Goal: Task Accomplishment & Management: Manage account settings

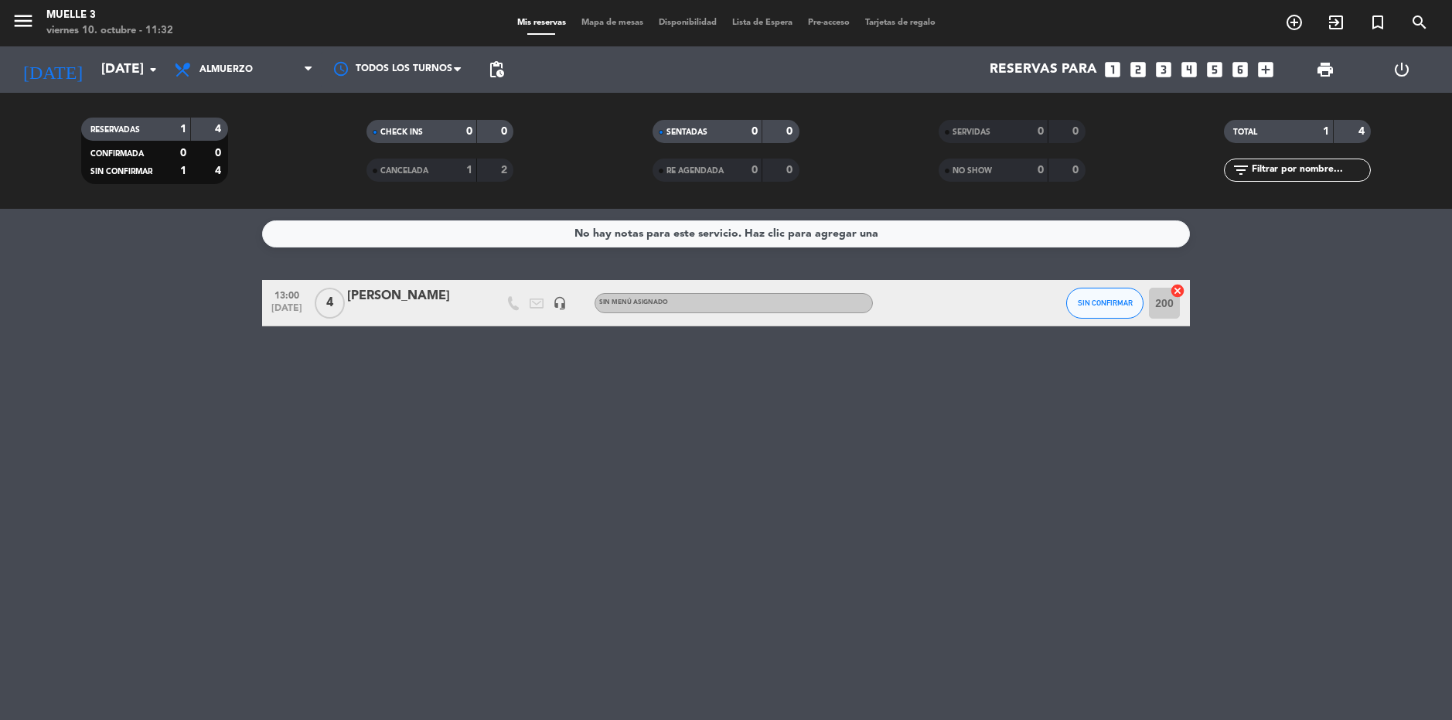
click at [984, 553] on div "No hay notas para este servicio. Haz clic para agregar una 13:00 [DATE] 4 [PERS…" at bounding box center [726, 464] width 1452 height 511
click at [1272, 651] on div "No hay notas para este servicio. Haz clic para agregar una 13:00 [DATE] 4 [PERS…" at bounding box center [726, 464] width 1452 height 511
click at [282, 417] on div "No hay notas para este servicio. Haz clic para agregar una 13:00 [DATE] 4 [PERS…" at bounding box center [726, 464] width 1452 height 511
click at [223, 73] on span "Almuerzo" at bounding box center [225, 69] width 53 height 11
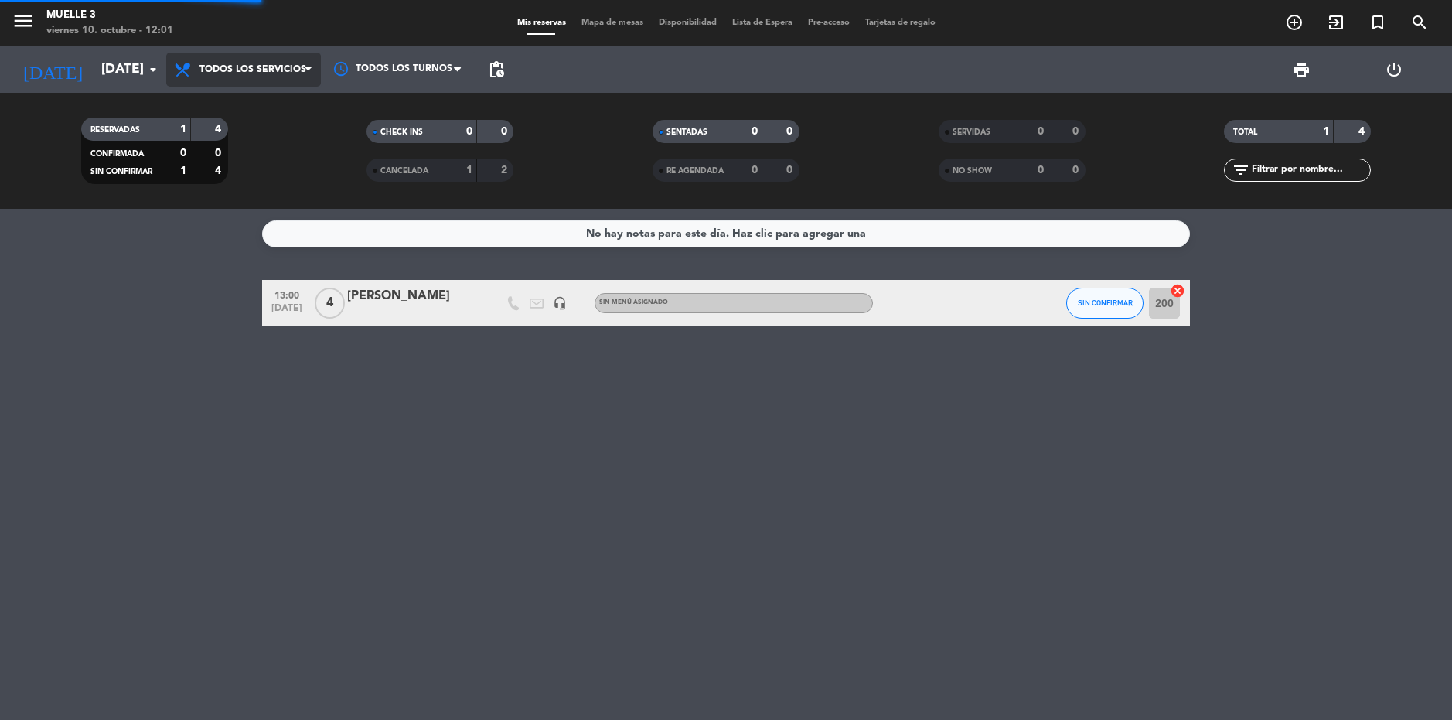
click at [273, 98] on div "menu Muelle 3 [DATE] 10. octubre - 12:01 Mis reservas Mapa de mesas Disponibili…" at bounding box center [726, 104] width 1452 height 209
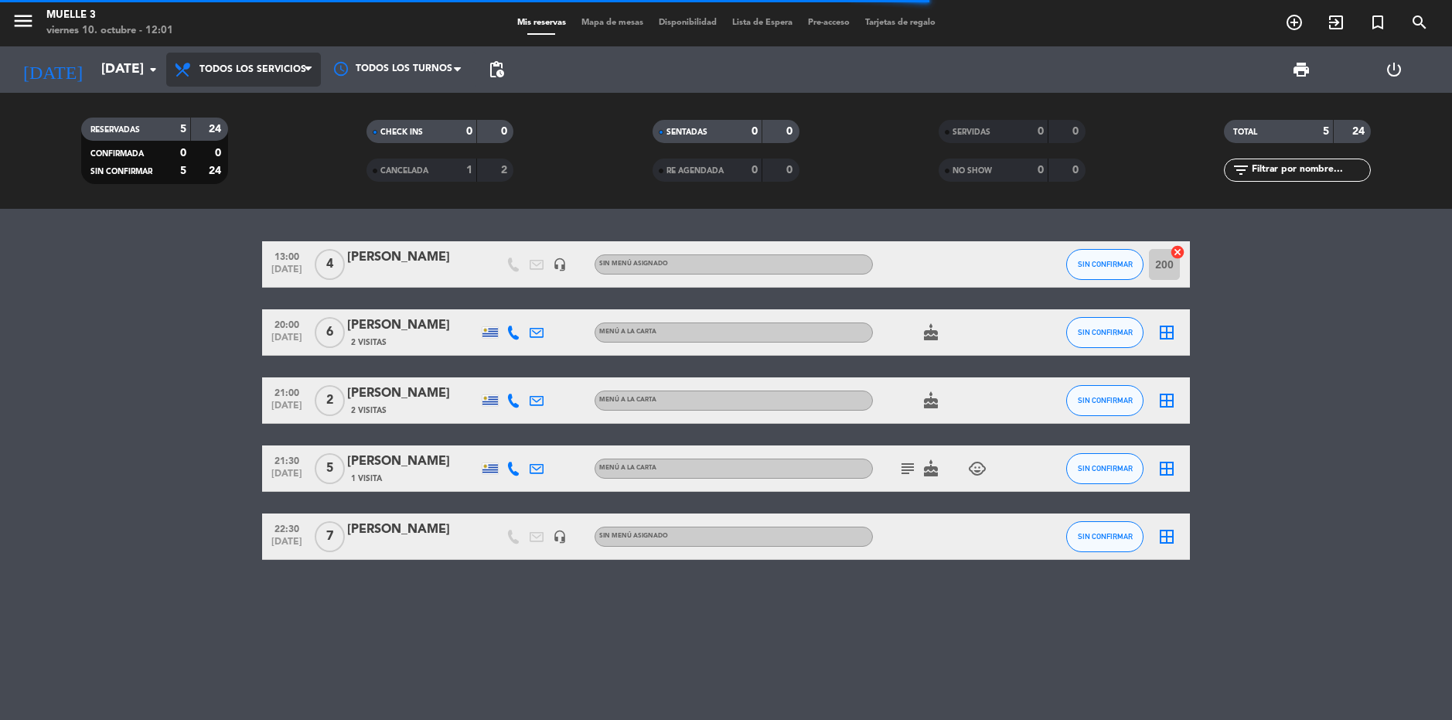
click at [257, 61] on span "Todos los servicios" at bounding box center [243, 70] width 155 height 34
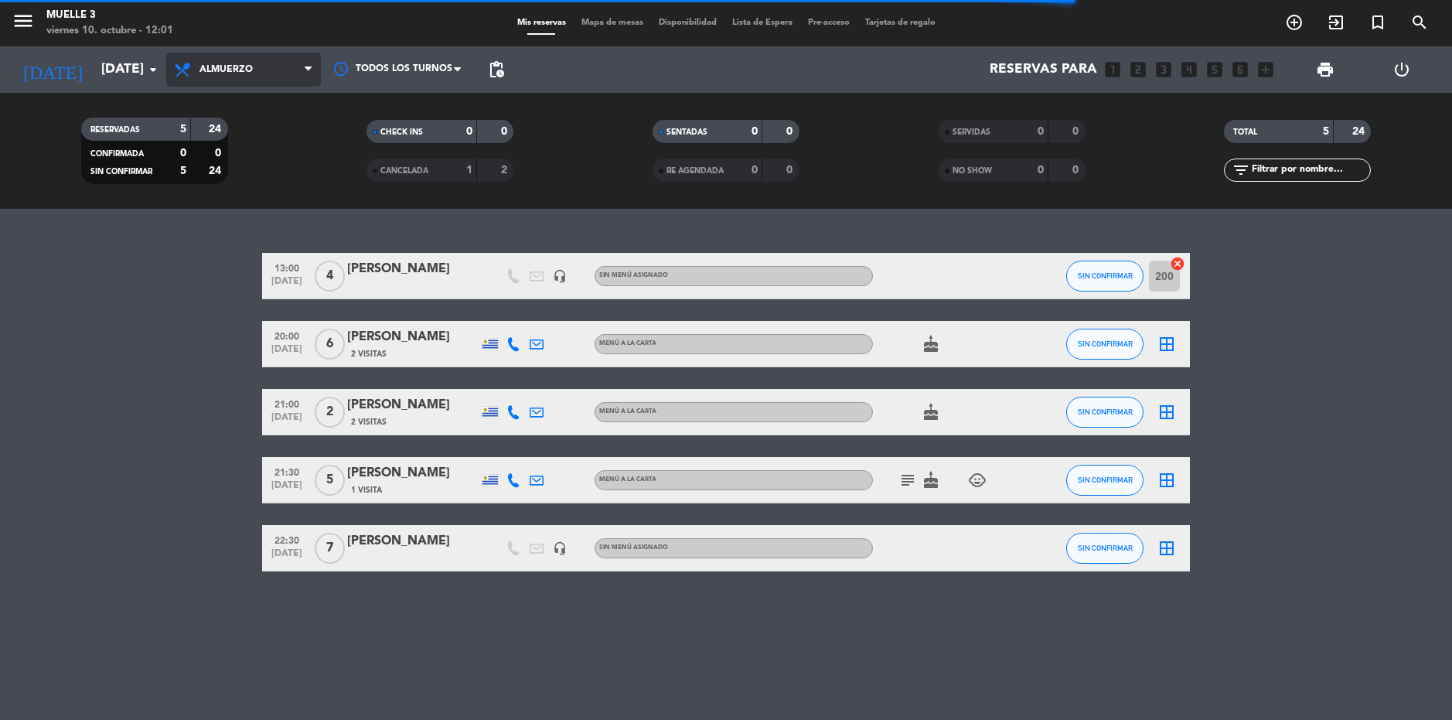
click at [241, 174] on div "menu Muelle 3 [DATE] 10. octubre - 12:01 Mis reservas Mapa de mesas Disponibili…" at bounding box center [726, 104] width 1452 height 209
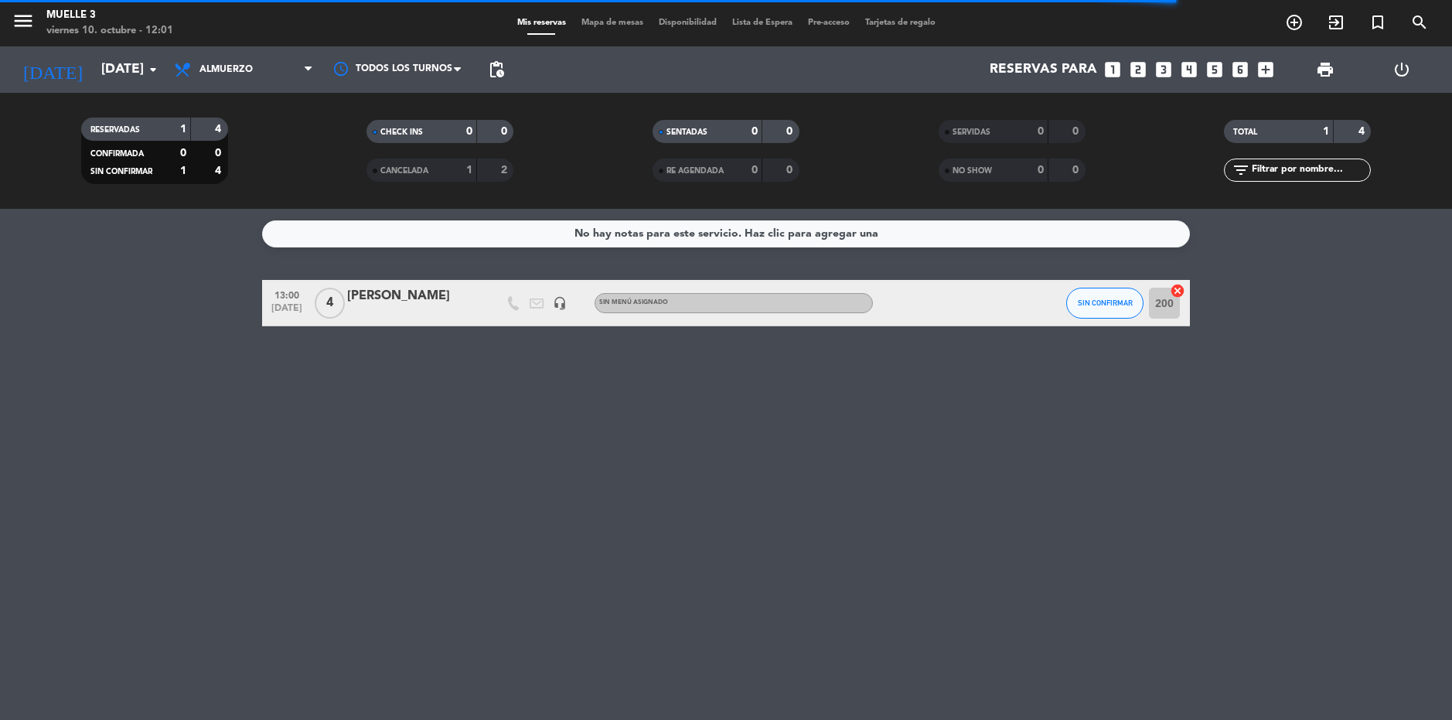
click at [172, 405] on div "No hay notas para este servicio. Haz clic para agregar una 13:00 [DATE] 4 [PERS…" at bounding box center [726, 464] width 1452 height 511
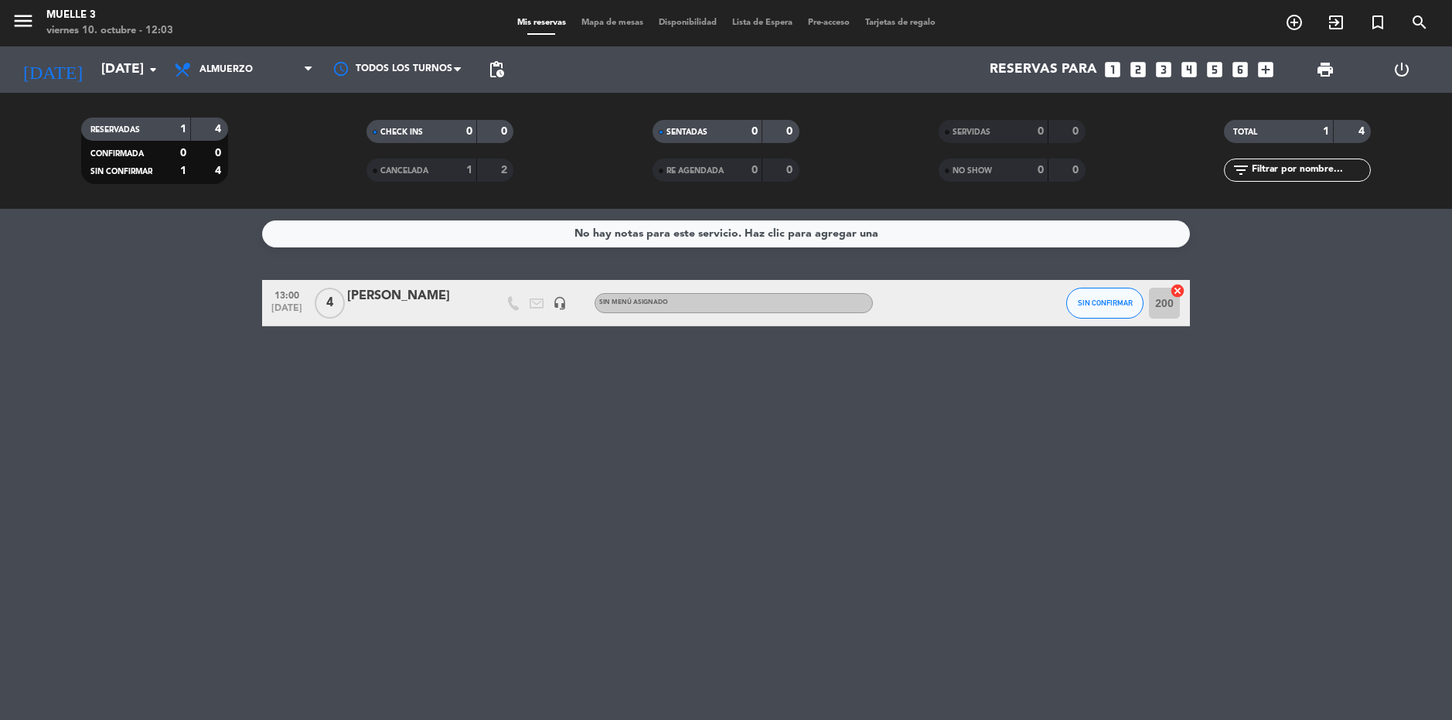
drag, startPoint x: 377, startPoint y: 492, endPoint x: 369, endPoint y: 485, distance: 10.9
click at [374, 462] on div "No hay notas para este servicio. Haz clic para agregar una 13:00 [DATE] 4 [PERS…" at bounding box center [726, 464] width 1452 height 511
click at [1298, 25] on icon "add_circle_outline" at bounding box center [1294, 22] width 19 height 19
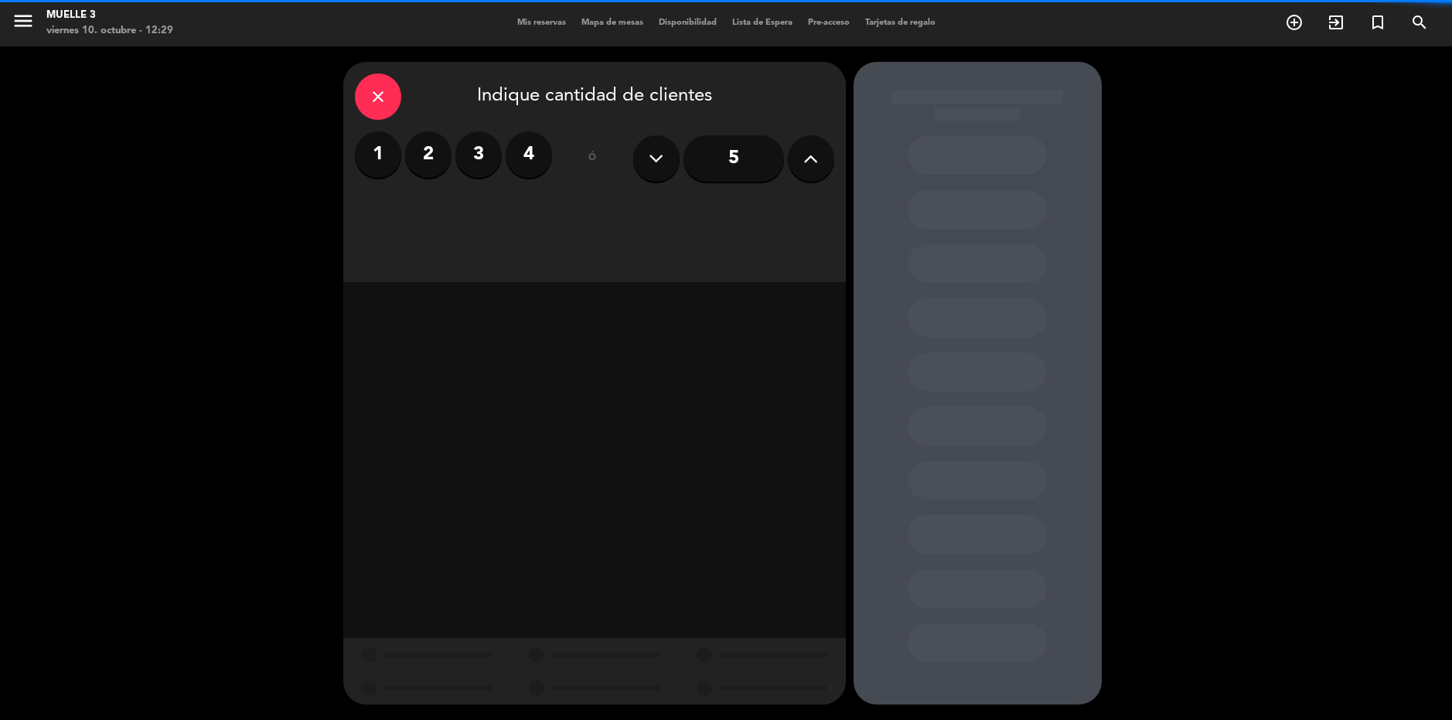
click at [776, 161] on input "5" at bounding box center [733, 158] width 100 height 46
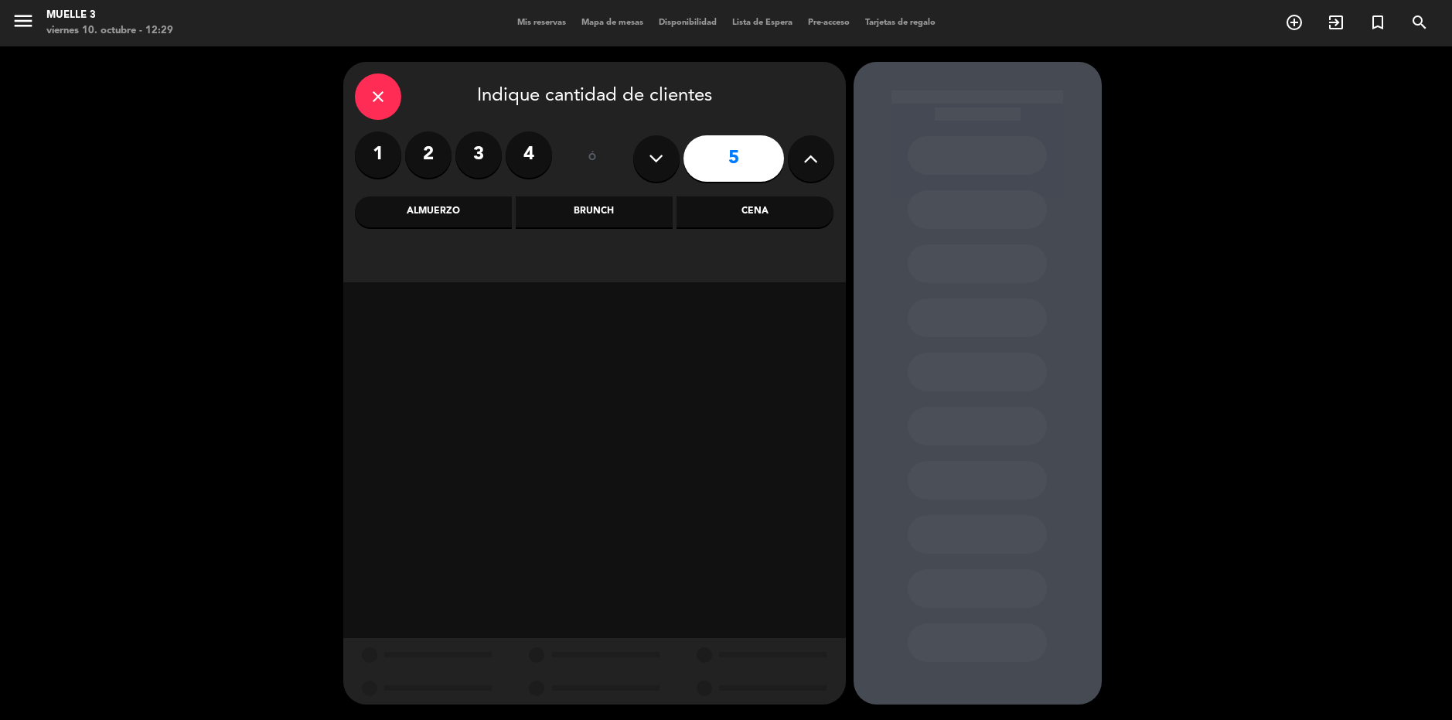
click at [465, 213] on div "Almuerzo" at bounding box center [433, 211] width 157 height 31
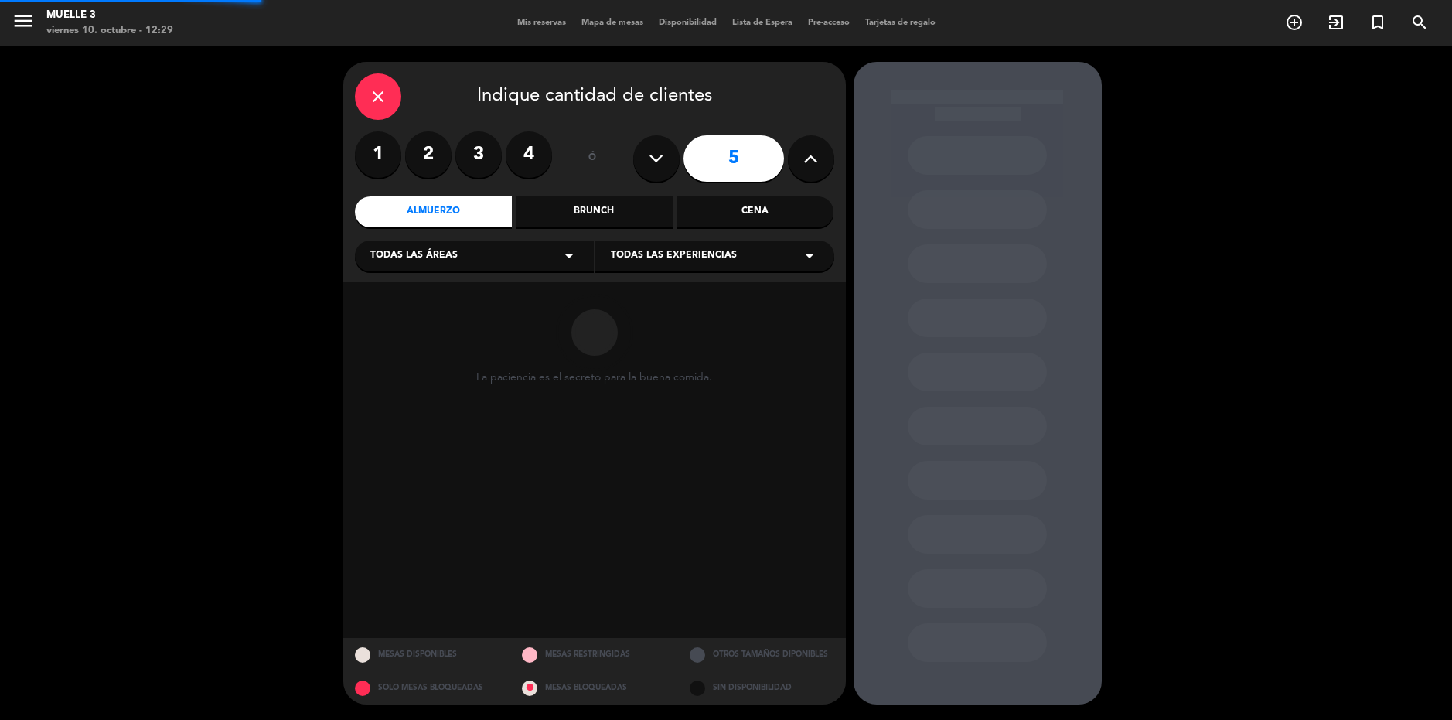
click at [586, 213] on div "Brunch" at bounding box center [594, 211] width 157 height 31
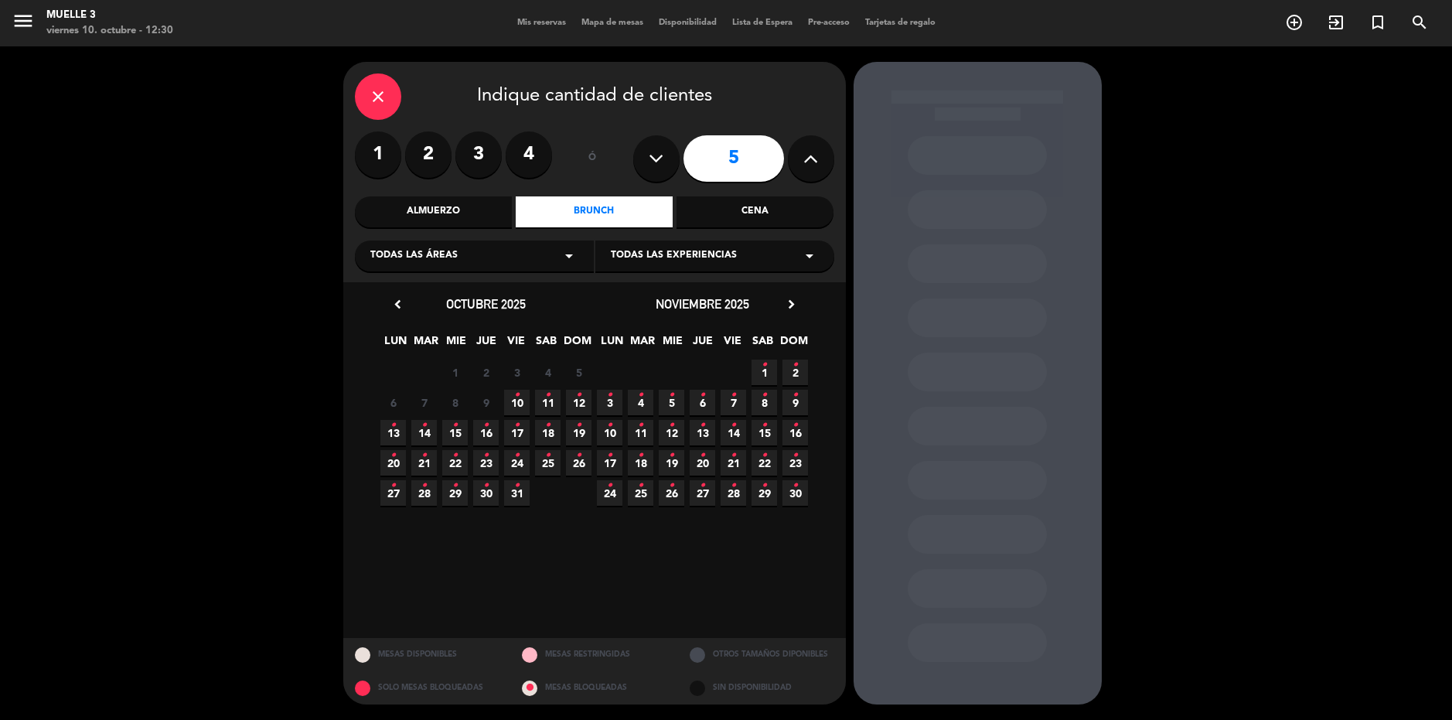
click at [519, 398] on span "10 •" at bounding box center [517, 403] width 26 height 26
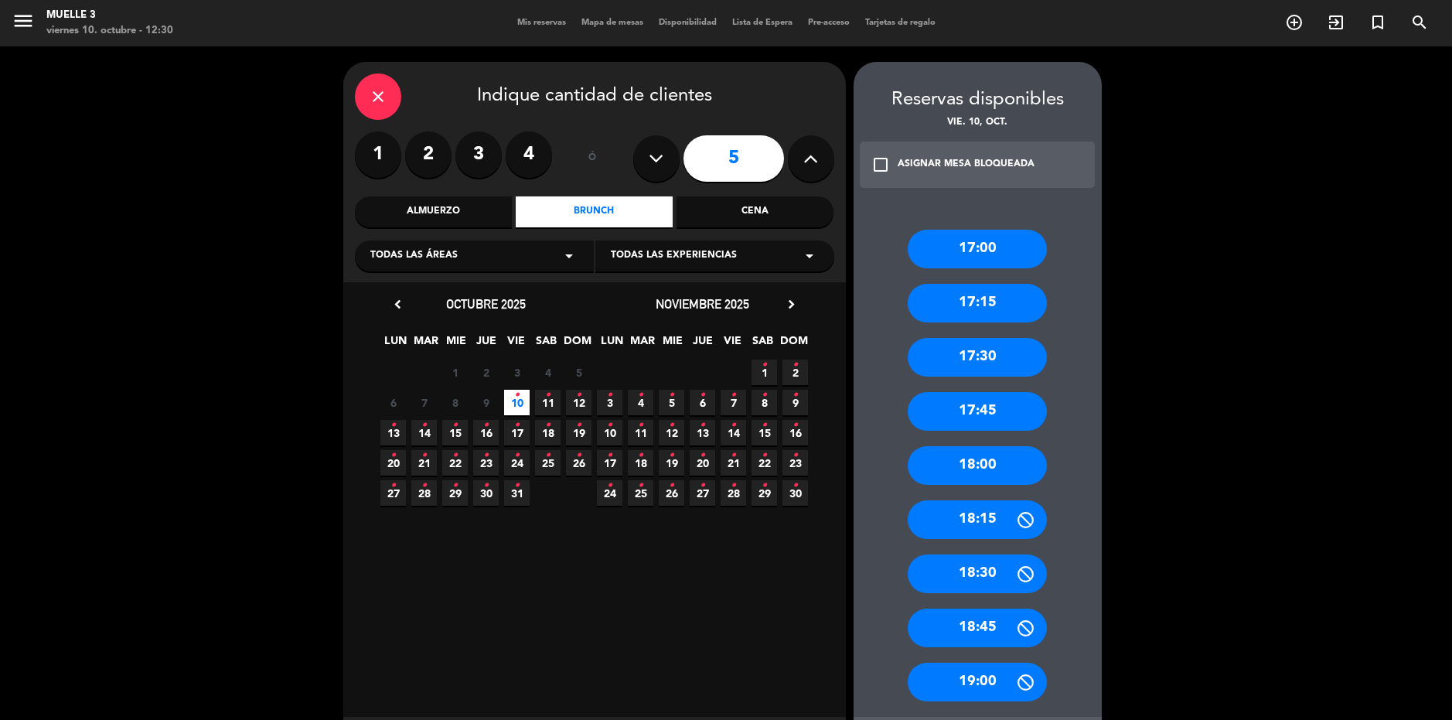
click at [993, 559] on div "18:30" at bounding box center [976, 573] width 139 height 39
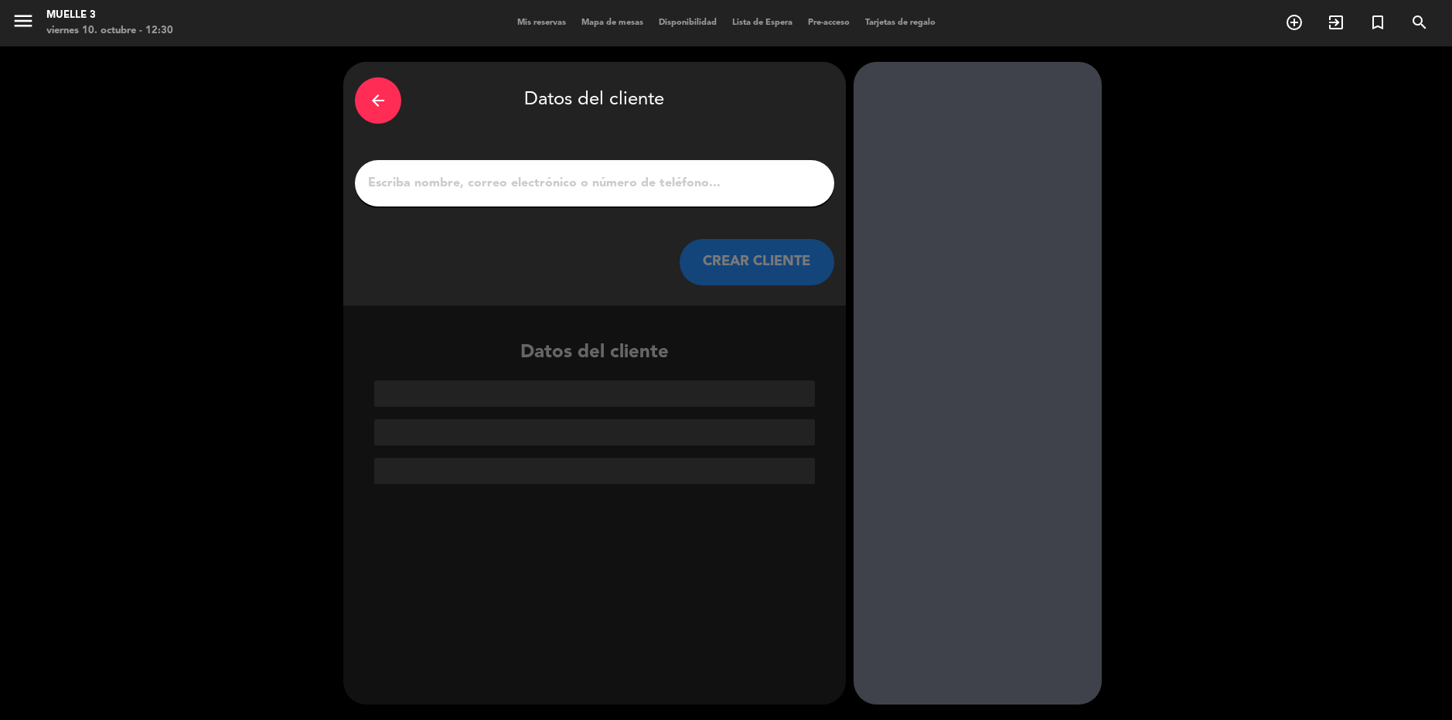
click at [618, 183] on input "1" at bounding box center [594, 183] width 456 height 22
type input "m"
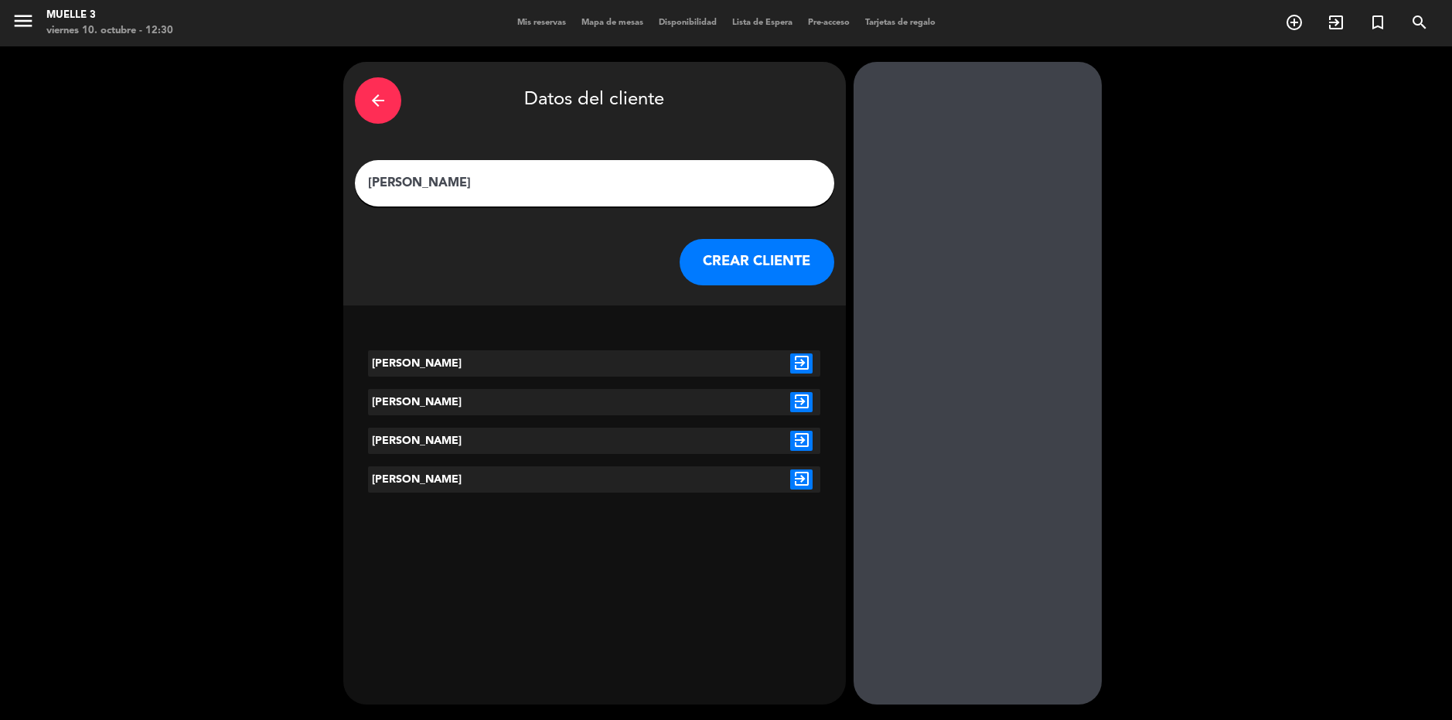
type input "[PERSON_NAME]"
click at [730, 257] on button "CREAR CLIENTE" at bounding box center [756, 262] width 155 height 46
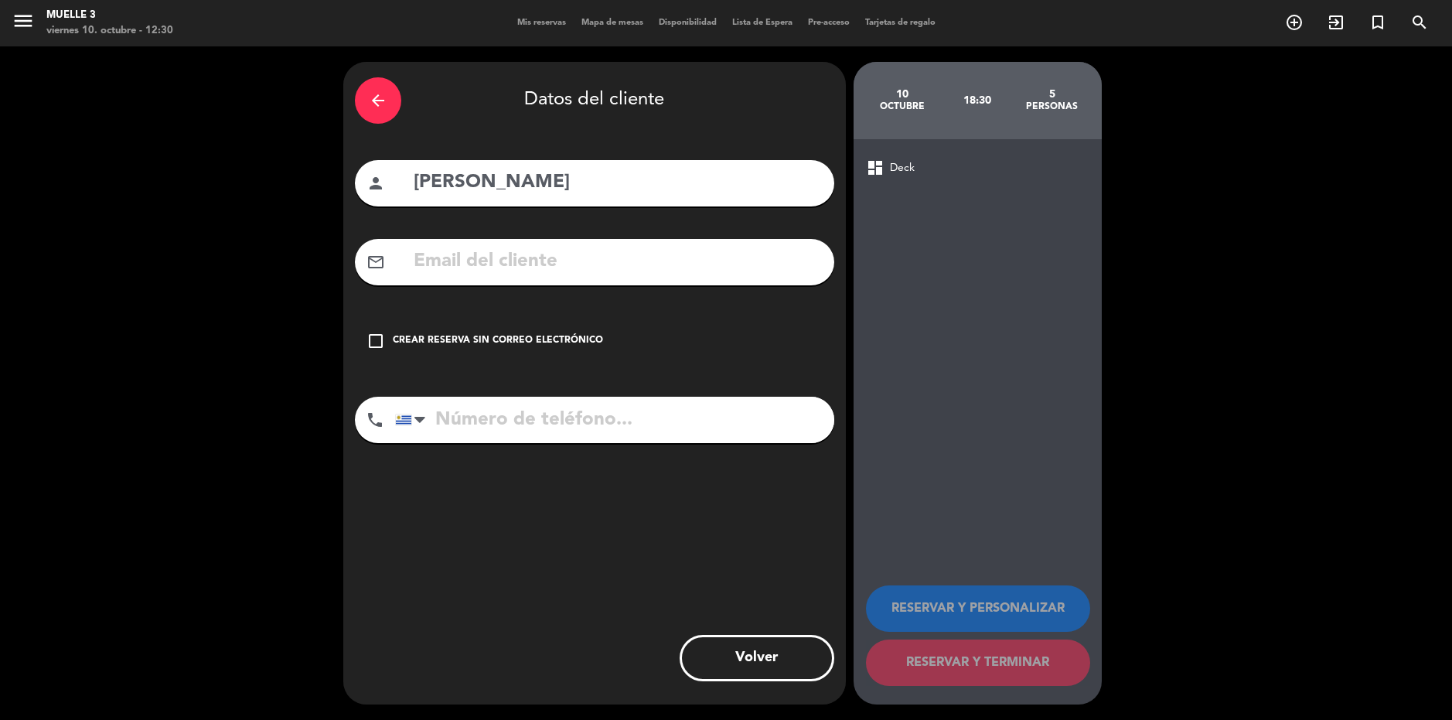
drag, startPoint x: 497, startPoint y: 335, endPoint x: 523, endPoint y: 347, distance: 28.0
click at [499, 335] on div "Crear reserva sin correo electrónico" at bounding box center [498, 340] width 210 height 15
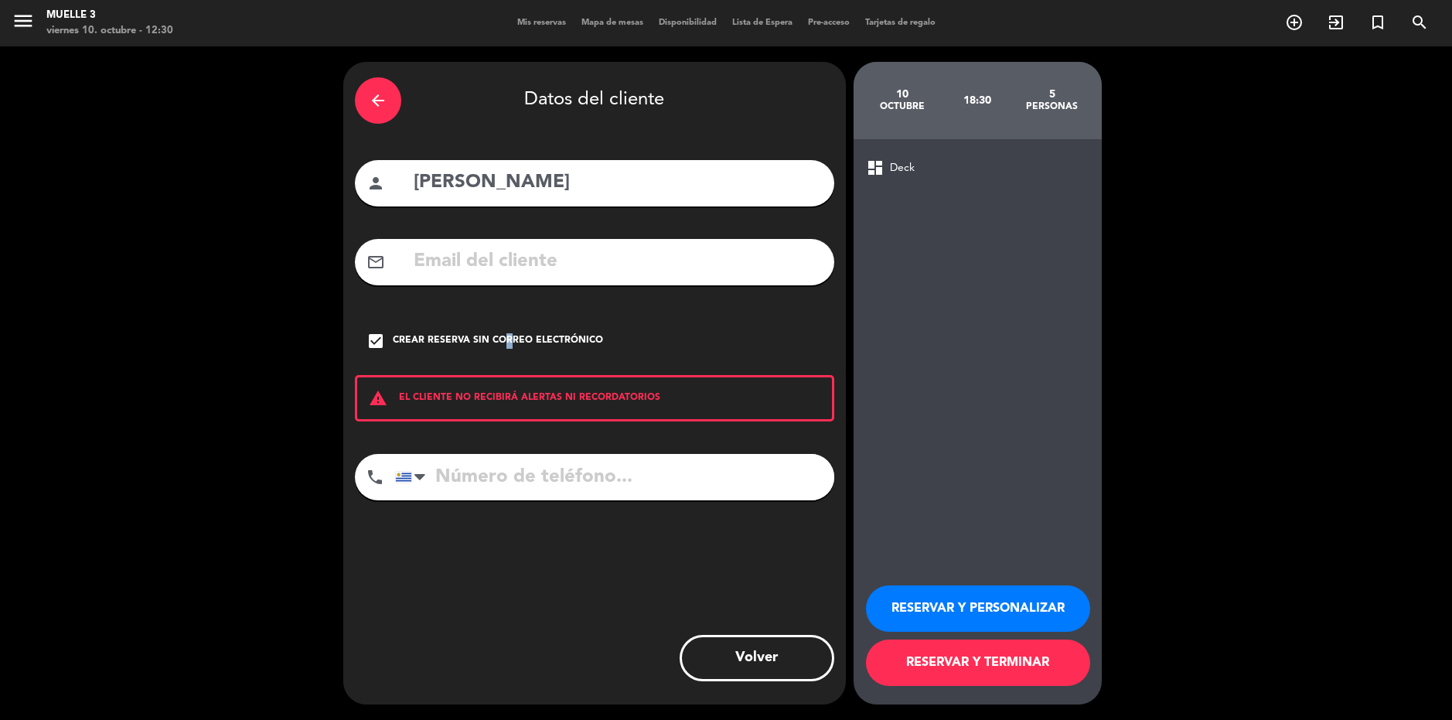
click at [1006, 661] on button "RESERVAR Y TERMINAR" at bounding box center [978, 662] width 224 height 46
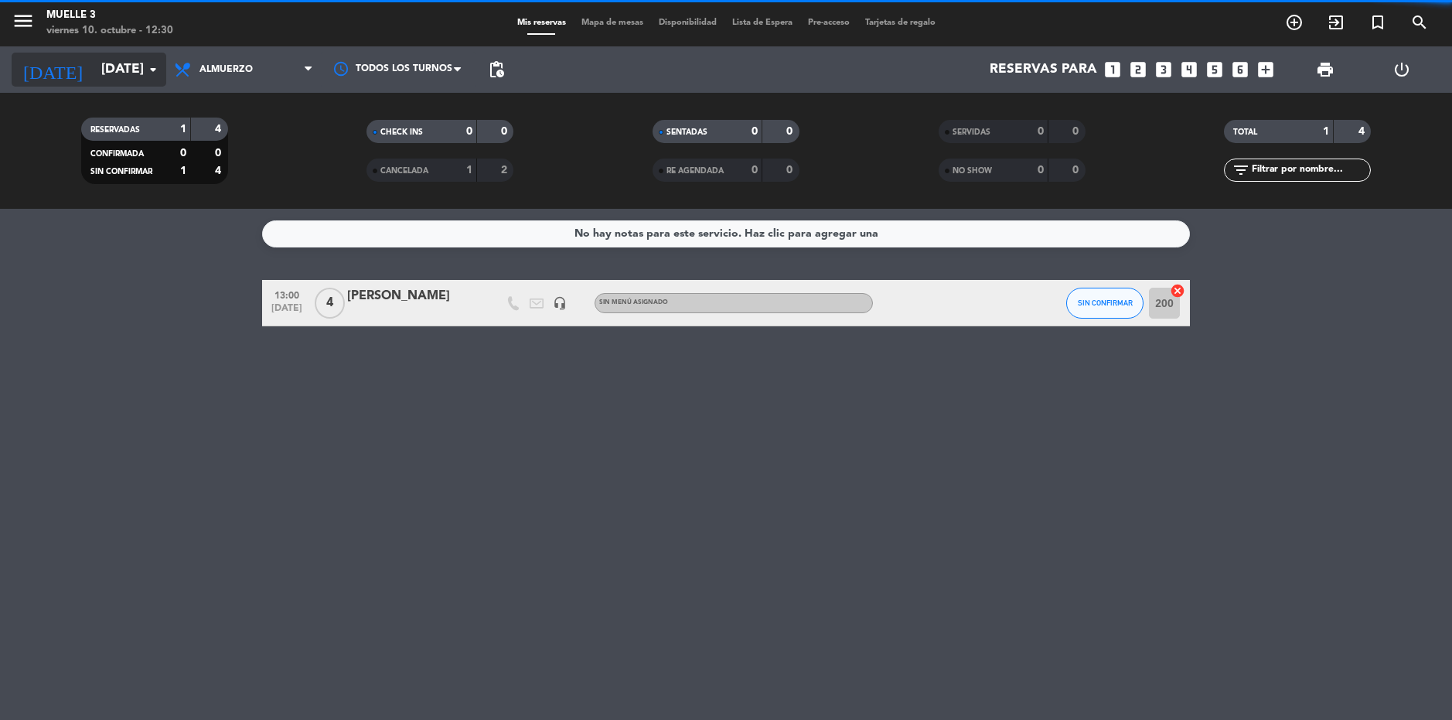
click at [111, 64] on input "[DATE]" at bounding box center [180, 69] width 172 height 31
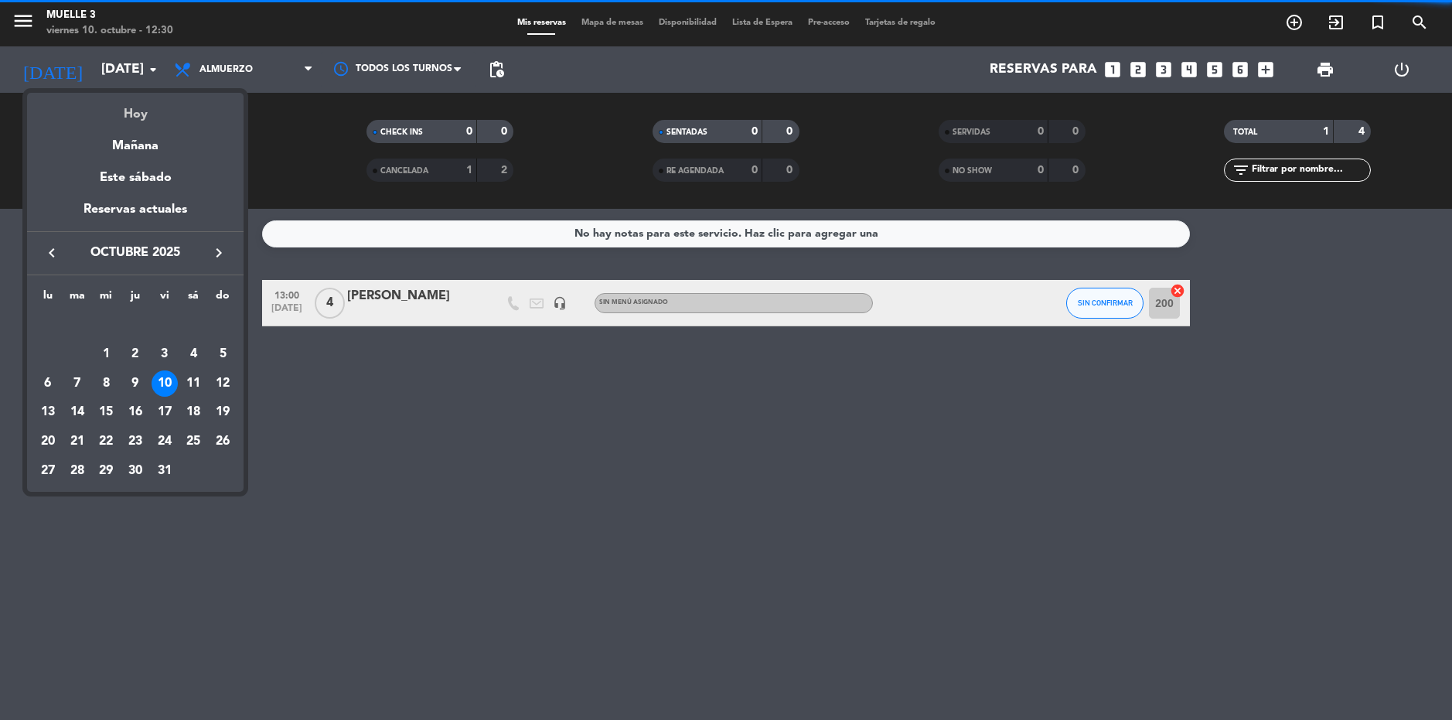
click at [126, 97] on div "Hoy" at bounding box center [135, 109] width 216 height 32
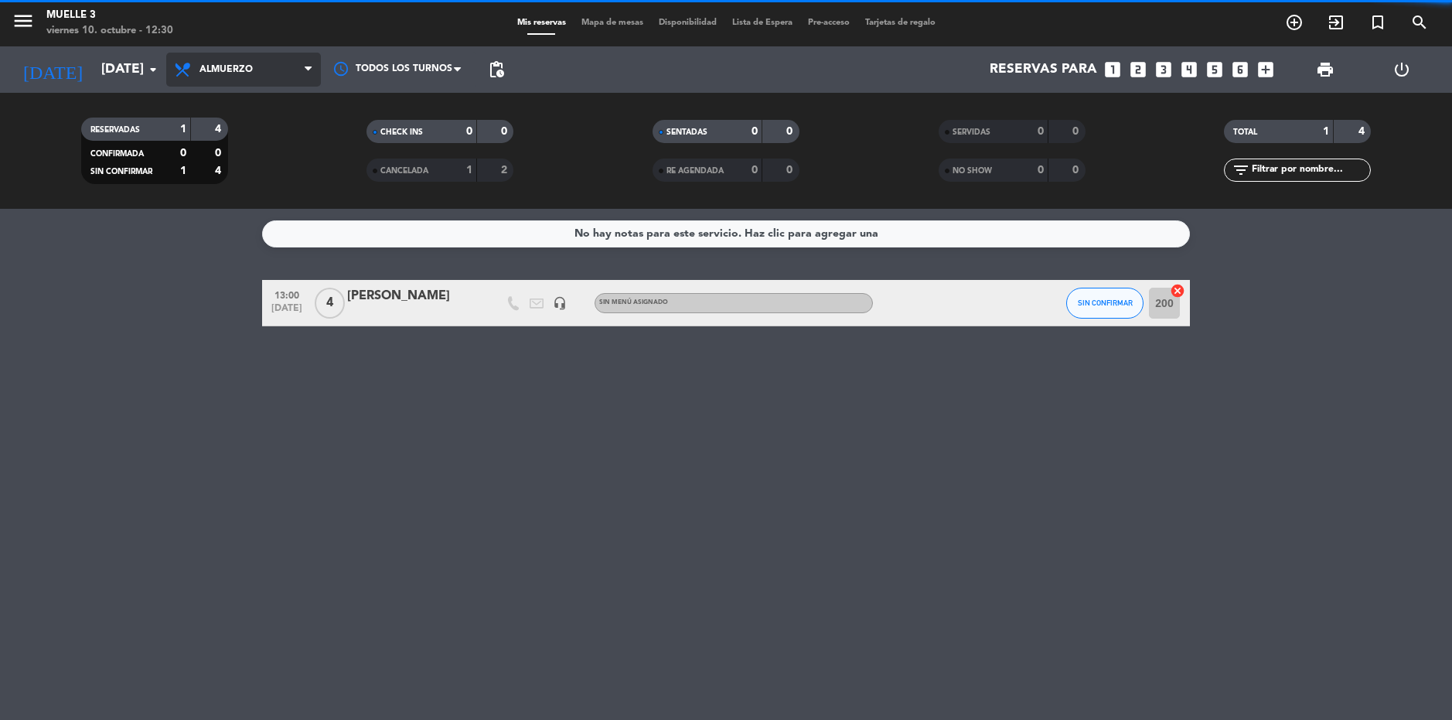
click at [245, 73] on span "Almuerzo" at bounding box center [225, 69] width 53 height 11
click at [243, 90] on div "Todos los servicios Brunch Almuerzo Cena Todos los servicios Todos los servicio…" at bounding box center [243, 69] width 155 height 46
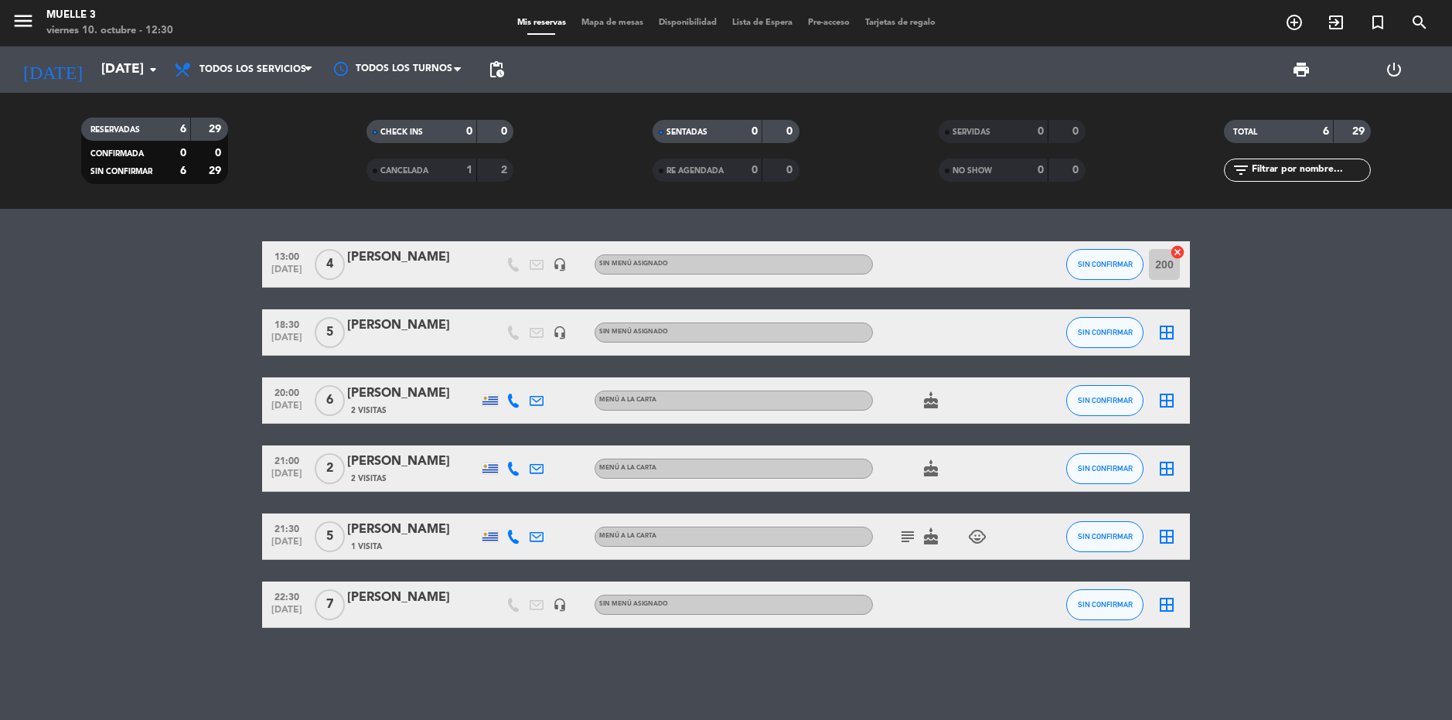
click at [403, 331] on div "[PERSON_NAME]" at bounding box center [412, 325] width 131 height 20
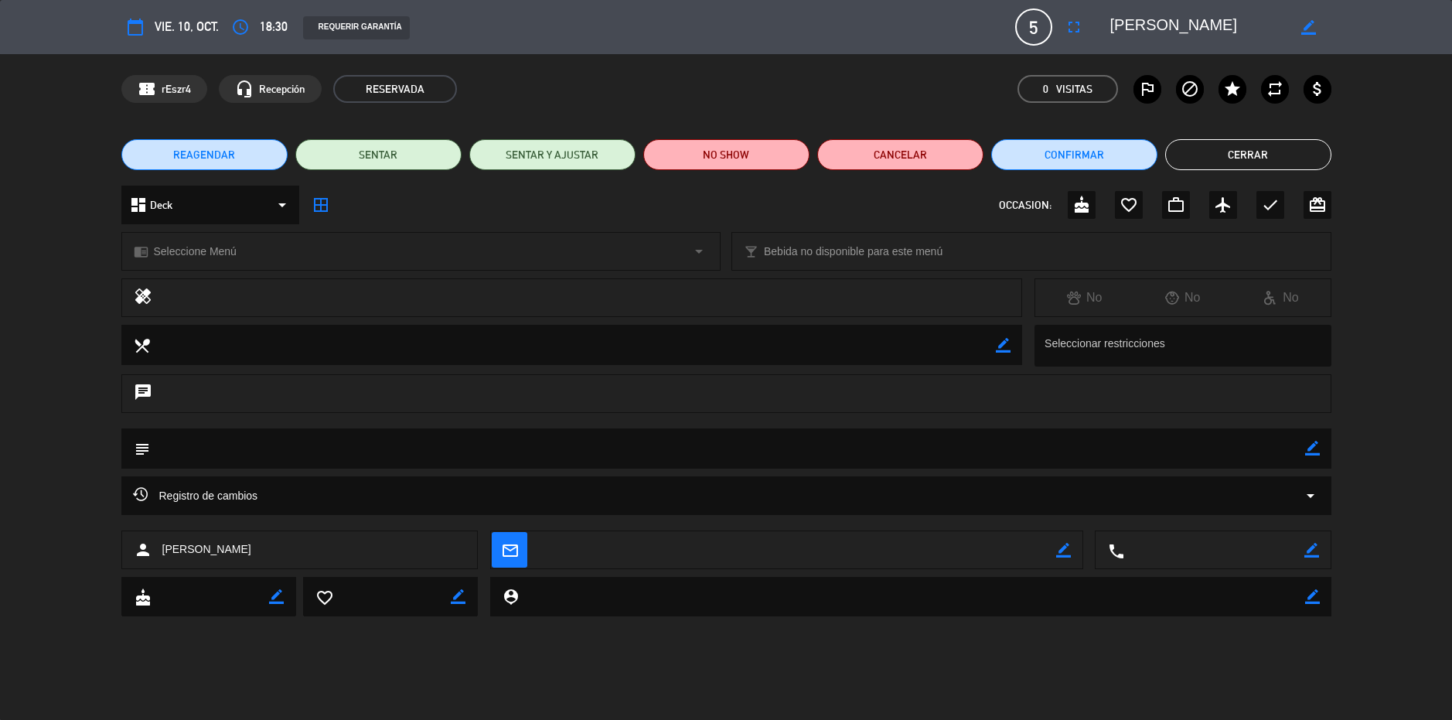
drag, startPoint x: 1306, startPoint y: 448, endPoint x: 1201, endPoint y: 448, distance: 105.1
click at [1305, 448] on icon "border_color" at bounding box center [1312, 448] width 15 height 15
click at [1201, 448] on textarea at bounding box center [727, 447] width 1155 height 39
type textarea "mesa 99, si no llegan en hora esperar!! no bajar la reserva"
click at [1309, 448] on icon at bounding box center [1312, 448] width 15 height 15
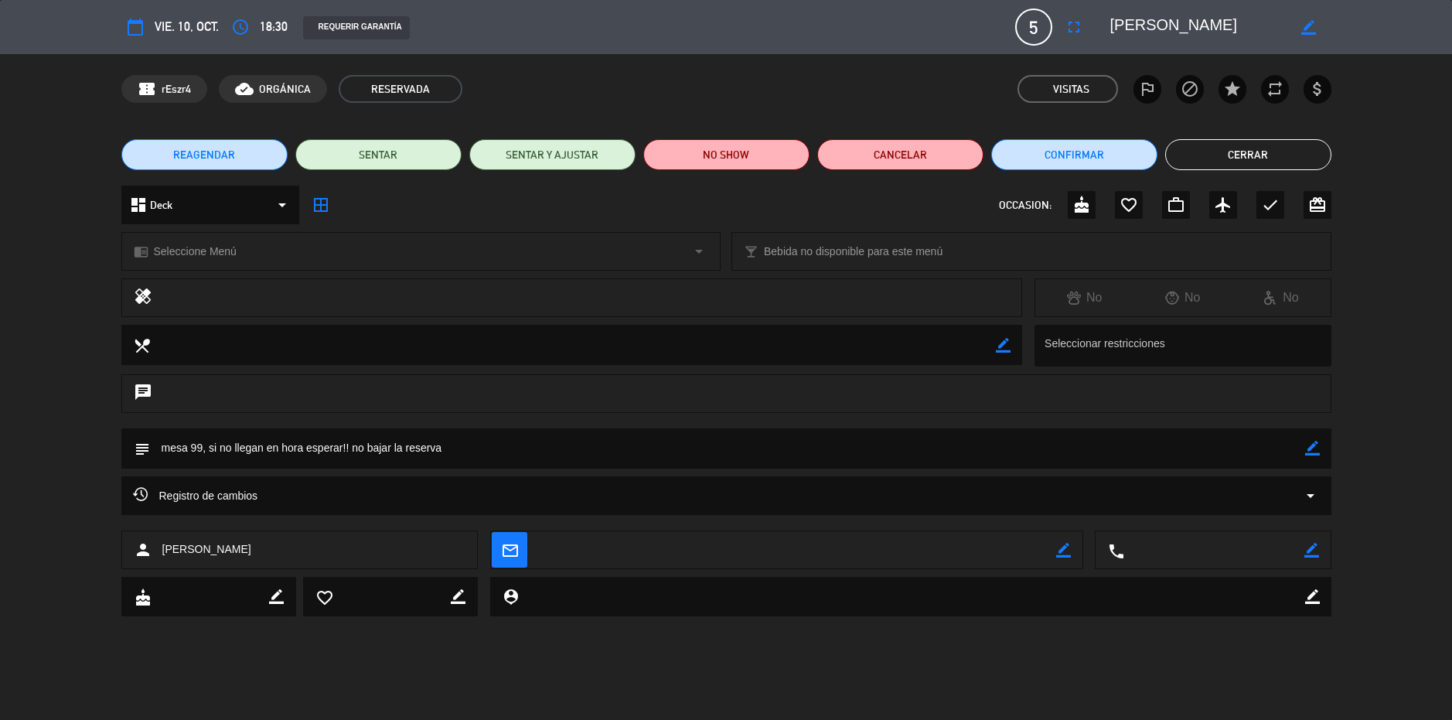
click at [1241, 154] on button "Cerrar" at bounding box center [1248, 154] width 166 height 31
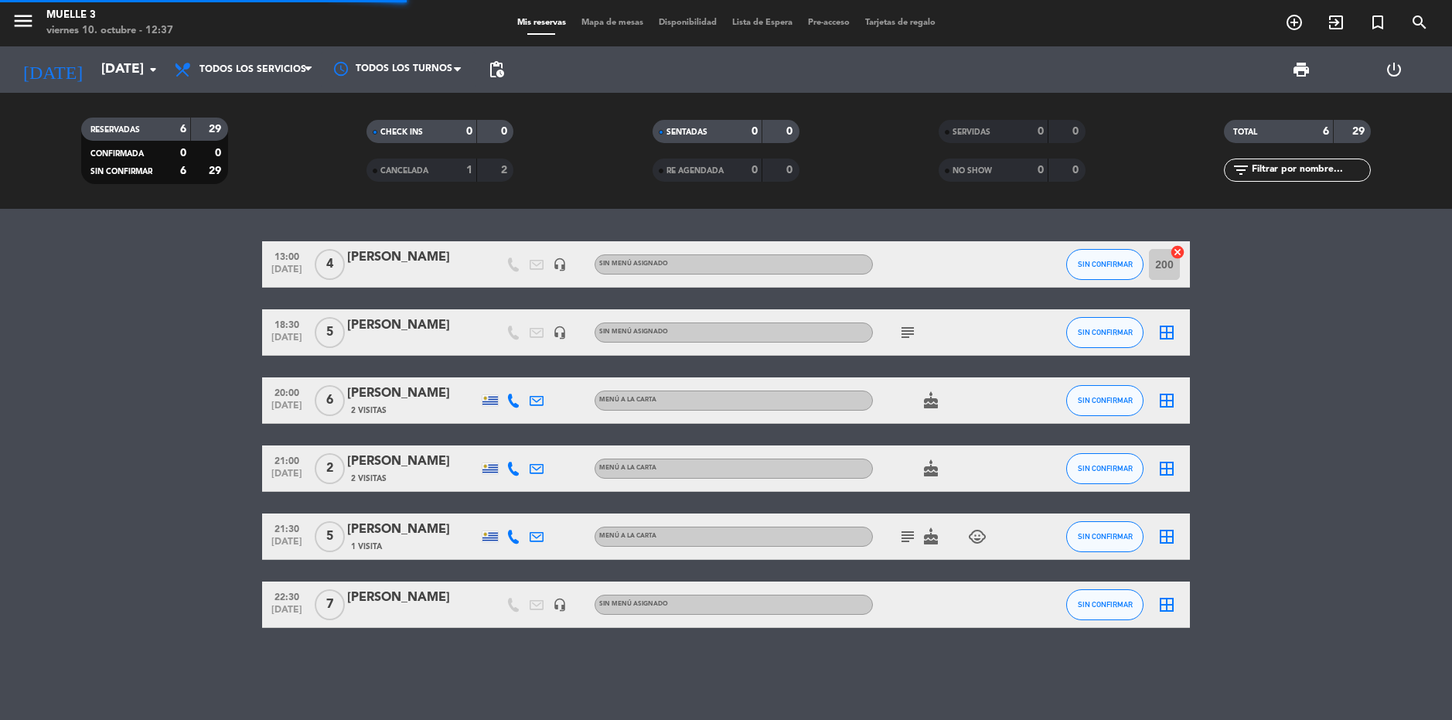
click at [1276, 338] on bookings-row "13:00 [DATE] 4 [PERSON_NAME] headset_mic Sin menú asignado SIN CONFIRMAR 200 ca…" at bounding box center [726, 434] width 1452 height 386
click at [1293, 16] on icon "add_circle_outline" at bounding box center [1294, 22] width 19 height 19
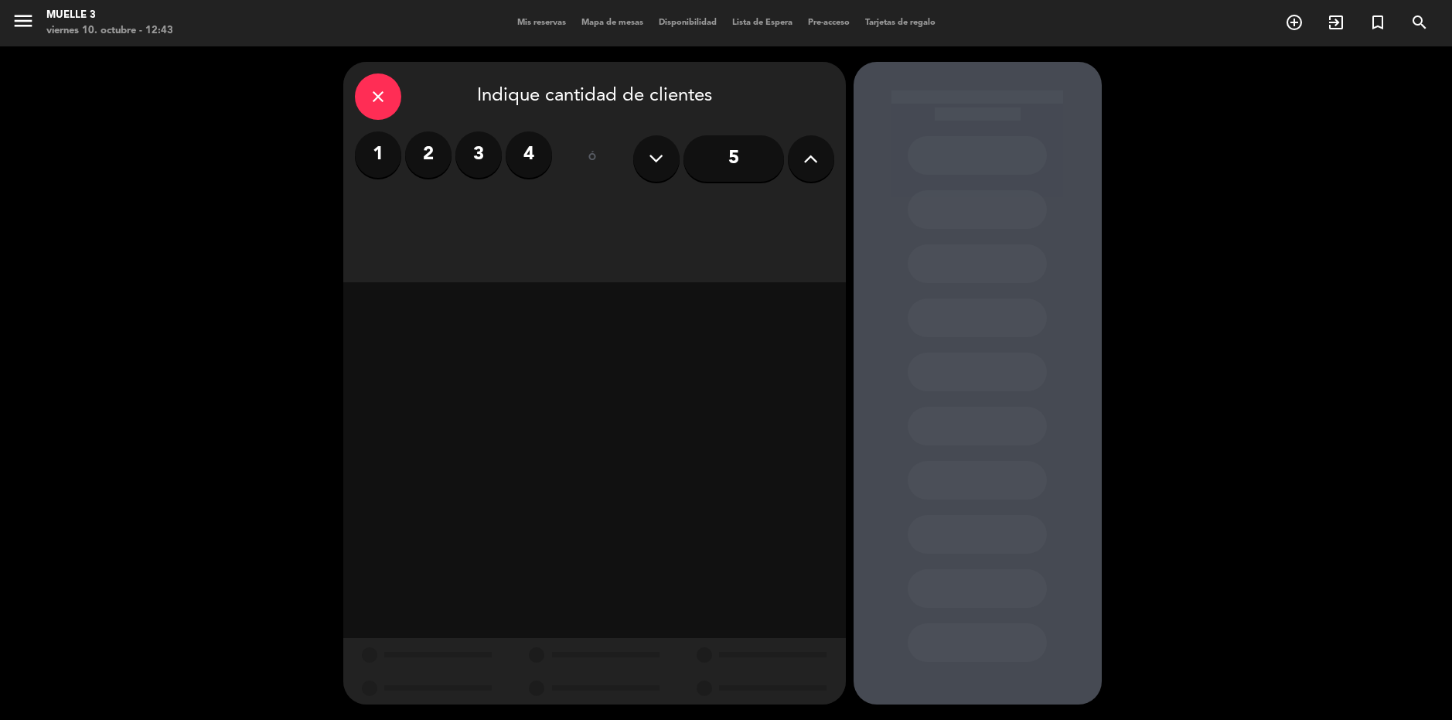
click at [533, 148] on label "4" at bounding box center [529, 154] width 46 height 46
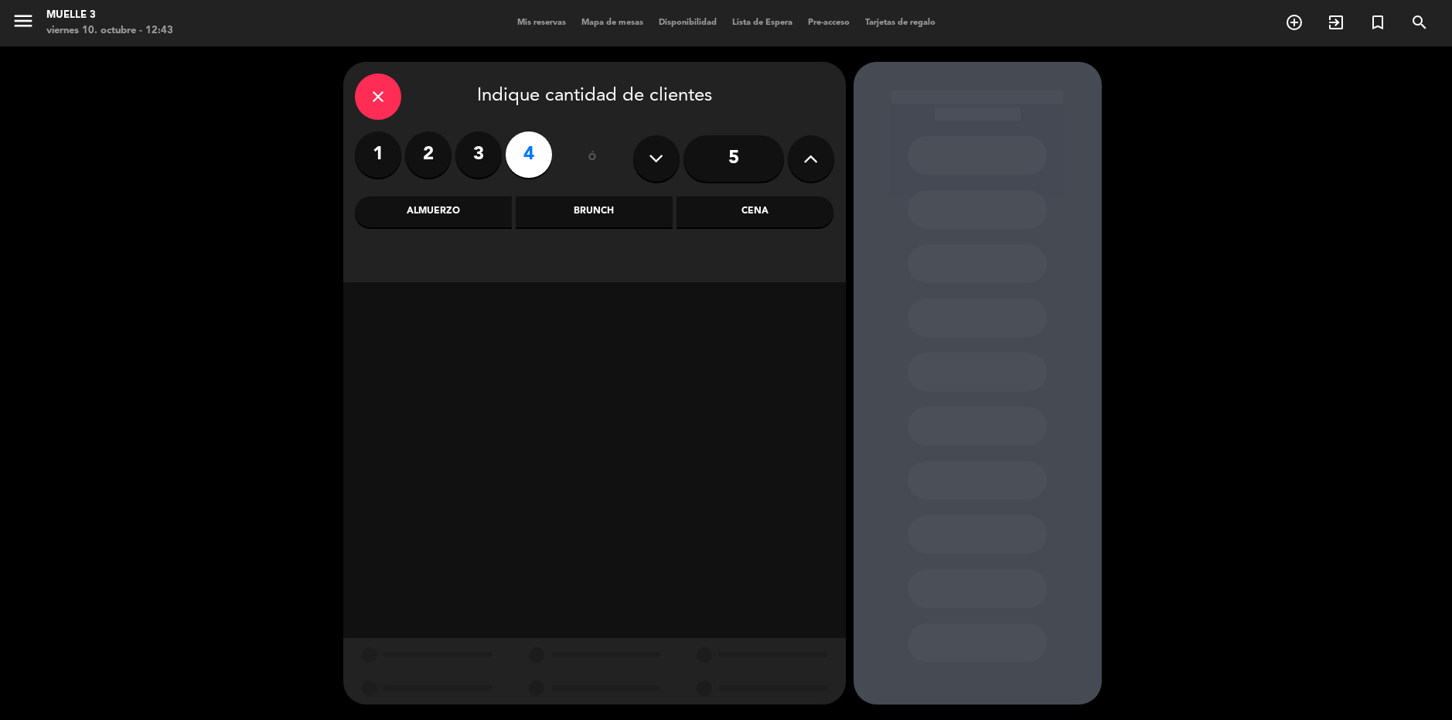
click at [781, 213] on div "Cena" at bounding box center [754, 211] width 157 height 31
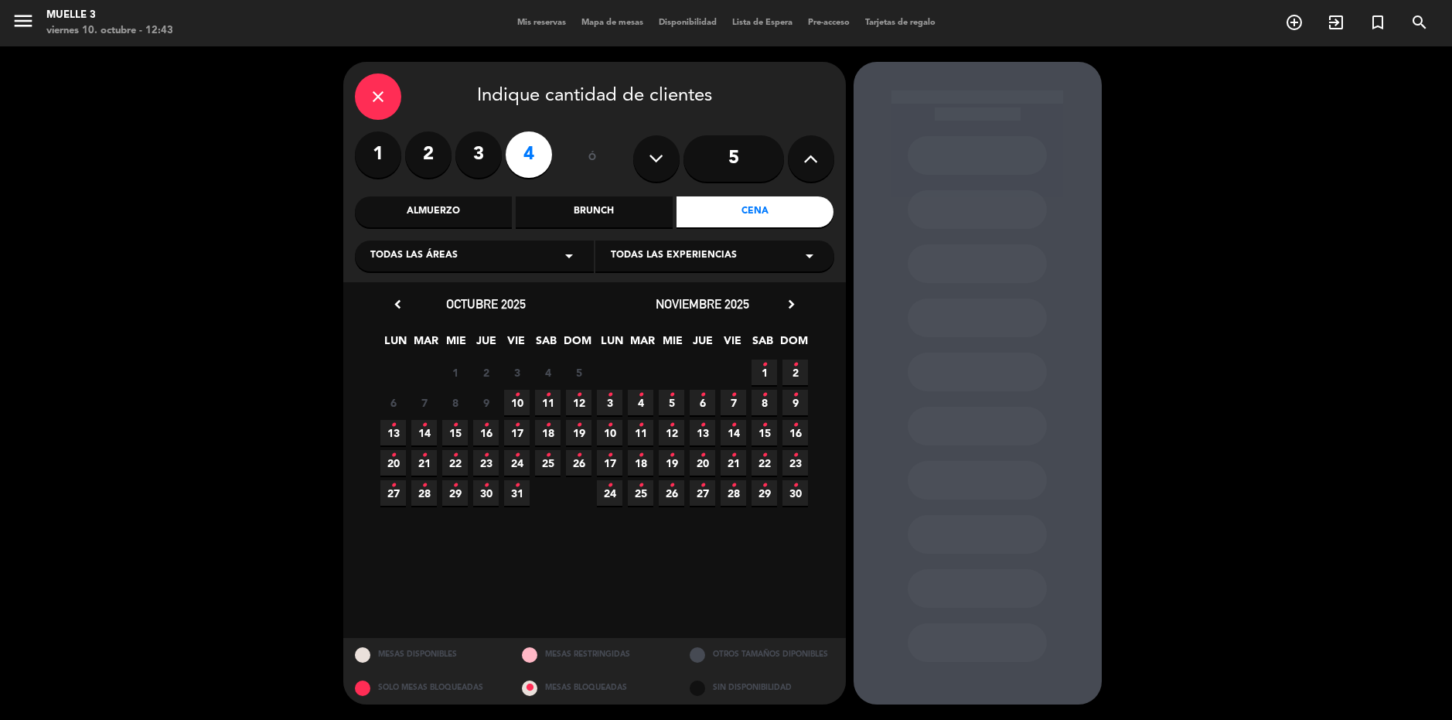
click at [517, 400] on icon "•" at bounding box center [516, 395] width 5 height 25
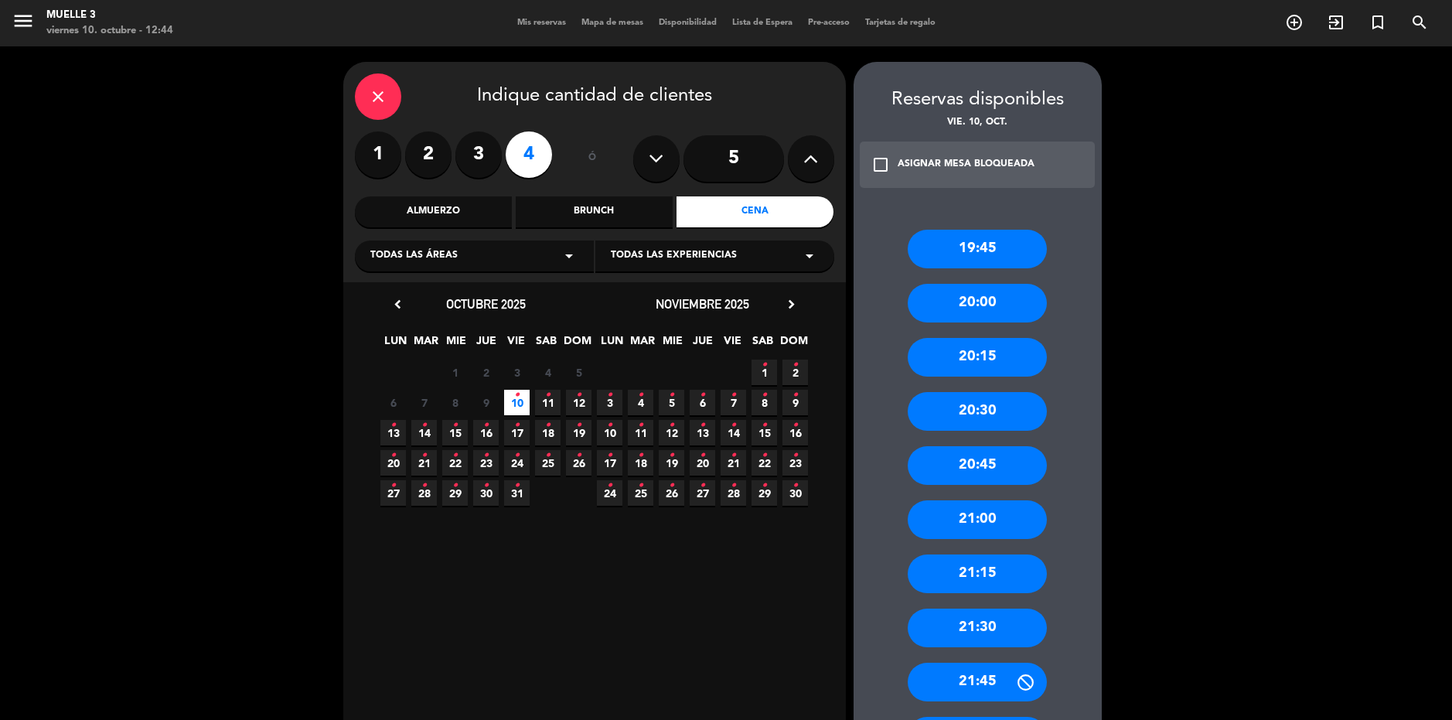
click at [938, 572] on div "21:15" at bounding box center [976, 573] width 139 height 39
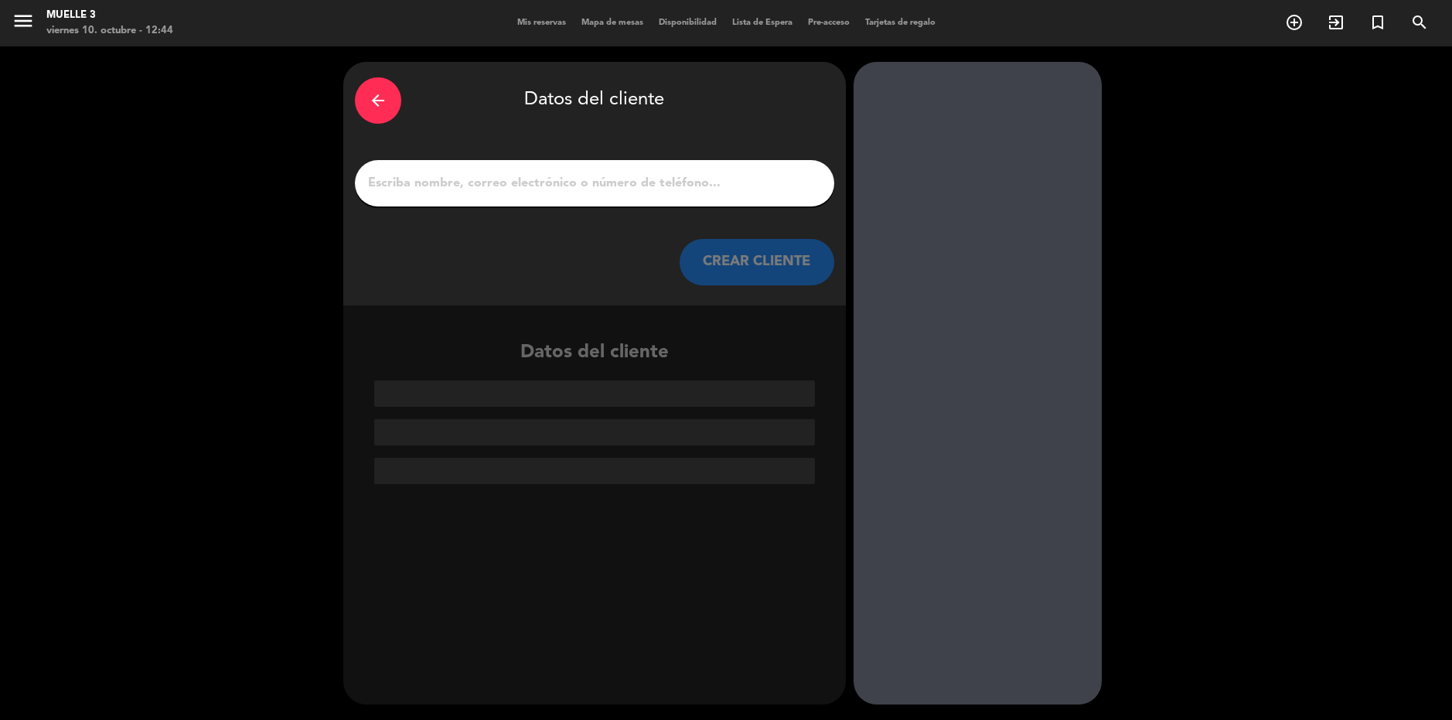
click at [463, 178] on input "1" at bounding box center [594, 183] width 456 height 22
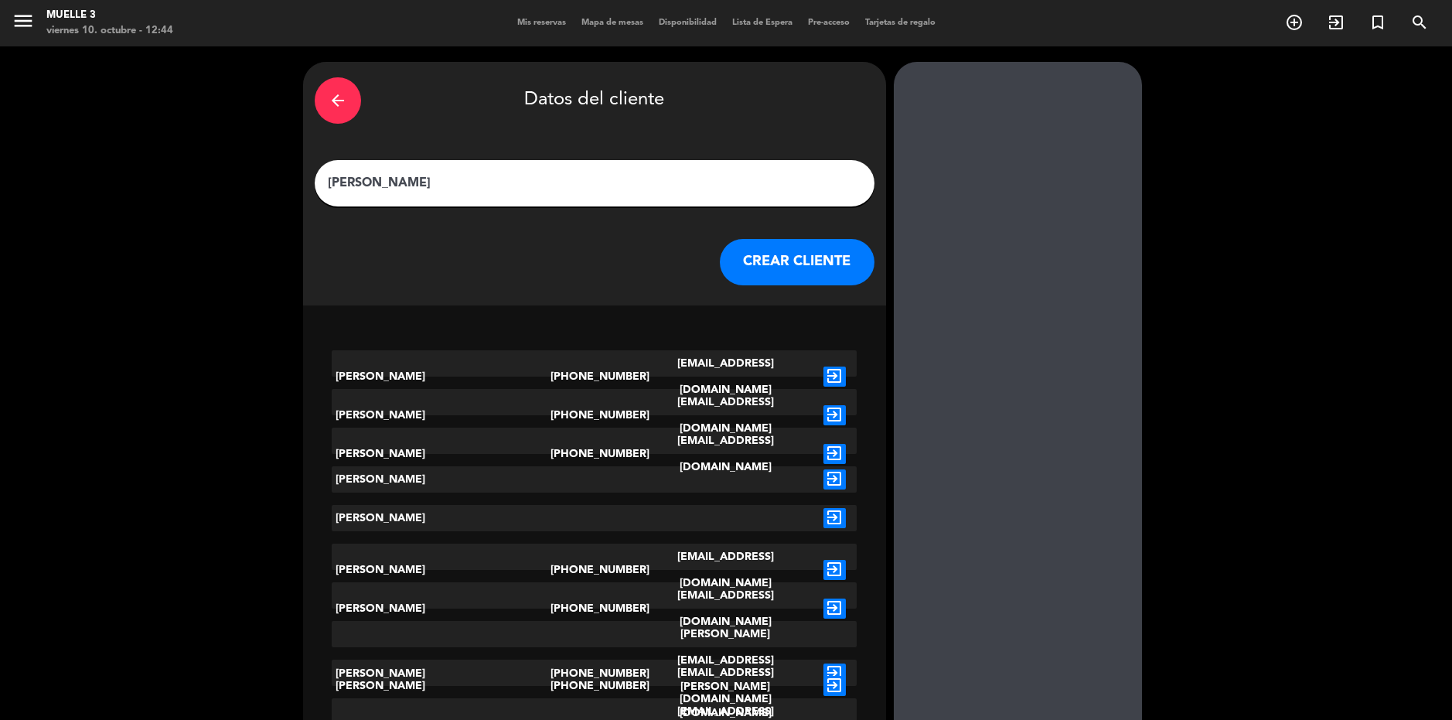
type input "[PERSON_NAME]"
click at [811, 258] on button "CREAR CLIENTE" at bounding box center [797, 262] width 155 height 46
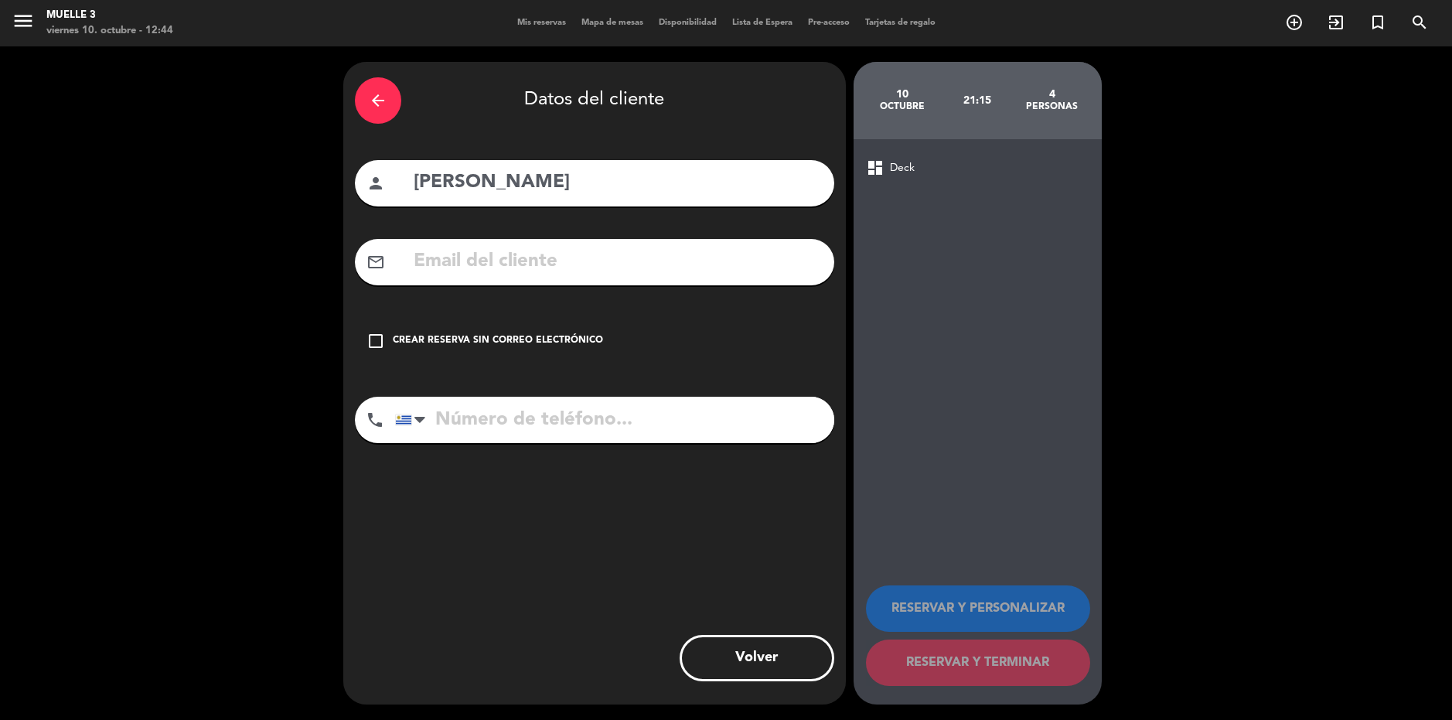
click at [378, 339] on icon "check_box_outline_blank" at bounding box center [375, 341] width 19 height 19
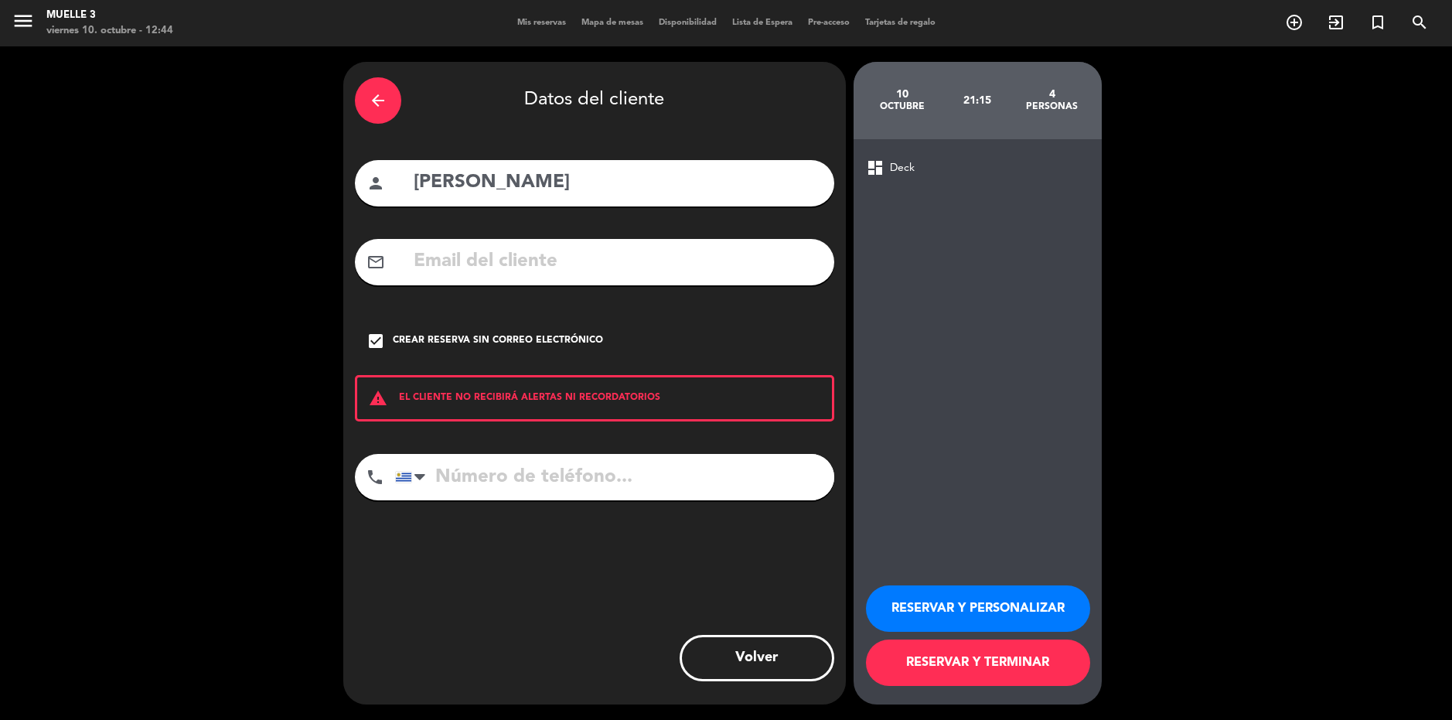
click at [478, 479] on input "tel" at bounding box center [614, 477] width 439 height 46
type input "094401901"
click at [934, 604] on button "RESERVAR Y PERSONALIZAR" at bounding box center [978, 608] width 224 height 46
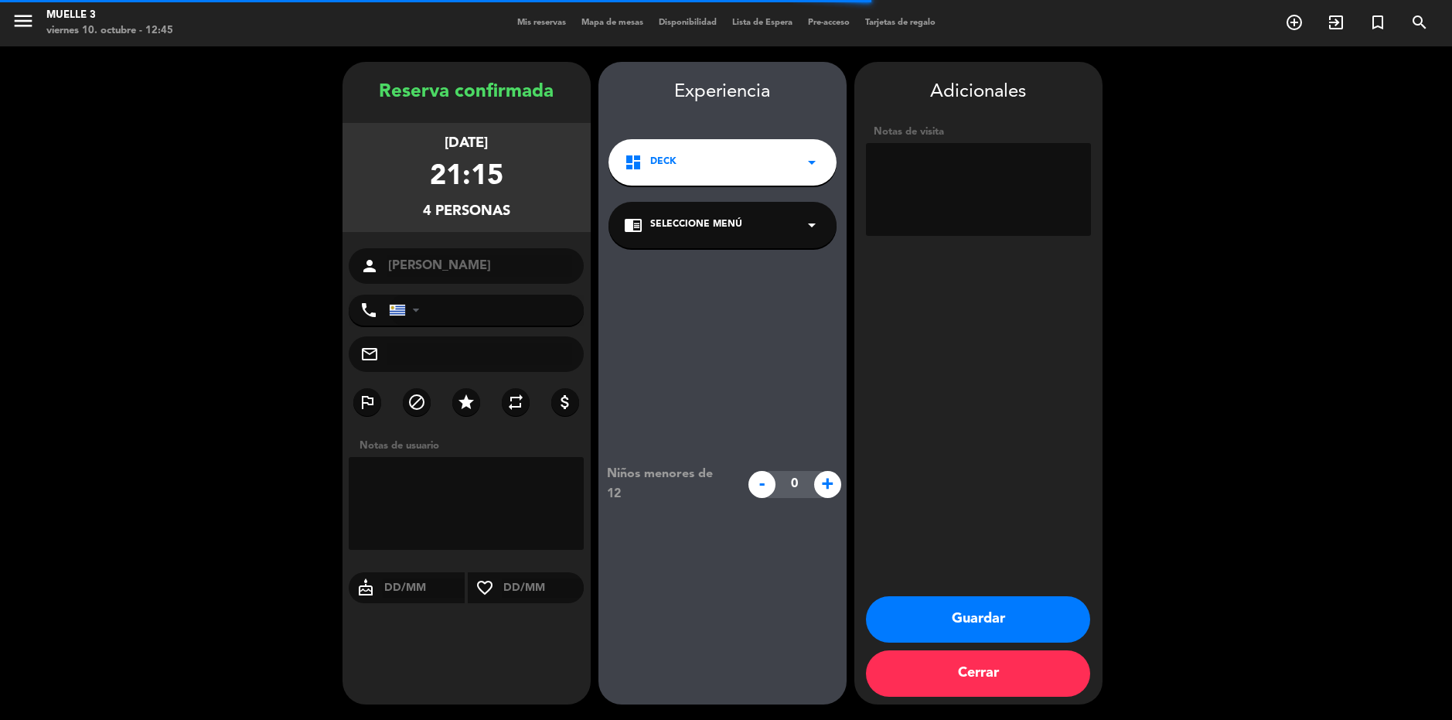
type input "[PHONE_NUMBER]"
click at [664, 162] on span "Deck" at bounding box center [663, 162] width 26 height 15
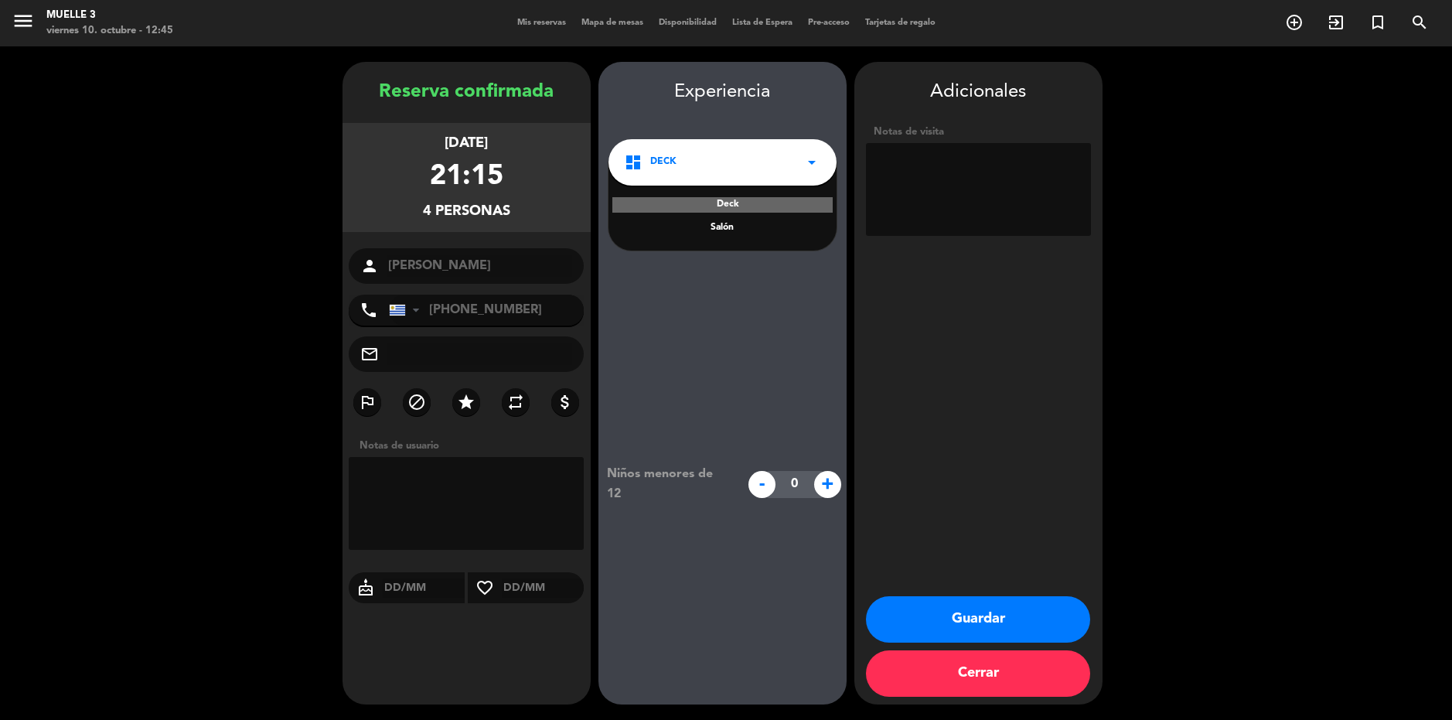
click at [945, 611] on button "Guardar" at bounding box center [978, 619] width 224 height 46
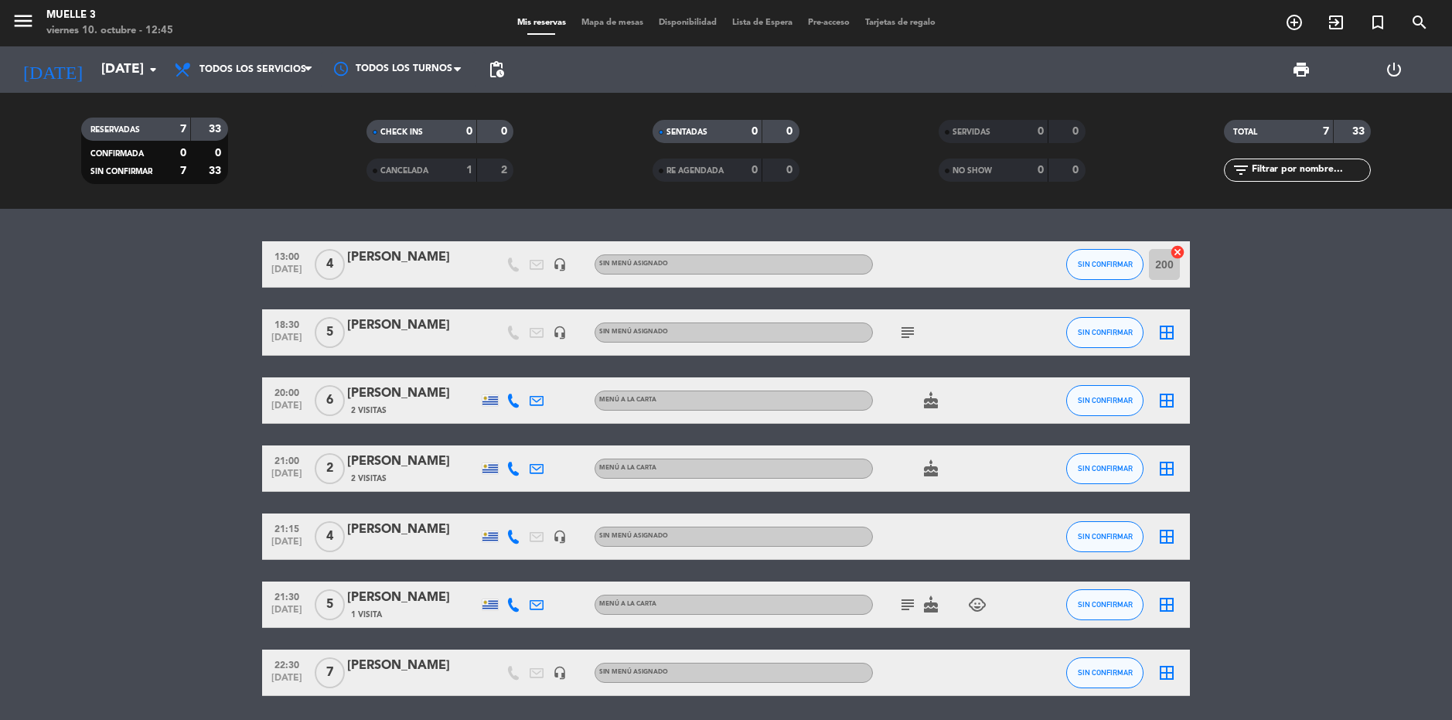
click at [1170, 536] on icon "border_all" at bounding box center [1166, 536] width 19 height 19
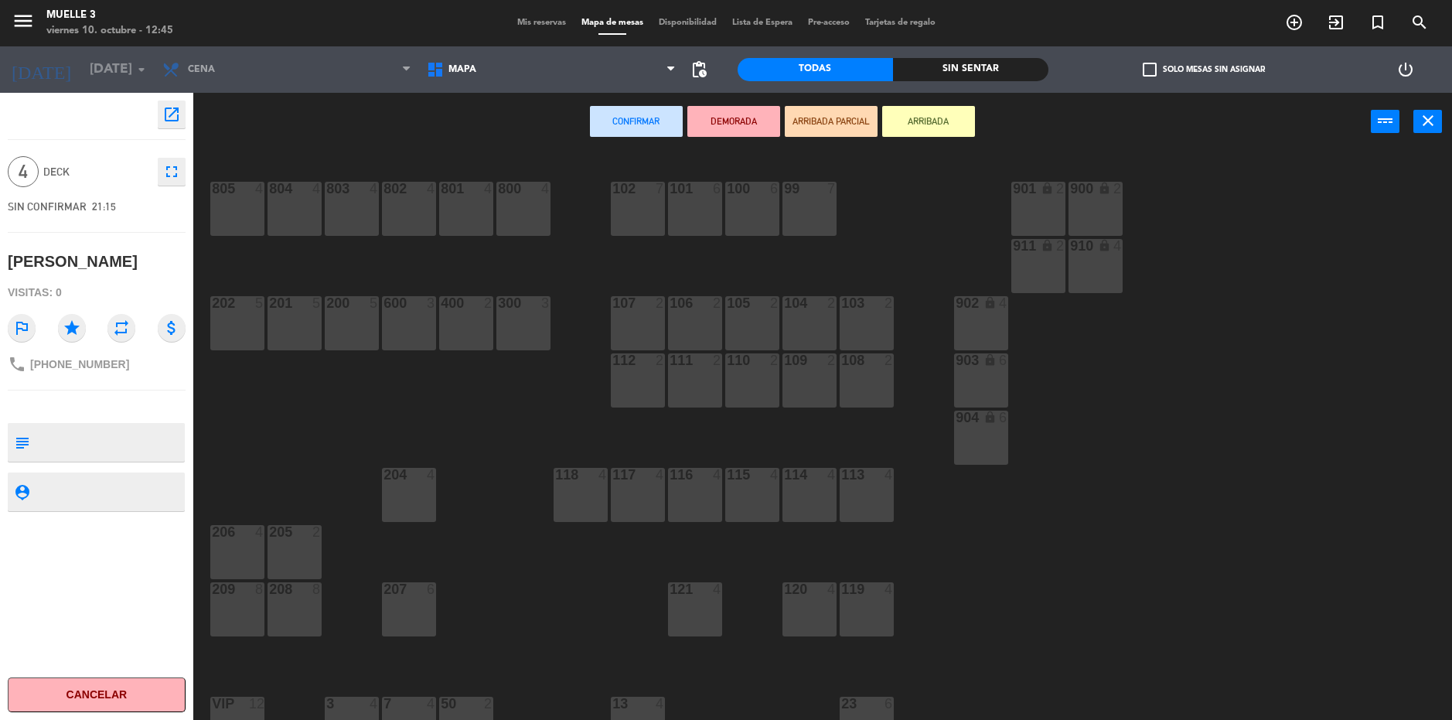
click at [759, 199] on div "100 6" at bounding box center [752, 209] width 54 height 54
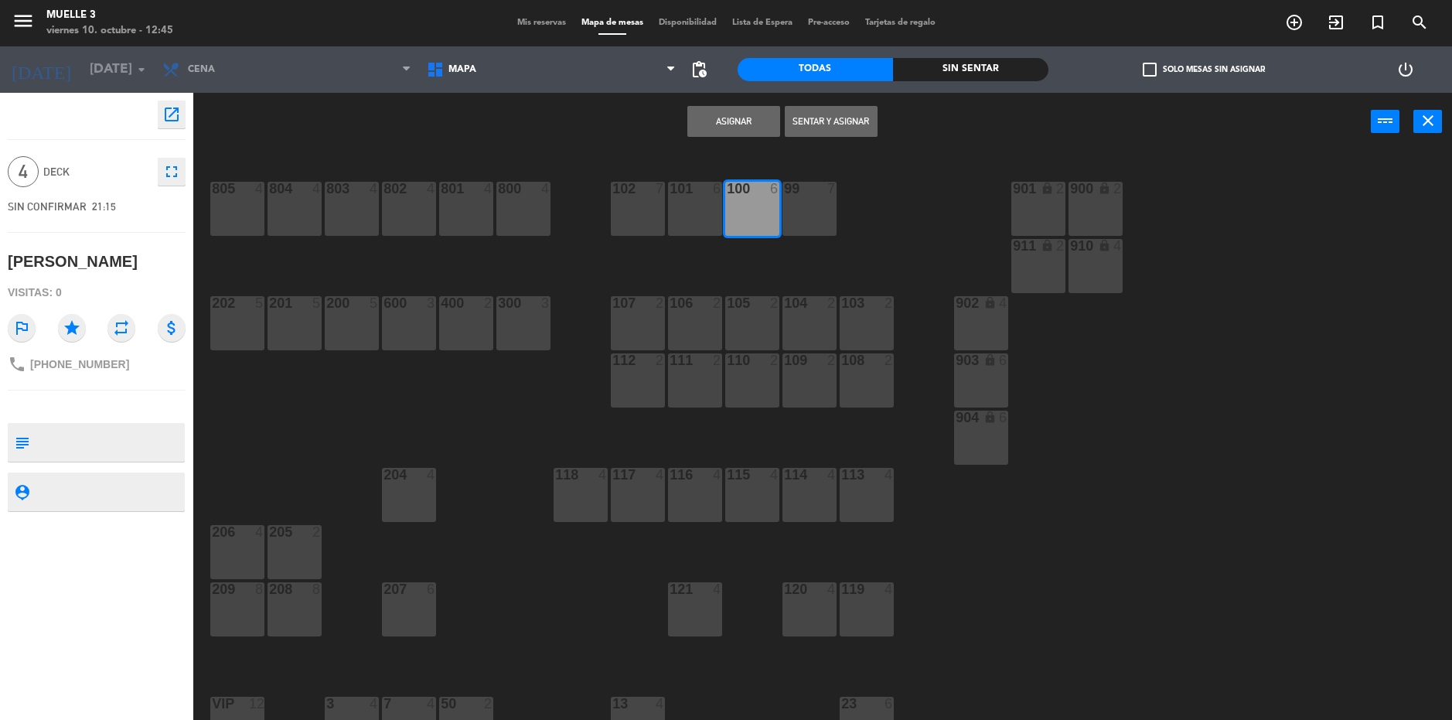
click at [745, 115] on button "Asignar" at bounding box center [733, 121] width 93 height 31
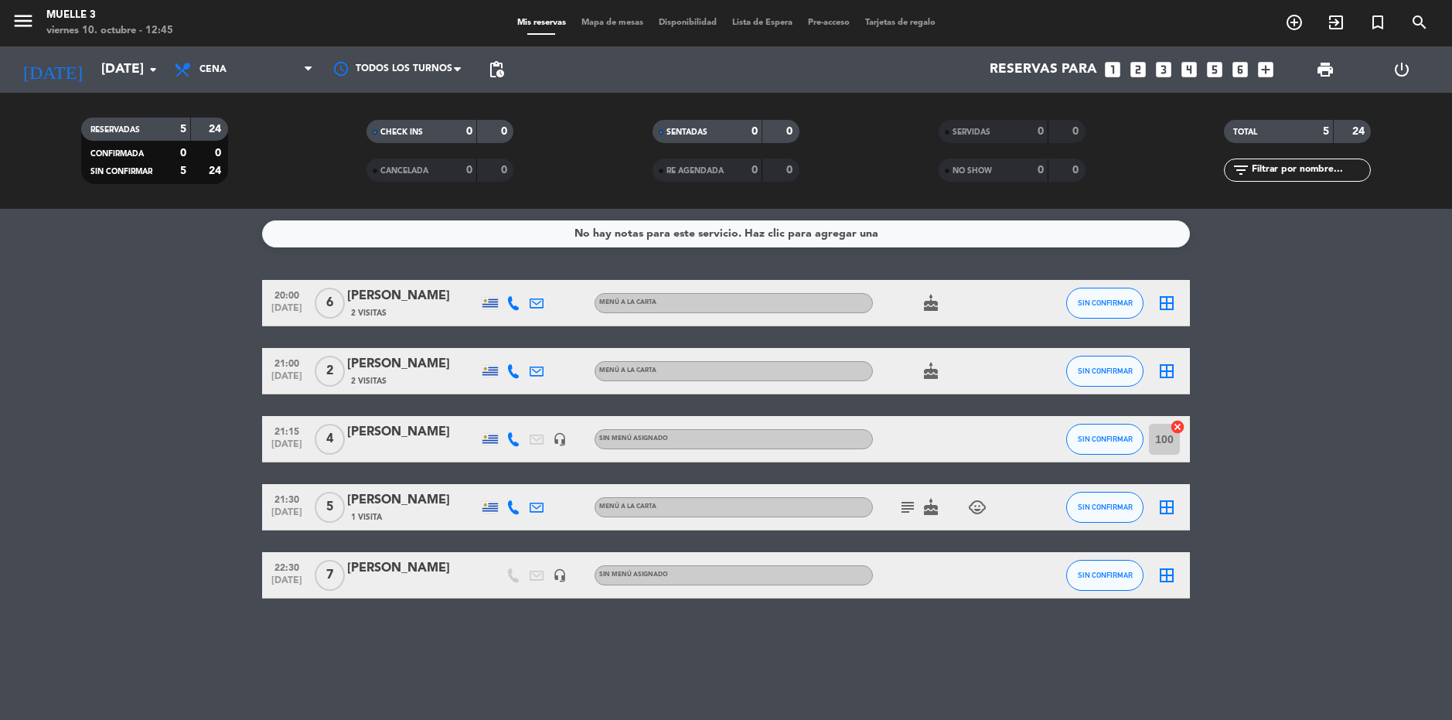
click at [916, 651] on div "No hay notas para este servicio. Haz clic para agregar una 20:00 [DATE] 6 [PERS…" at bounding box center [726, 464] width 1452 height 511
click at [1289, 26] on icon "add_circle_outline" at bounding box center [1294, 22] width 19 height 19
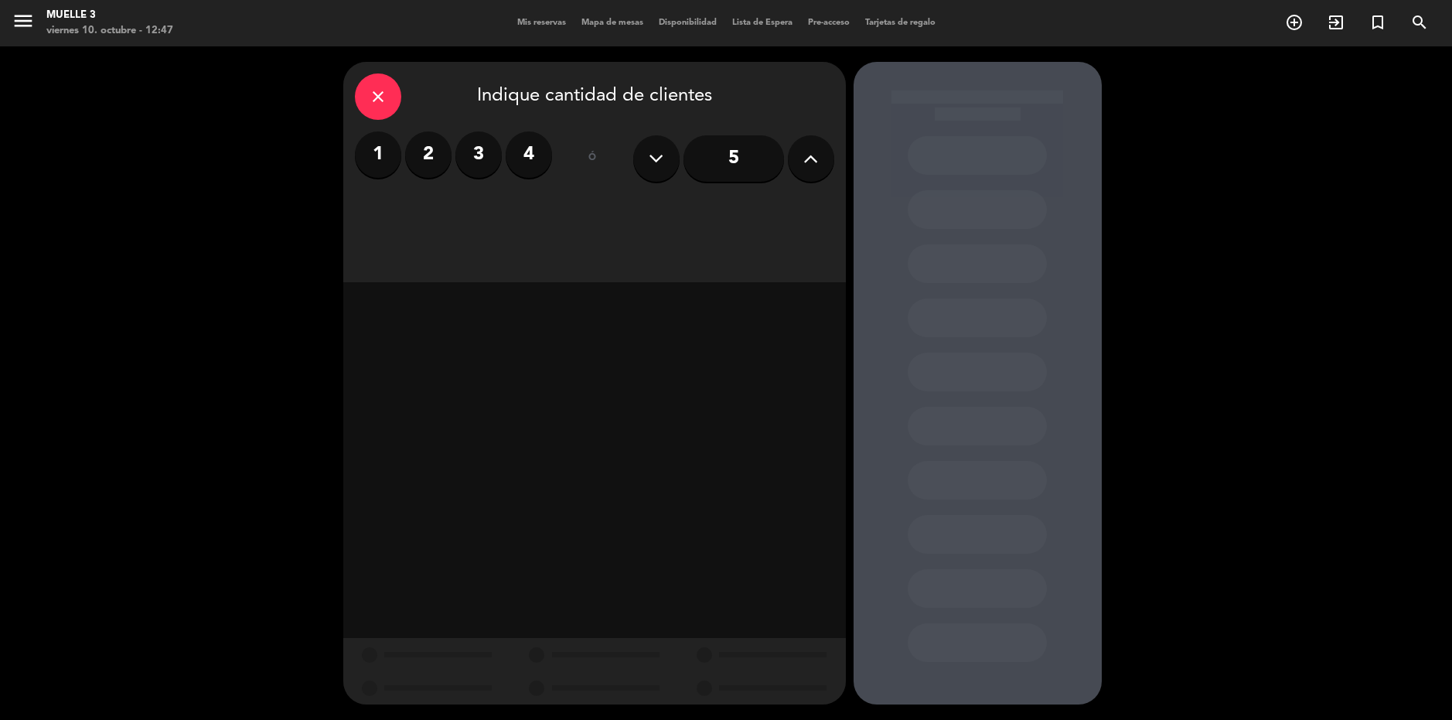
click at [424, 155] on label "2" at bounding box center [428, 154] width 46 height 46
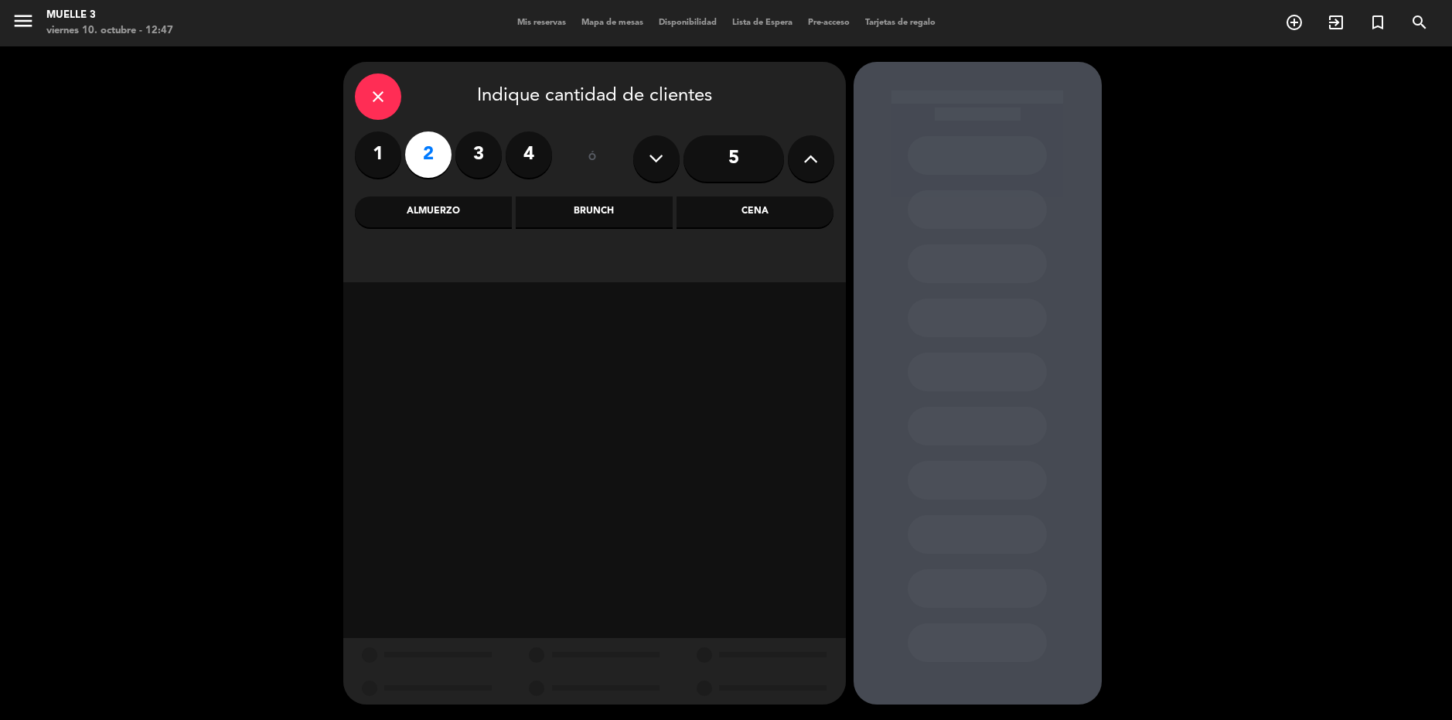
click at [437, 216] on div "Almuerzo" at bounding box center [433, 211] width 157 height 31
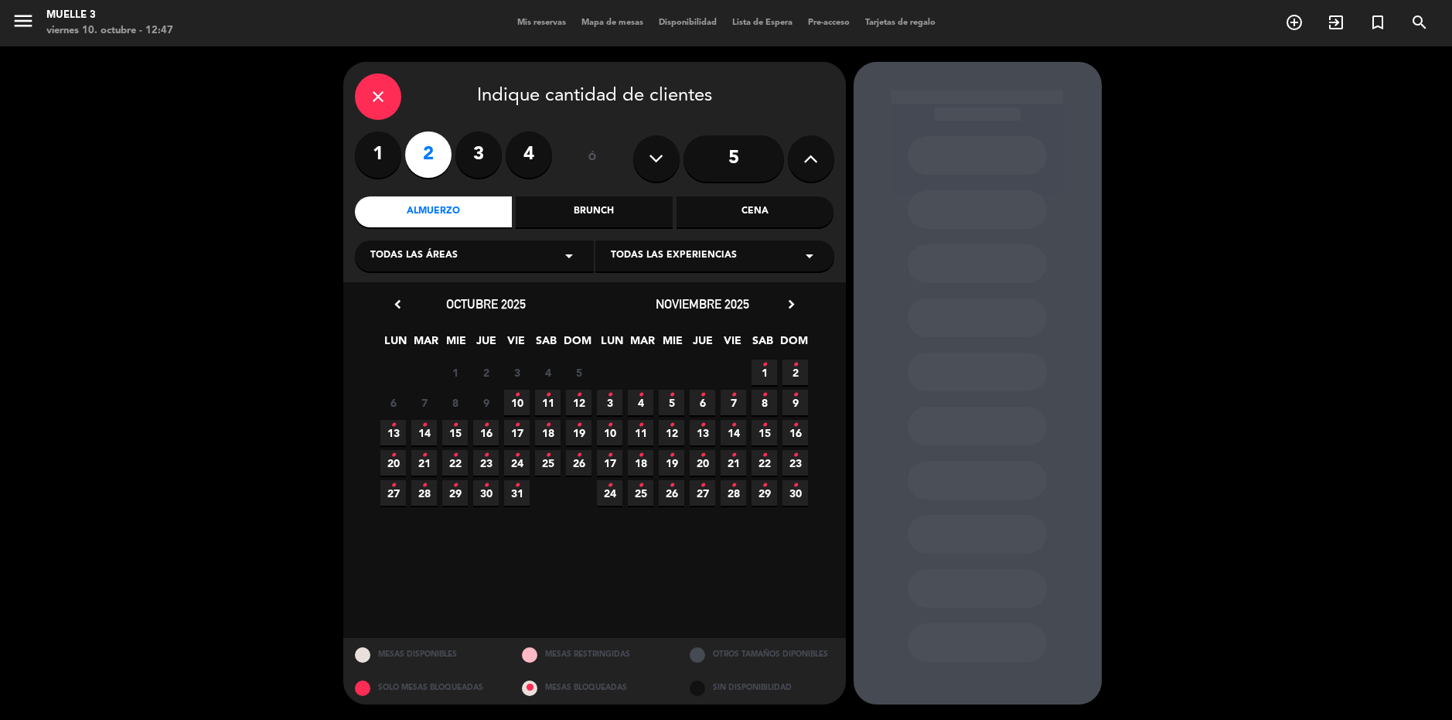
click at [175, 142] on div "close Indique cantidad de clientes 1 2 3 4 ó 5 Almuerzo Brunch Cena Todas las á…" at bounding box center [726, 382] width 1452 height 673
click at [542, 22] on span "Mis reservas" at bounding box center [541, 23] width 64 height 9
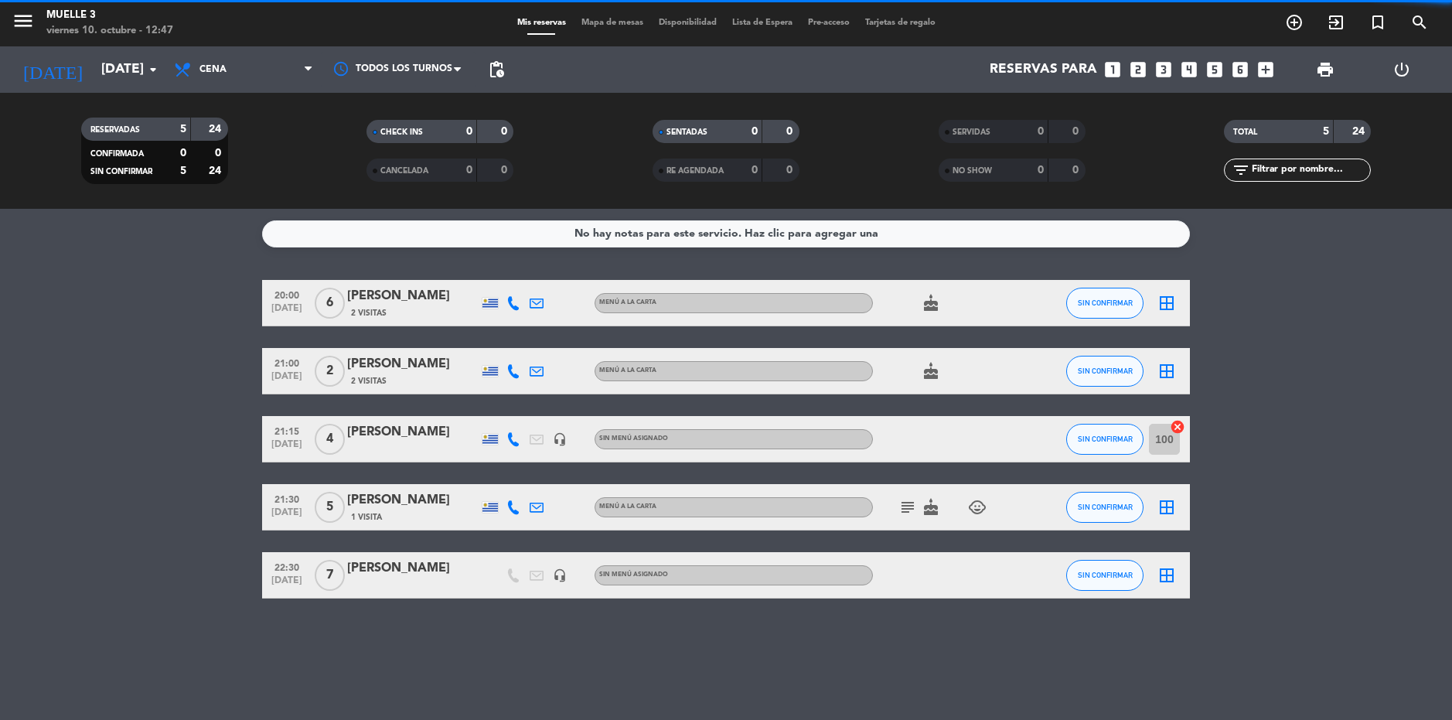
click at [67, 383] on bookings-row "20:00 [DATE] 6 [PERSON_NAME] Lima 2 Visitas MENÚ A LA CARTA cake SIN CONFIRMAR …" at bounding box center [726, 439] width 1452 height 318
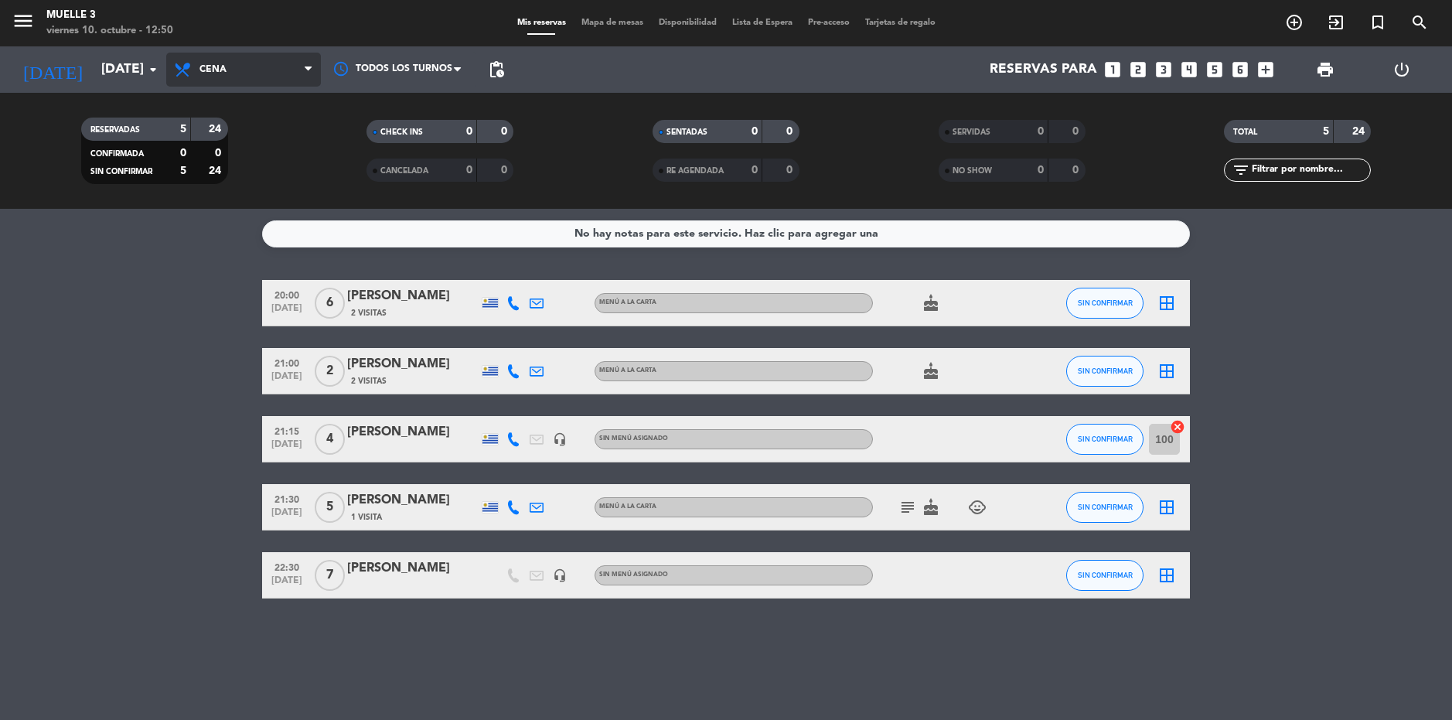
click at [217, 87] on div "Todos los servicios Brunch Almuerzo Cena Cena Todos los servicios Brunch Almuer…" at bounding box center [243, 69] width 155 height 46
click at [221, 81] on span "Cena" at bounding box center [243, 70] width 155 height 34
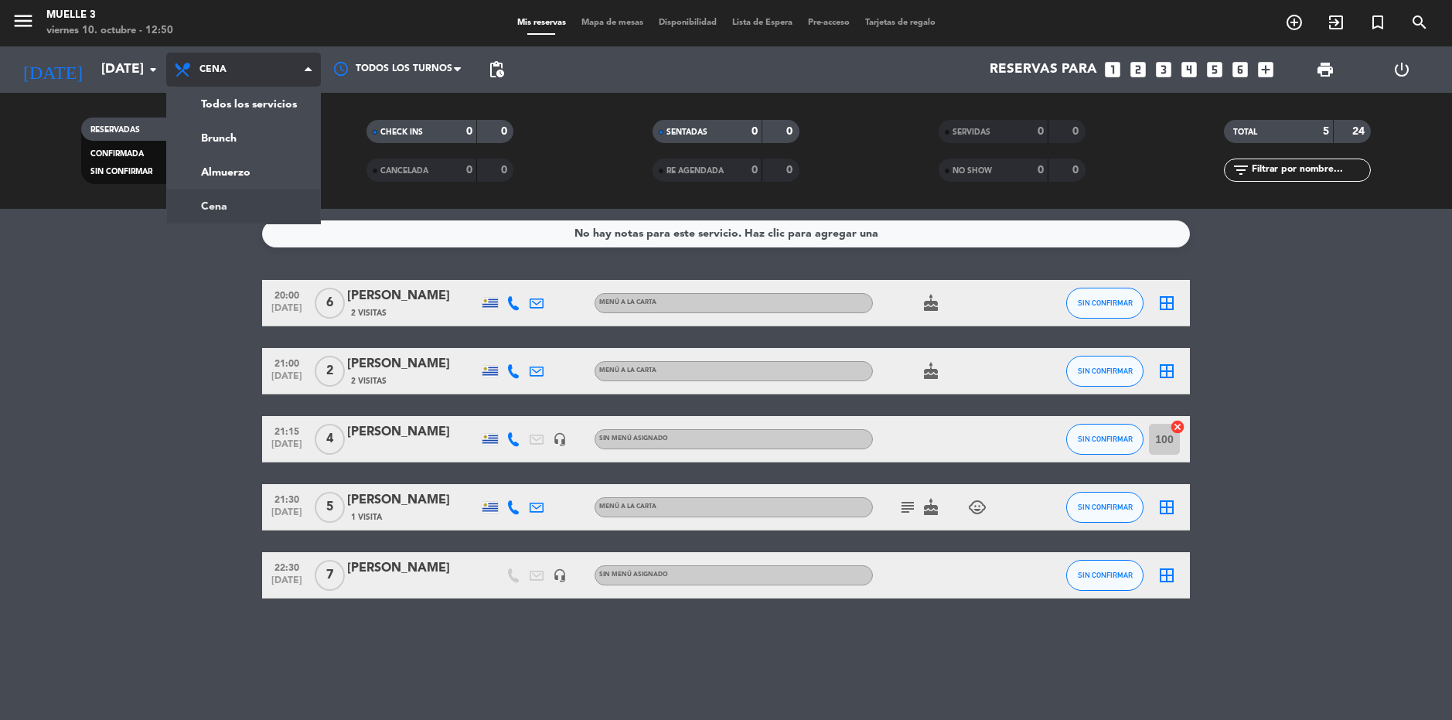
click at [222, 96] on div "menu Muelle 3 [DATE] 10. octubre - 12:50 Mis reservas Mapa de mesas Disponibili…" at bounding box center [726, 104] width 1452 height 209
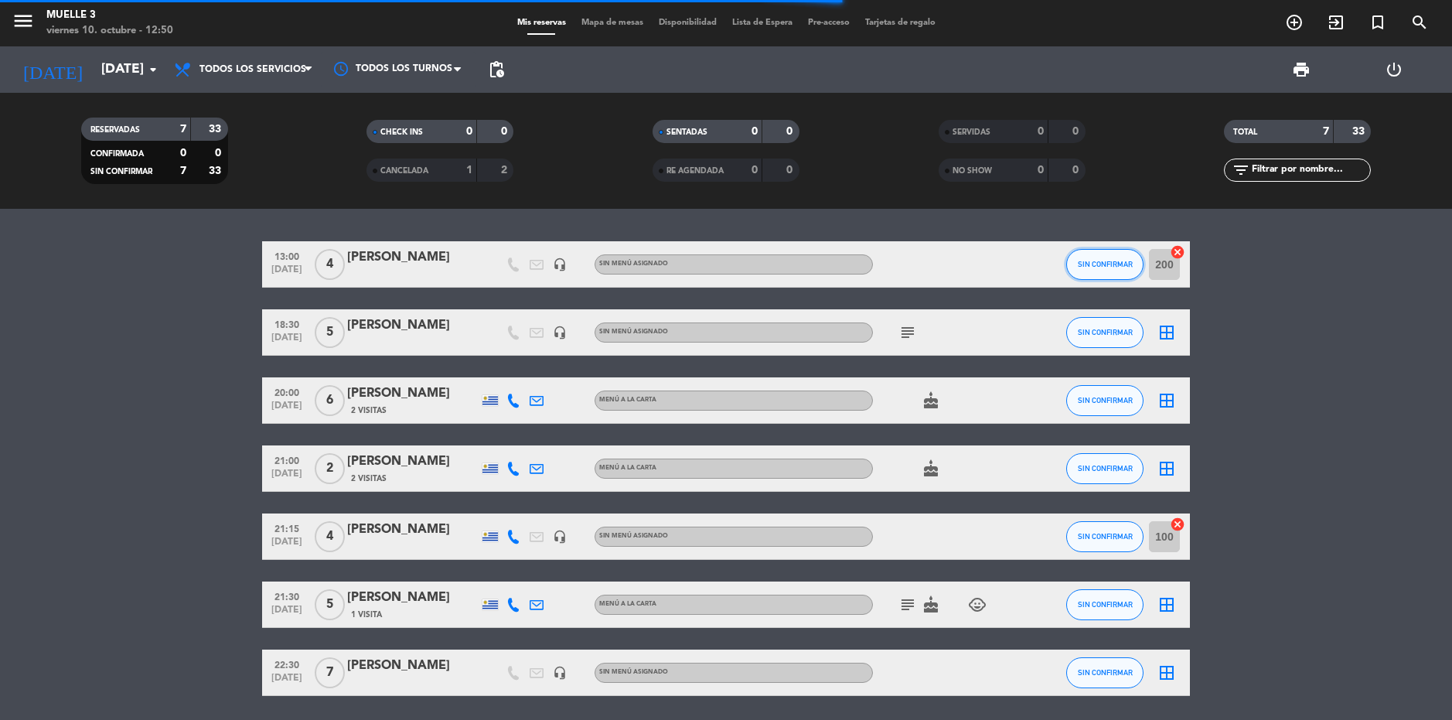
click at [1125, 265] on span "SIN CONFIRMAR" at bounding box center [1105, 264] width 55 height 9
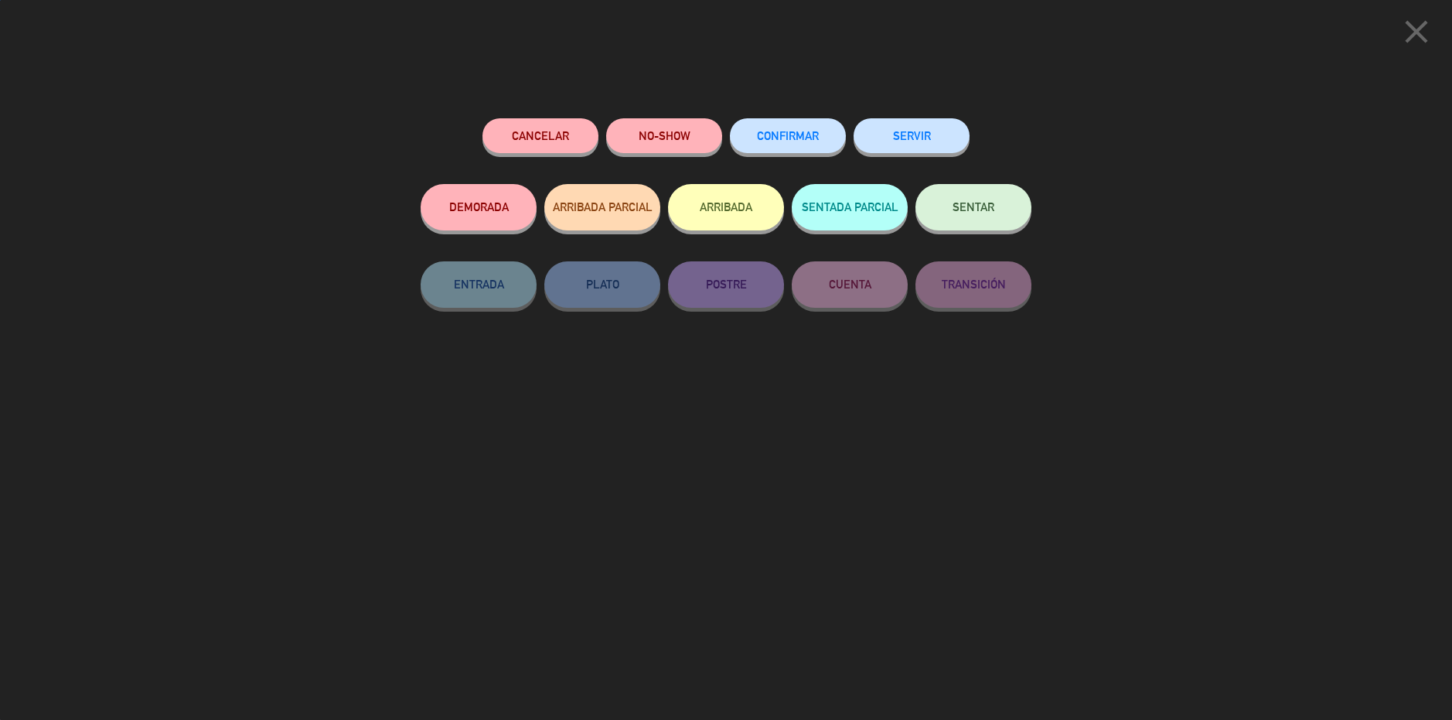
click at [925, 139] on button "SERVIR" at bounding box center [911, 135] width 116 height 35
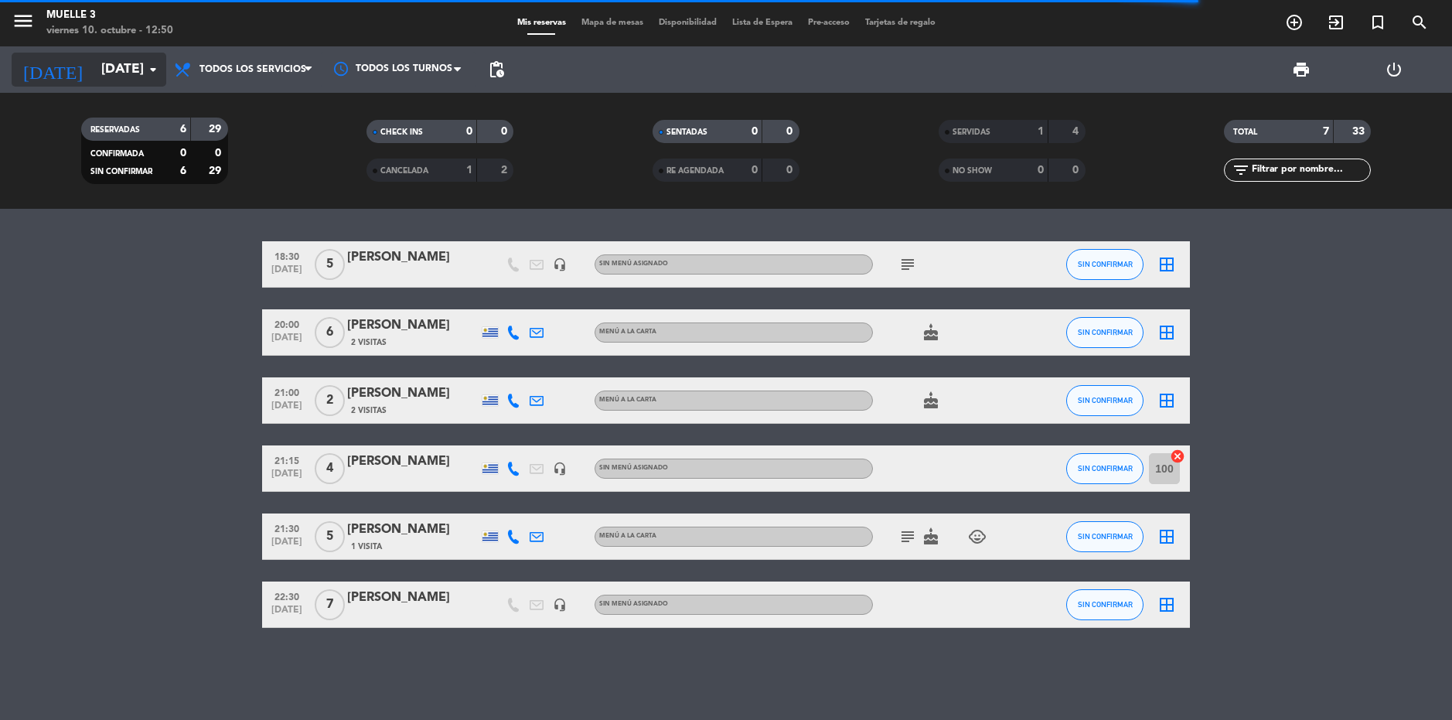
click at [100, 82] on input "[DATE]" at bounding box center [180, 69] width 172 height 31
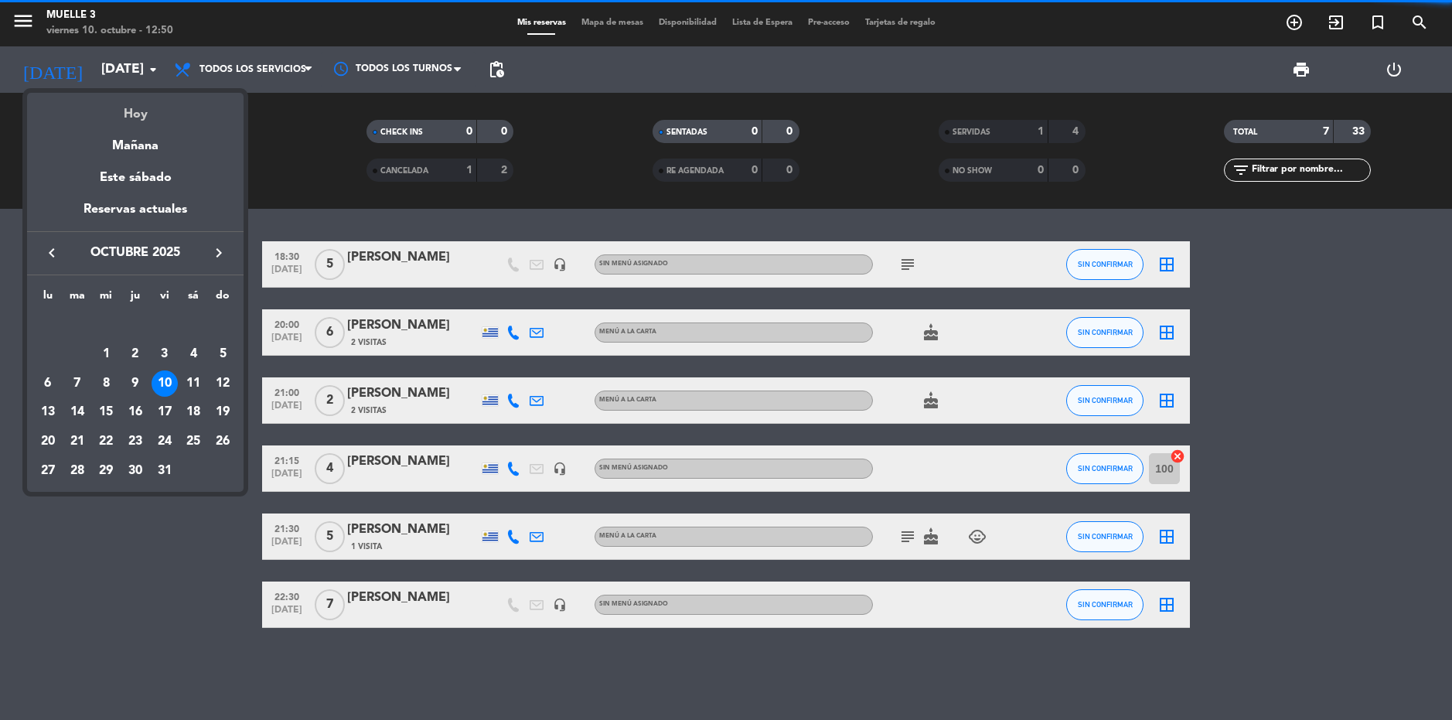
click at [139, 106] on div "Hoy" at bounding box center [135, 109] width 216 height 32
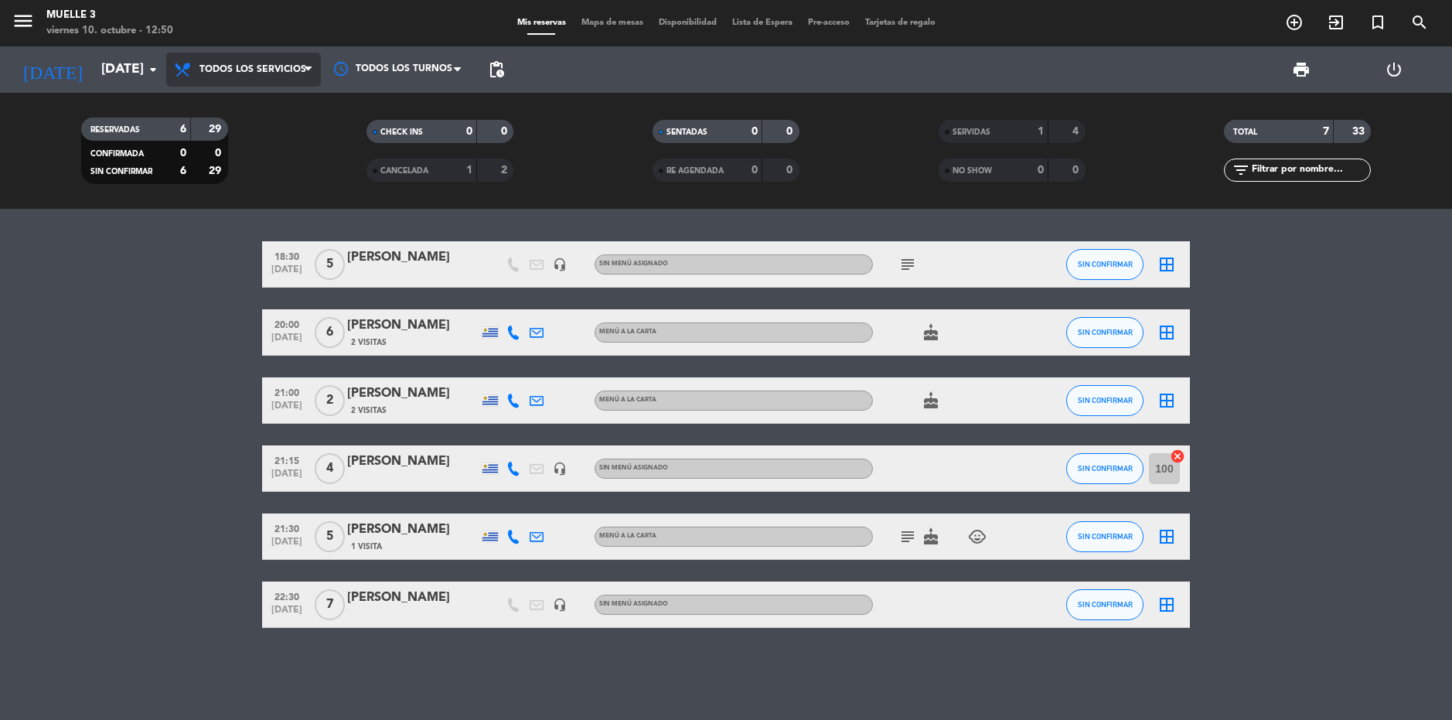
click at [199, 67] on span "Todos los servicios" at bounding box center [243, 70] width 155 height 34
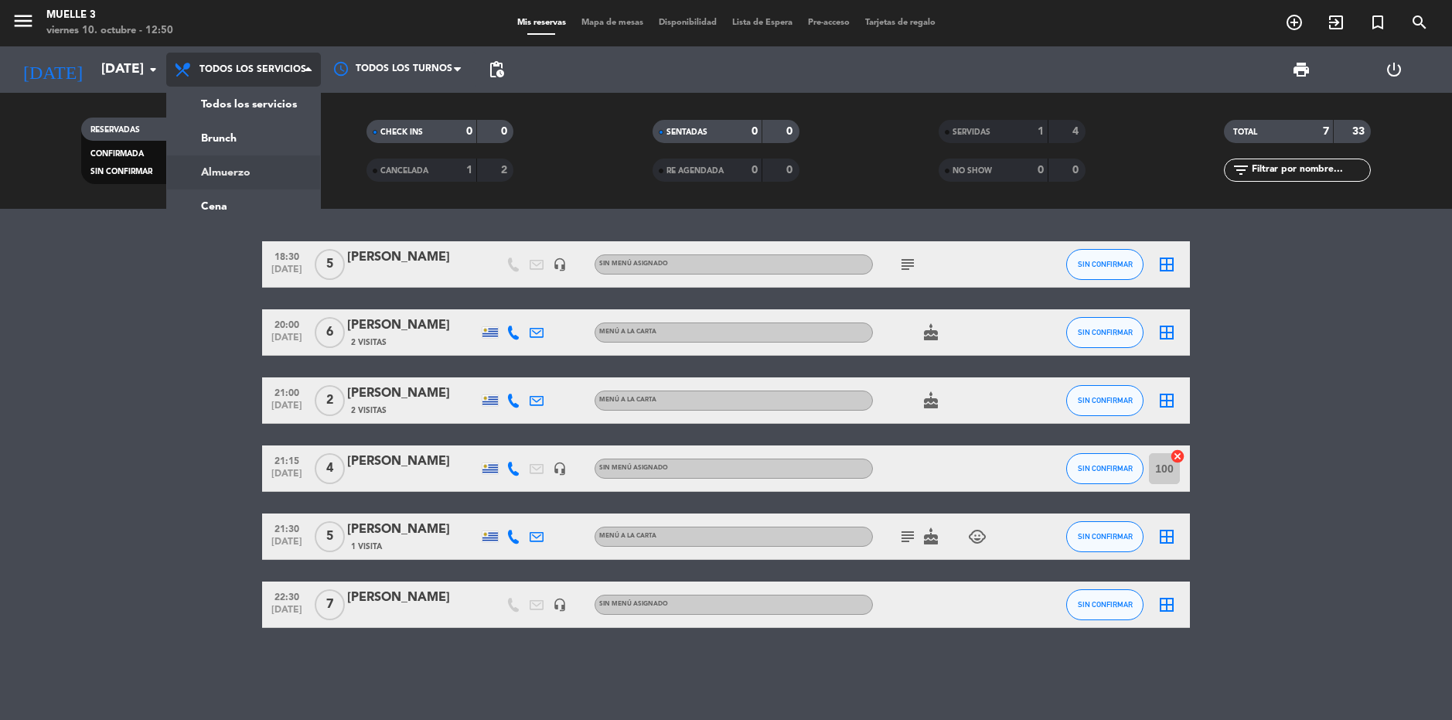
click at [238, 166] on div "menu Muelle 3 [DATE] 10. octubre - 12:50 Mis reservas Mapa de mesas Disponibili…" at bounding box center [726, 104] width 1452 height 209
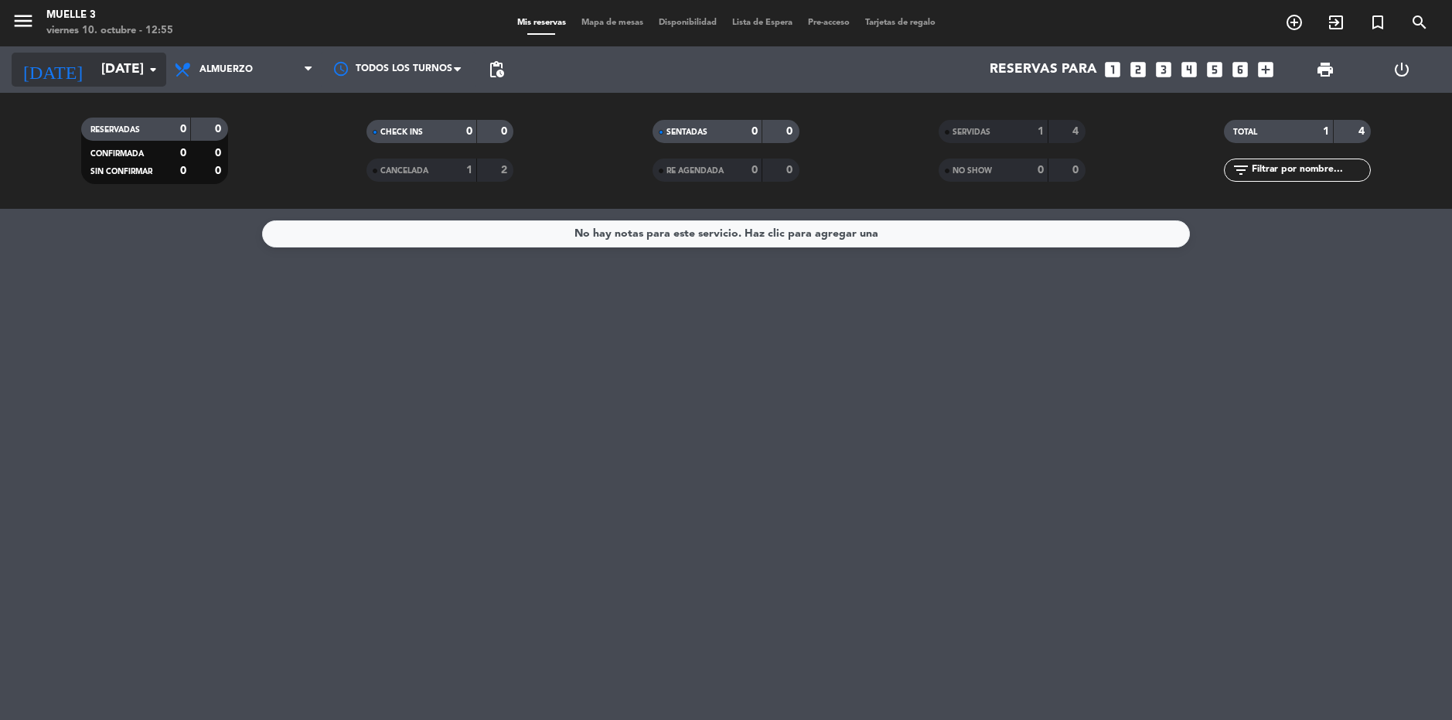
click at [127, 56] on input "[DATE]" at bounding box center [180, 69] width 172 height 31
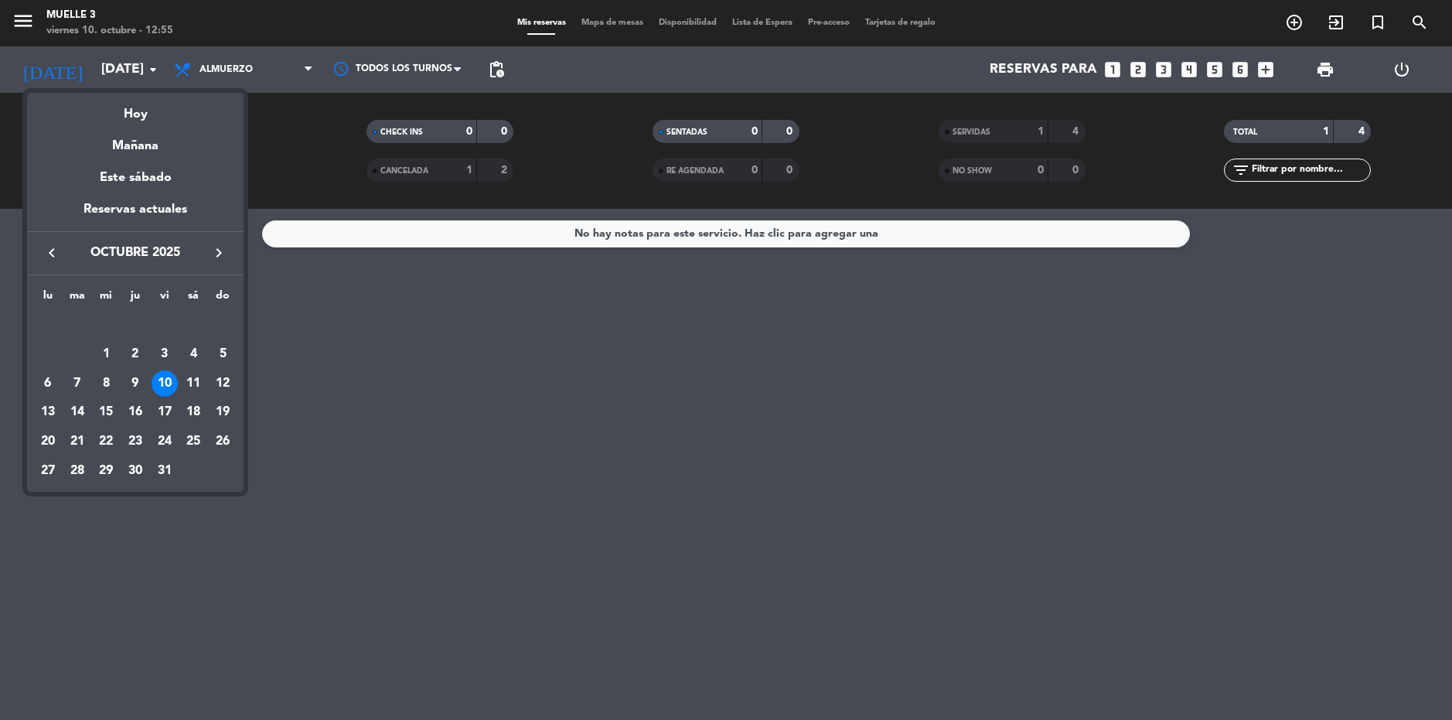
click at [417, 331] on div at bounding box center [726, 360] width 1452 height 720
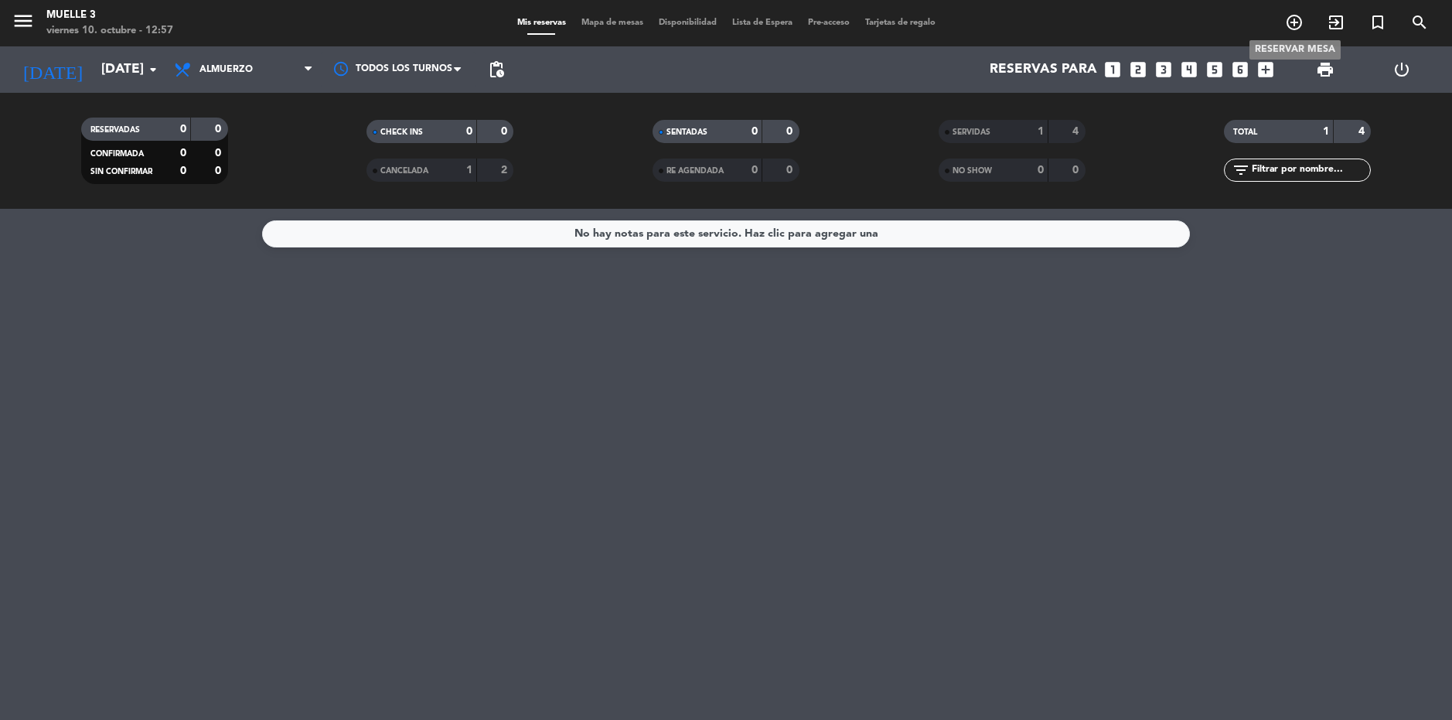
click at [1302, 26] on icon "add_circle_outline" at bounding box center [1294, 22] width 19 height 19
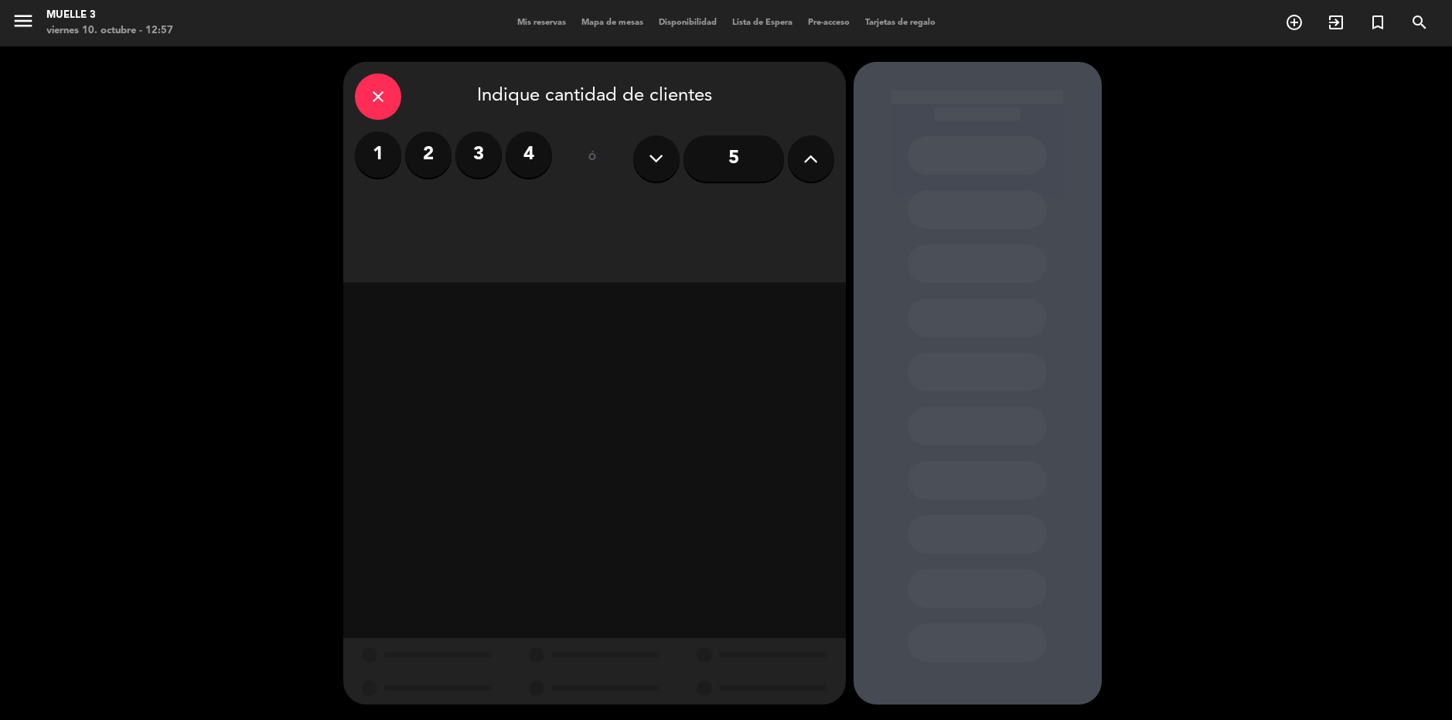
click at [798, 165] on button at bounding box center [811, 158] width 46 height 46
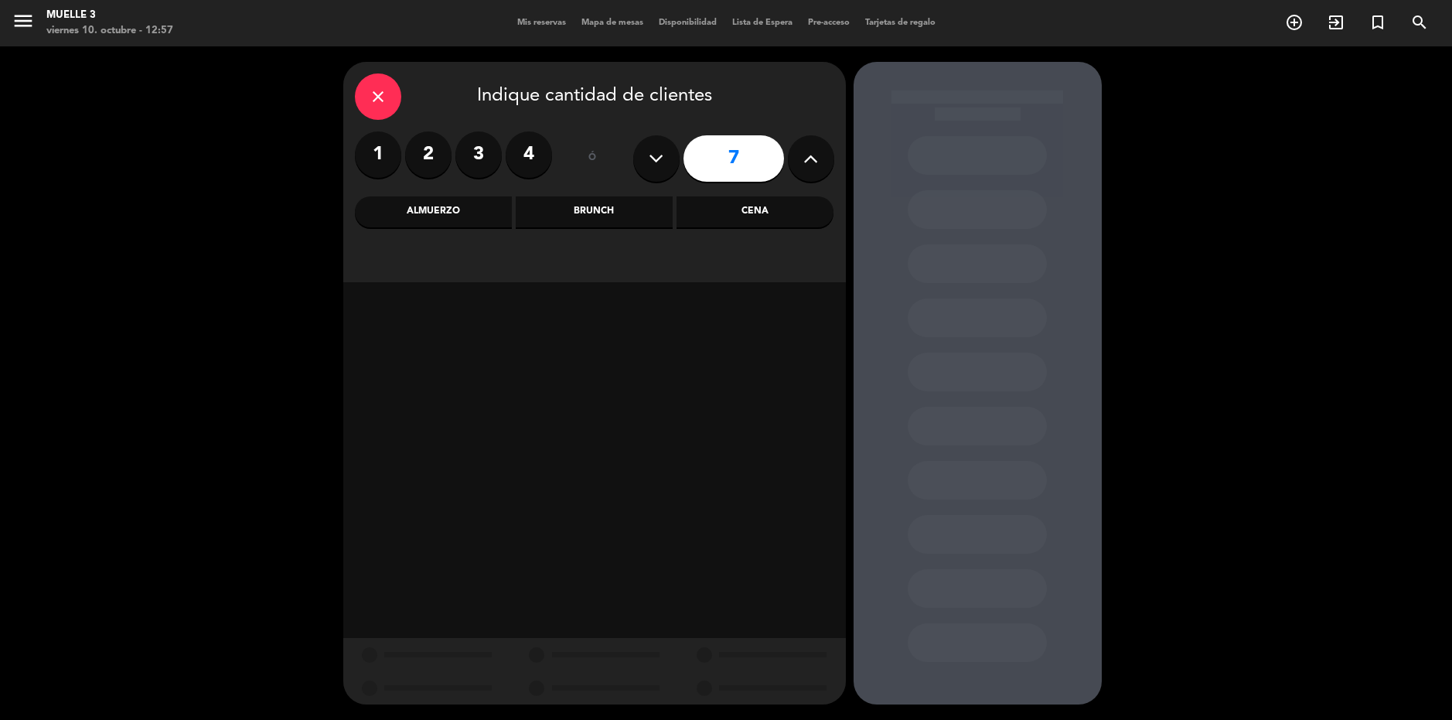
click at [798, 165] on button at bounding box center [811, 158] width 46 height 46
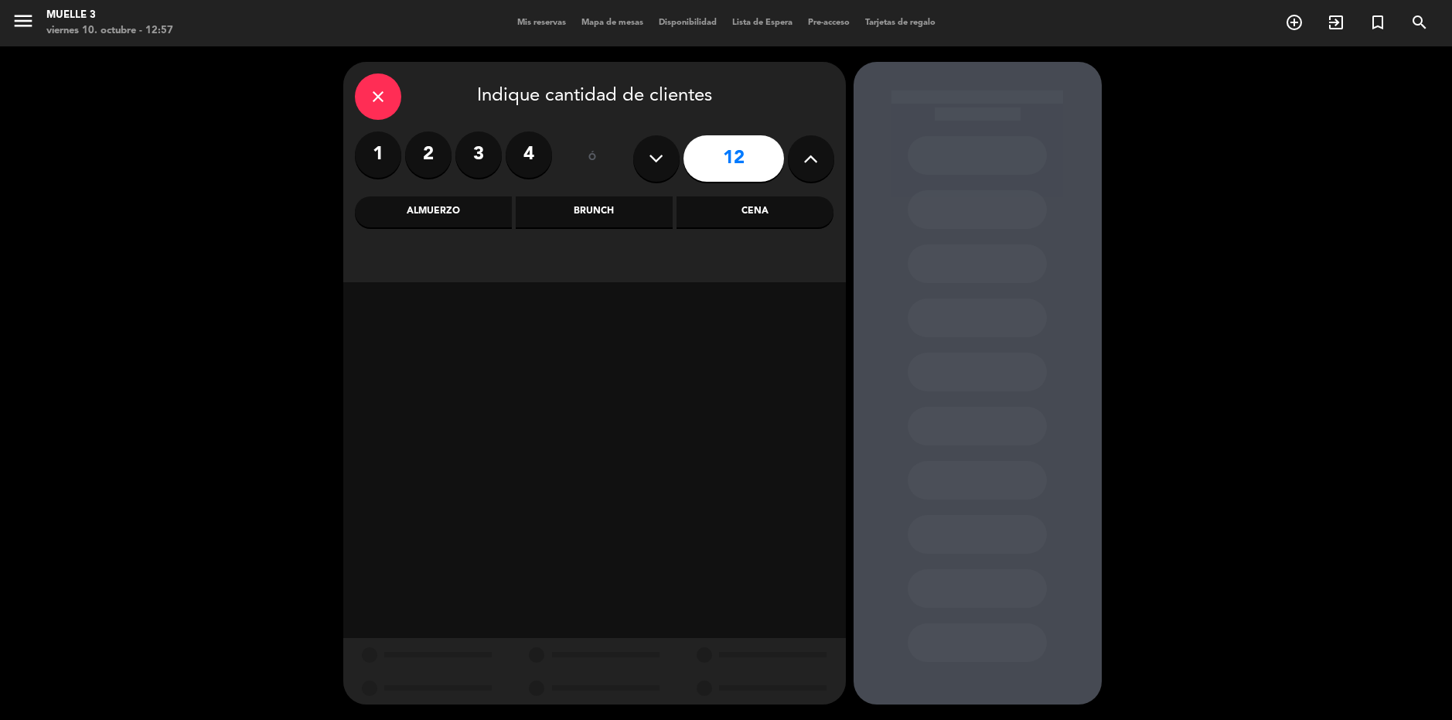
click at [798, 165] on button at bounding box center [811, 158] width 46 height 46
type input "15"
click at [482, 226] on div "Almuerzo" at bounding box center [433, 211] width 157 height 31
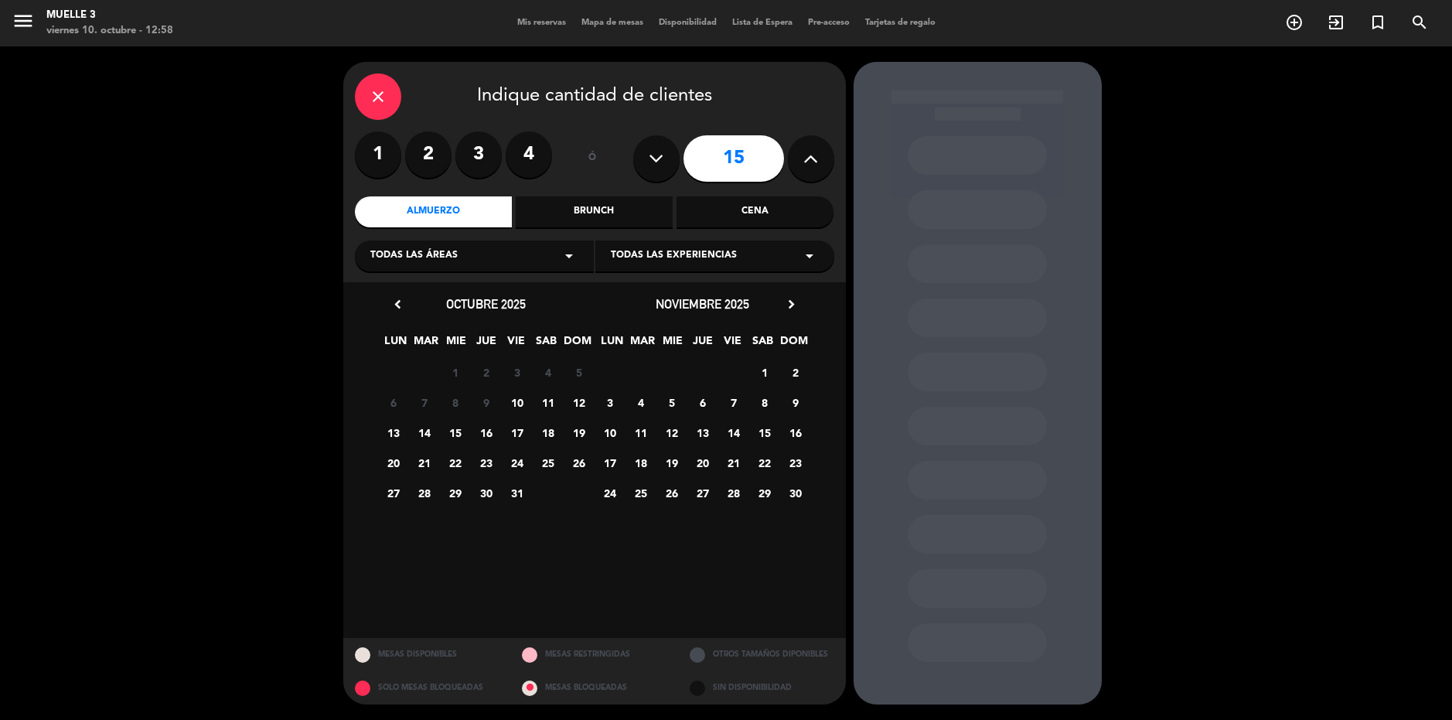
click at [762, 494] on span "29" at bounding box center [764, 493] width 26 height 26
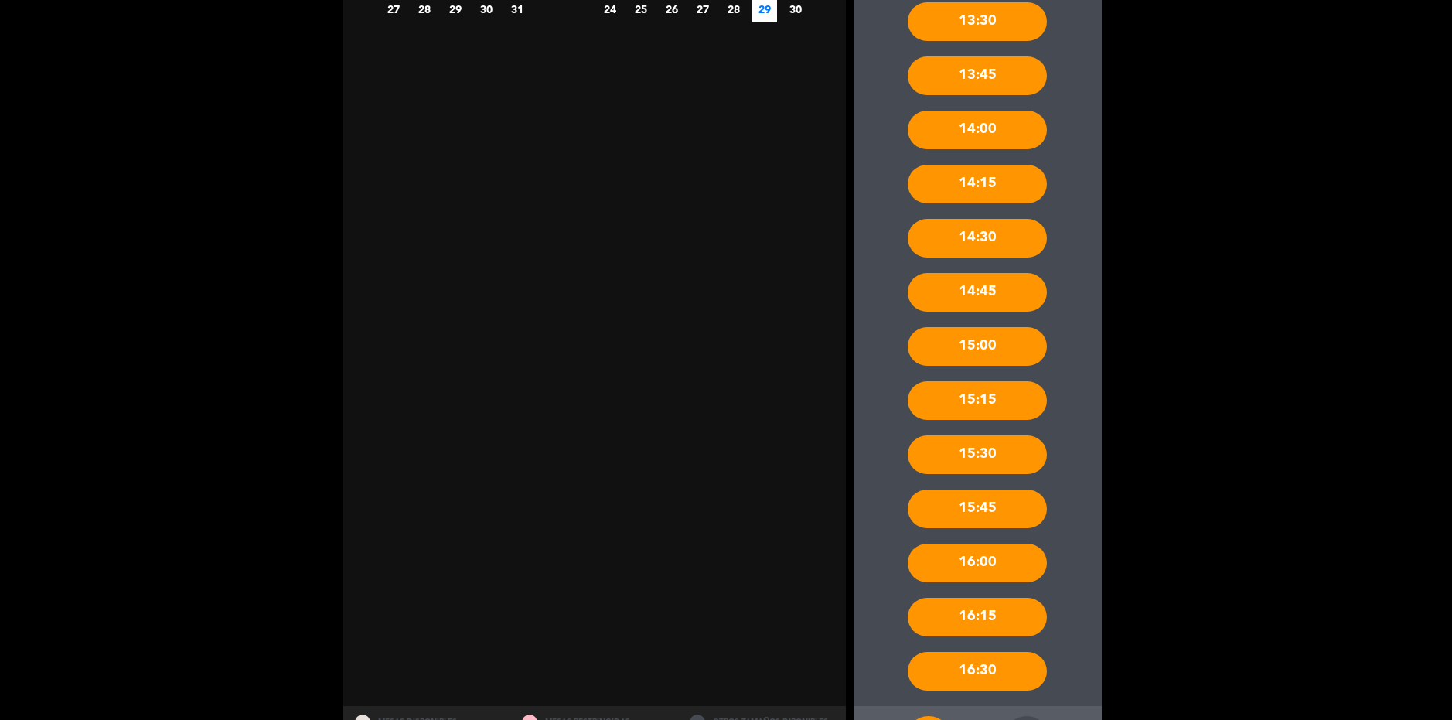
scroll to position [552, 0]
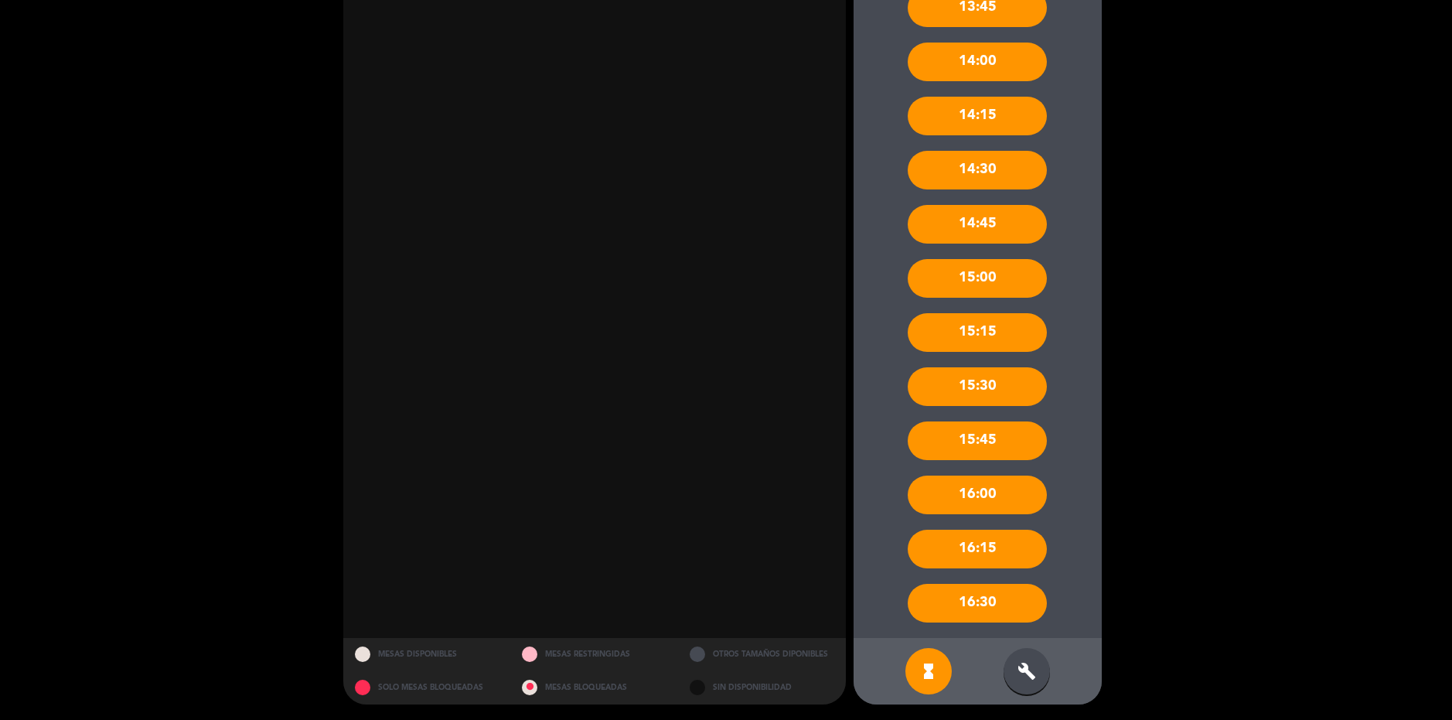
click at [1037, 655] on div "build" at bounding box center [1026, 671] width 46 height 46
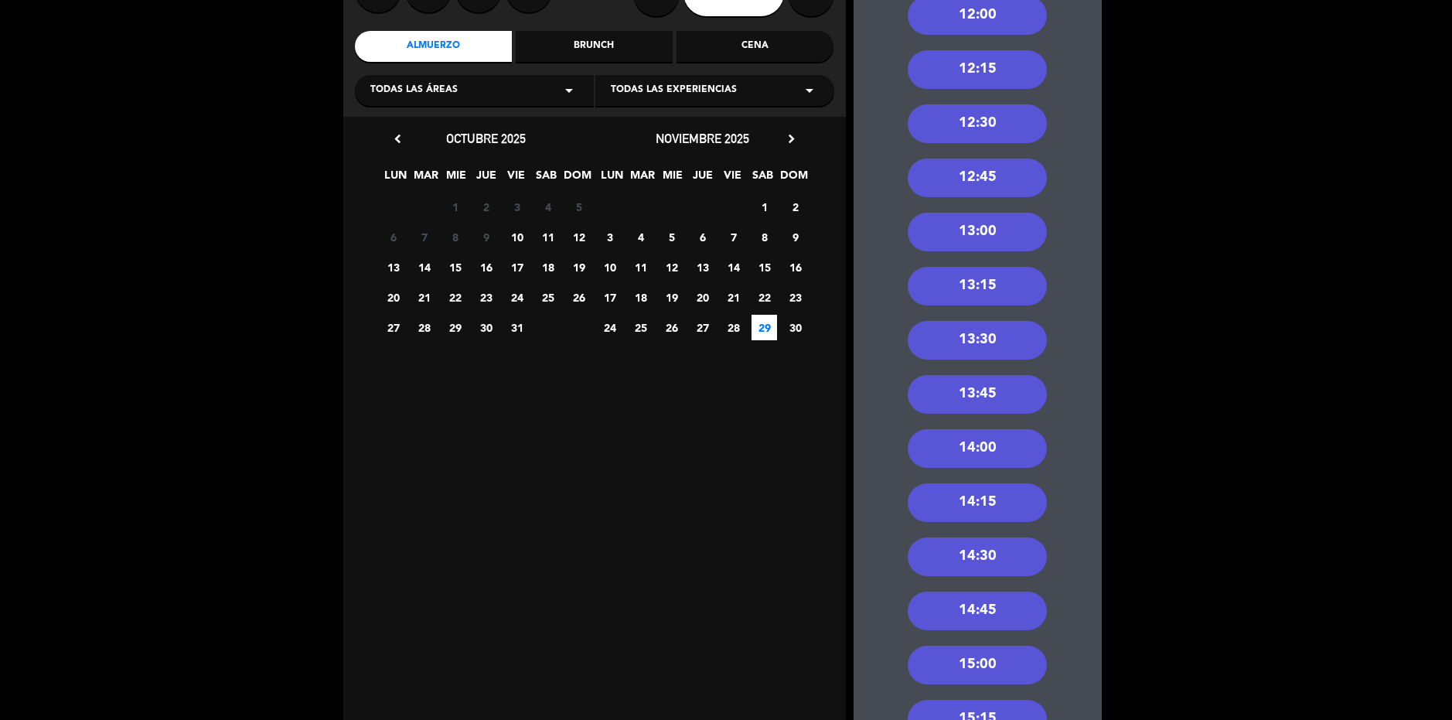
scroll to position [11, 0]
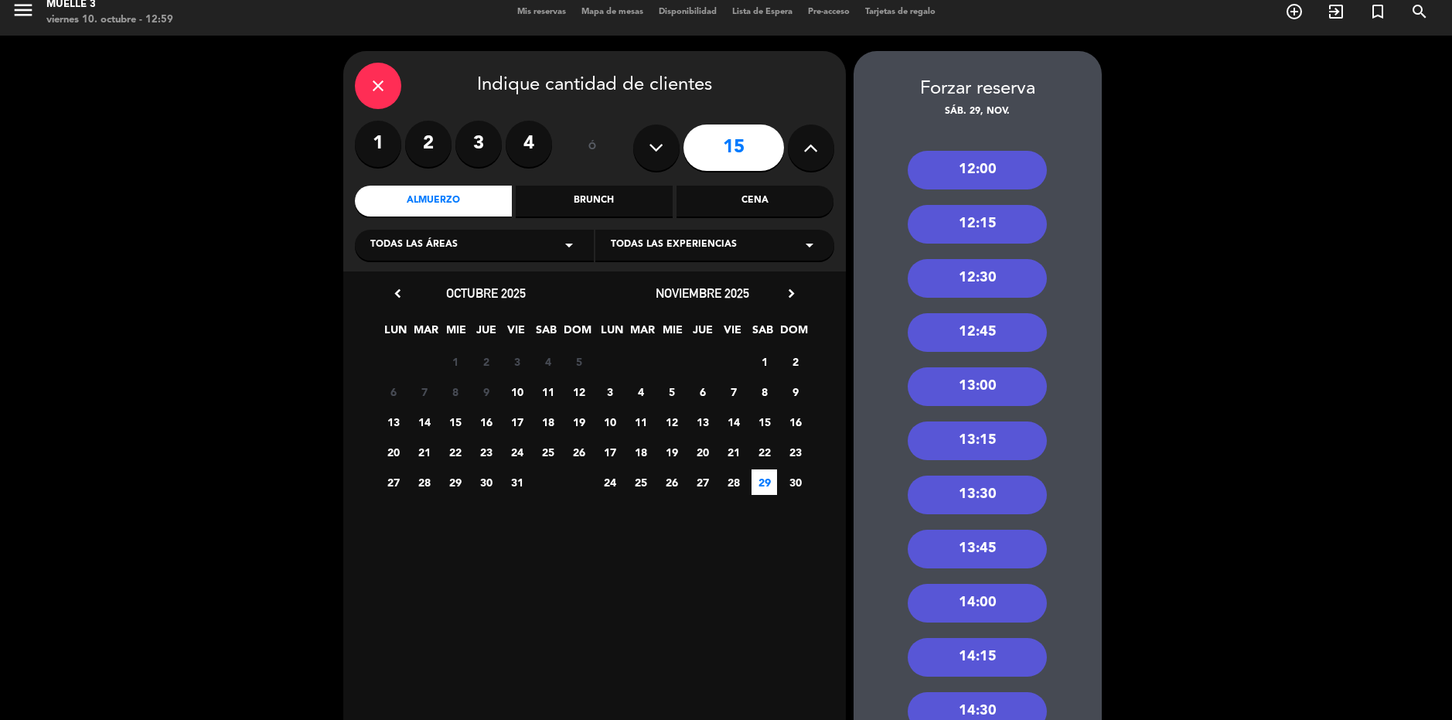
click at [1006, 216] on div "12:15" at bounding box center [976, 224] width 139 height 39
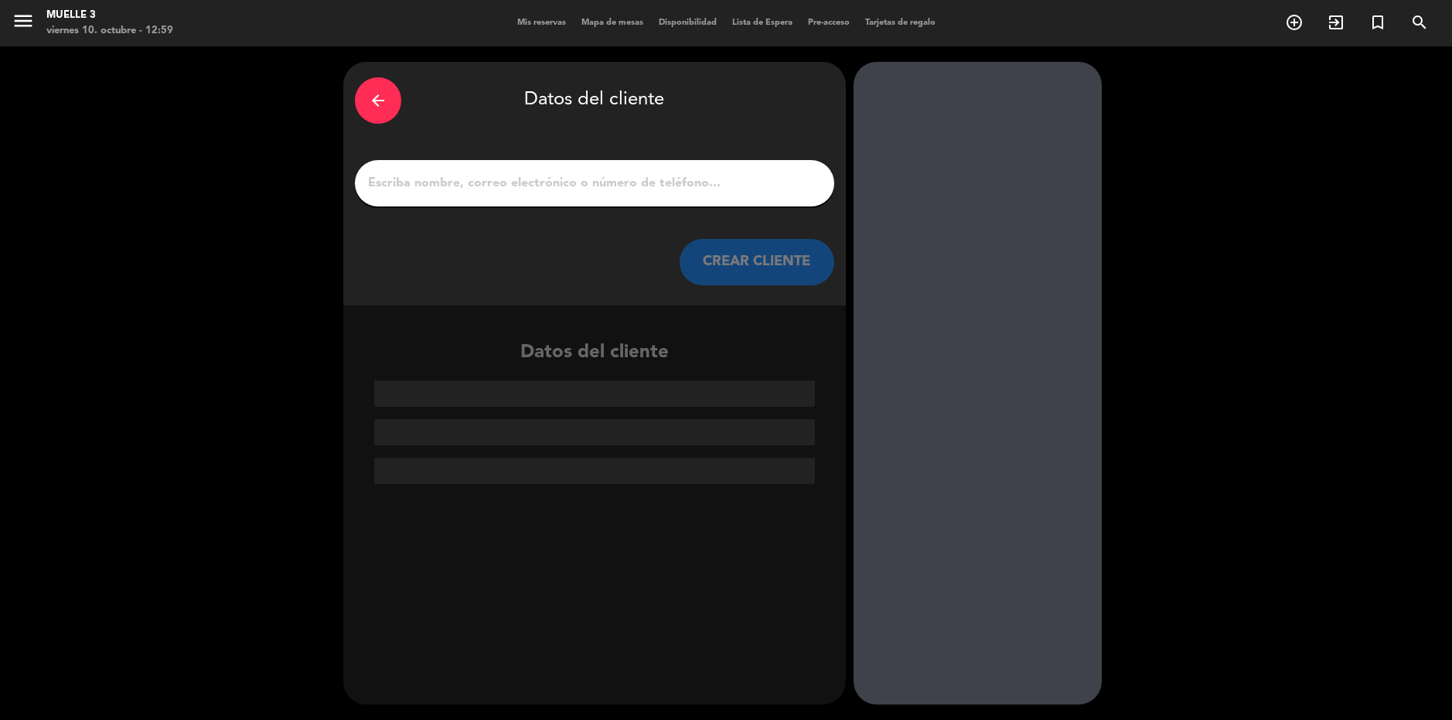
click at [662, 193] on input "1" at bounding box center [594, 183] width 456 height 22
click at [664, 189] on input "1" at bounding box center [594, 183] width 456 height 22
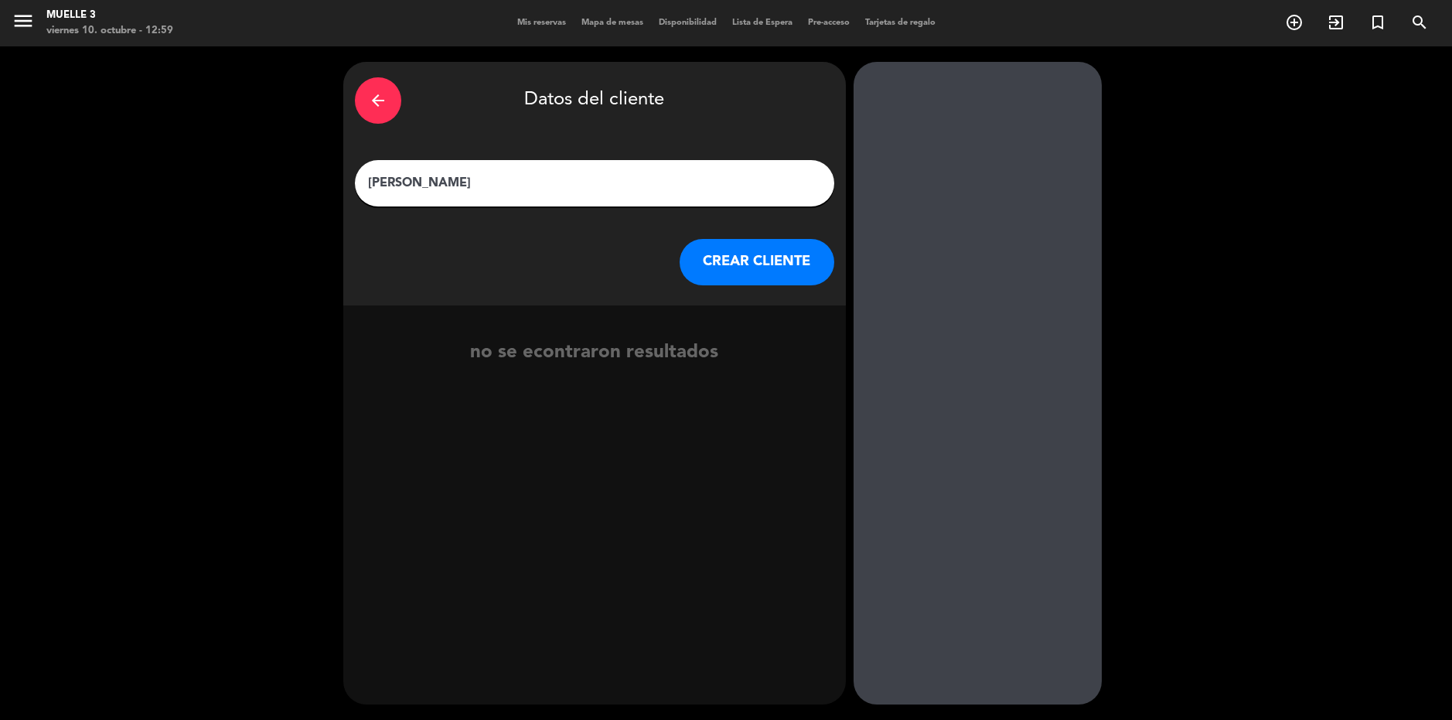
type input "[PERSON_NAME]"
click at [723, 277] on button "CREAR CLIENTE" at bounding box center [756, 262] width 155 height 46
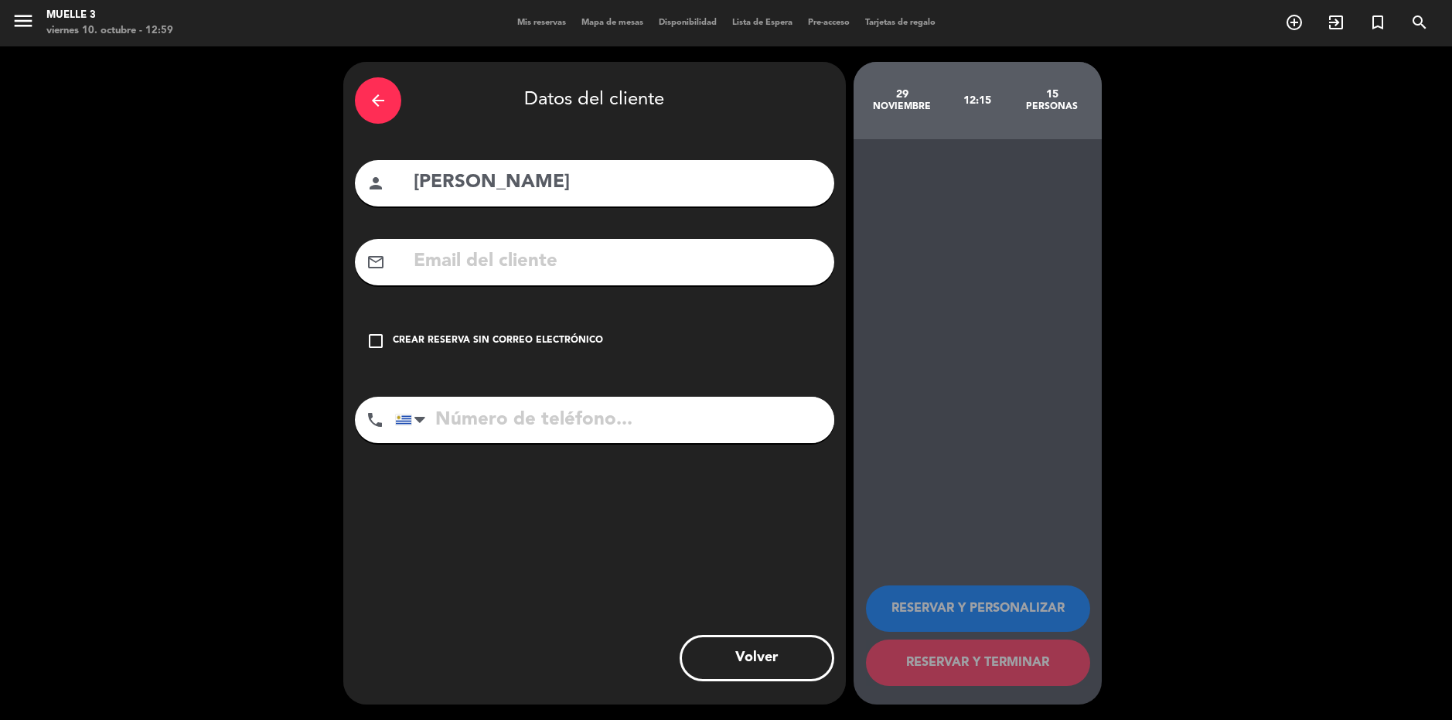
click at [594, 326] on div "check_box_outline_blank Crear reserva sin correo electrónico" at bounding box center [594, 341] width 479 height 46
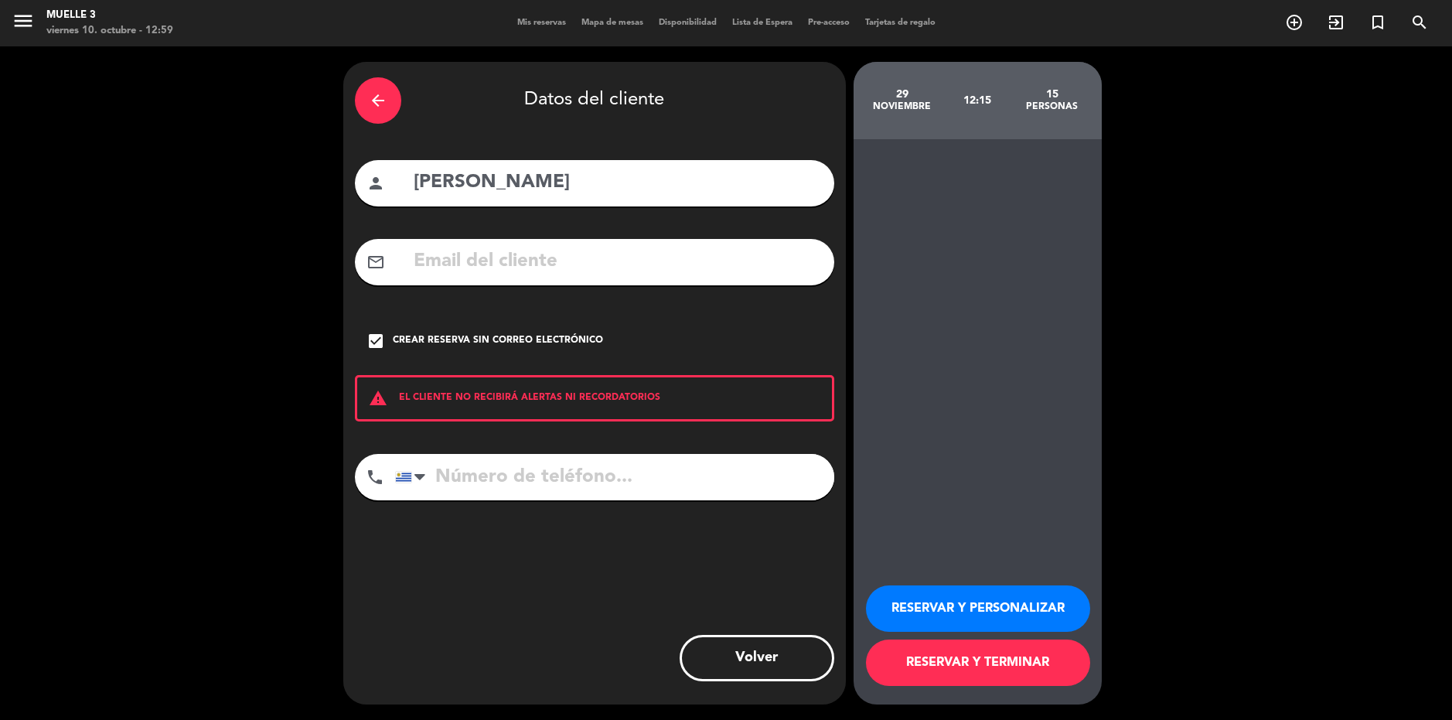
click at [555, 478] on input "tel" at bounding box center [614, 477] width 439 height 46
type input "[PHONE_NUMBER]"
click at [963, 658] on button "RESERVAR Y TERMINAR" at bounding box center [978, 662] width 224 height 46
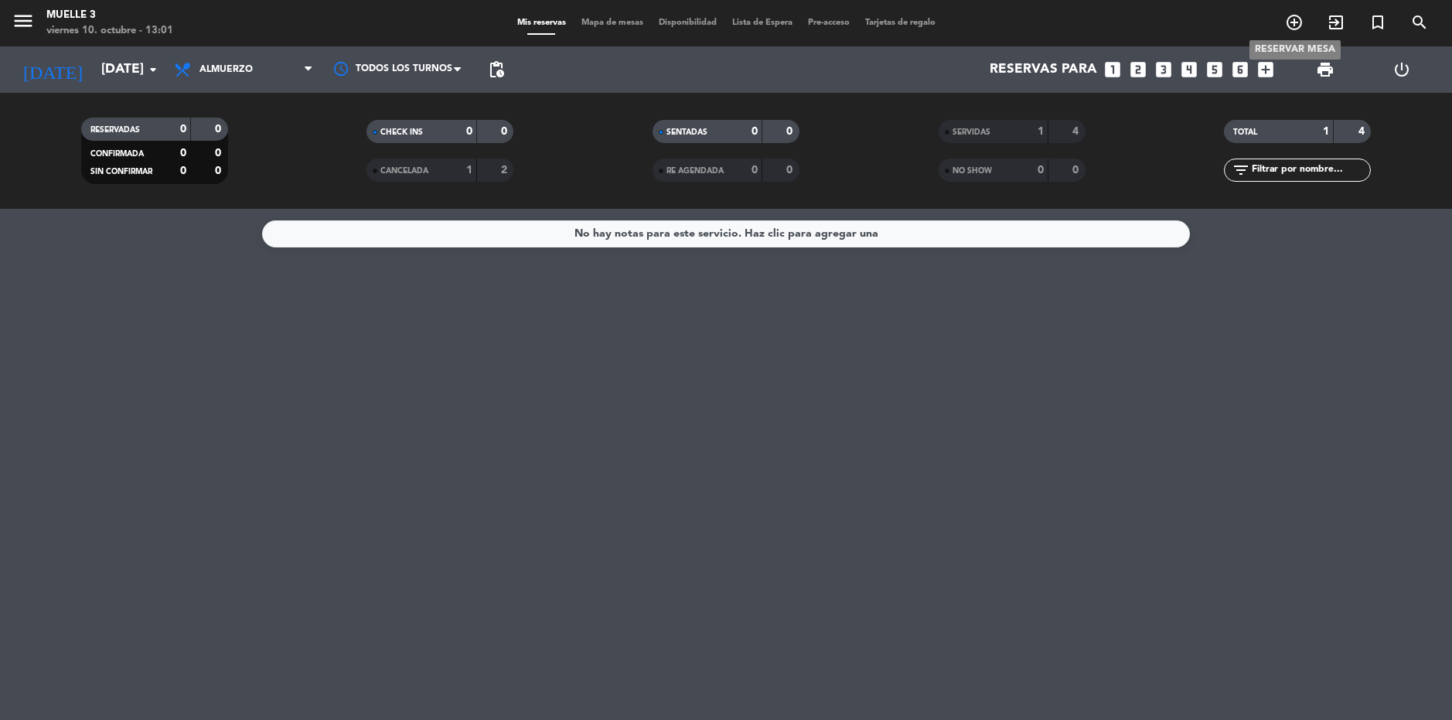
click at [1295, 22] on icon "add_circle_outline" at bounding box center [1294, 22] width 19 height 19
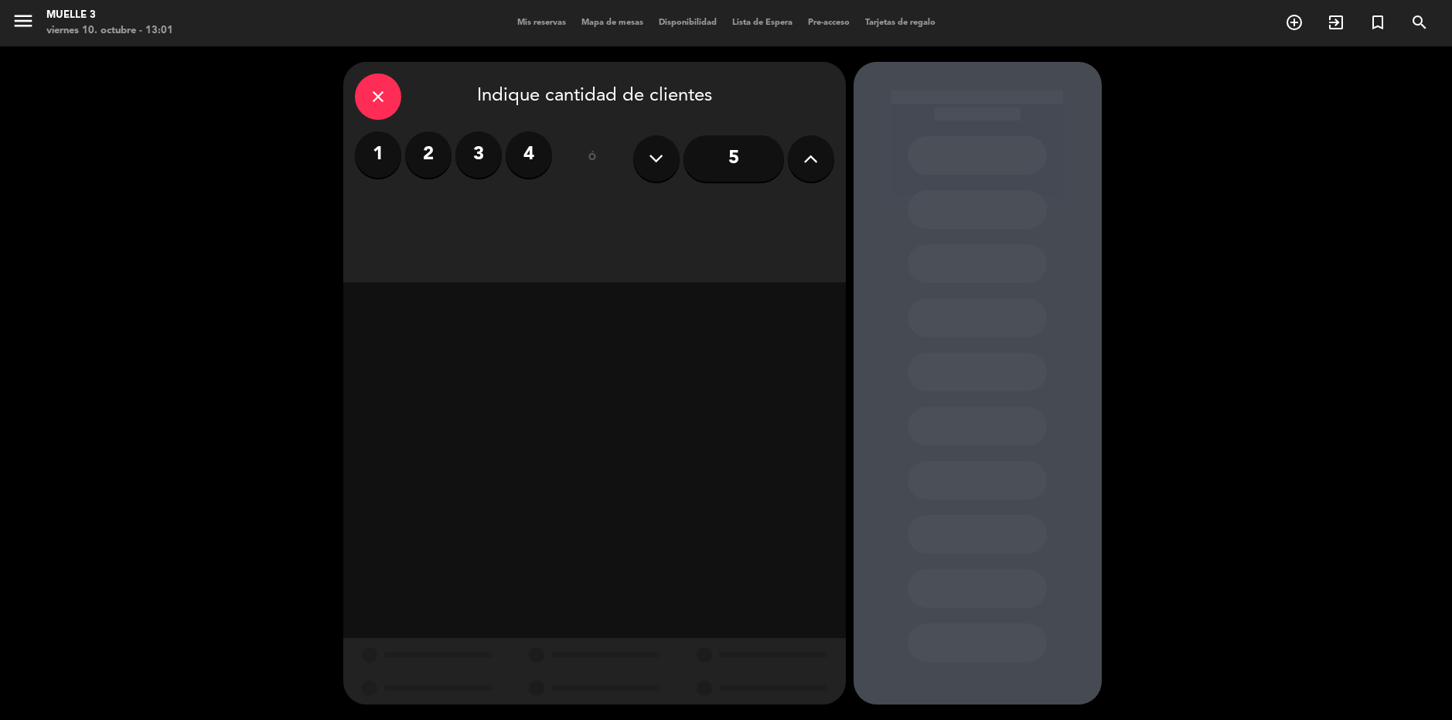
click at [820, 162] on button at bounding box center [811, 158] width 46 height 46
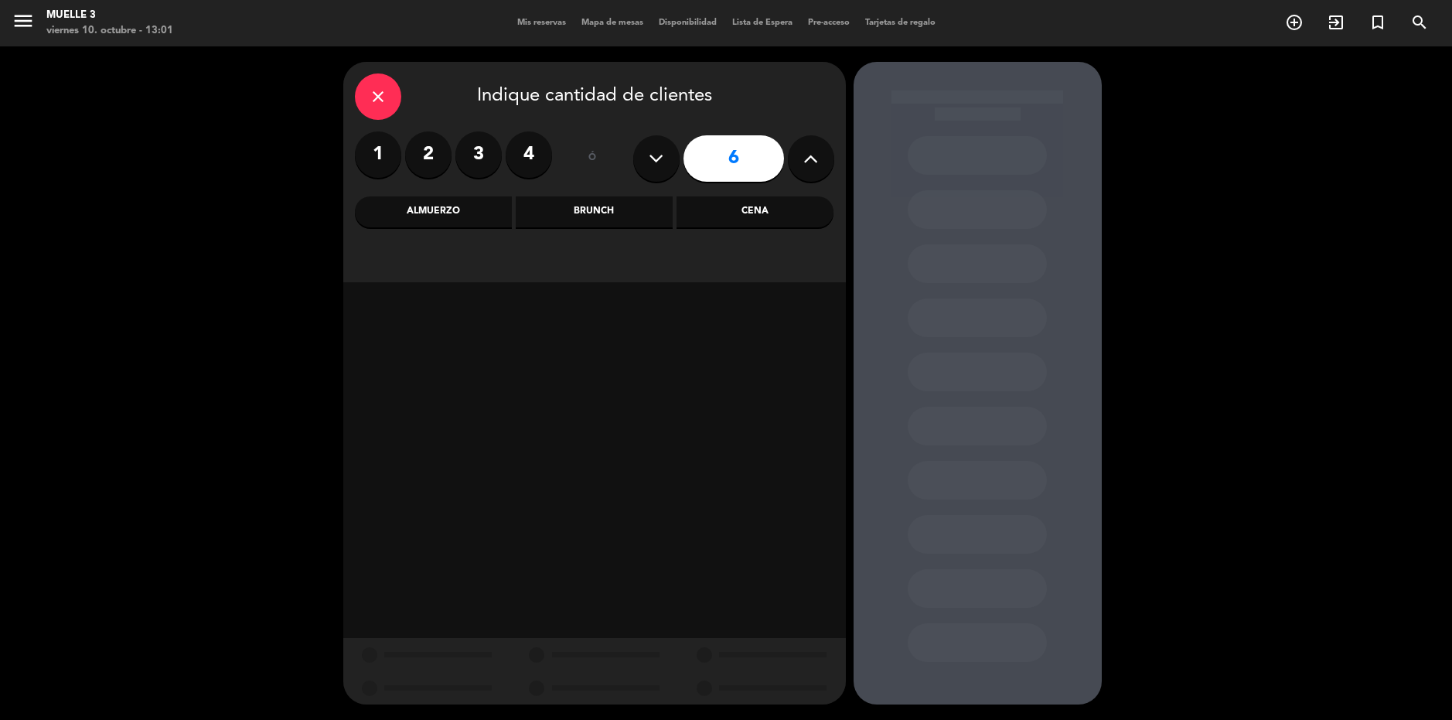
click at [820, 162] on button at bounding box center [811, 158] width 46 height 46
type input "9"
click at [766, 223] on div "Cena" at bounding box center [754, 211] width 157 height 31
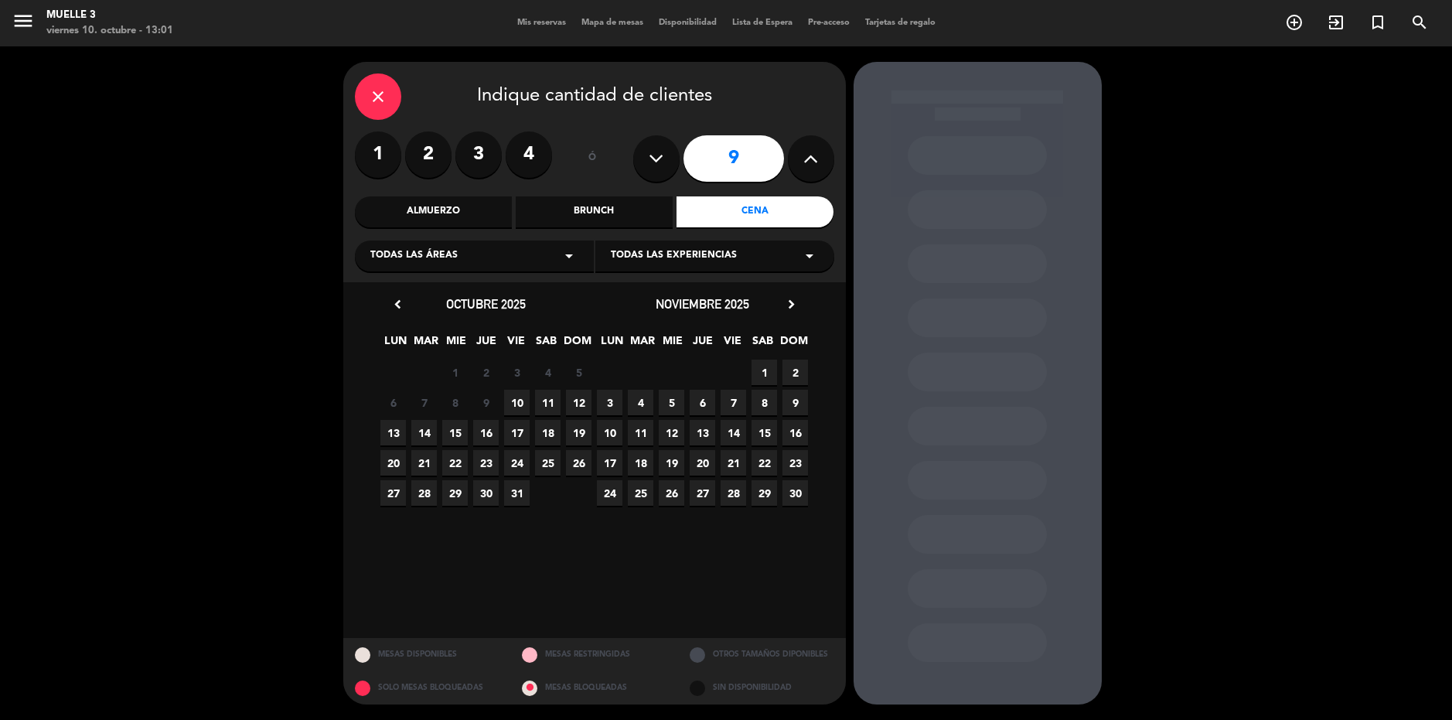
click at [511, 390] on span "10" at bounding box center [517, 403] width 26 height 26
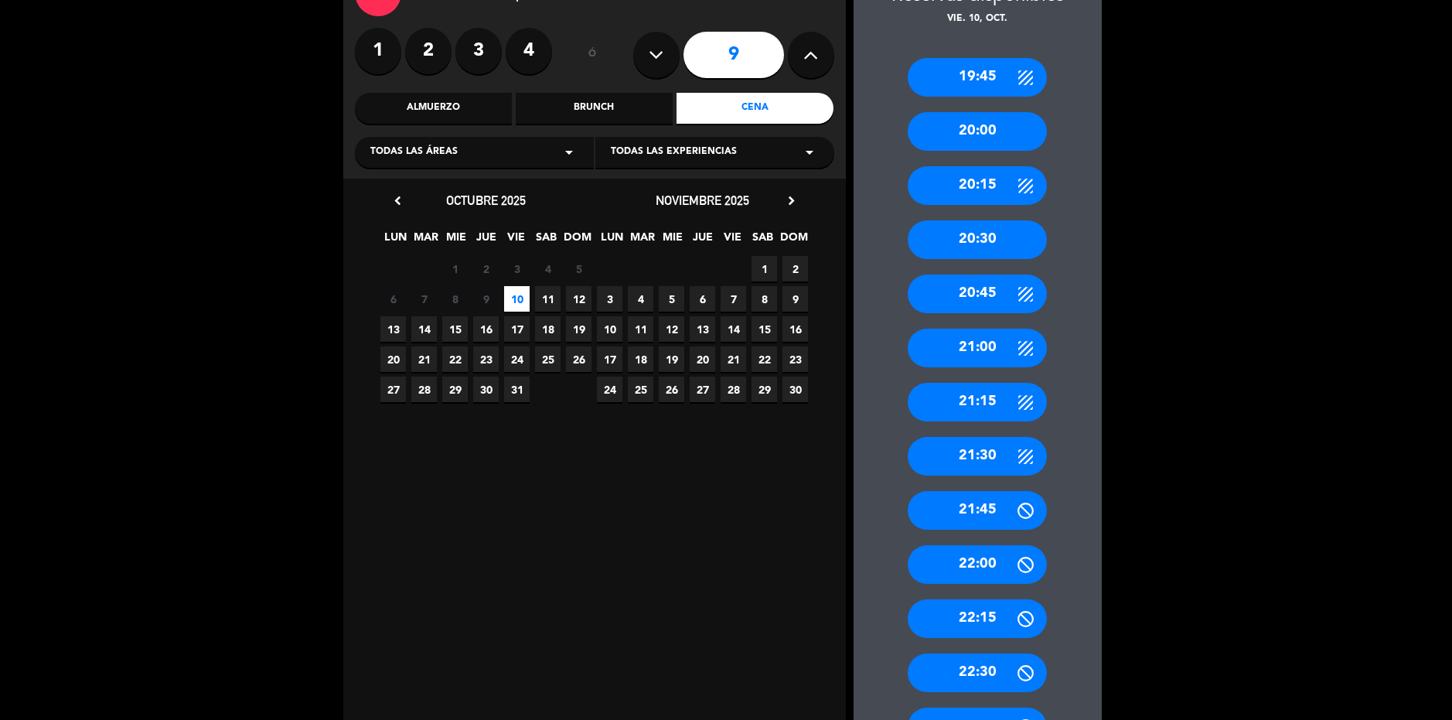
scroll to position [155, 0]
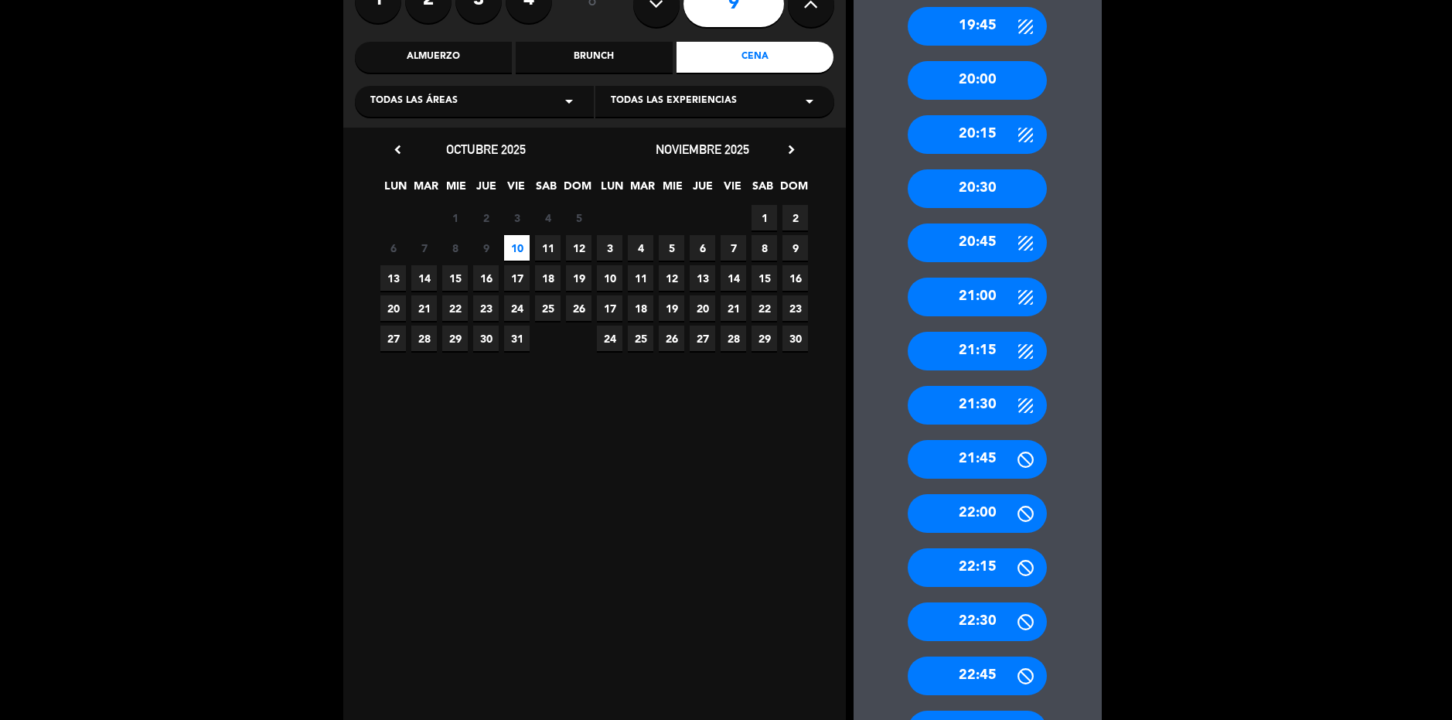
click at [981, 411] on div "21:30" at bounding box center [976, 405] width 139 height 39
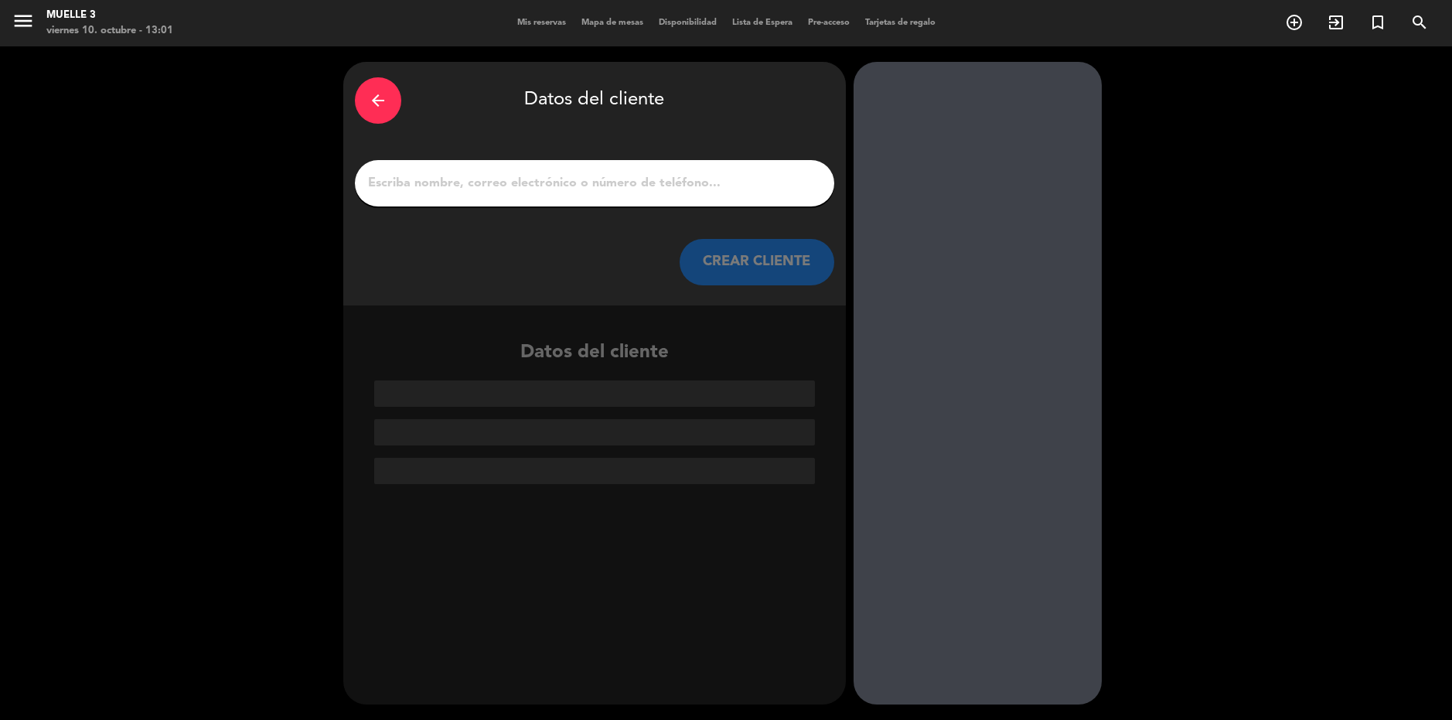
click at [707, 194] on input "1" at bounding box center [594, 183] width 456 height 22
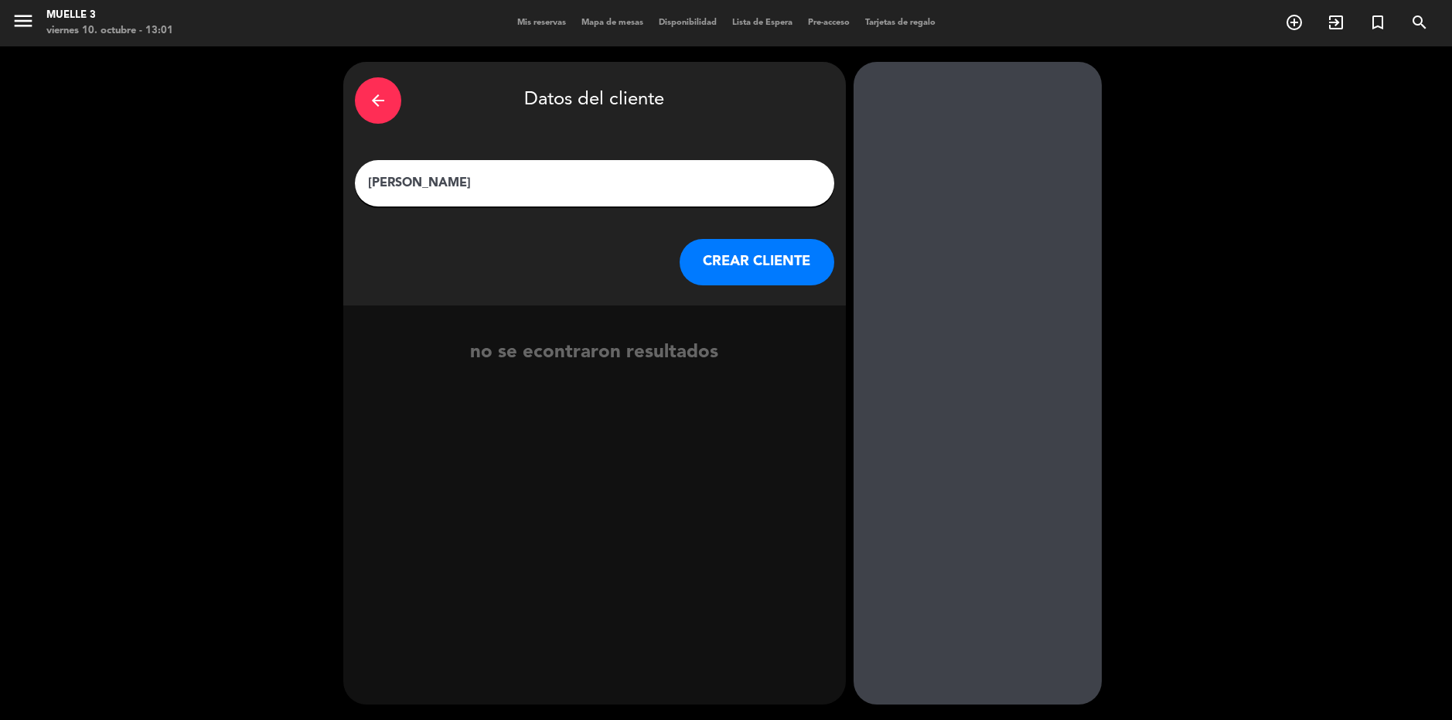
type input "[PERSON_NAME]"
click at [726, 261] on button "CREAR CLIENTE" at bounding box center [756, 262] width 155 height 46
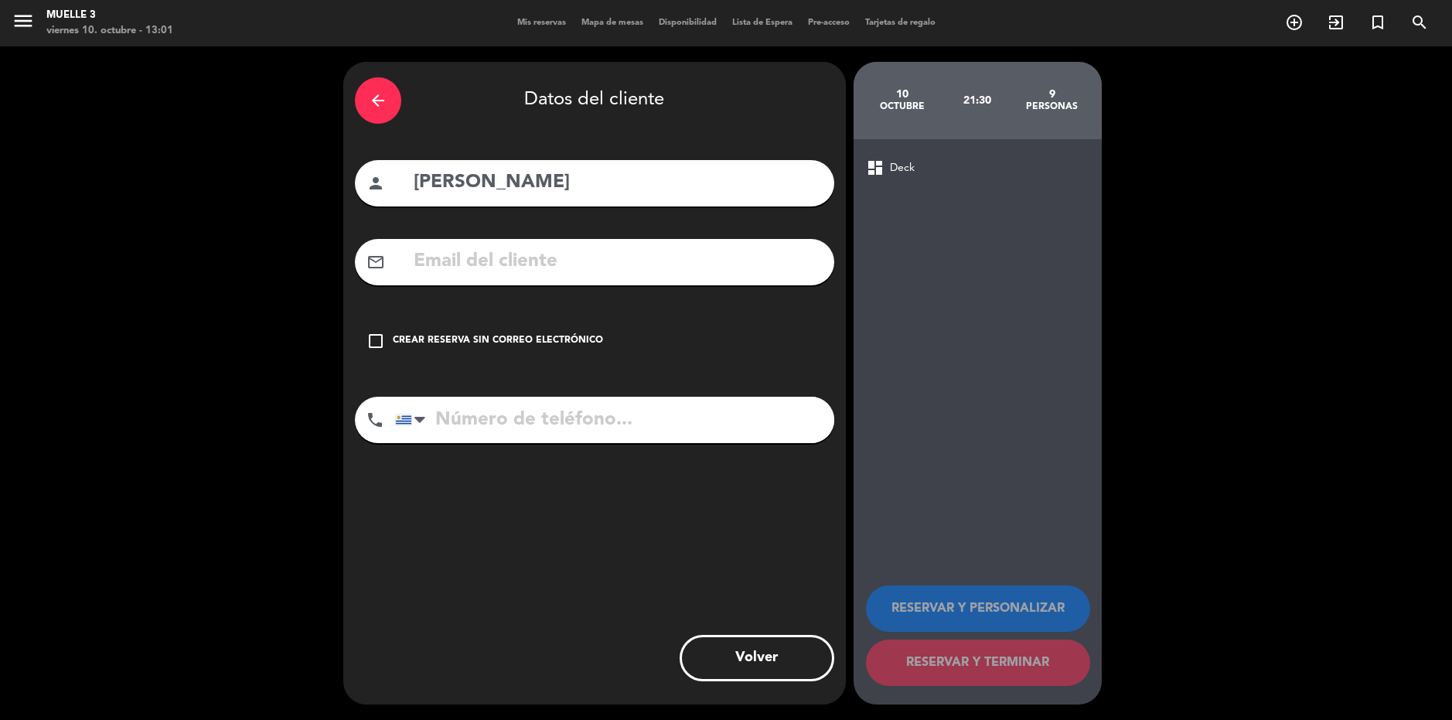
click at [555, 322] on div "check_box_outline_blank Crear reserva sin correo electrónico" at bounding box center [594, 341] width 479 height 46
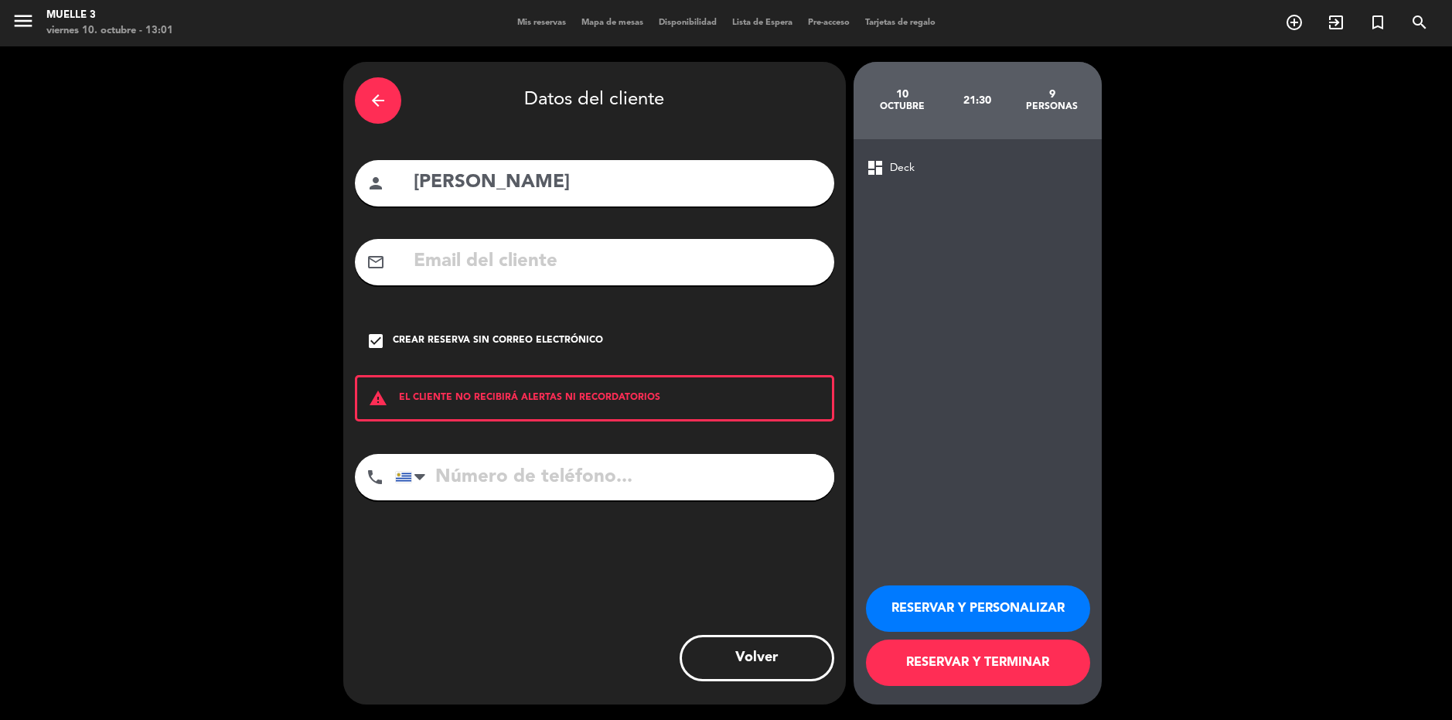
click at [529, 480] on input "tel" at bounding box center [614, 477] width 439 height 46
type input "099905995"
click at [982, 653] on button "RESERVAR Y TERMINAR" at bounding box center [978, 662] width 224 height 46
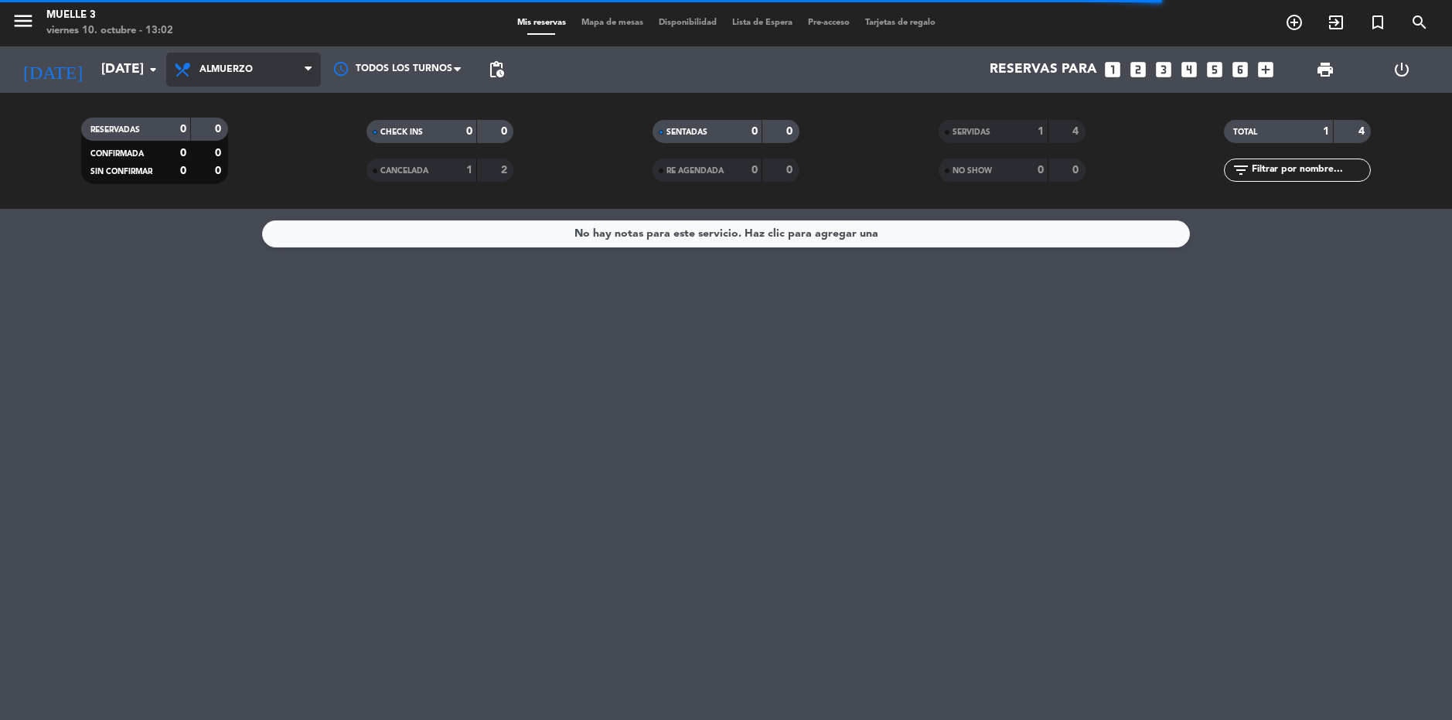
click at [213, 81] on span "Almuerzo" at bounding box center [243, 70] width 155 height 34
click at [241, 199] on div "menu Muelle 3 [DATE] 10. octubre - 13:02 Mis reservas Mapa de mesas Disponibili…" at bounding box center [726, 104] width 1452 height 209
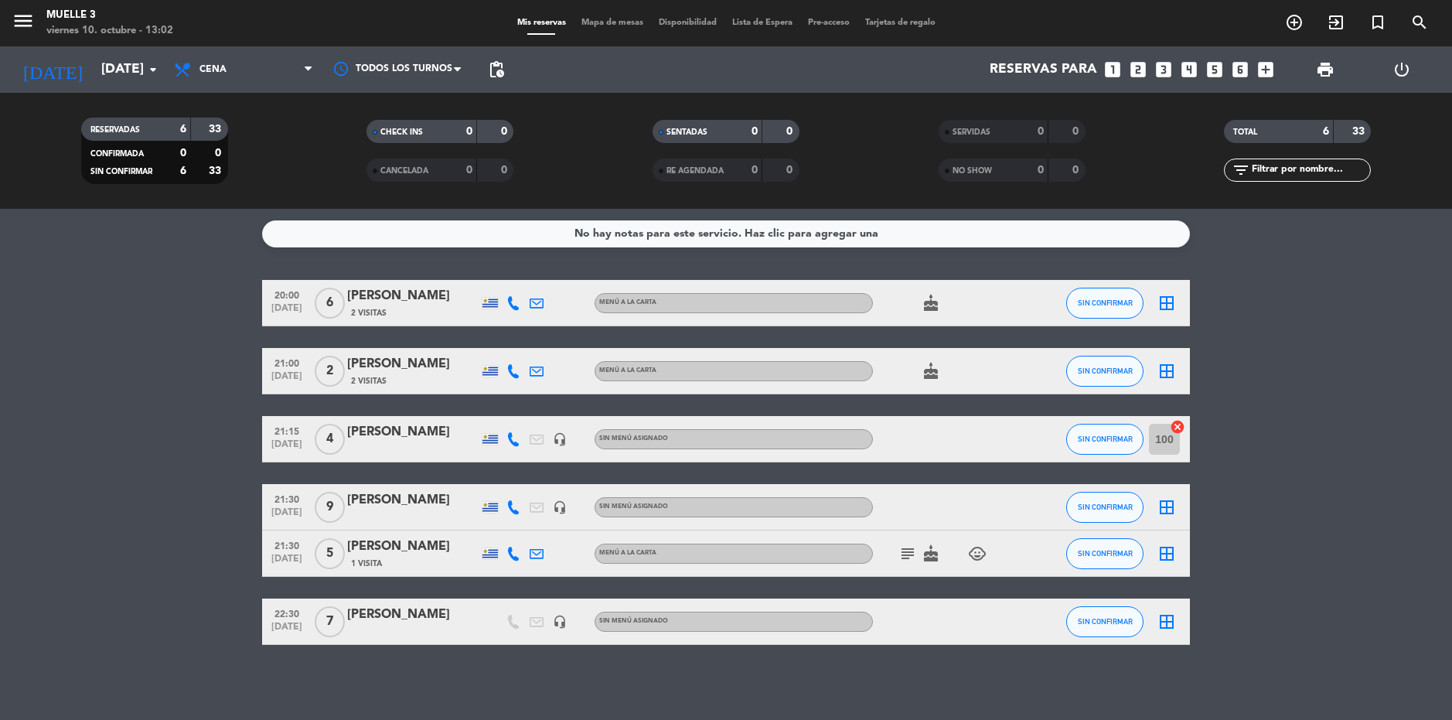
click at [1431, 454] on bookings-row "20:00 [DATE] 6 [PERSON_NAME] Lima 2 Visitas MENÚ A LA CARTA cake SIN CONFIRMAR …" at bounding box center [726, 462] width 1452 height 365
click at [226, 70] on span "Cena" at bounding box center [212, 69] width 27 height 11
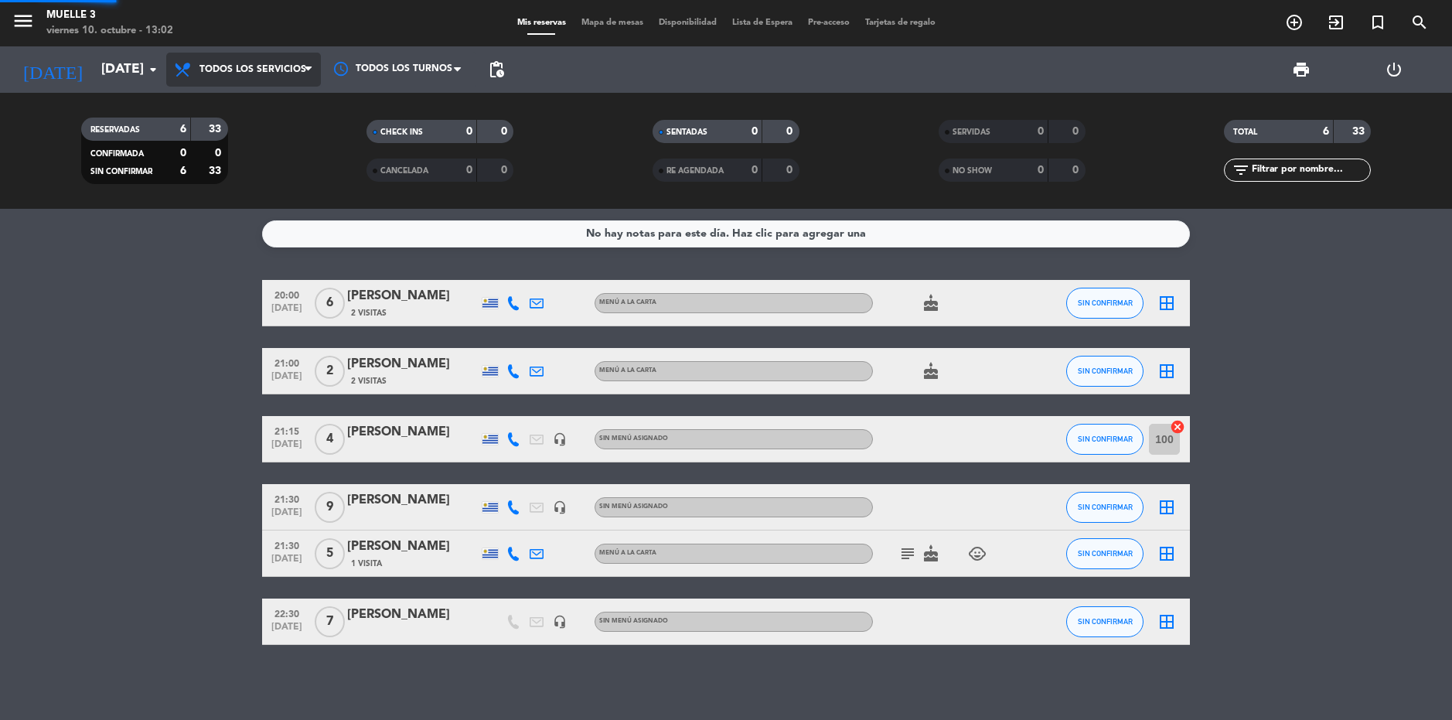
click at [240, 117] on div "menu Muelle 3 [DATE] 10. octubre - 13:02 Mis reservas Mapa de mesas Disponibili…" at bounding box center [726, 104] width 1452 height 209
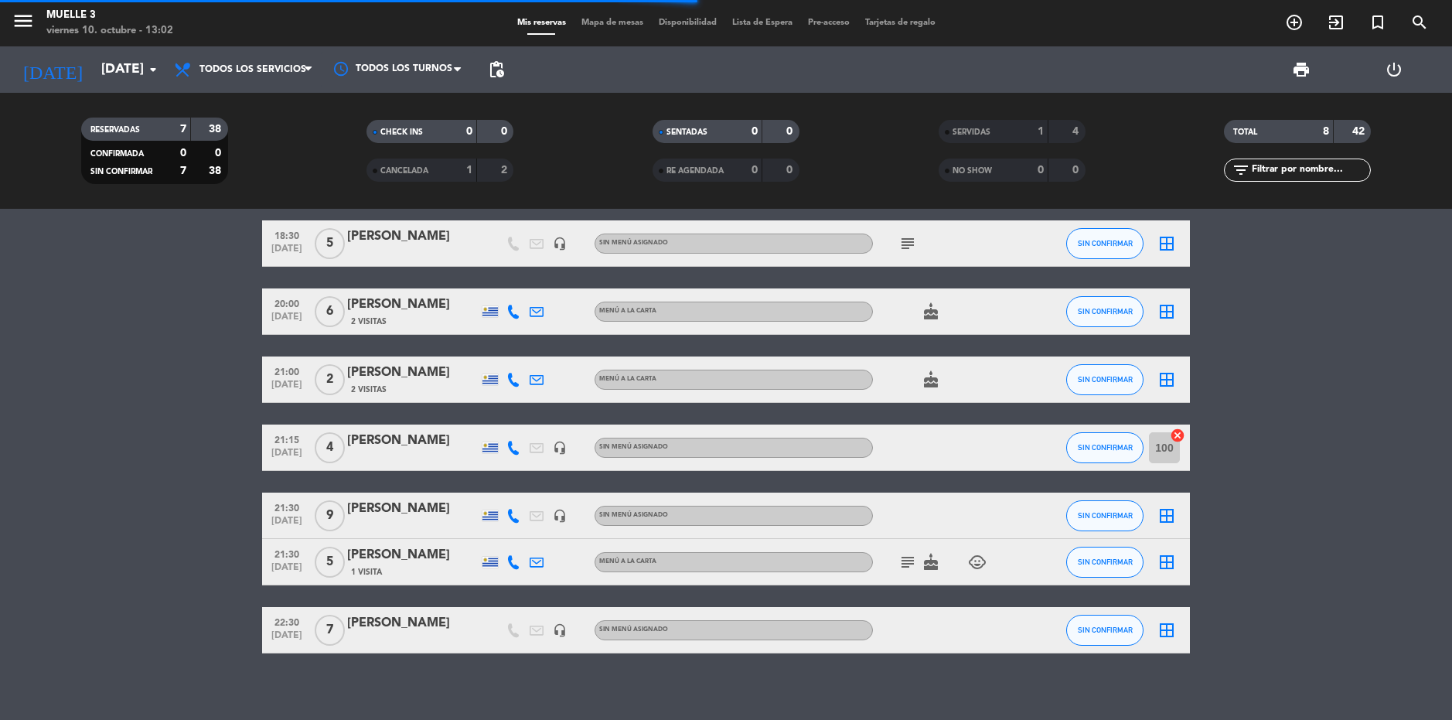
scroll to position [32, 0]
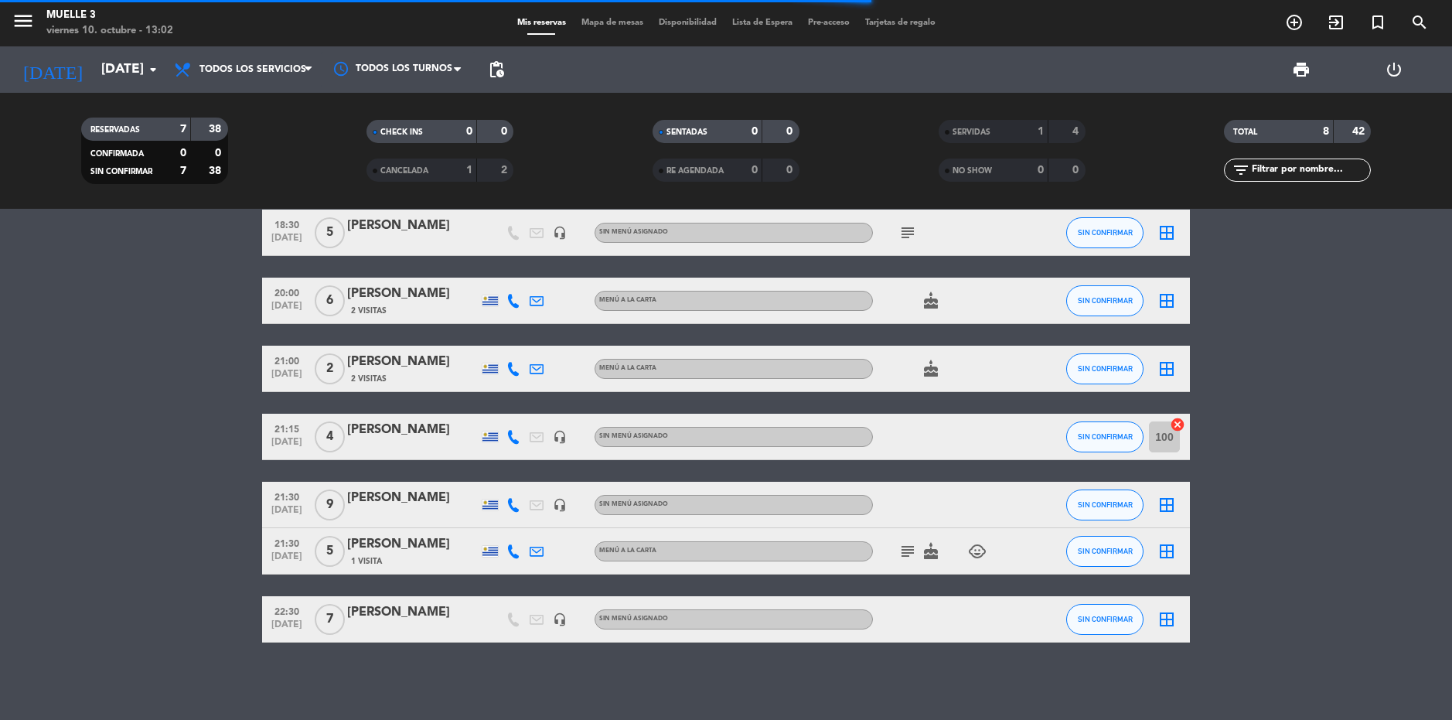
click at [427, 503] on div "[PERSON_NAME]" at bounding box center [412, 498] width 131 height 20
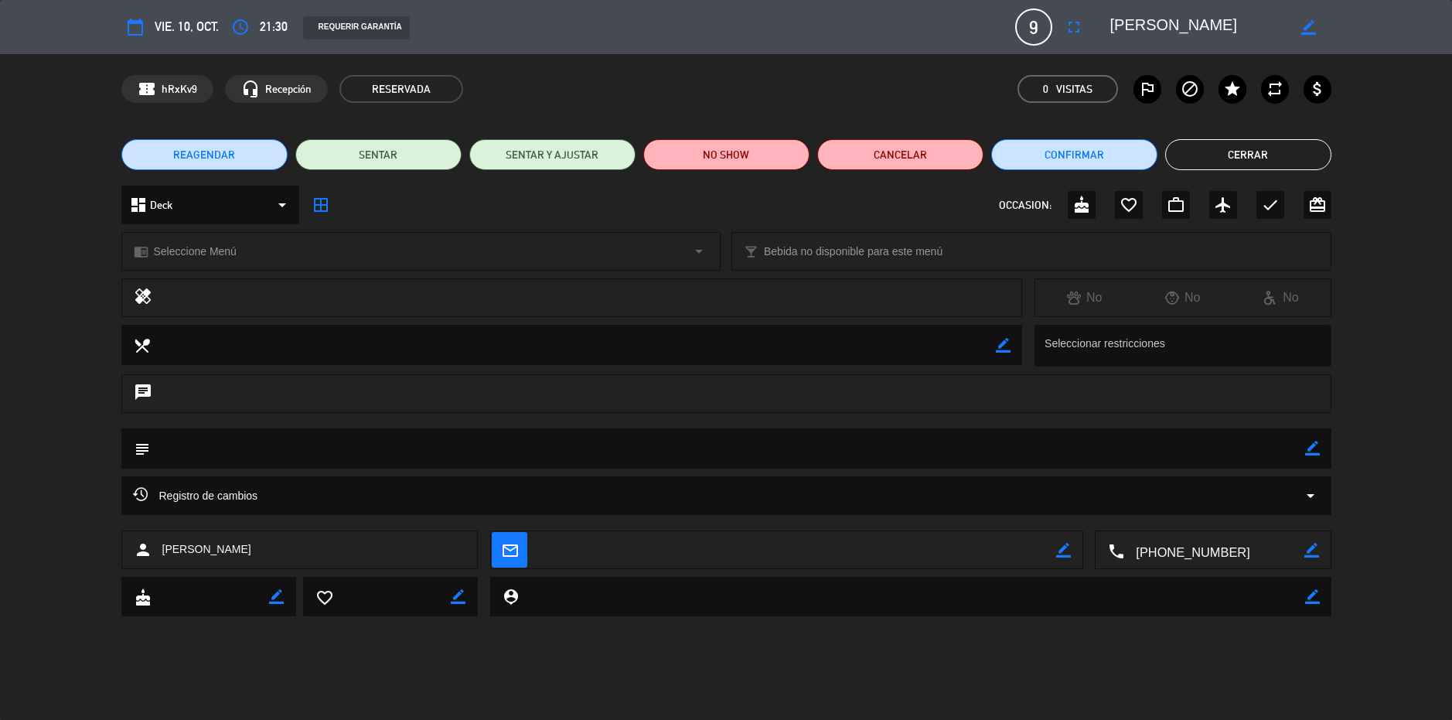
click at [1312, 447] on icon "border_color" at bounding box center [1312, 448] width 15 height 15
click at [1277, 439] on textarea at bounding box center [727, 447] width 1155 height 39
type textarea "s"
type textarea "adentro"
click at [1314, 444] on icon at bounding box center [1312, 448] width 15 height 15
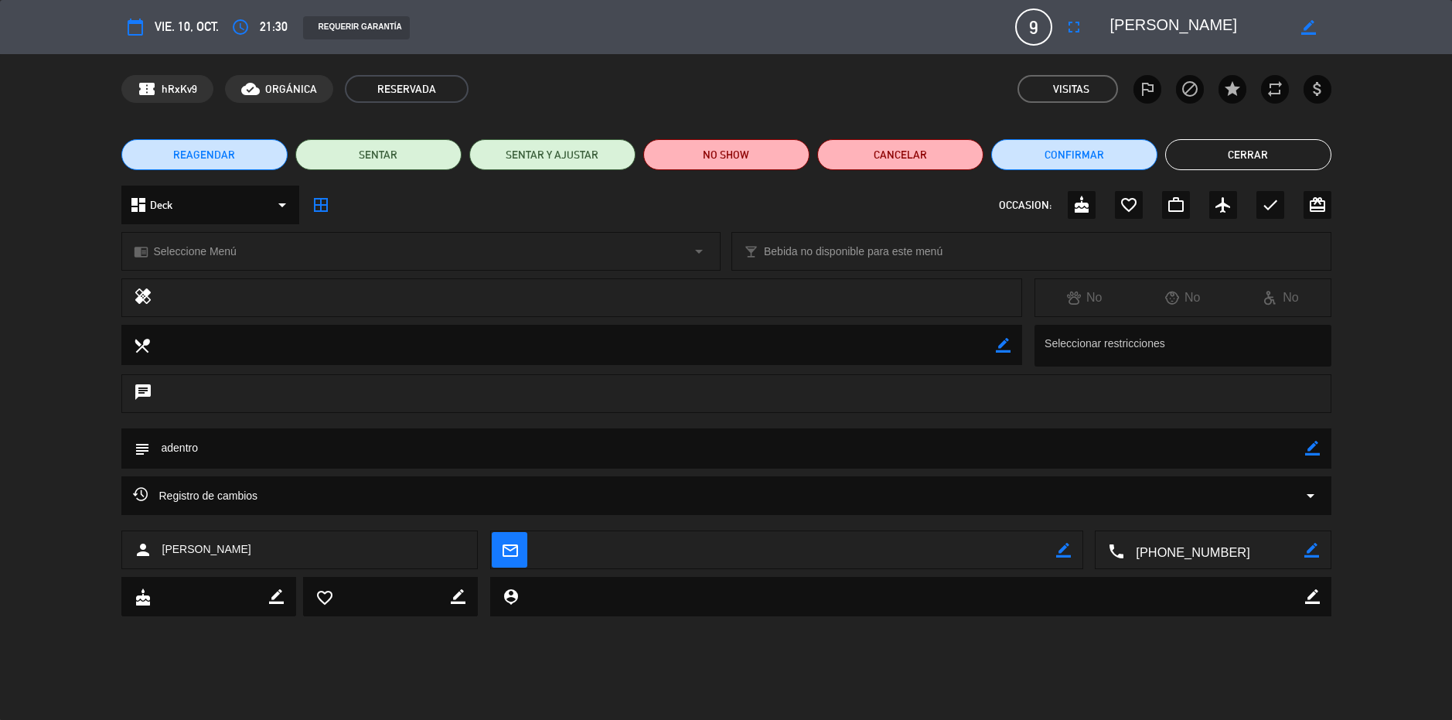
click at [1252, 151] on button "Cerrar" at bounding box center [1248, 154] width 166 height 31
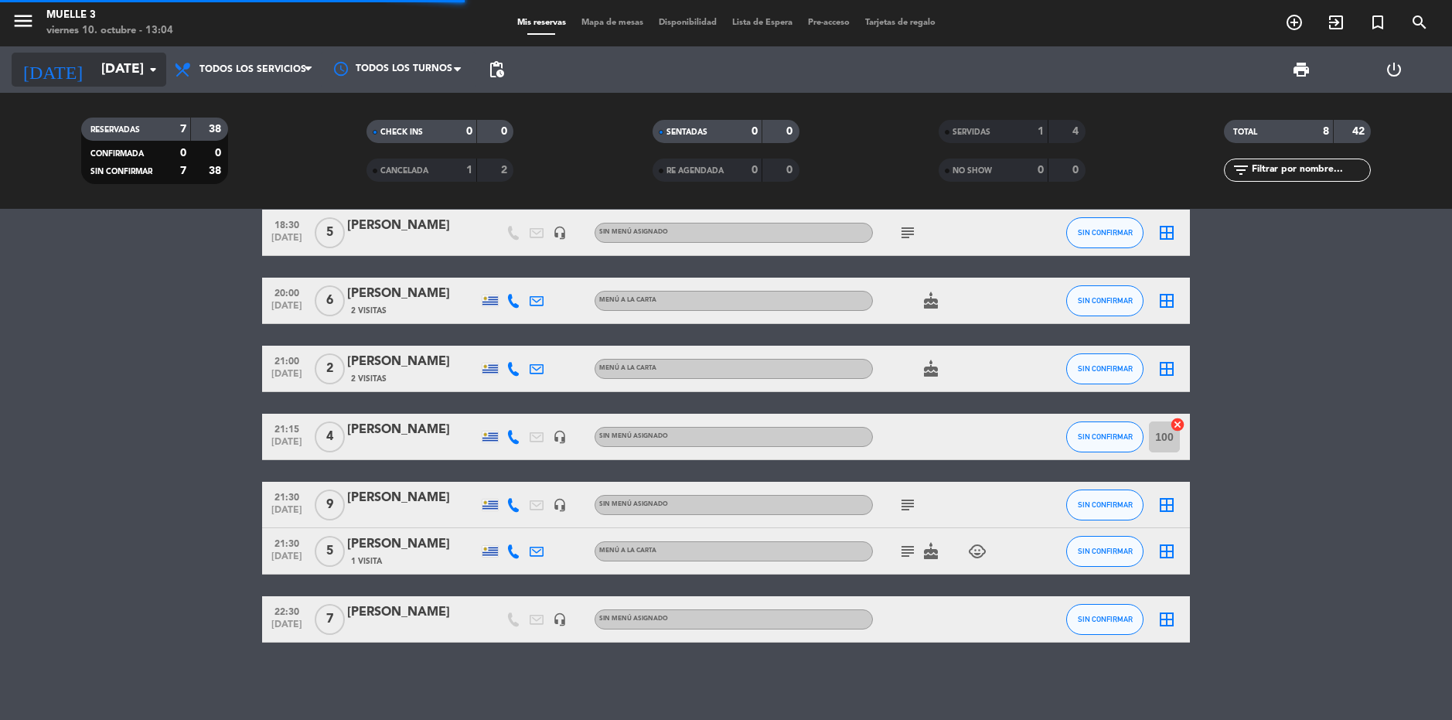
click at [111, 63] on input "[DATE]" at bounding box center [180, 69] width 172 height 31
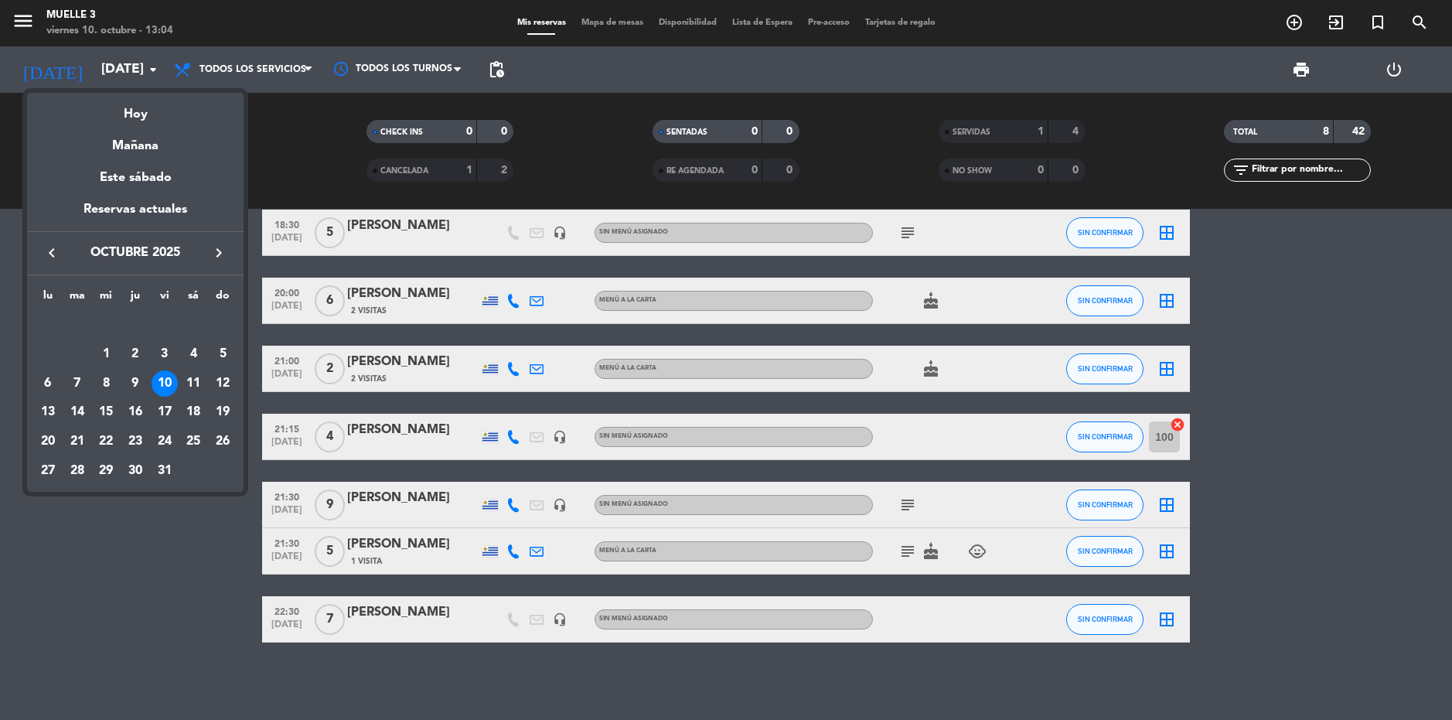
click at [222, 246] on icon "keyboard_arrow_right" at bounding box center [218, 252] width 19 height 19
click at [192, 433] on div "29" at bounding box center [193, 441] width 26 height 26
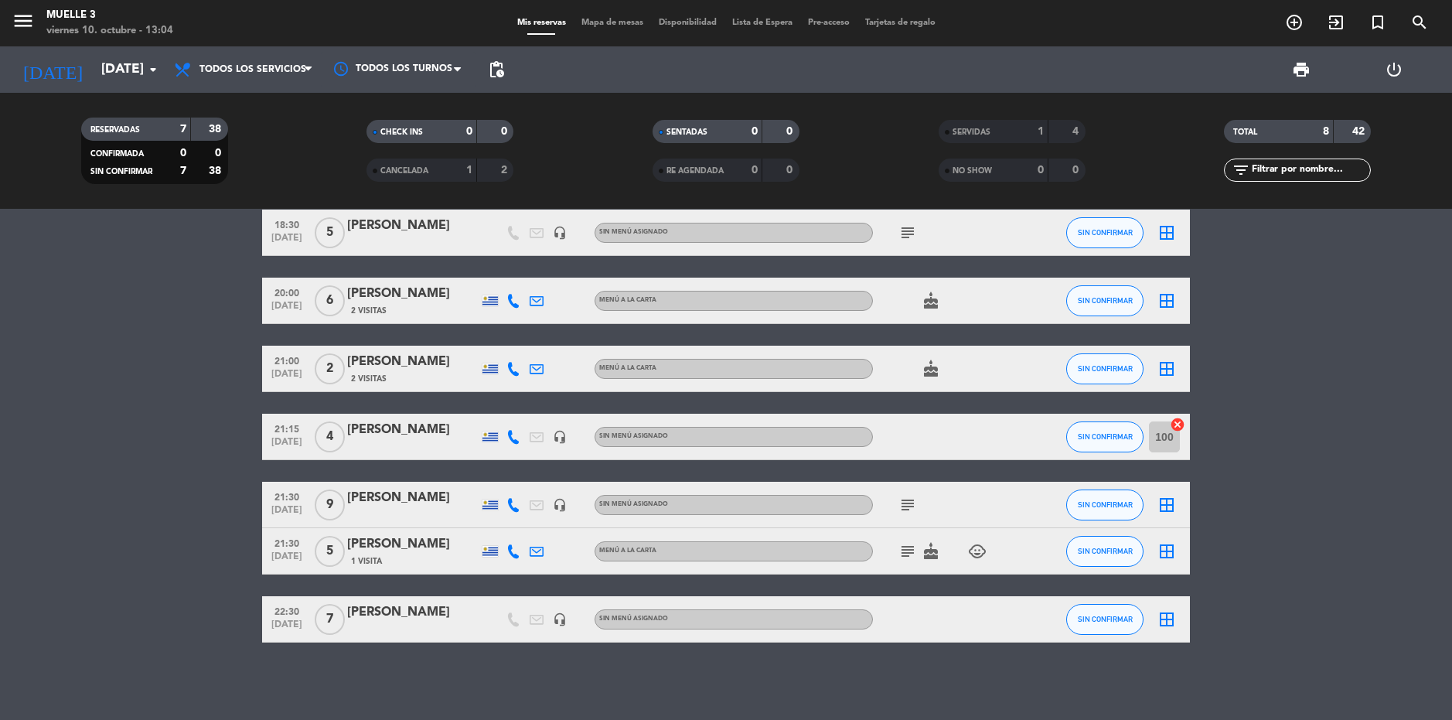
type input "[DATE]"
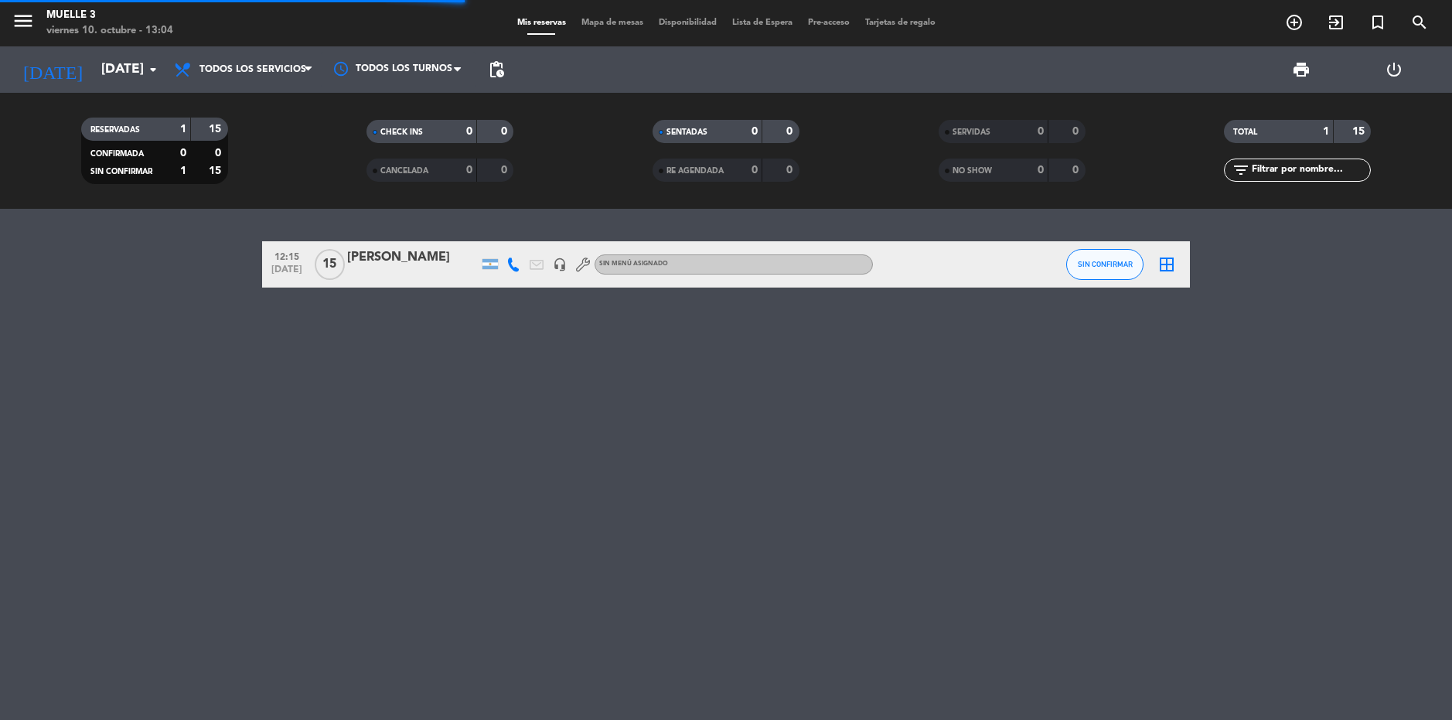
scroll to position [0, 0]
click at [424, 258] on div "[PERSON_NAME]" at bounding box center [412, 257] width 131 height 20
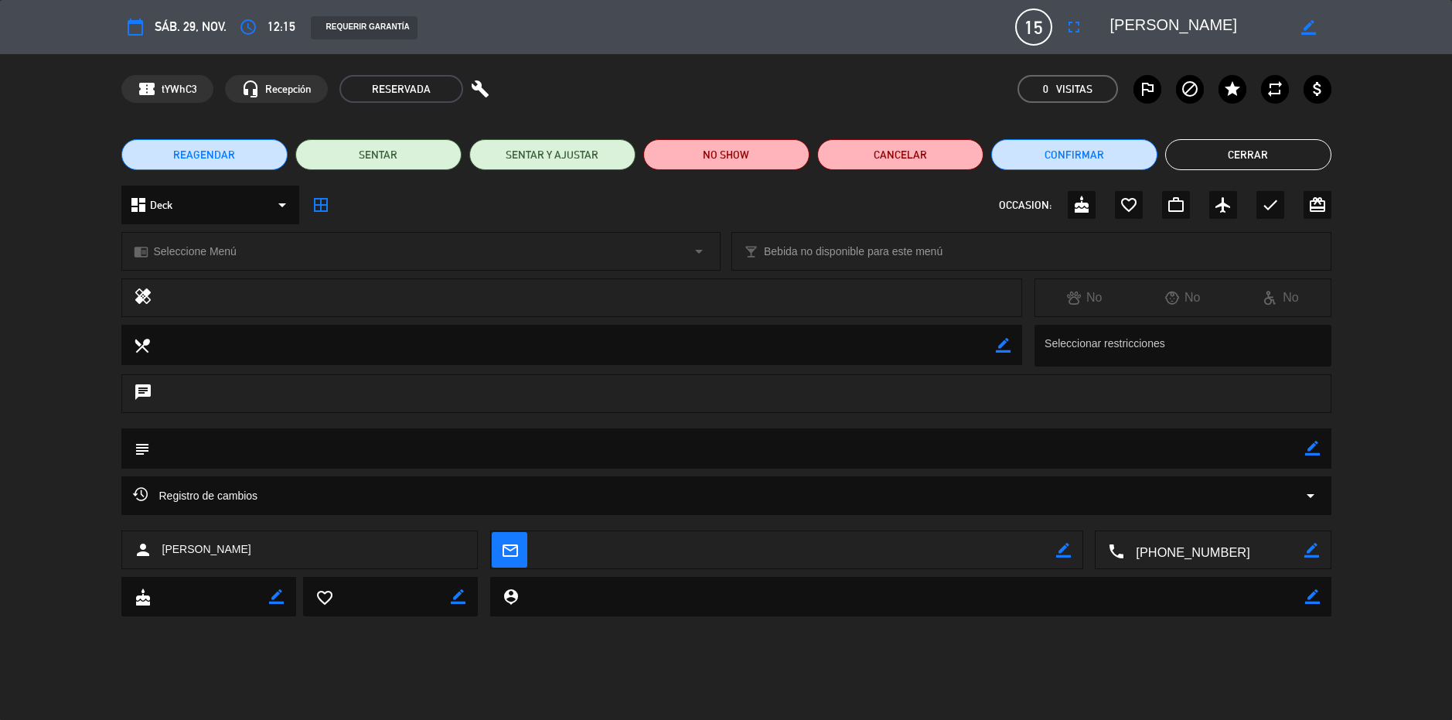
click at [1315, 451] on icon "border_color" at bounding box center [1312, 448] width 15 height 15
click at [1234, 446] on textarea at bounding box center [727, 447] width 1155 height 39
type textarea "Mesa 208 y 209"
click at [1244, 145] on button "Cerrar" at bounding box center [1248, 154] width 166 height 31
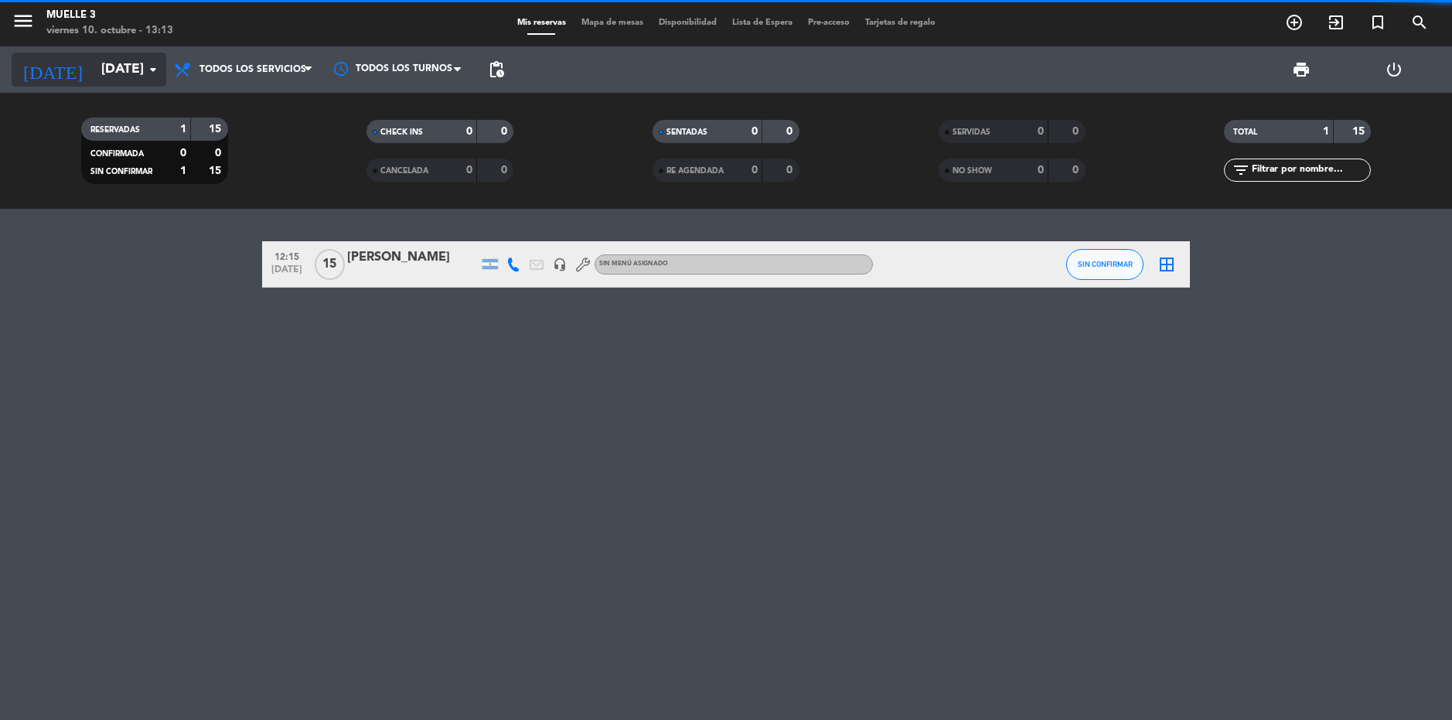
click at [94, 59] on input "[DATE]" at bounding box center [180, 69] width 172 height 31
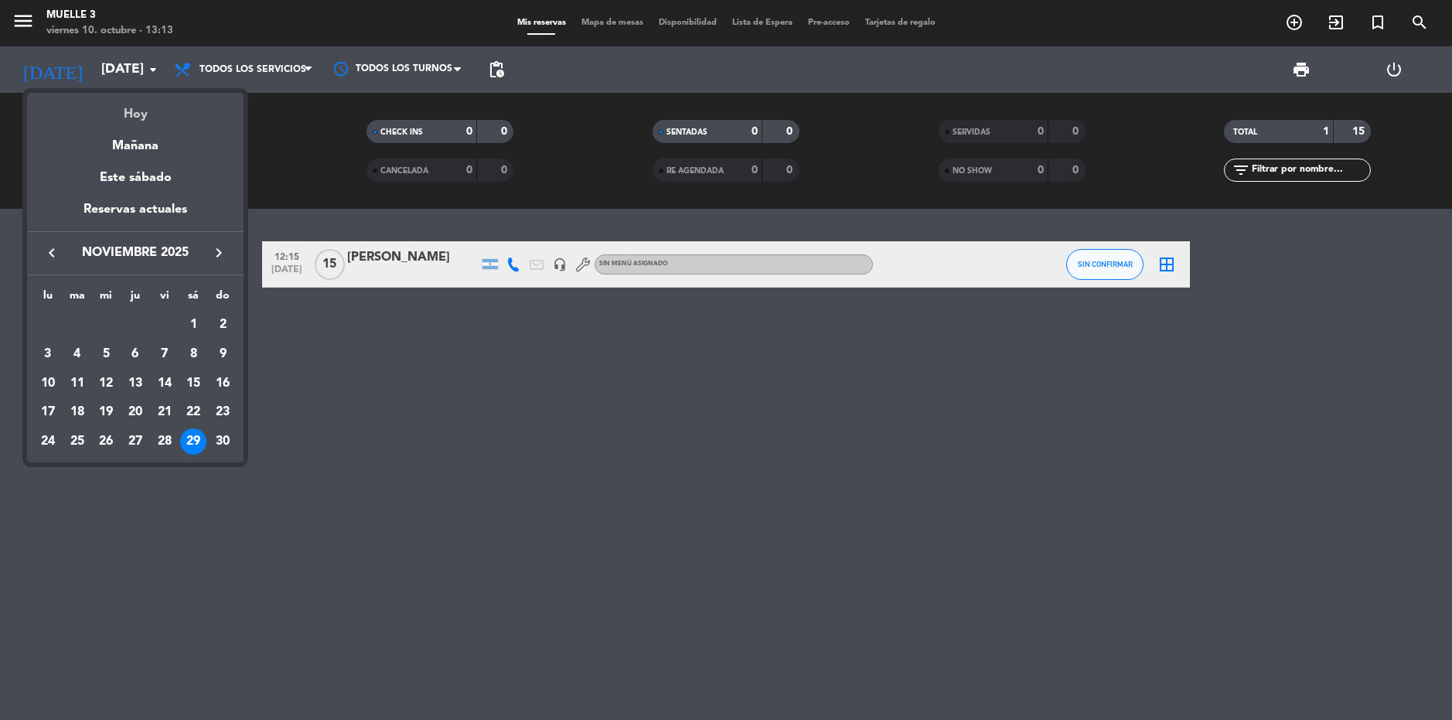
click at [131, 104] on div "Hoy" at bounding box center [135, 109] width 216 height 32
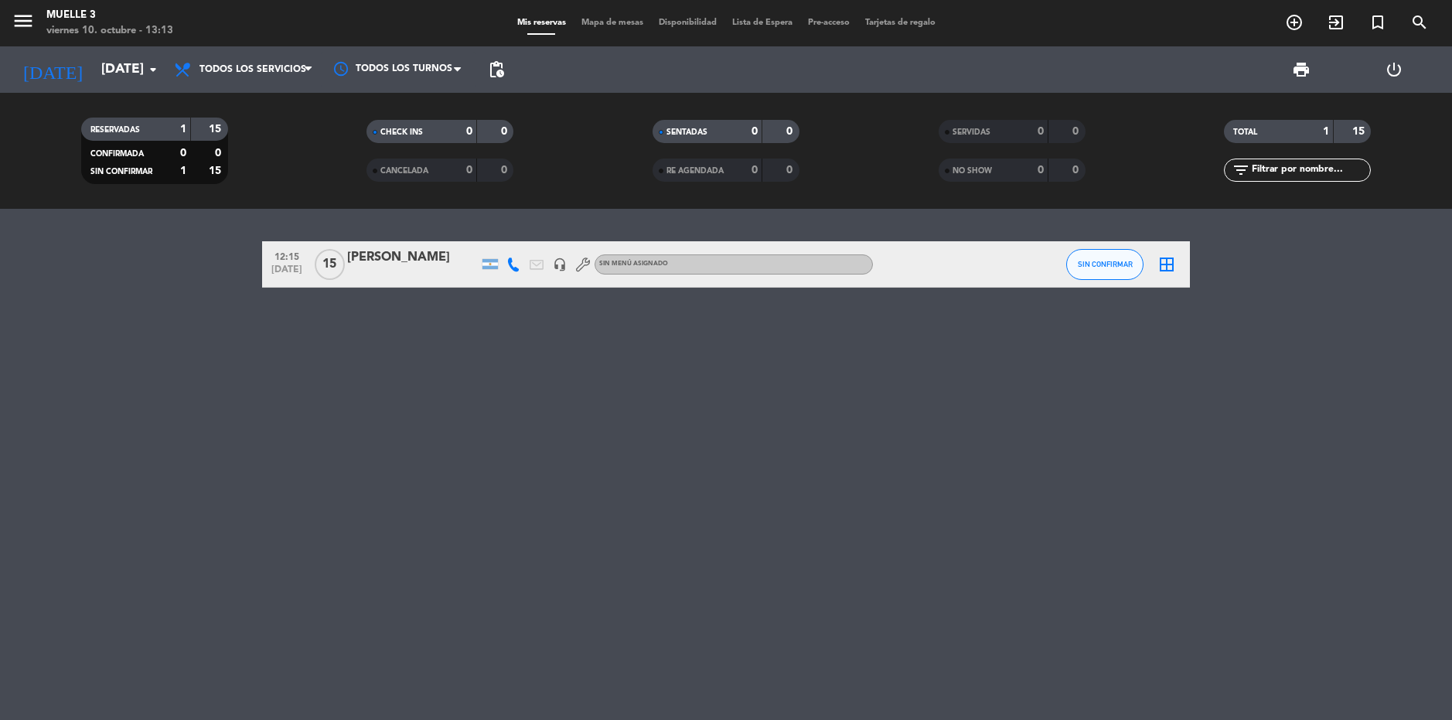
type input "[DATE]"
click at [237, 77] on span "Todos los servicios" at bounding box center [243, 70] width 155 height 34
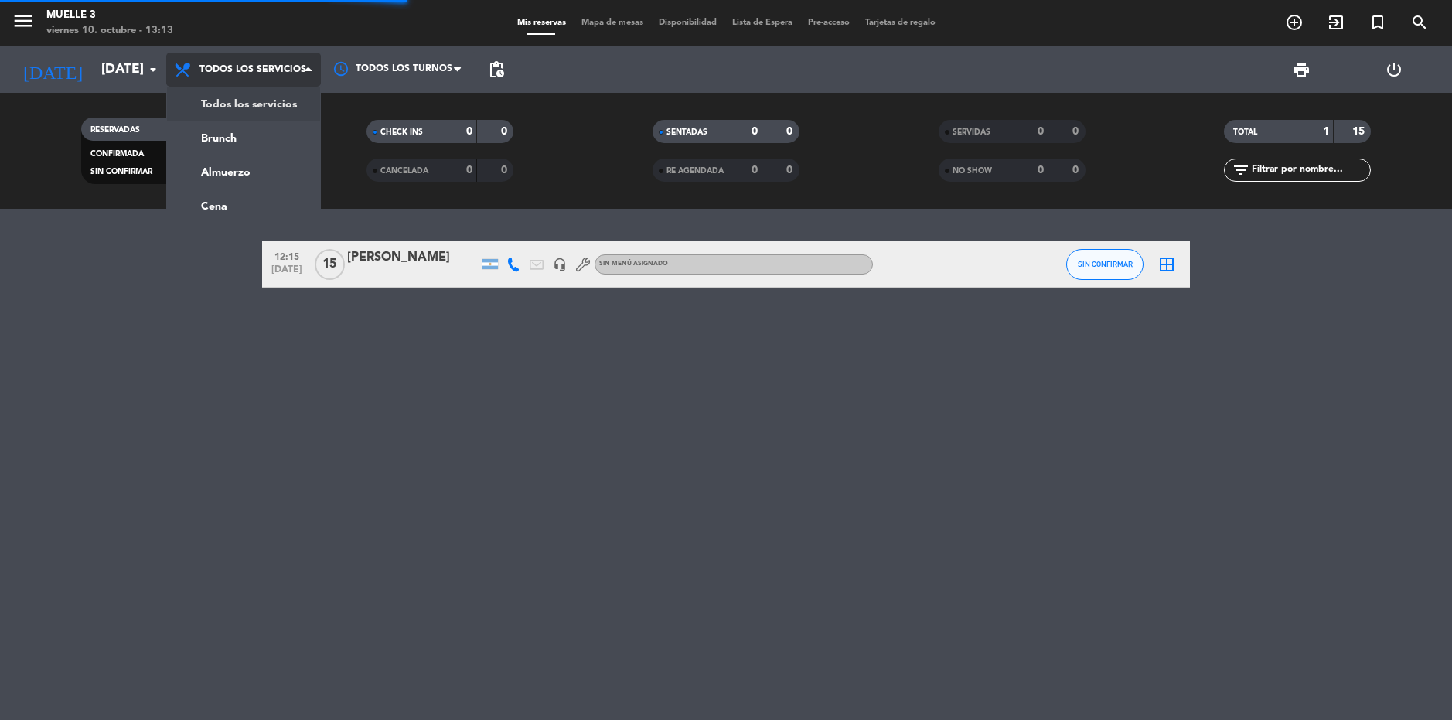
click at [244, 113] on div "menu Muelle 3 [DATE] 10. octubre - 13:13 Mis reservas Mapa de mesas Disponibili…" at bounding box center [726, 104] width 1452 height 209
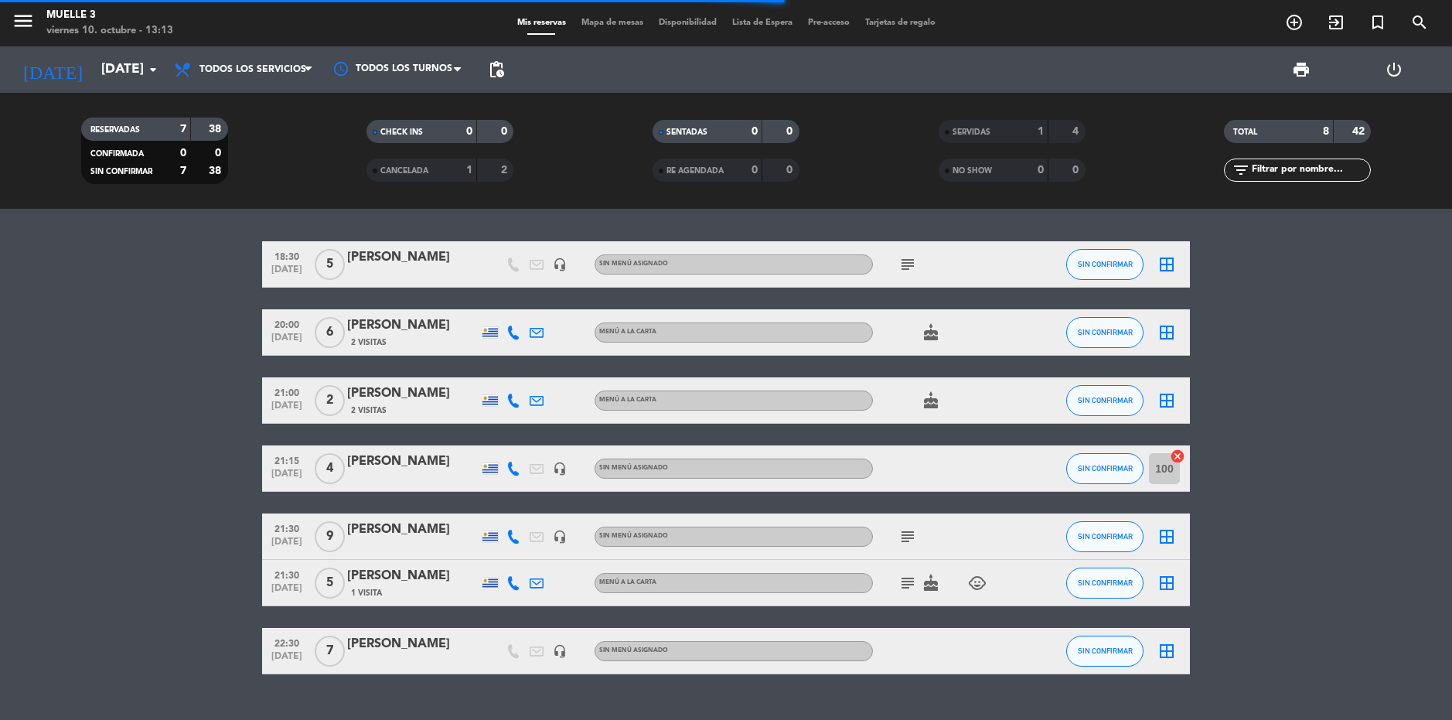
click at [381, 456] on div "[PERSON_NAME]" at bounding box center [412, 461] width 131 height 20
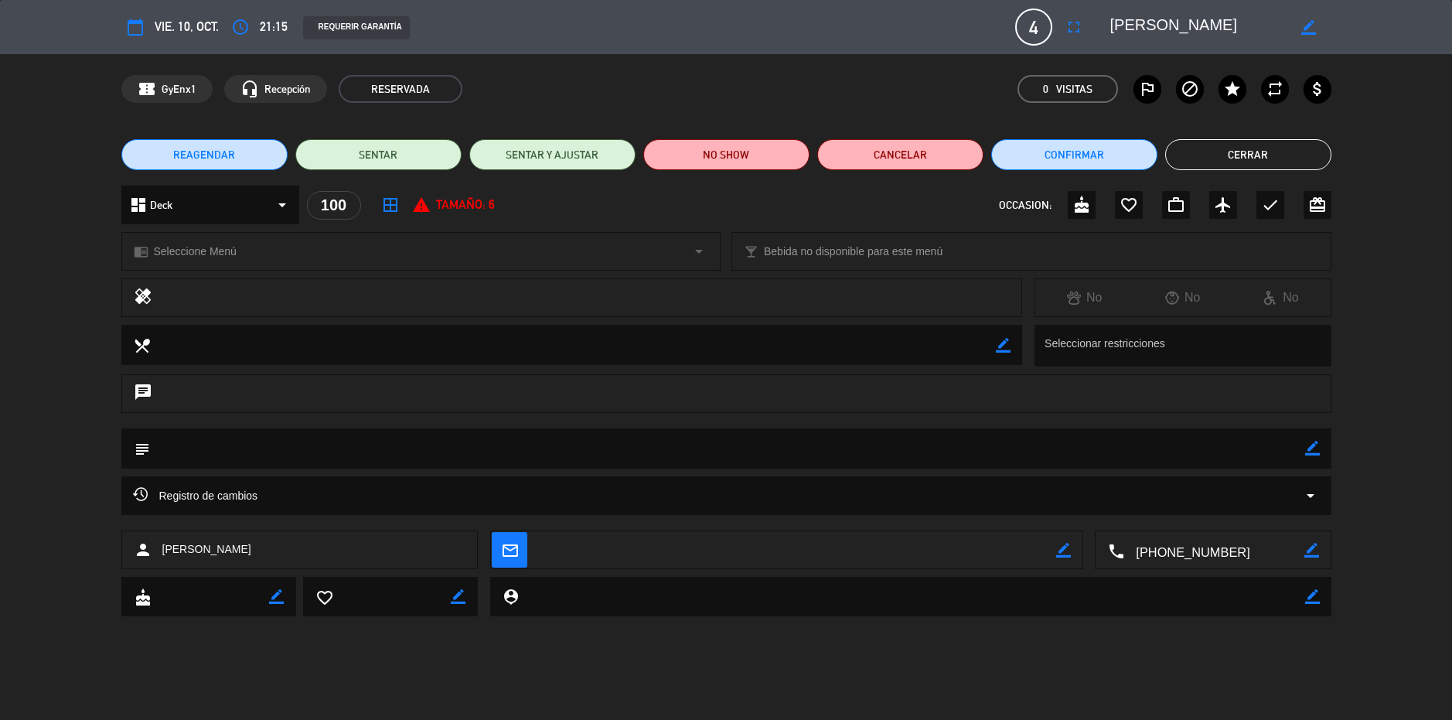
drag, startPoint x: 240, startPoint y: 12, endPoint x: 242, endPoint y: 20, distance: 7.9
click at [241, 12] on div "calendar_today vie. 10, oct. access_time 21:15 REQUERIR GARANTÍA 4 [PERSON_NAME…" at bounding box center [726, 27] width 1210 height 37
click at [242, 20] on icon "access_time" at bounding box center [240, 27] width 19 height 19
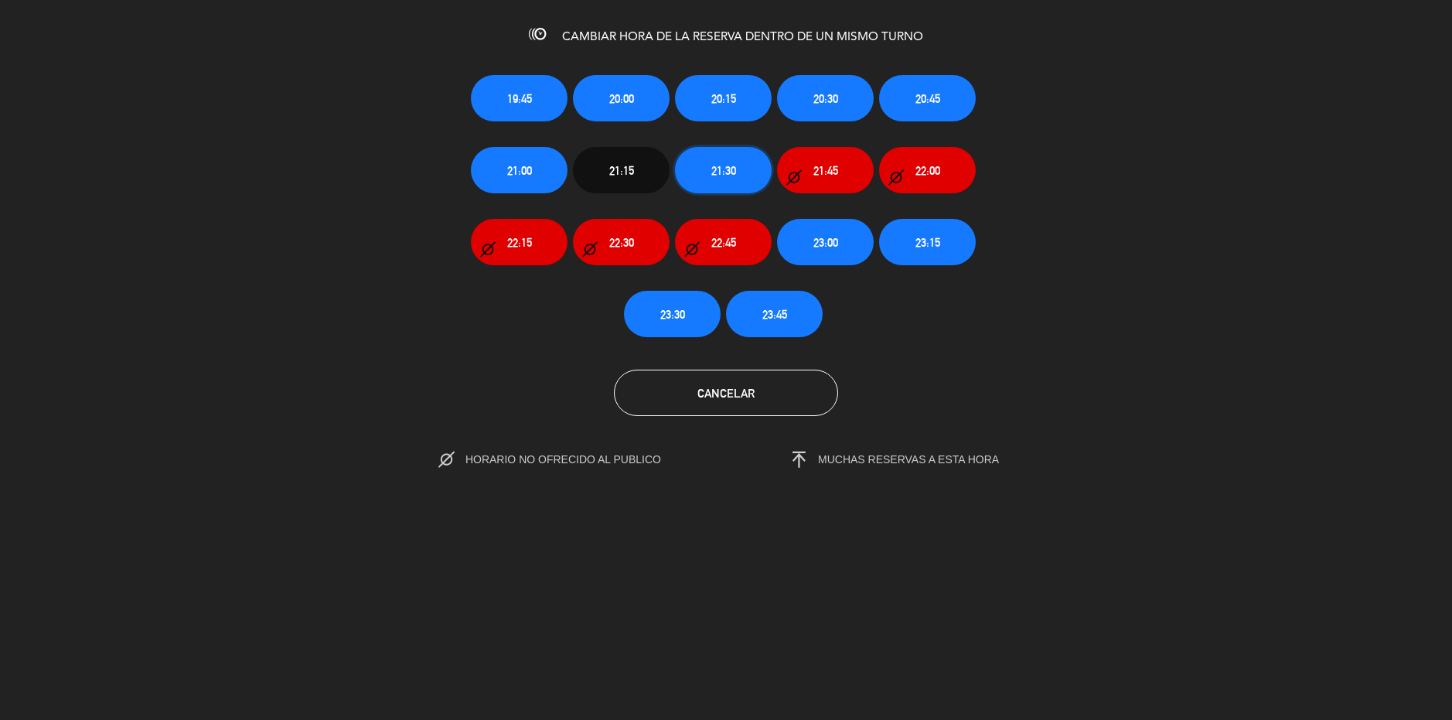
click at [726, 170] on span "21:30" at bounding box center [723, 171] width 25 height 18
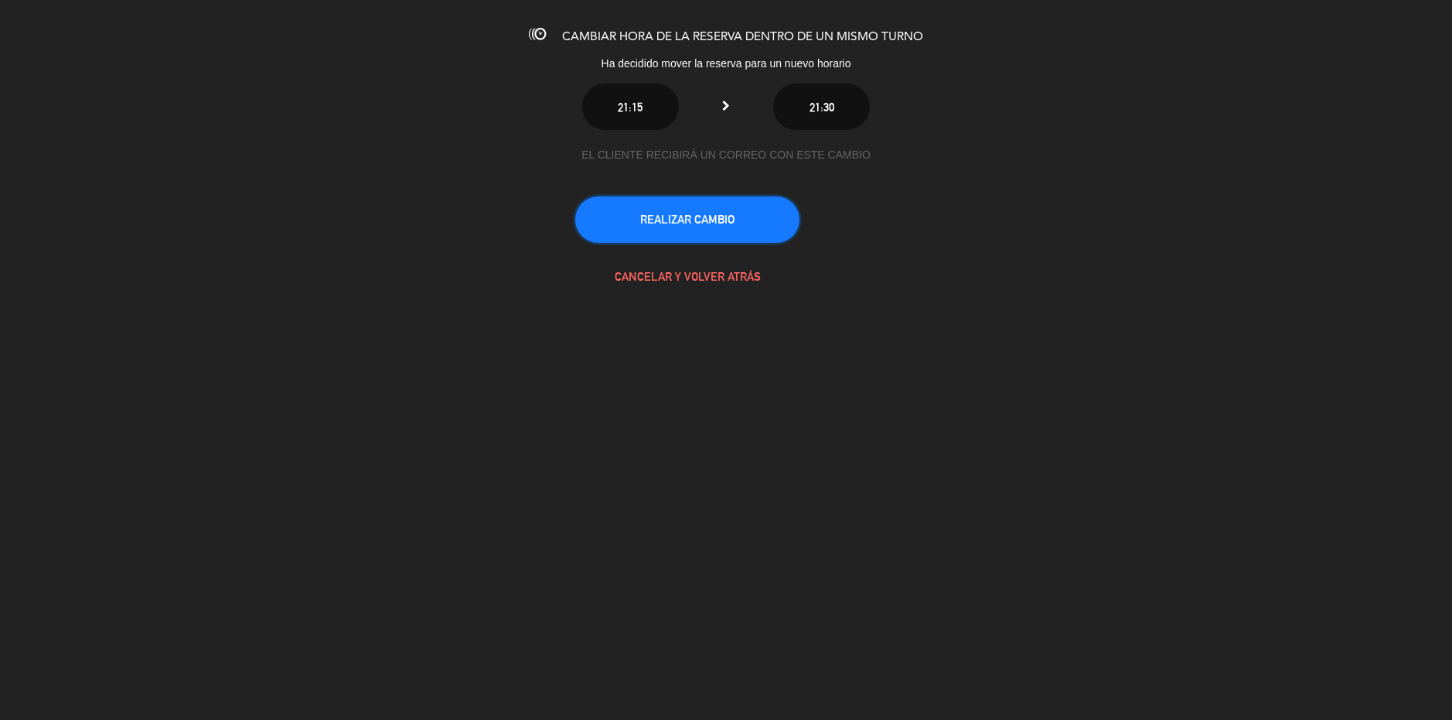
click at [713, 219] on button "REALIZAR CAMBIO" at bounding box center [687, 219] width 224 height 46
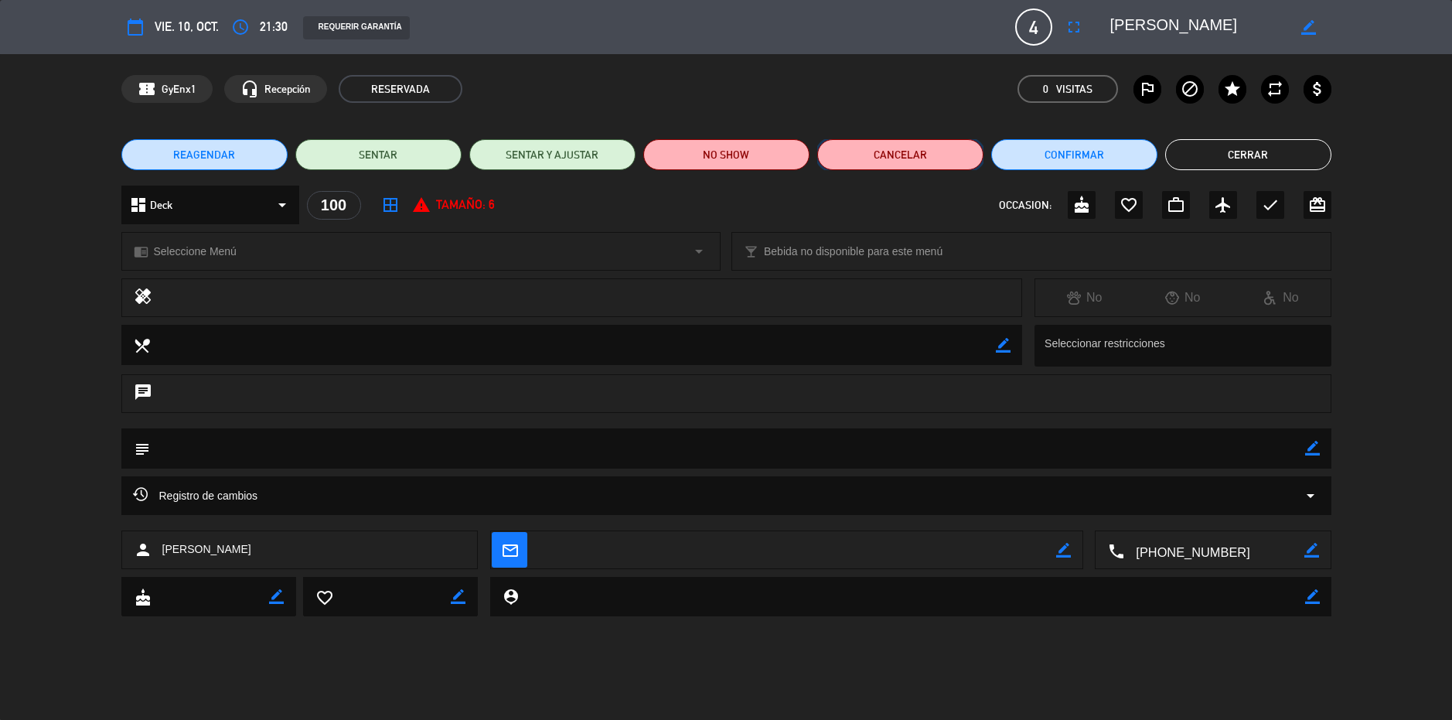
click at [878, 141] on button "Cancelar" at bounding box center [900, 154] width 166 height 31
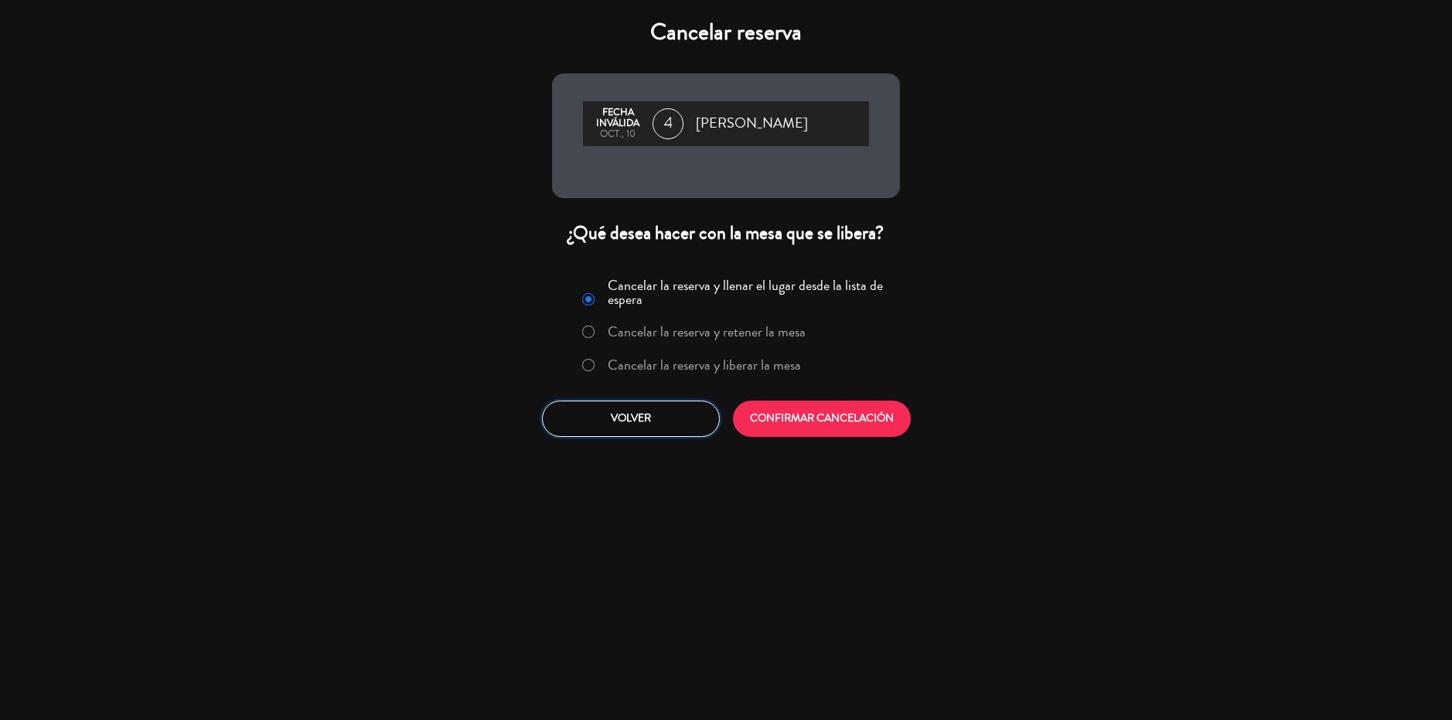
click at [628, 417] on button "Volver" at bounding box center [631, 418] width 178 height 36
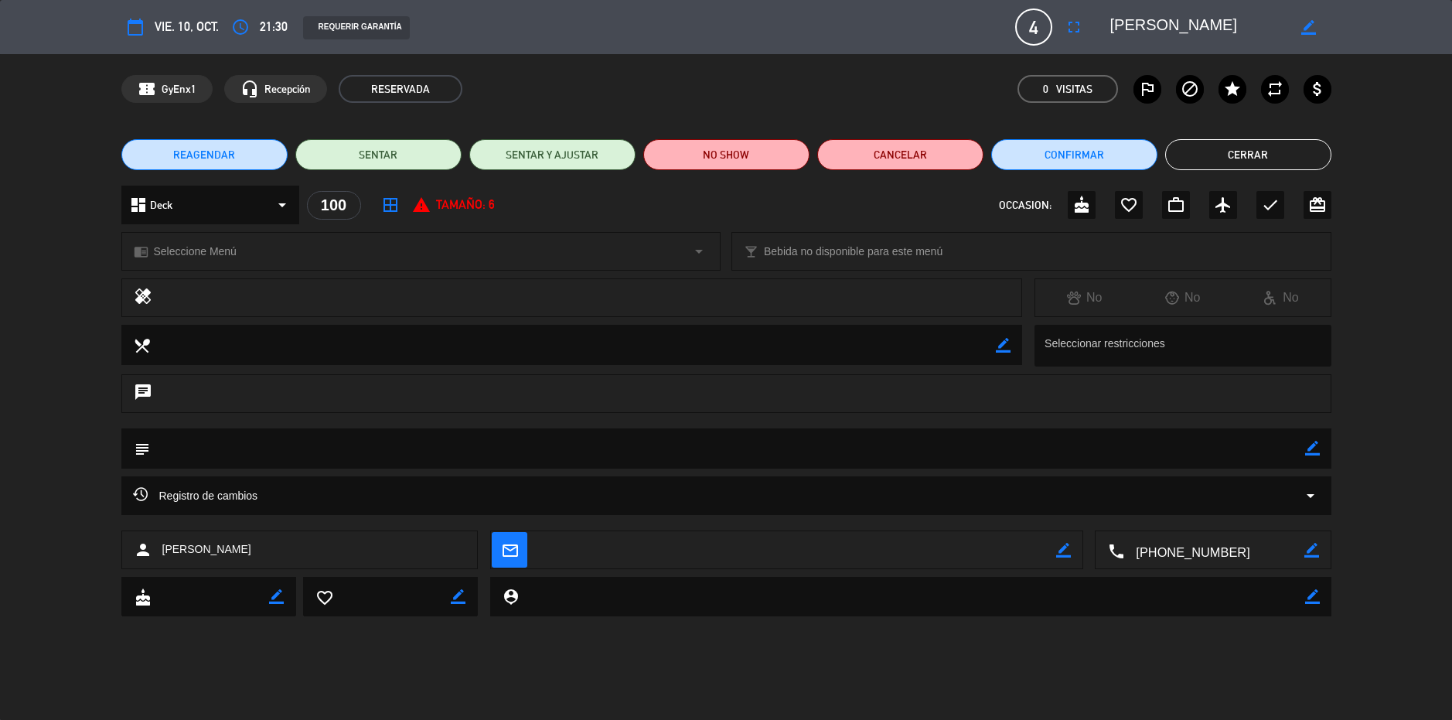
click at [1264, 141] on button "Cerrar" at bounding box center [1248, 154] width 166 height 31
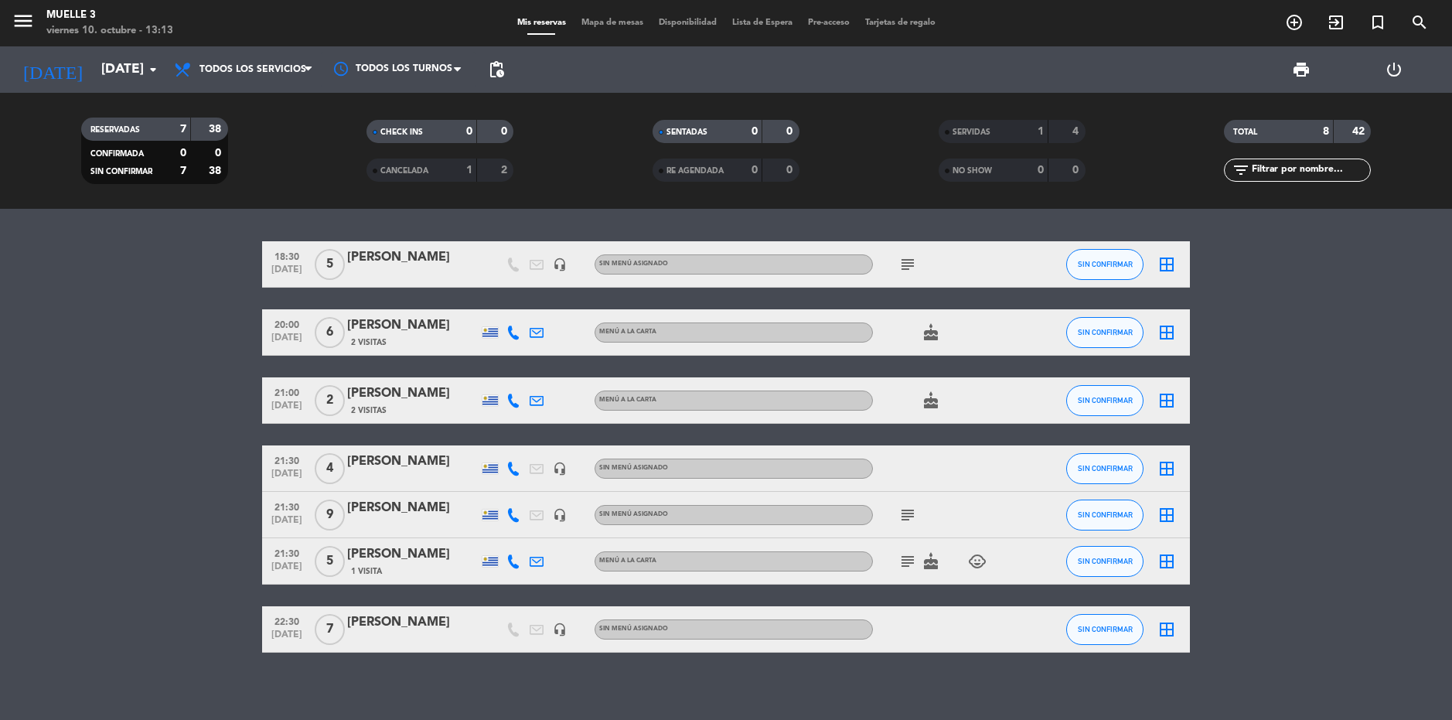
click at [1169, 467] on icon "border_all" at bounding box center [1166, 468] width 19 height 19
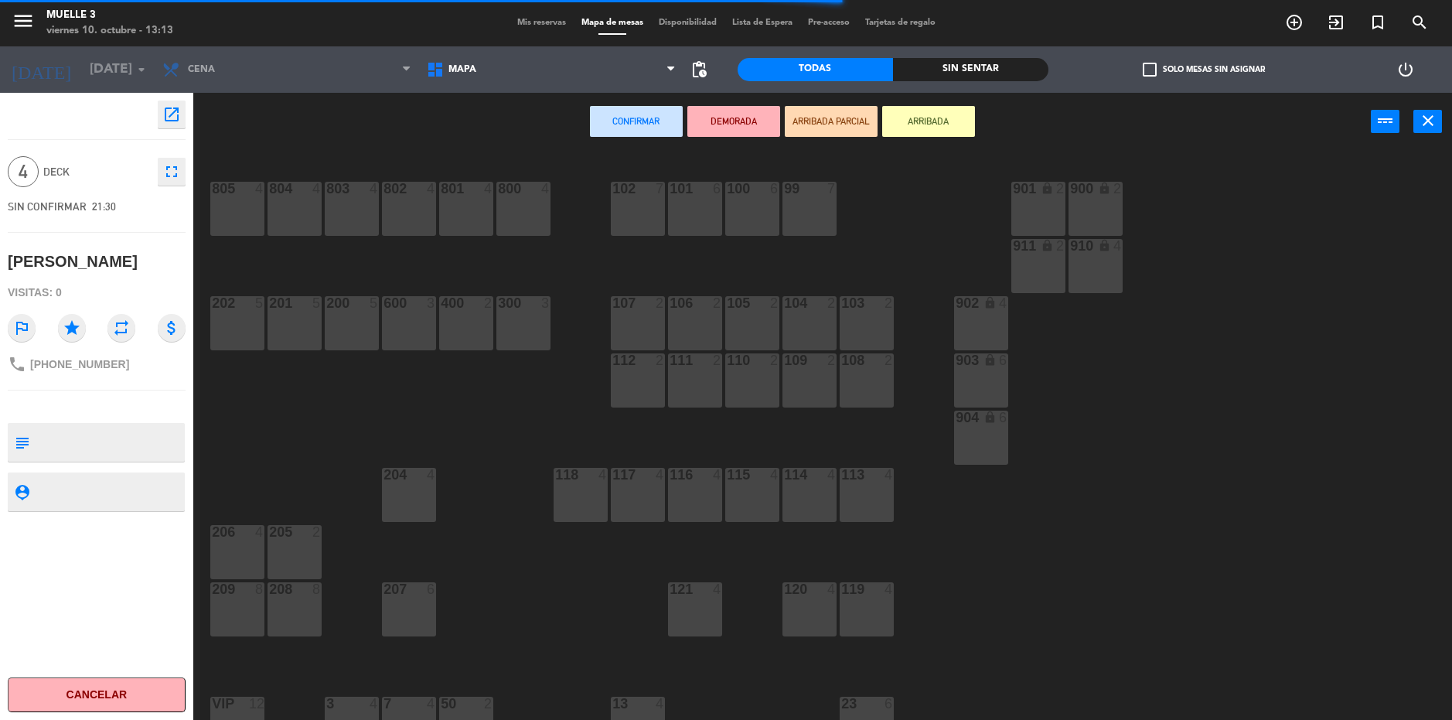
click at [760, 205] on div "100 6" at bounding box center [752, 209] width 54 height 54
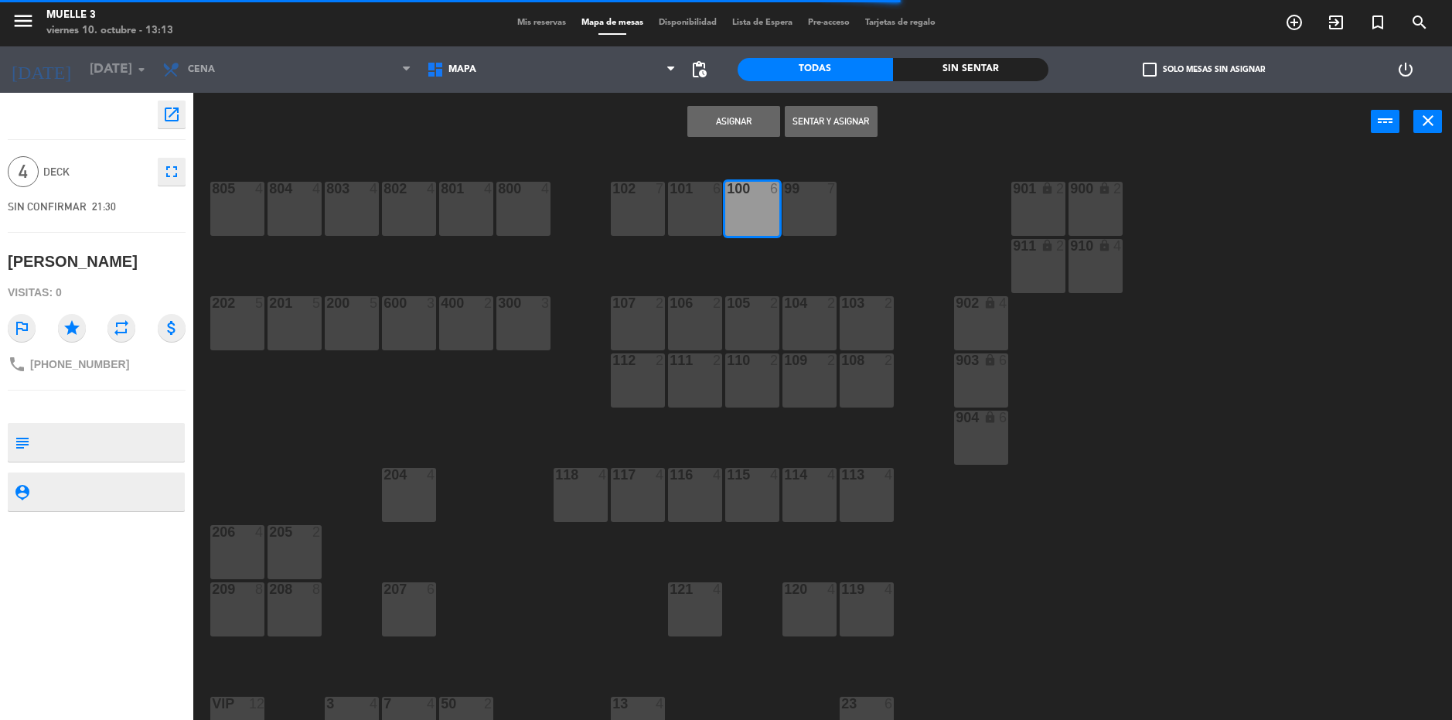
click at [705, 128] on button "Asignar" at bounding box center [733, 121] width 93 height 31
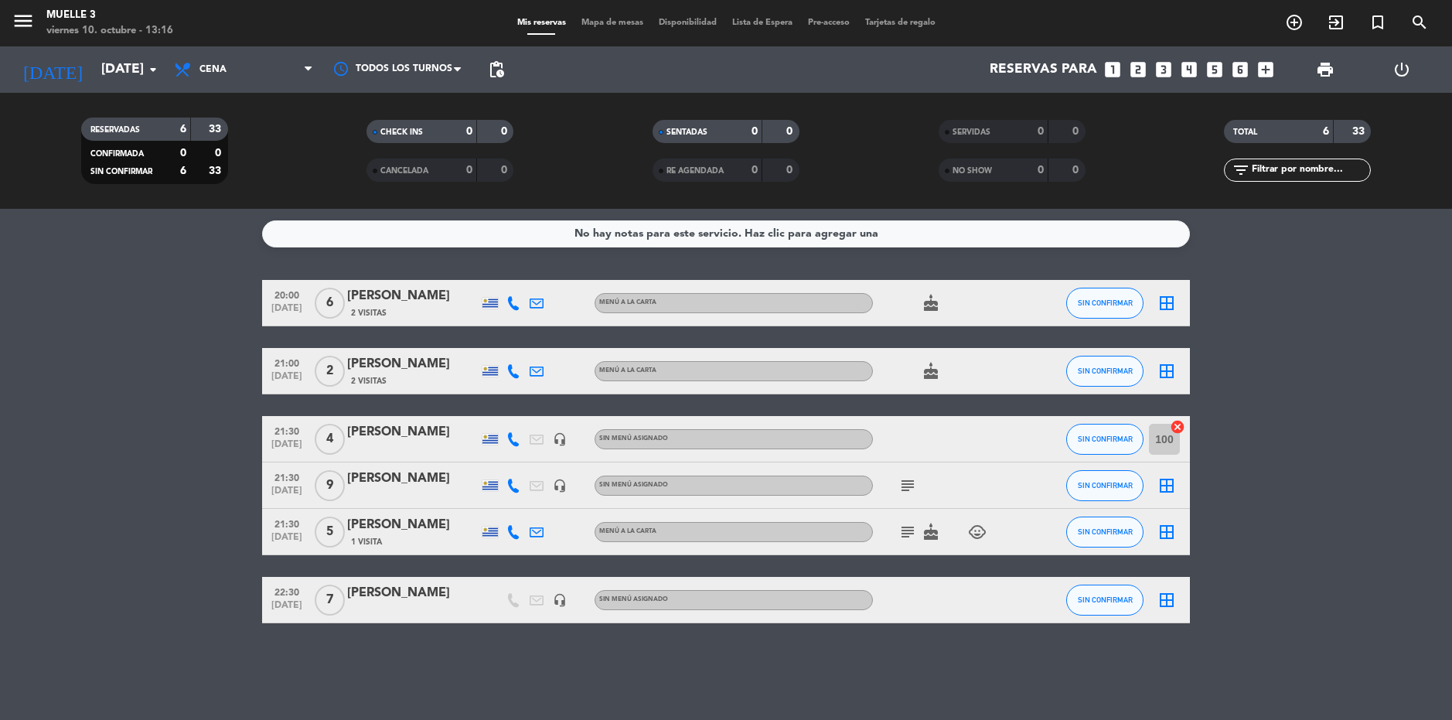
click at [1170, 597] on icon "border_all" at bounding box center [1166, 600] width 19 height 19
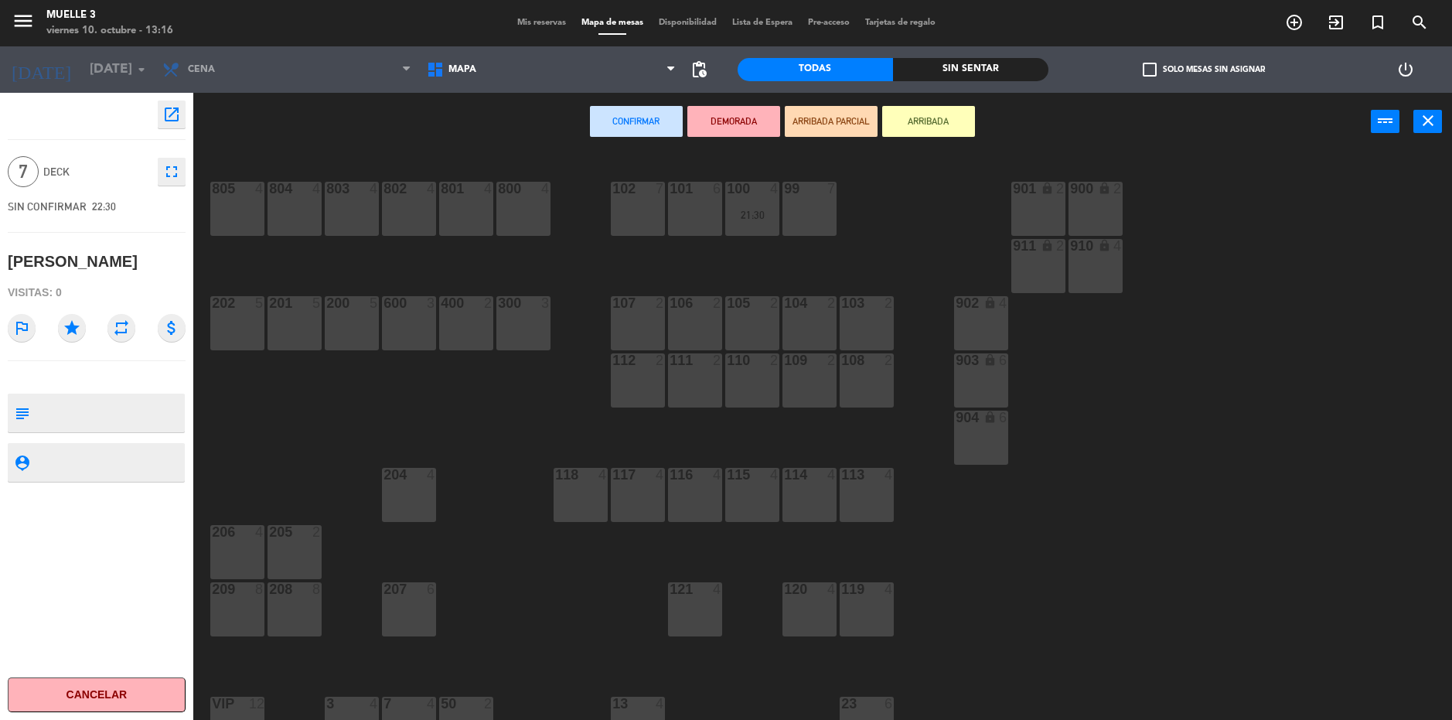
click at [645, 213] on div "102 7" at bounding box center [638, 209] width 54 height 54
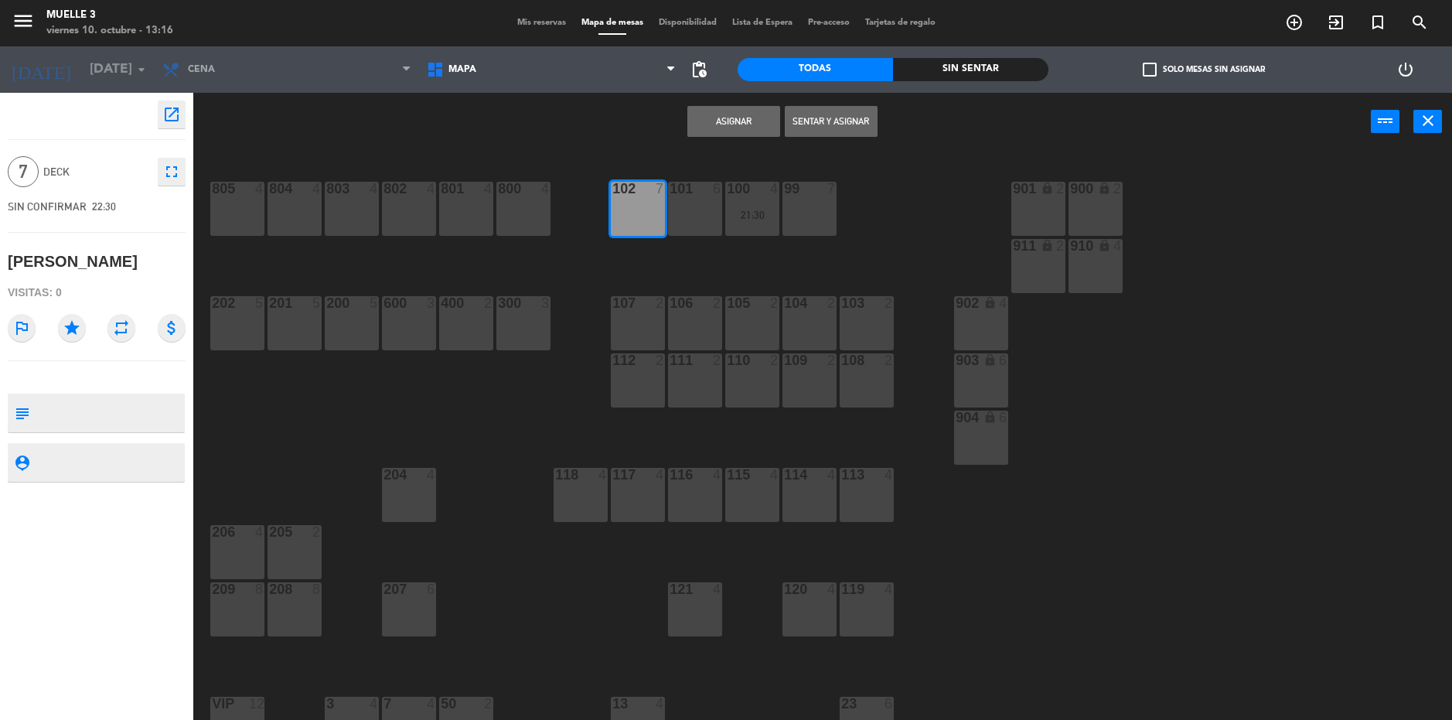
click at [717, 122] on button "Asignar" at bounding box center [733, 121] width 93 height 31
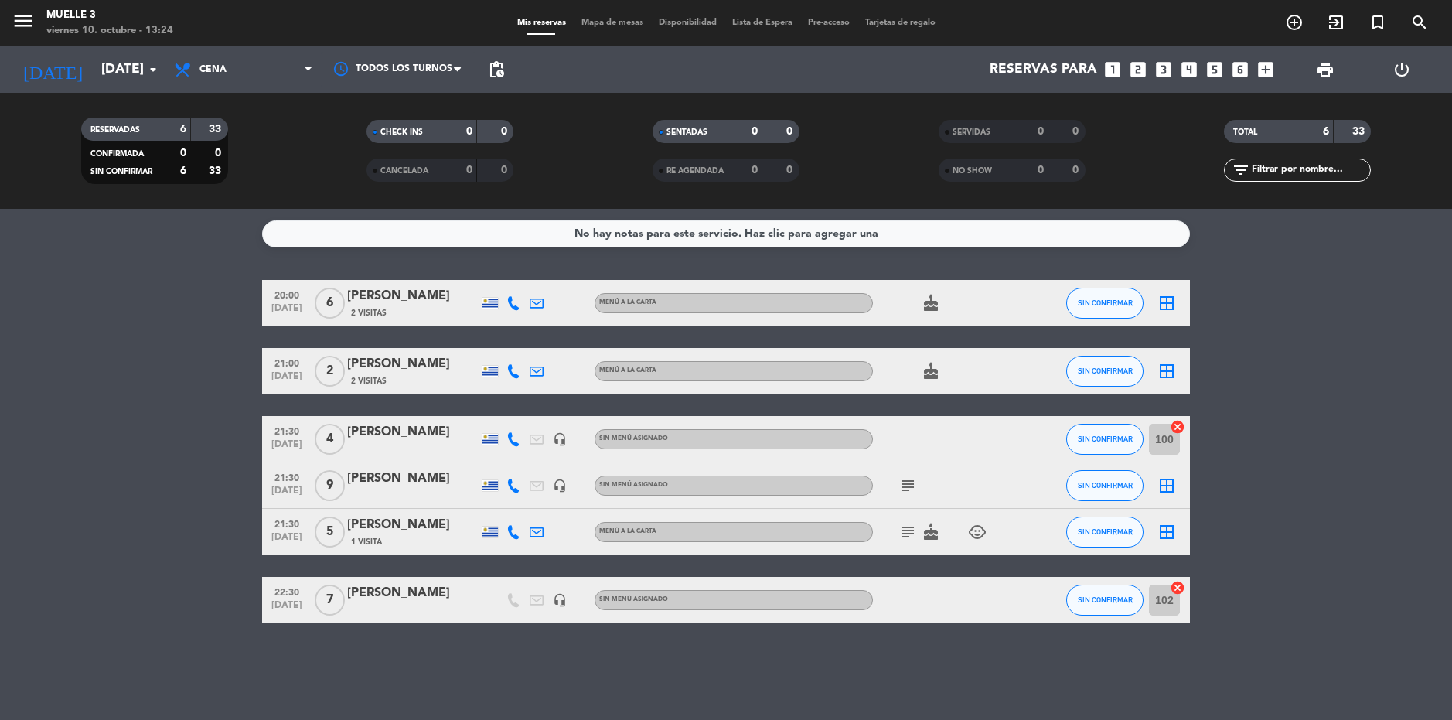
click at [1169, 485] on icon "border_all" at bounding box center [1166, 485] width 19 height 19
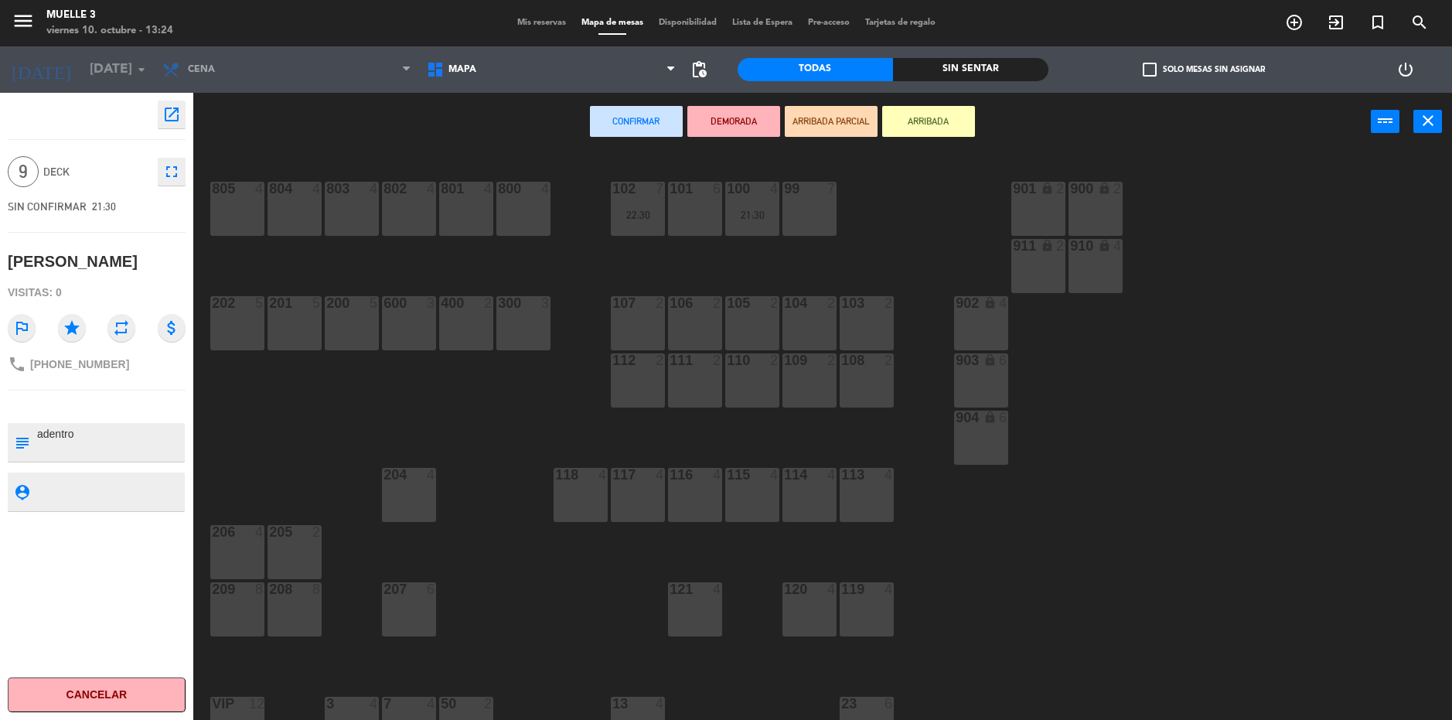
click at [526, 10] on div "menu Muelle 3 [DATE] 10. octubre - 13:24 Mis reservas Mapa de mesas Disponibili…" at bounding box center [726, 23] width 1452 height 46
click at [534, 22] on span "Mis reservas" at bounding box center [541, 23] width 64 height 9
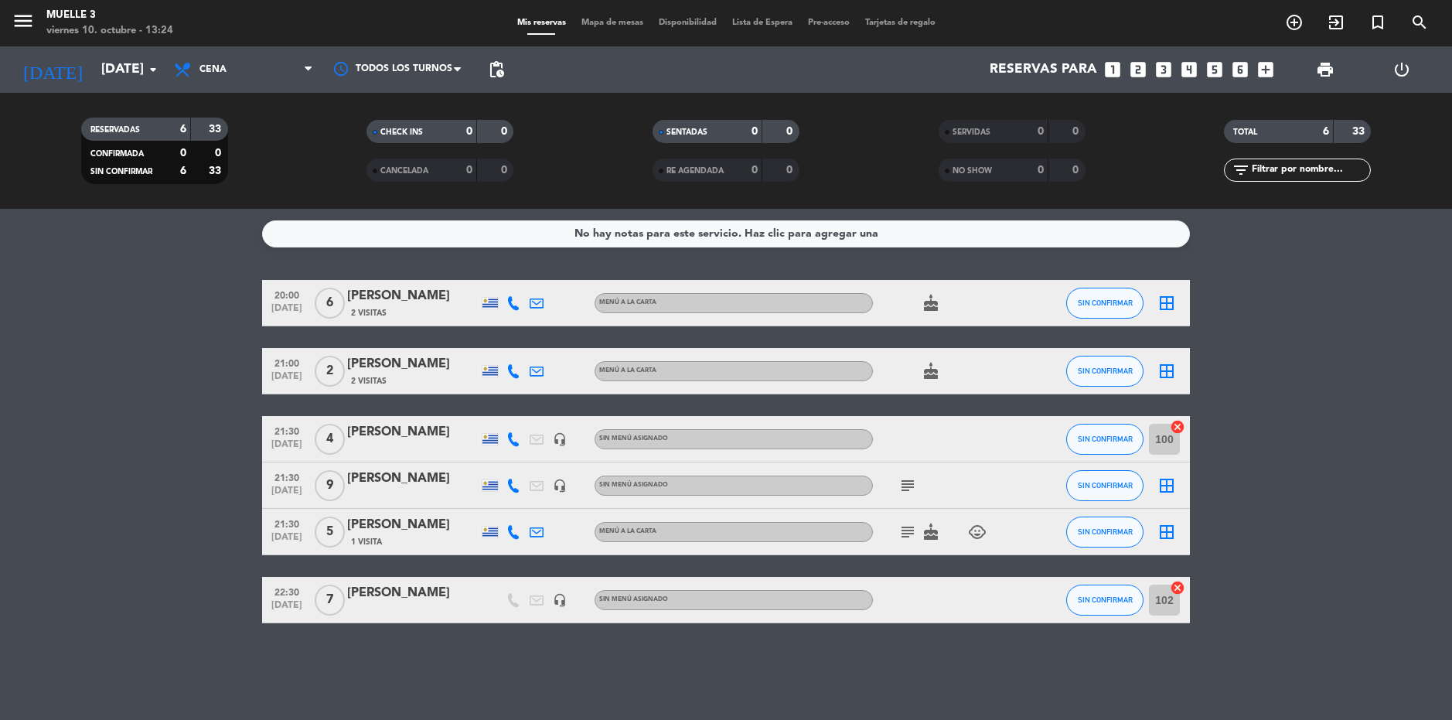
click at [906, 485] on icon "subject" at bounding box center [907, 485] width 19 height 19
click at [1159, 488] on icon "border_all" at bounding box center [1166, 485] width 19 height 19
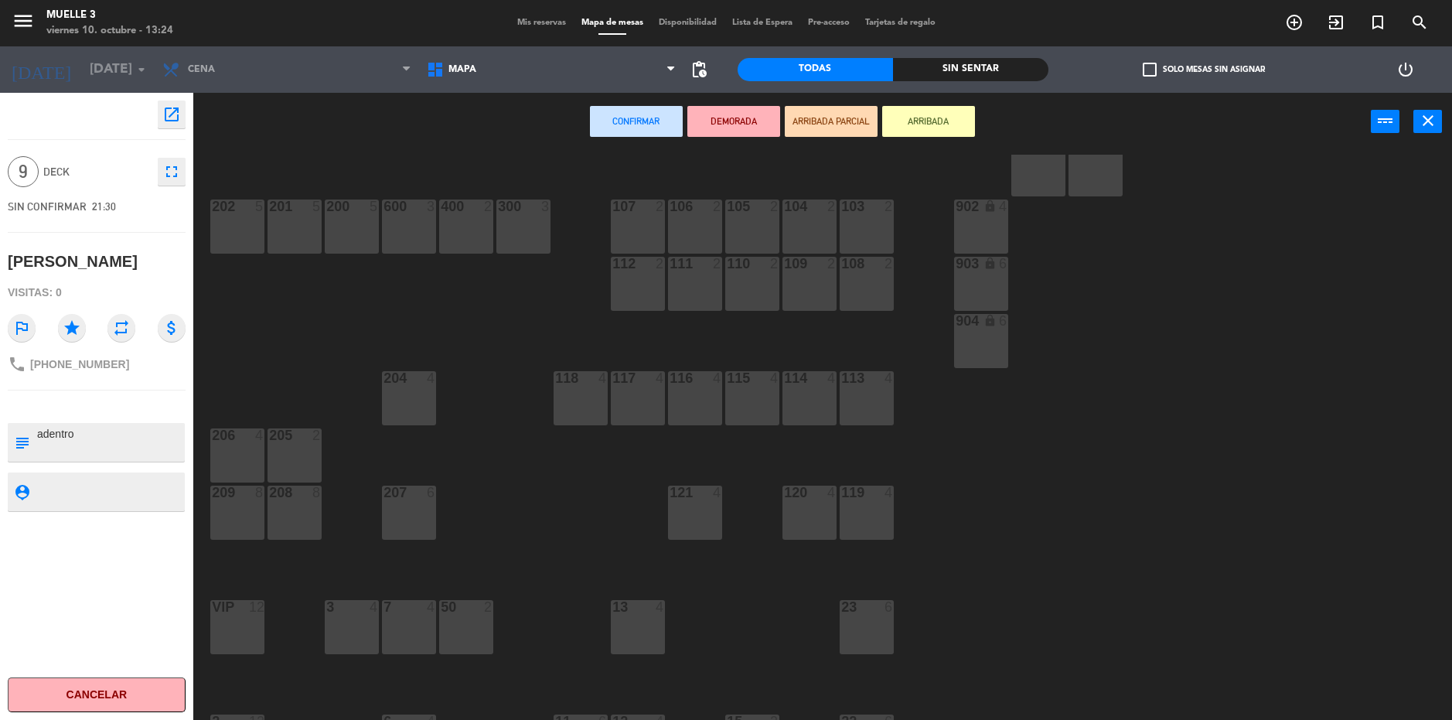
scroll to position [155, 0]
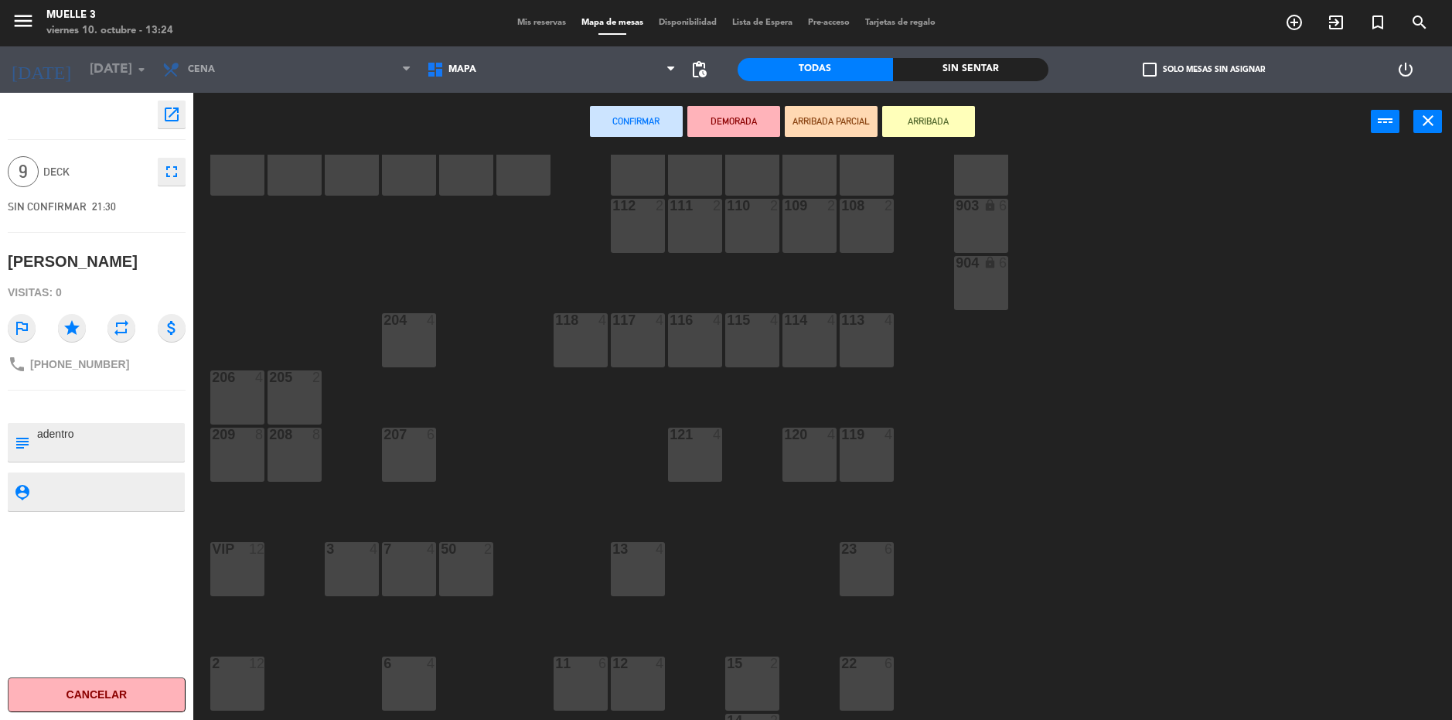
click at [240, 683] on div "2 12" at bounding box center [237, 683] width 54 height 54
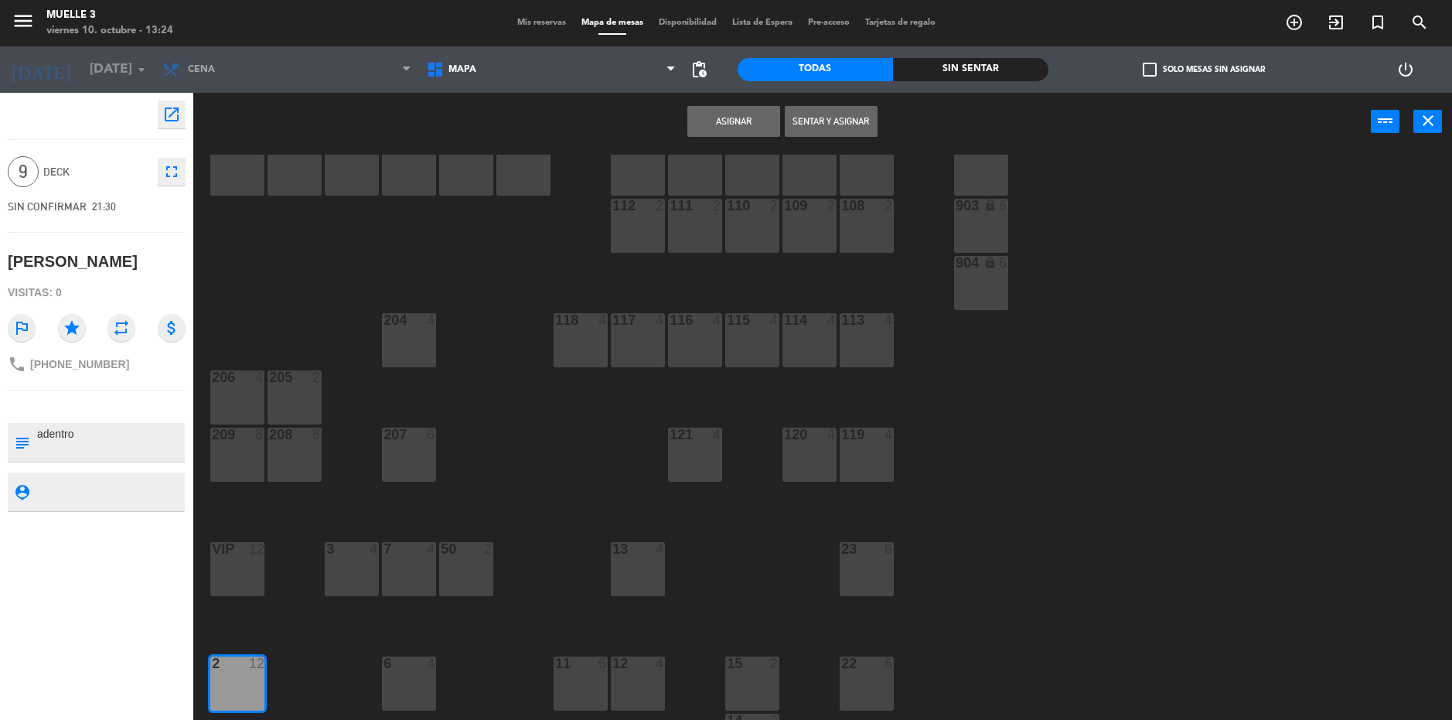
click at [713, 115] on button "Asignar" at bounding box center [733, 121] width 93 height 31
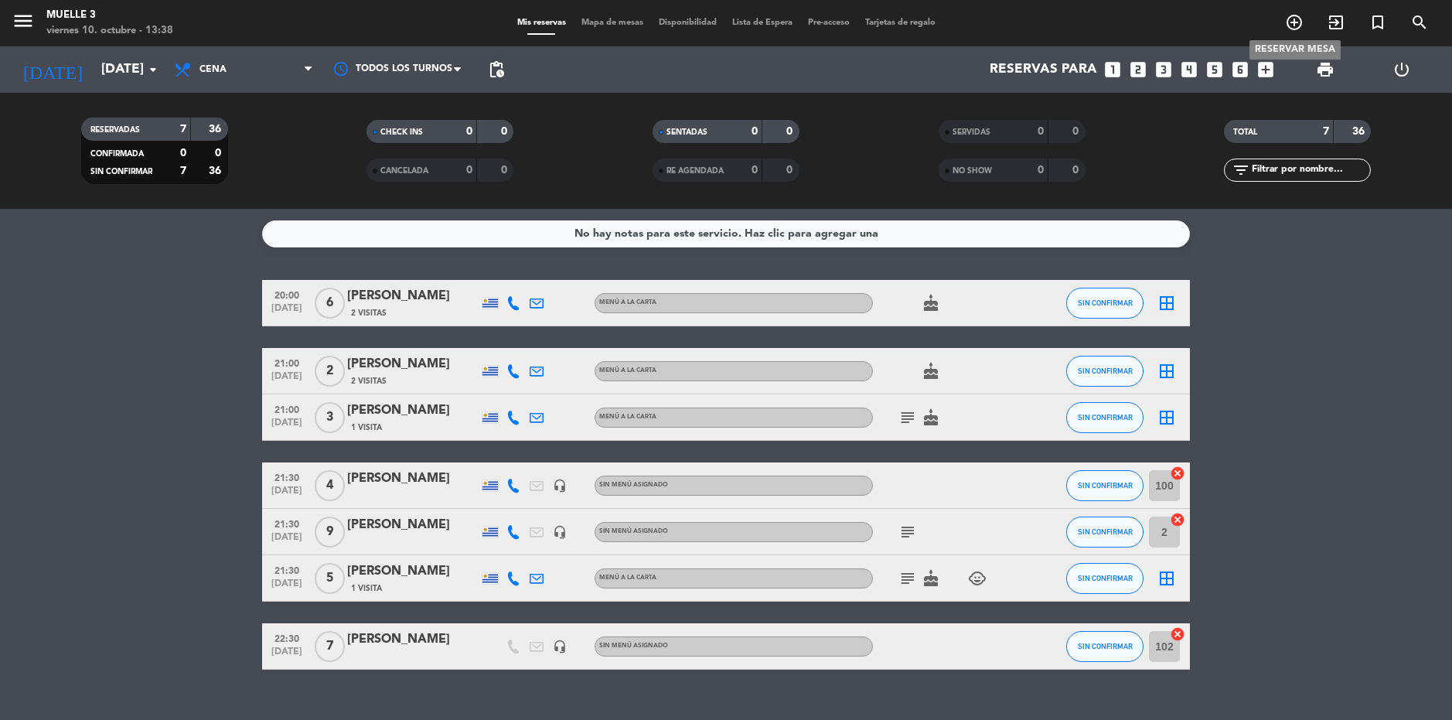
click at [1293, 22] on icon "add_circle_outline" at bounding box center [1294, 22] width 19 height 19
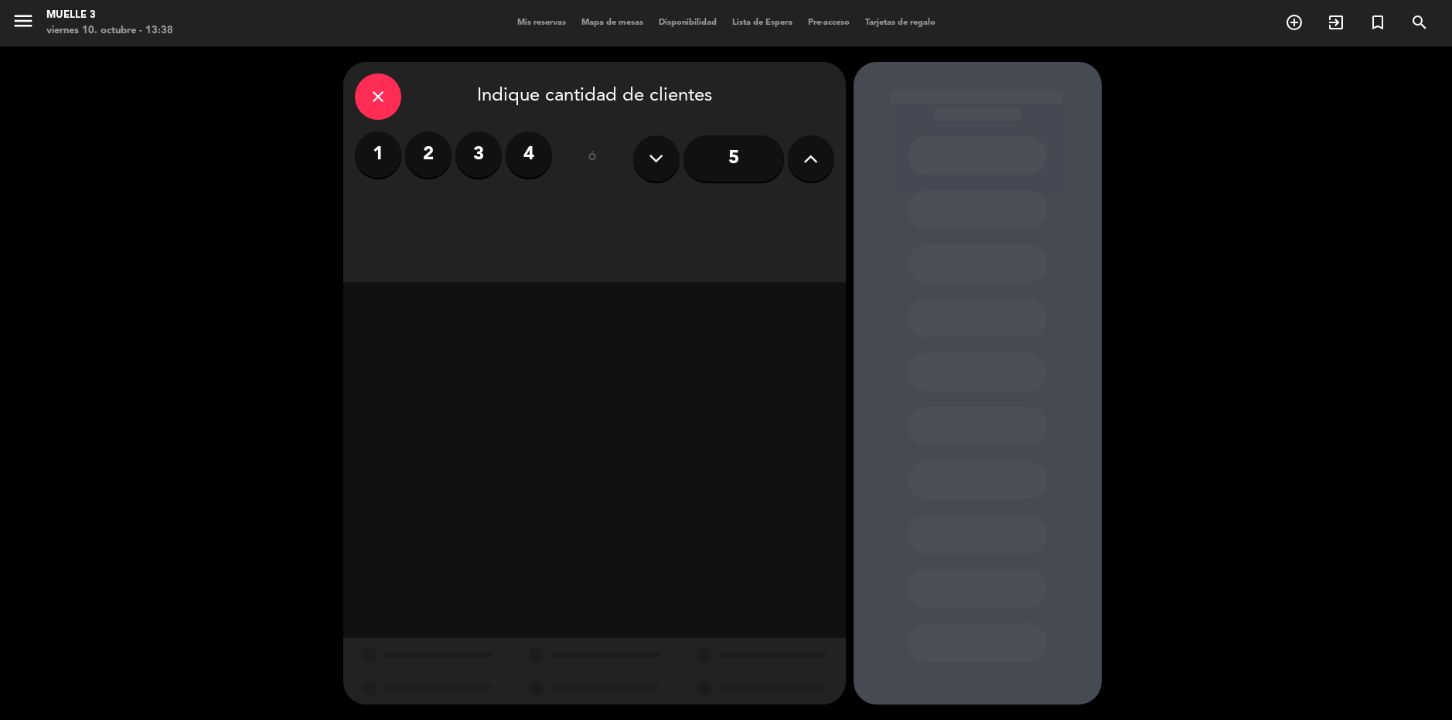
click at [424, 156] on label "2" at bounding box center [428, 154] width 46 height 46
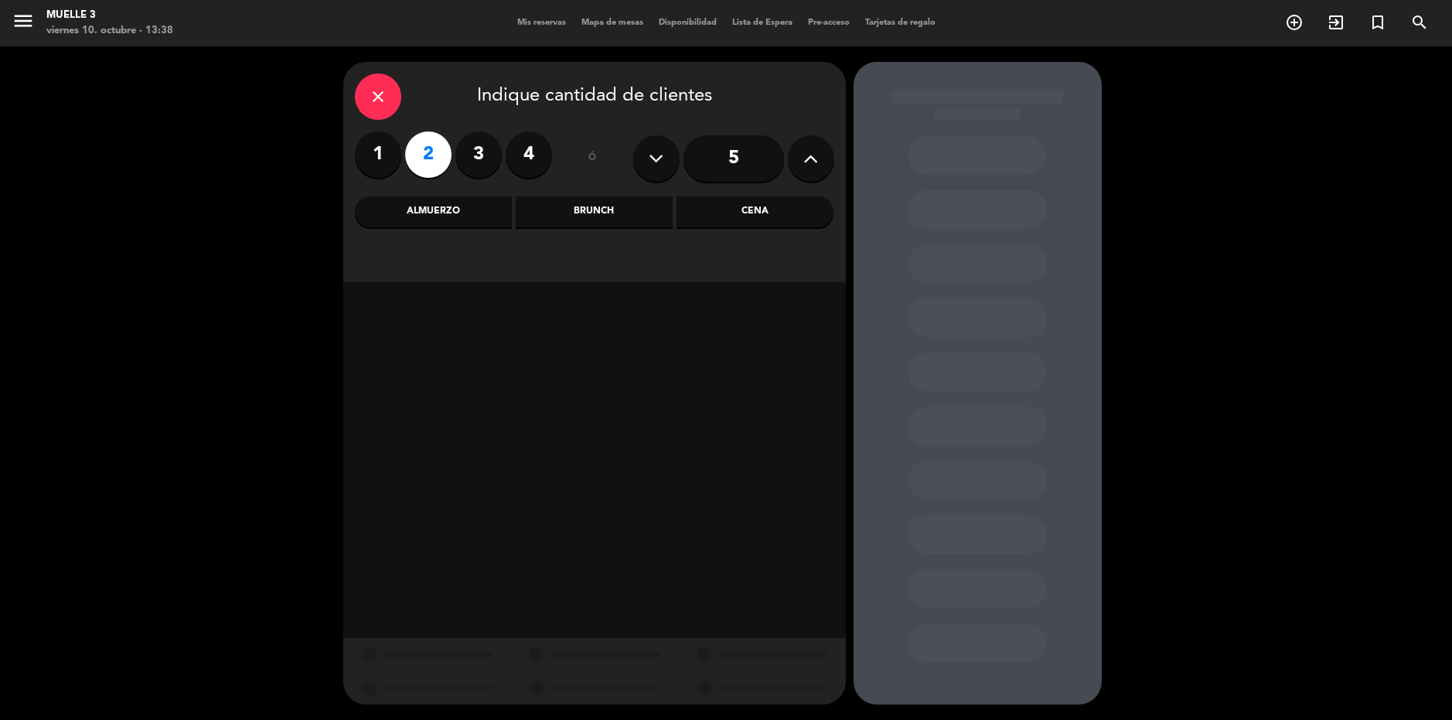
click at [754, 216] on div "Cena" at bounding box center [754, 211] width 157 height 31
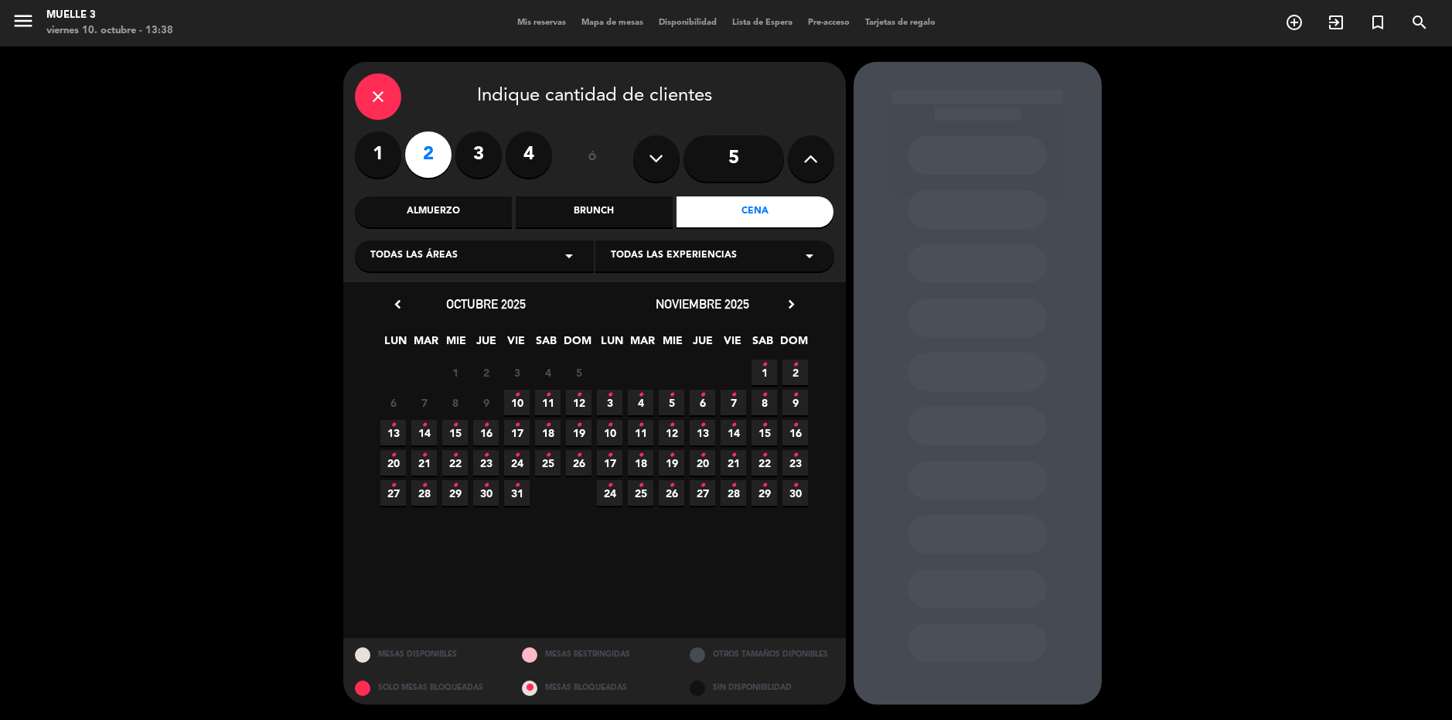
click at [516, 399] on icon "•" at bounding box center [516, 395] width 5 height 25
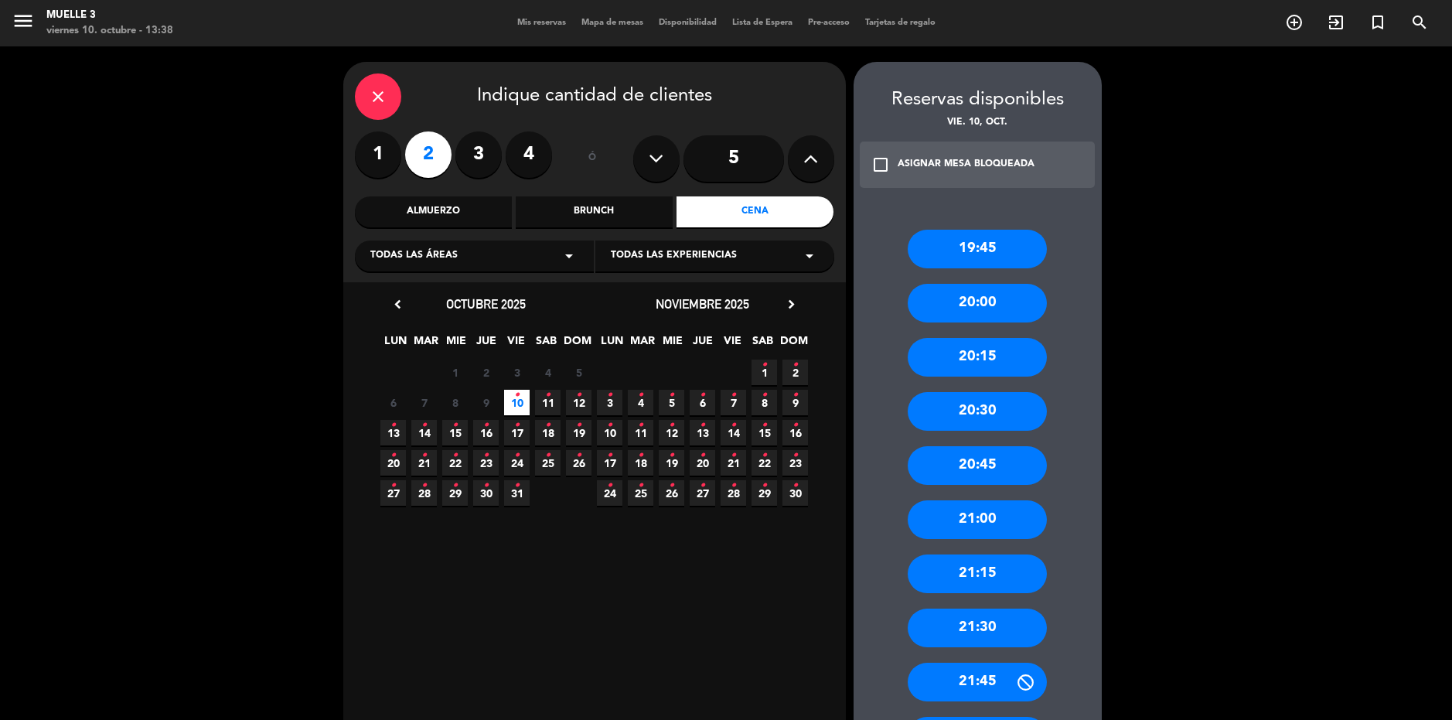
click at [1010, 288] on div "20:00" at bounding box center [976, 303] width 139 height 39
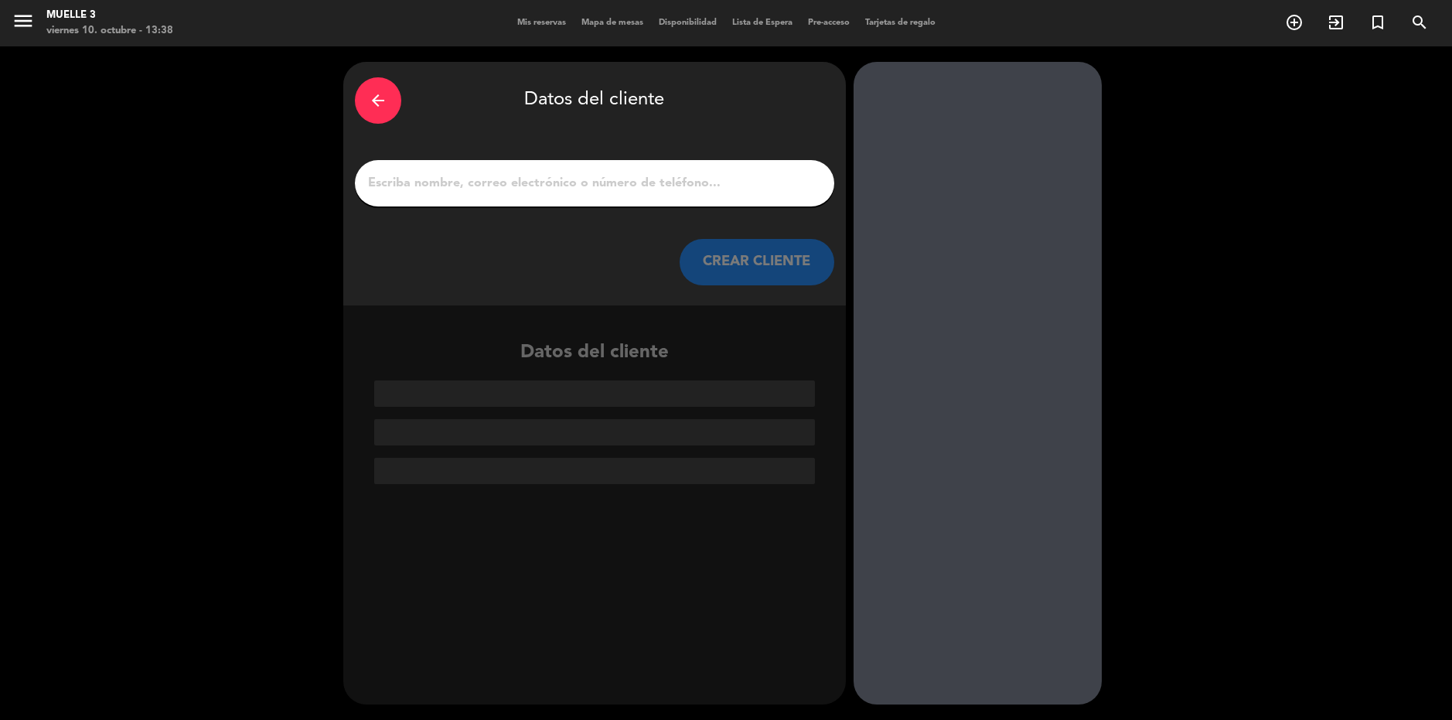
click at [496, 170] on div at bounding box center [594, 183] width 479 height 46
click at [514, 186] on input "1" at bounding box center [594, 183] width 456 height 22
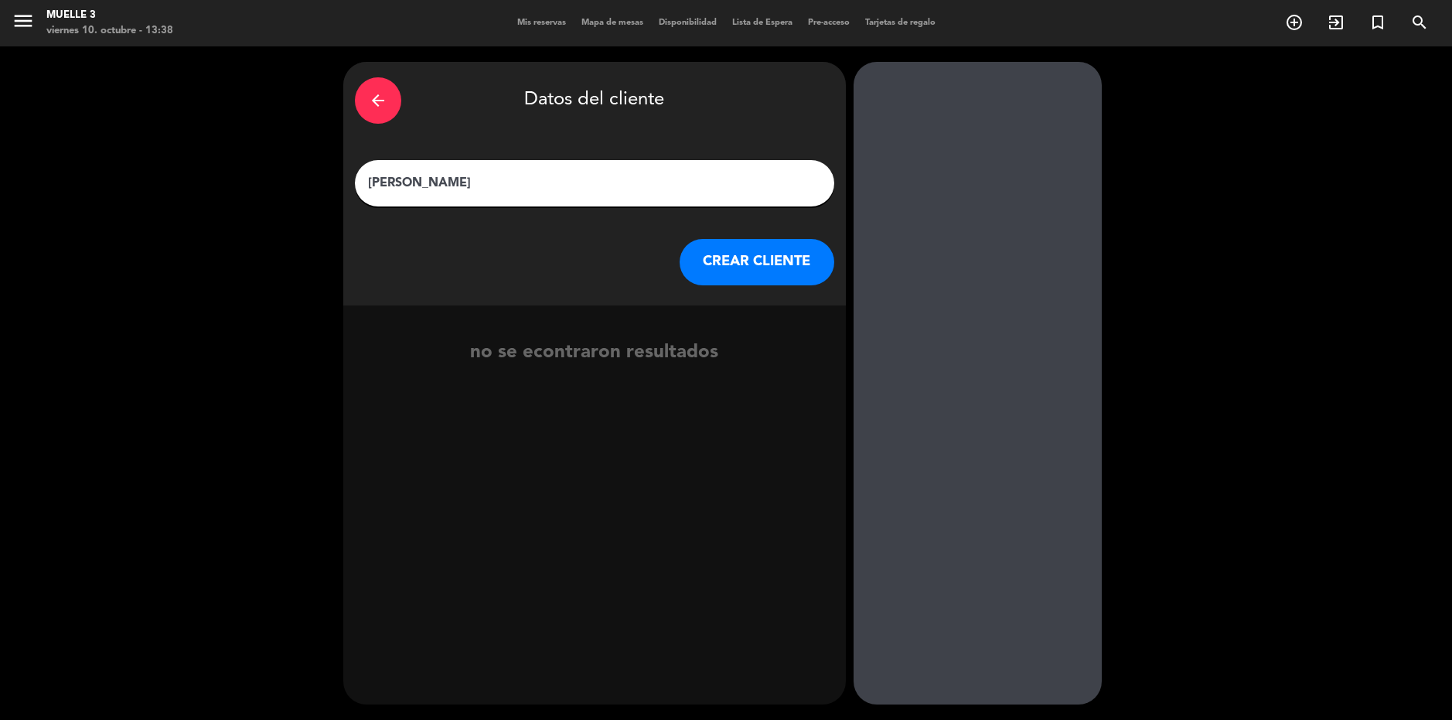
type input "[PERSON_NAME]"
click at [720, 260] on button "CREAR CLIENTE" at bounding box center [756, 262] width 155 height 46
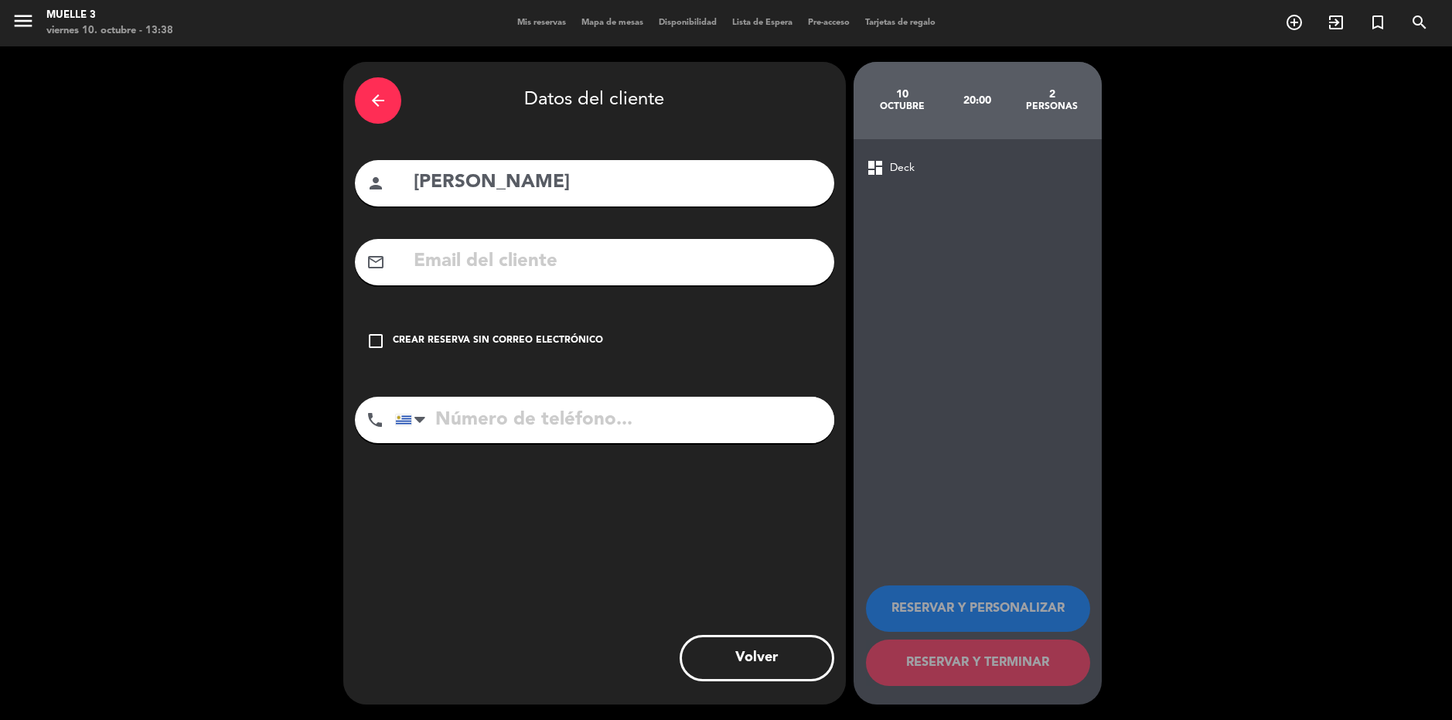
click at [627, 417] on input "tel" at bounding box center [614, 420] width 439 height 46
type input "42485002"
click at [376, 343] on icon "check_box_outline_blank" at bounding box center [375, 341] width 19 height 19
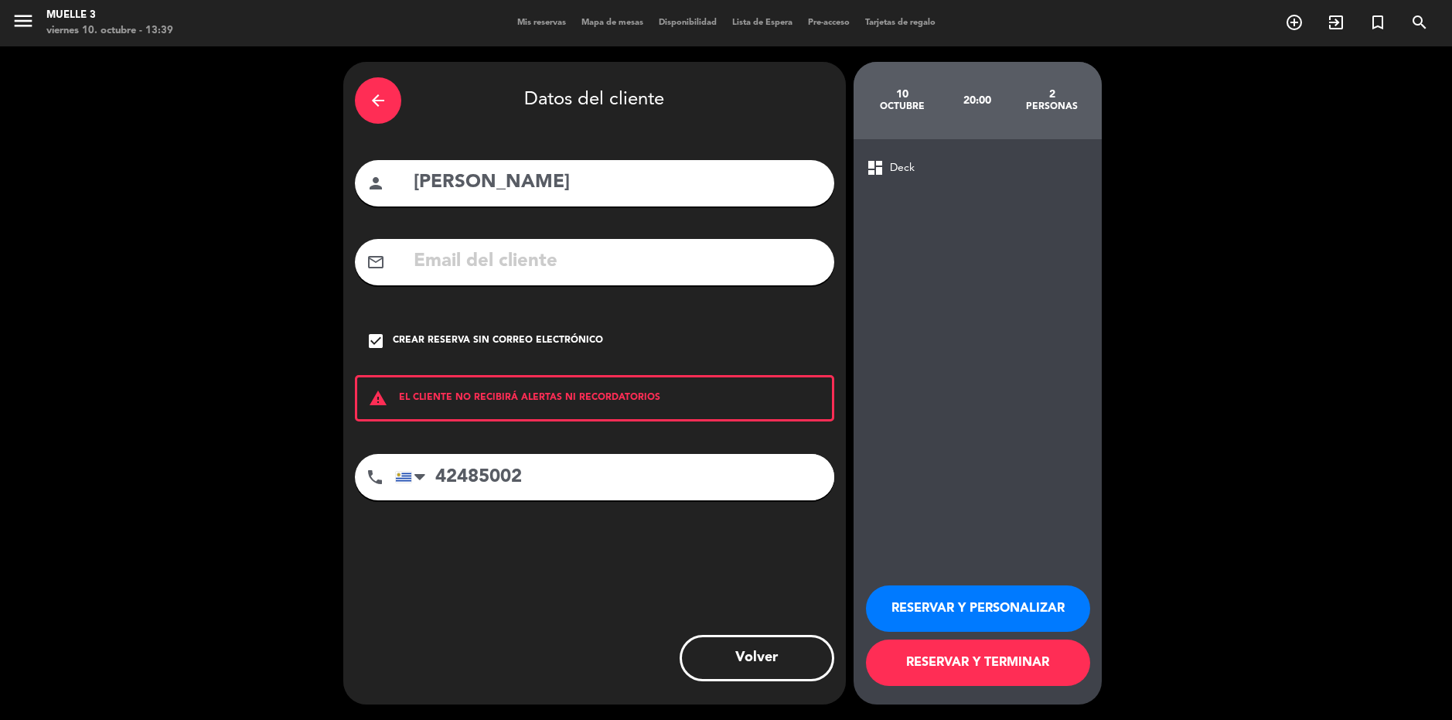
click at [1008, 660] on button "RESERVAR Y TERMINAR" at bounding box center [978, 662] width 224 height 46
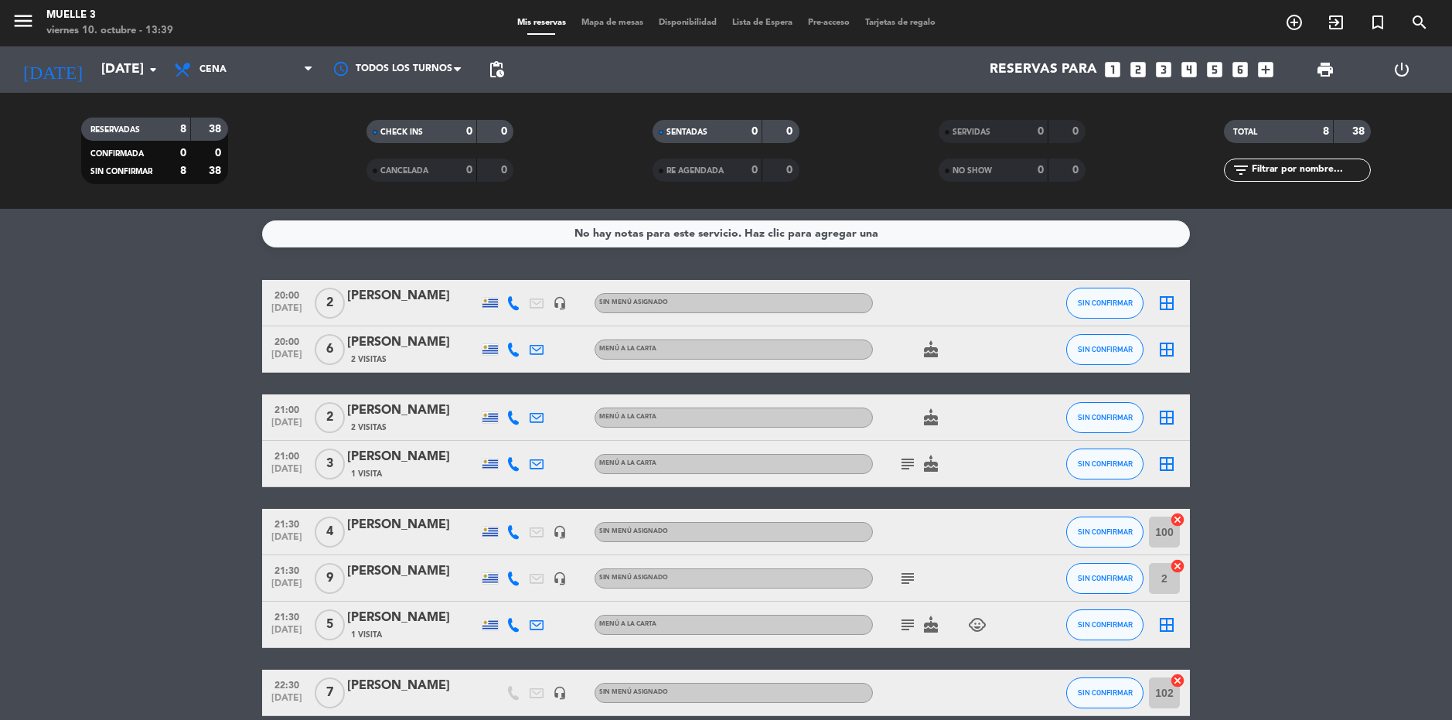
click at [1162, 301] on icon "border_all" at bounding box center [1166, 303] width 19 height 19
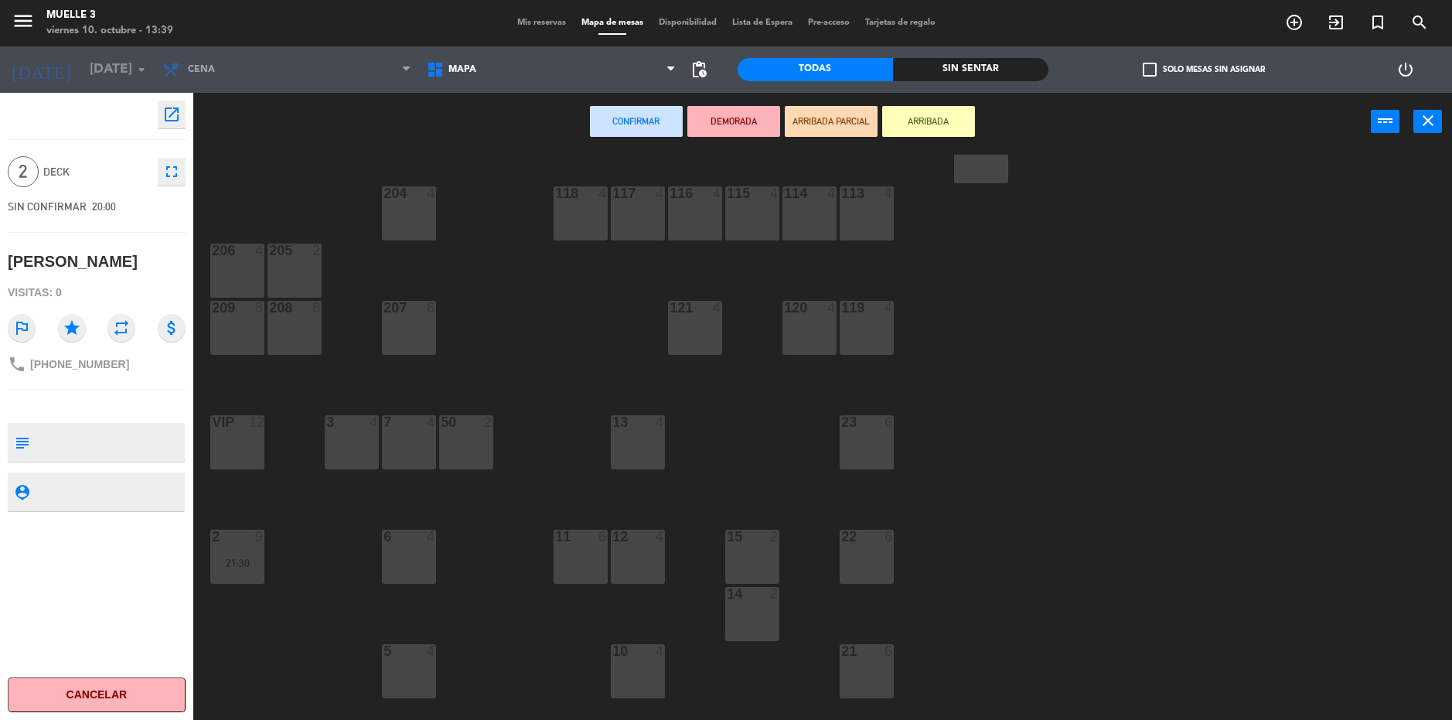
scroll to position [370, 0]
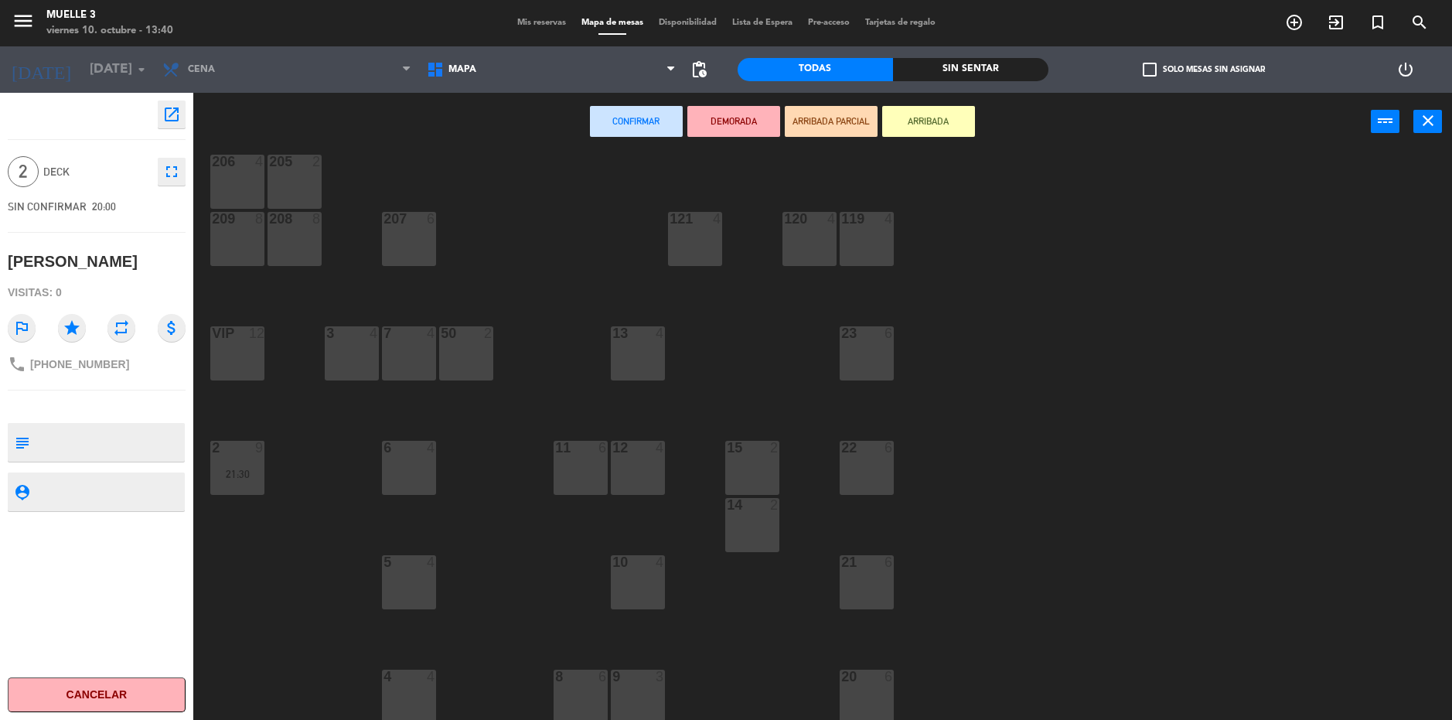
click at [645, 358] on div "13 4" at bounding box center [638, 353] width 54 height 54
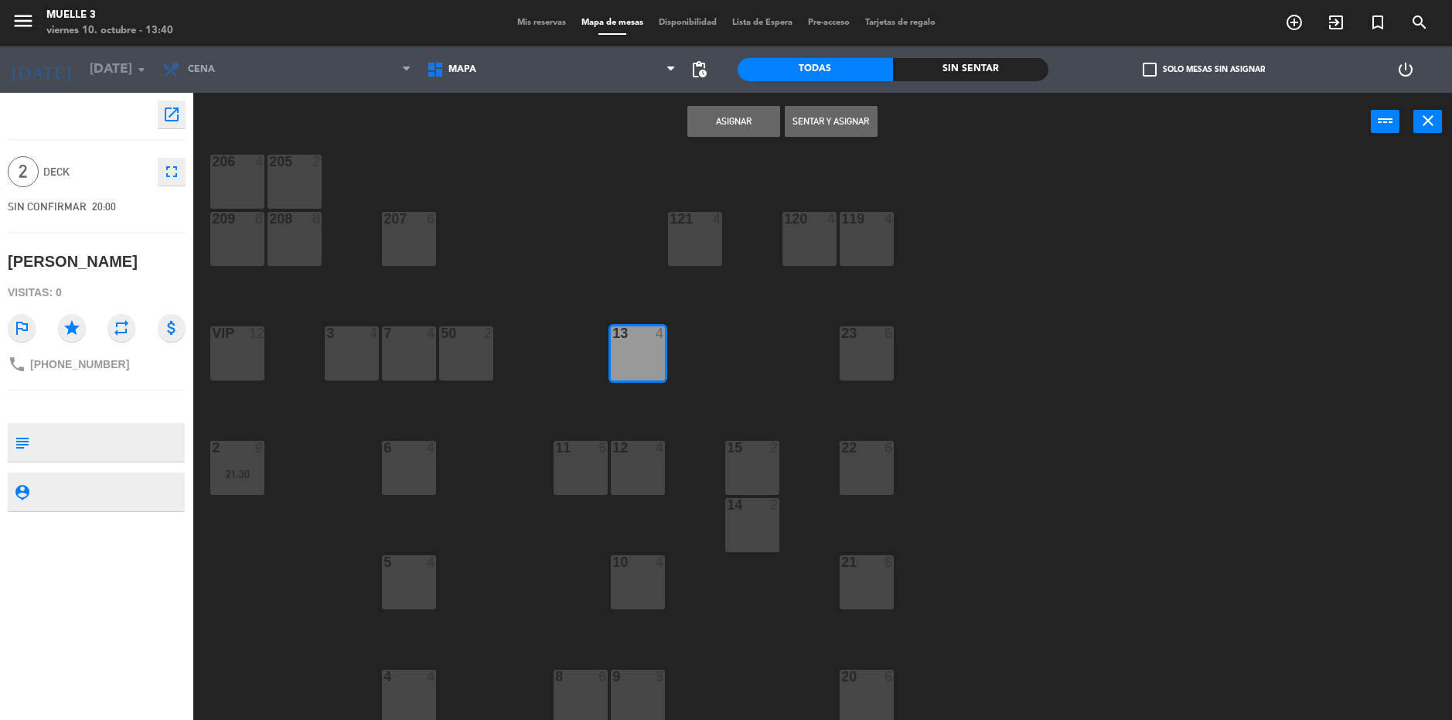
click at [713, 110] on button "Asignar" at bounding box center [733, 121] width 93 height 31
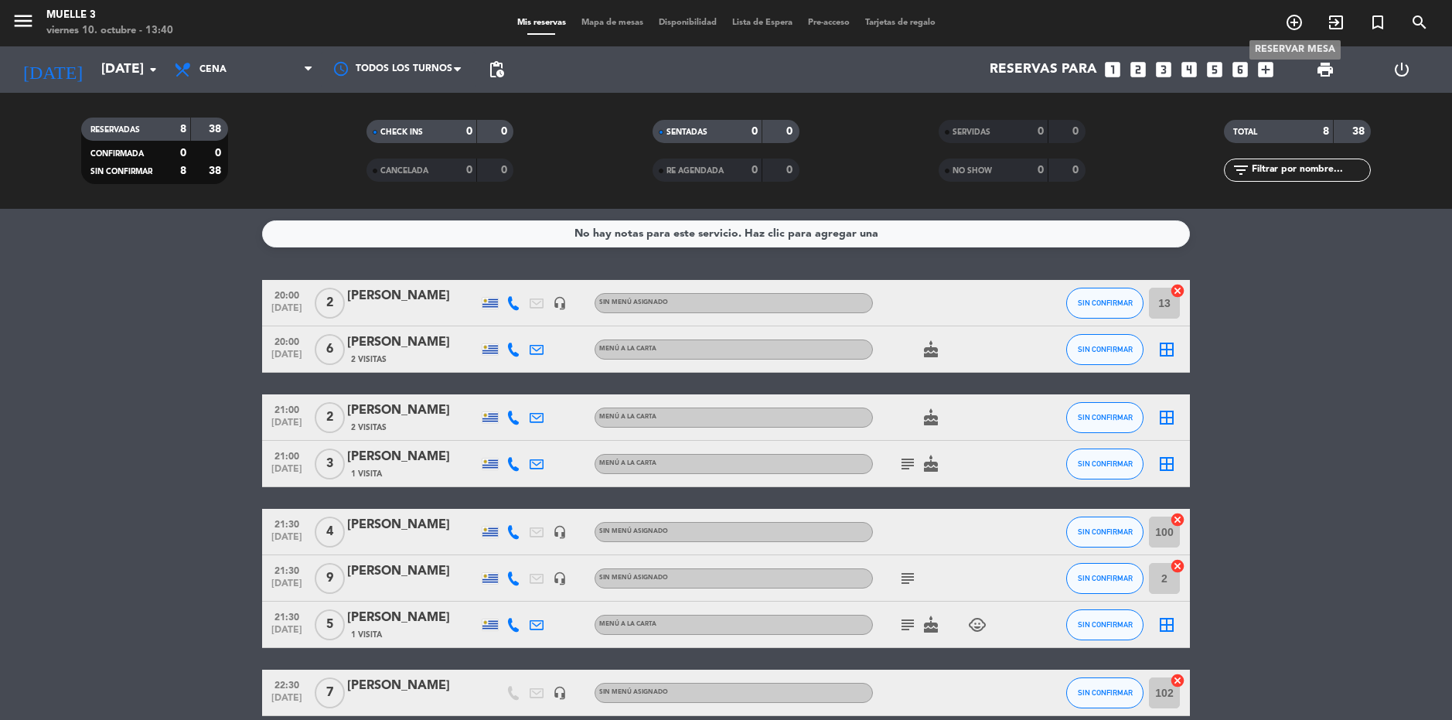
click at [1292, 23] on icon "add_circle_outline" at bounding box center [1294, 22] width 19 height 19
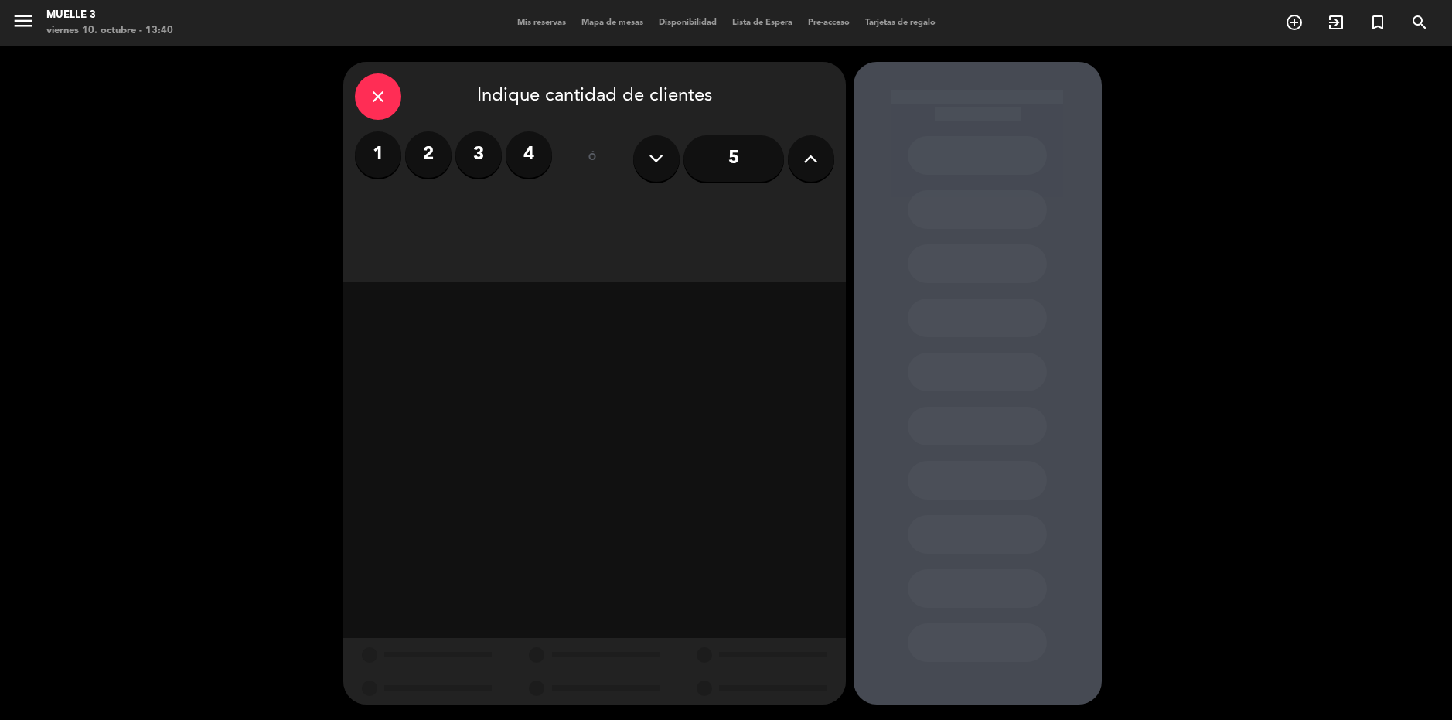
click at [437, 156] on label "2" at bounding box center [428, 154] width 46 height 46
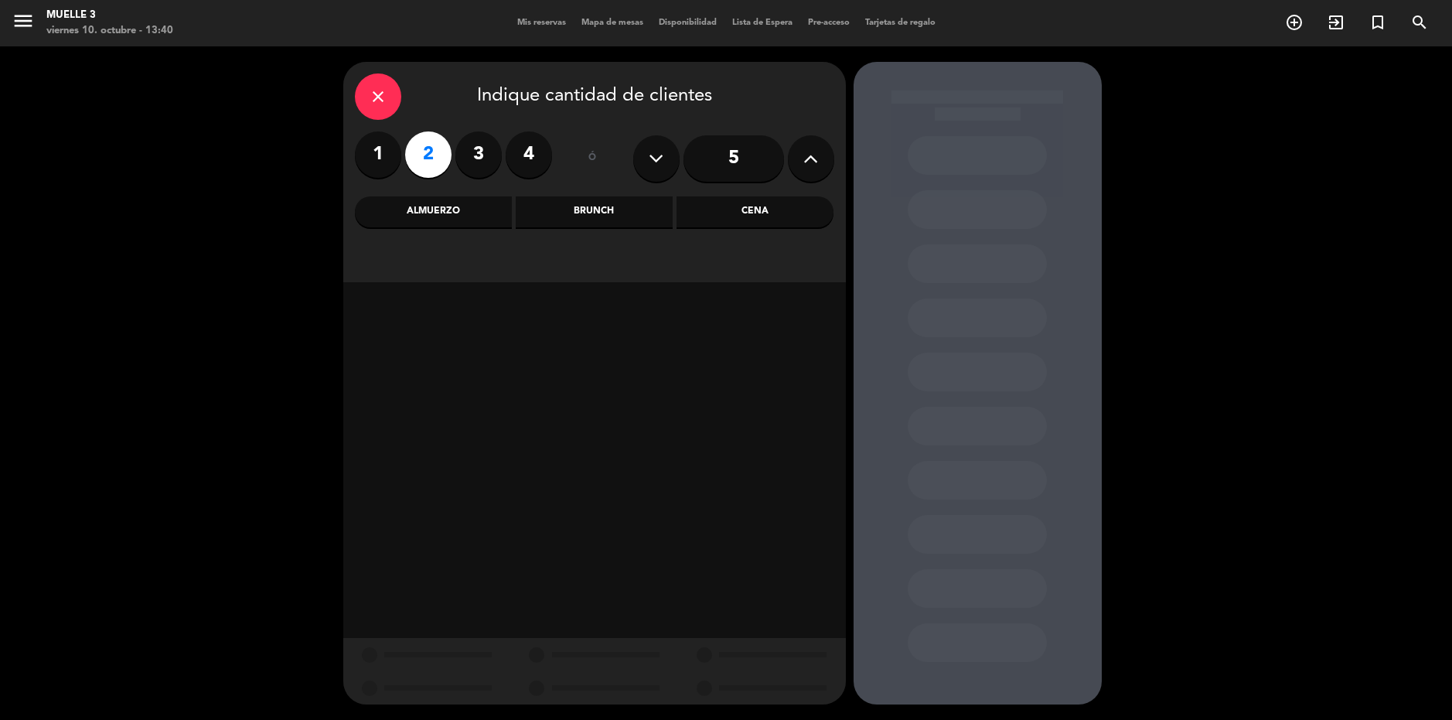
click at [712, 220] on div "Cena" at bounding box center [754, 211] width 157 height 31
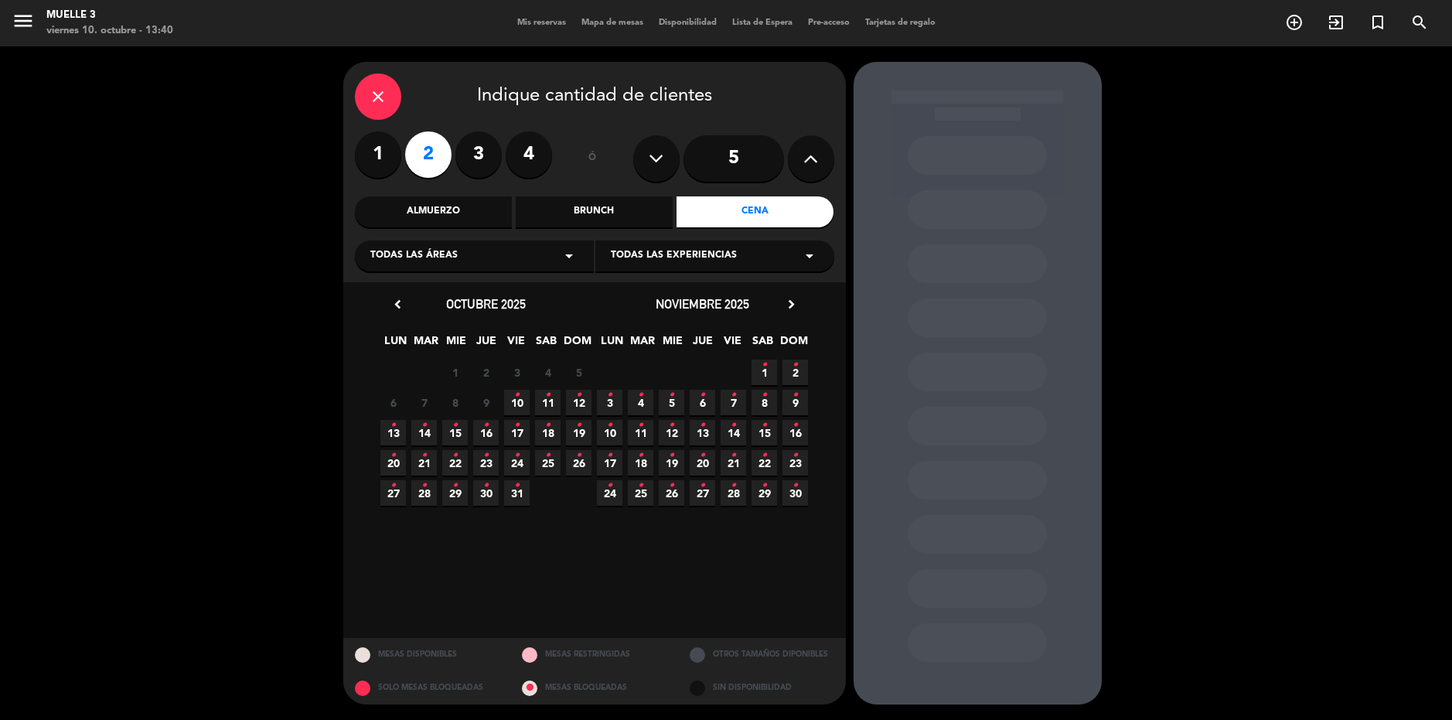
click at [518, 403] on icon "•" at bounding box center [516, 395] width 5 height 25
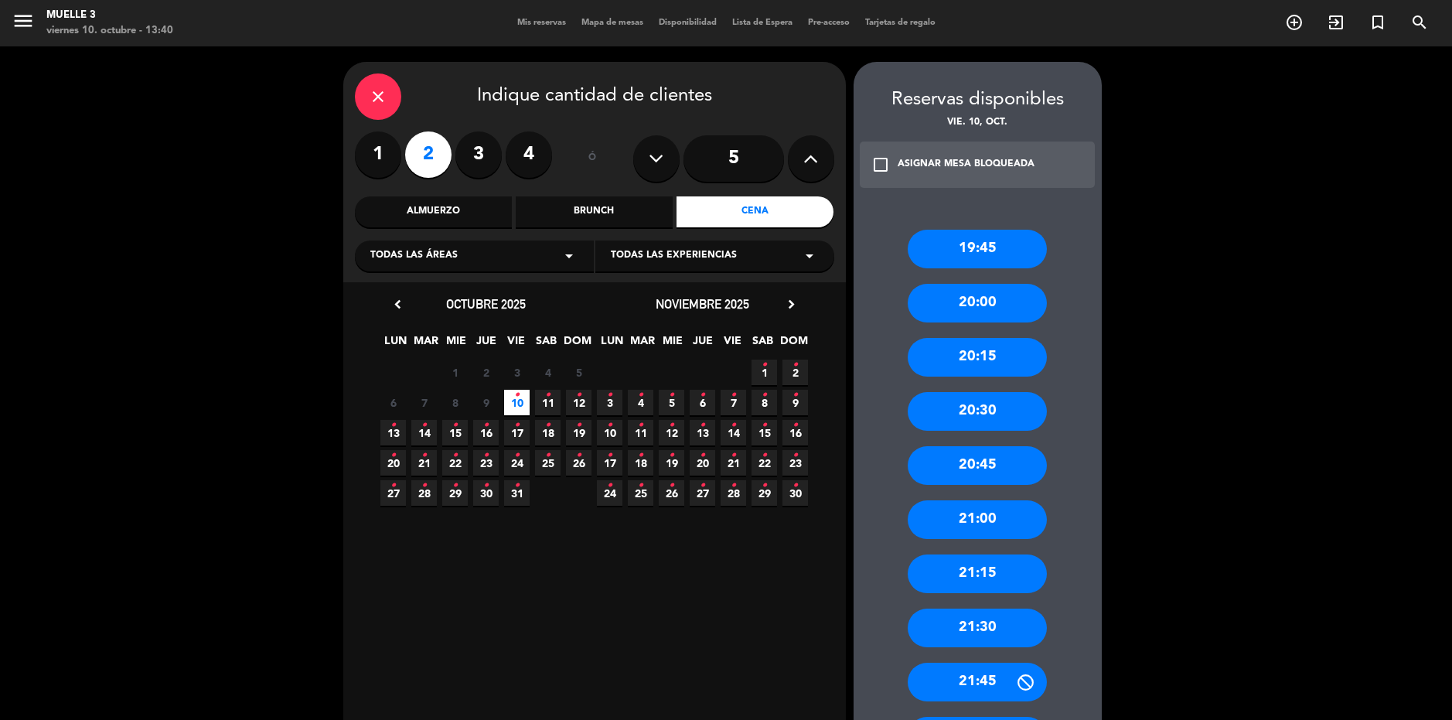
scroll to position [77, 0]
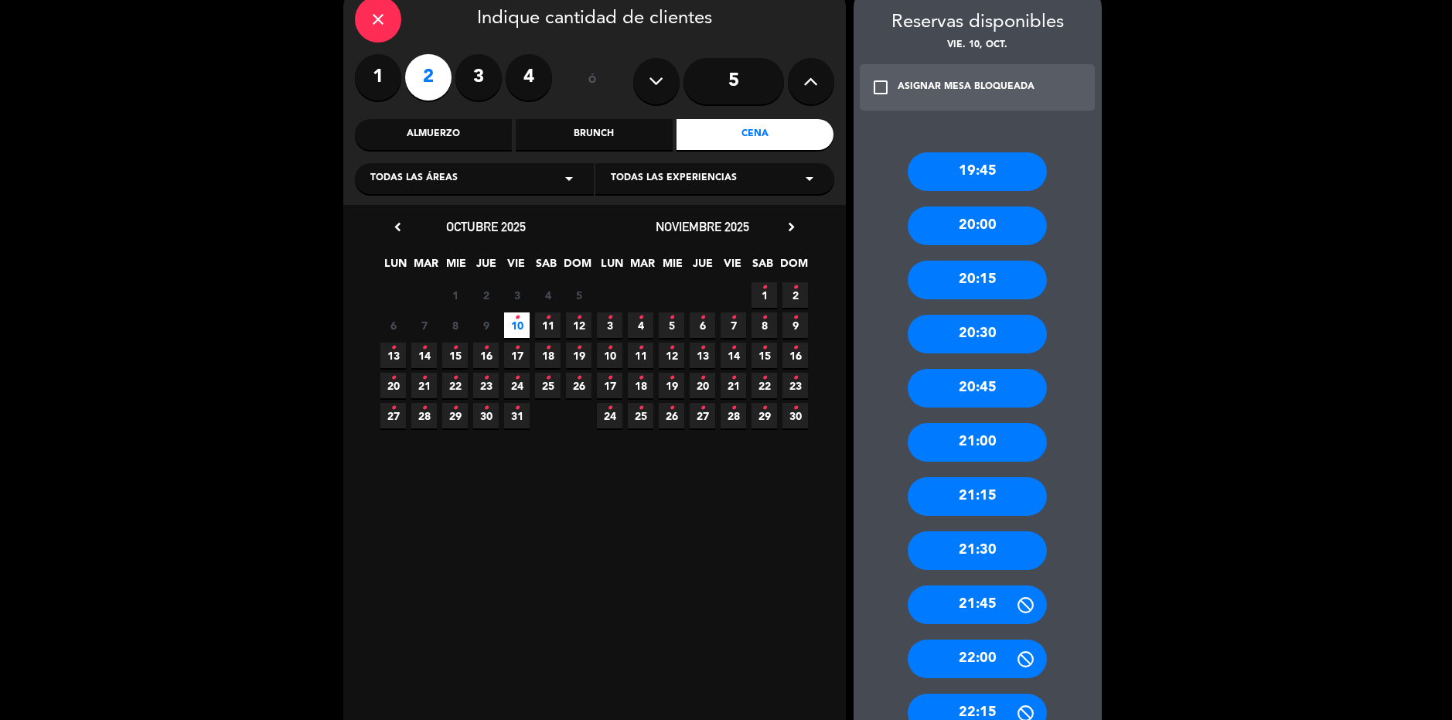
click at [1007, 492] on div "21:15" at bounding box center [976, 496] width 139 height 39
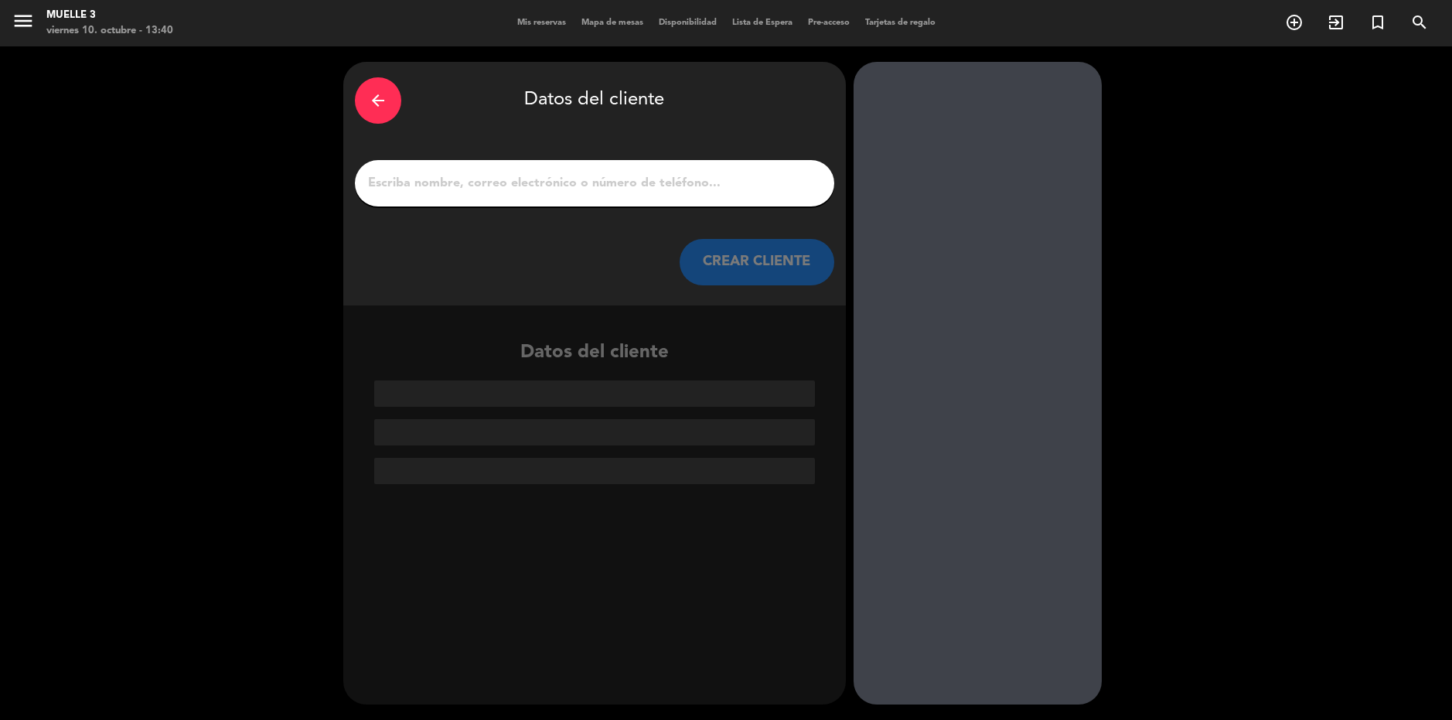
click at [597, 192] on input "1" at bounding box center [594, 183] width 456 height 22
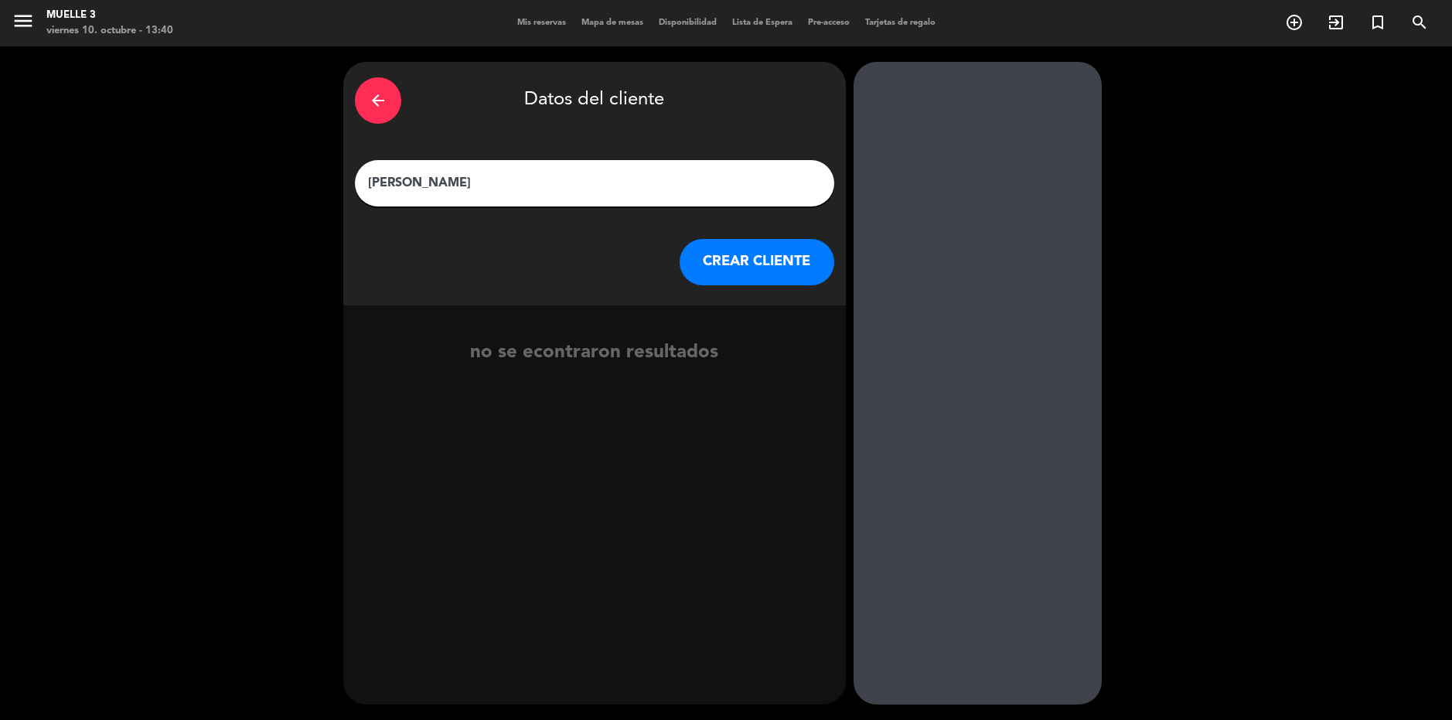
type input "[PERSON_NAME]"
click at [821, 250] on button "CREAR CLIENTE" at bounding box center [756, 262] width 155 height 46
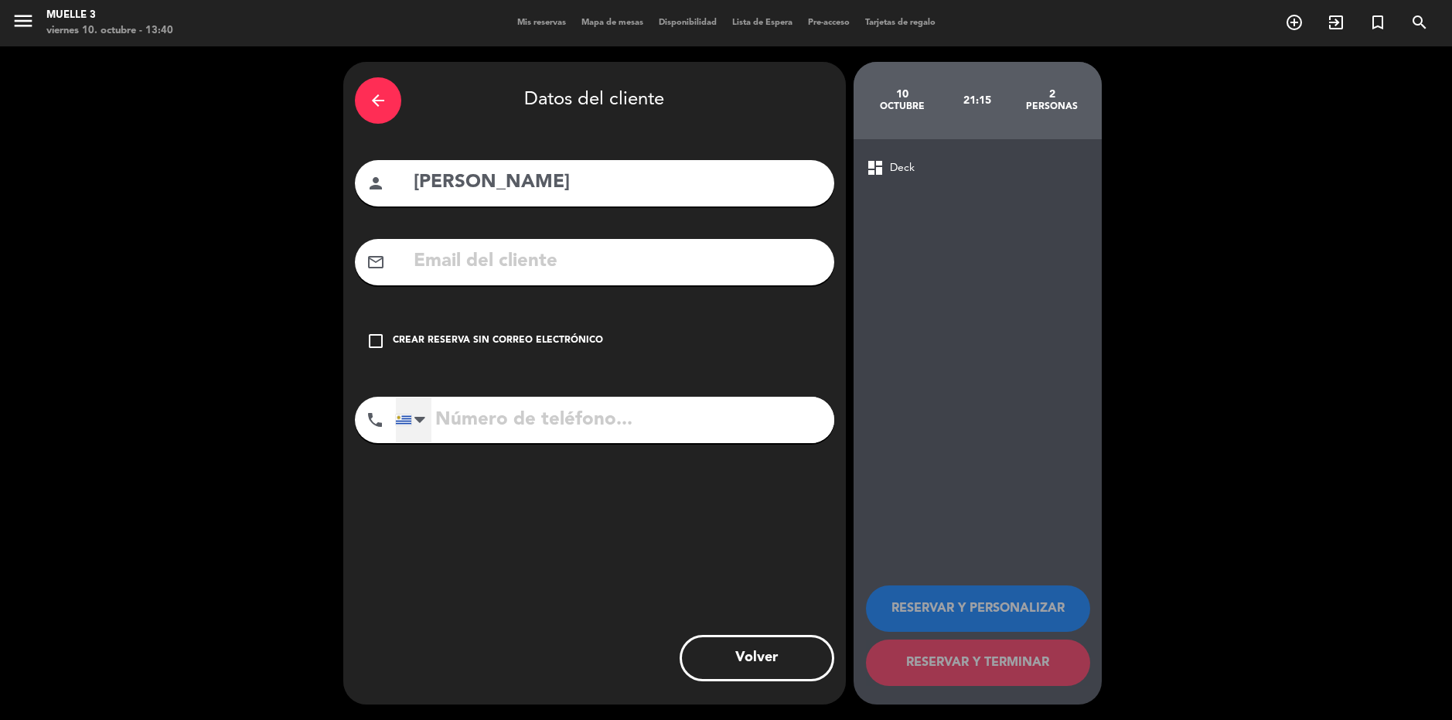
click at [409, 414] on div at bounding box center [403, 419] width 15 height 11
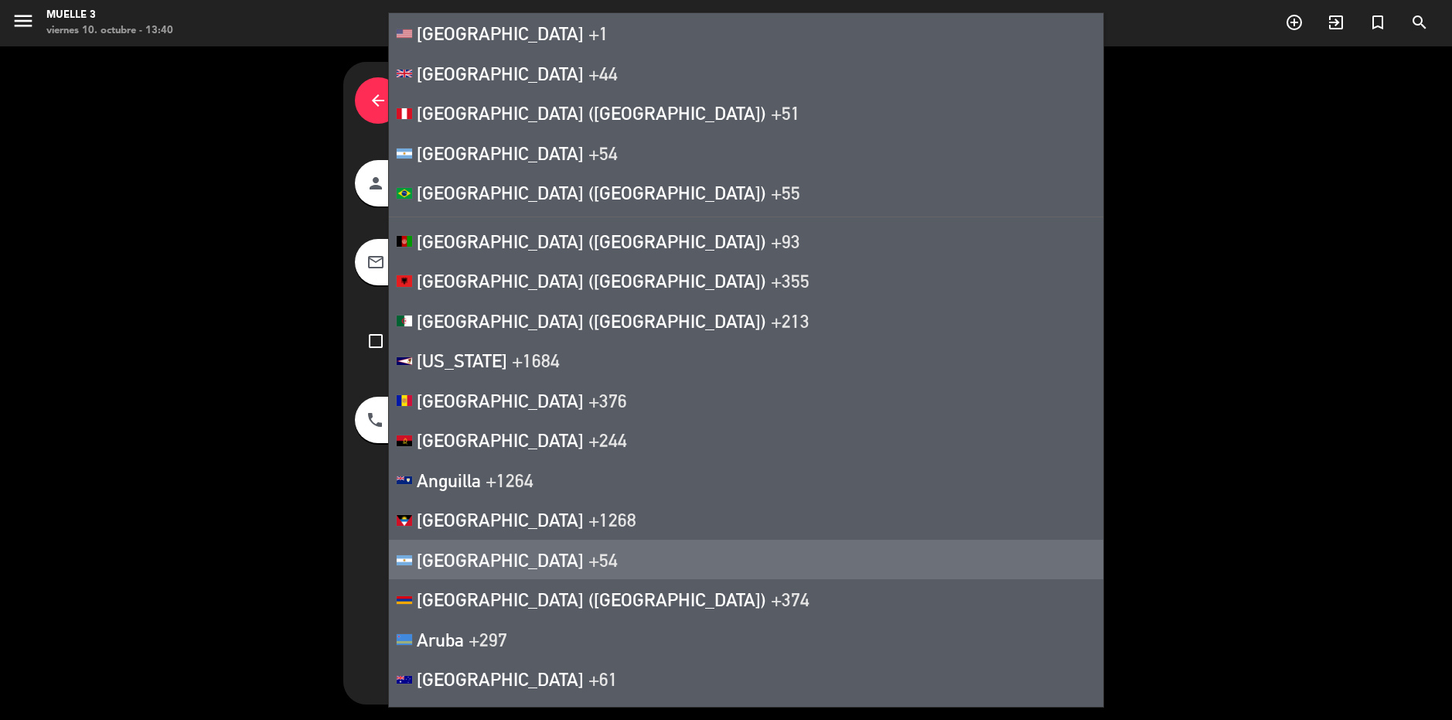
click at [488, 550] on span "[GEOGRAPHIC_DATA]" at bounding box center [500, 560] width 167 height 22
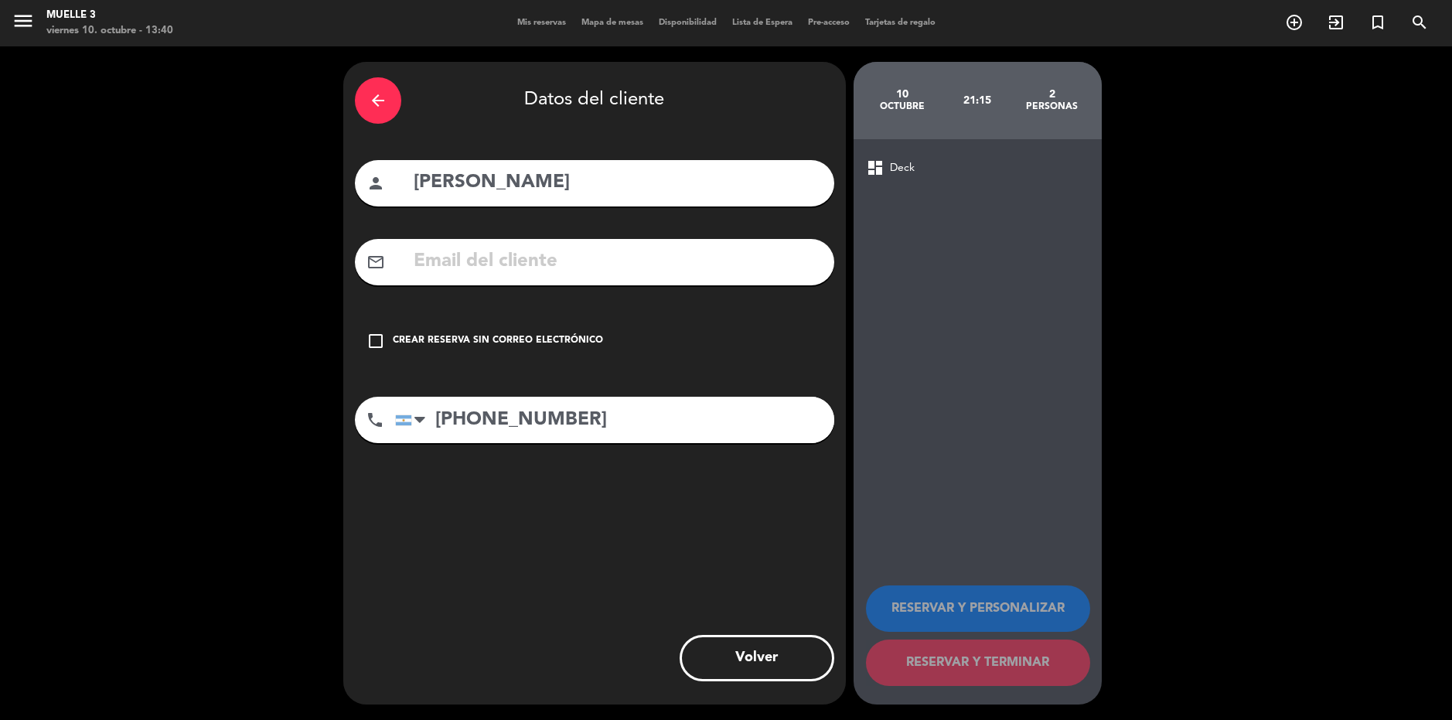
type input "[PHONE_NUMBER]"
click at [381, 335] on icon "check_box_outline_blank" at bounding box center [375, 341] width 19 height 19
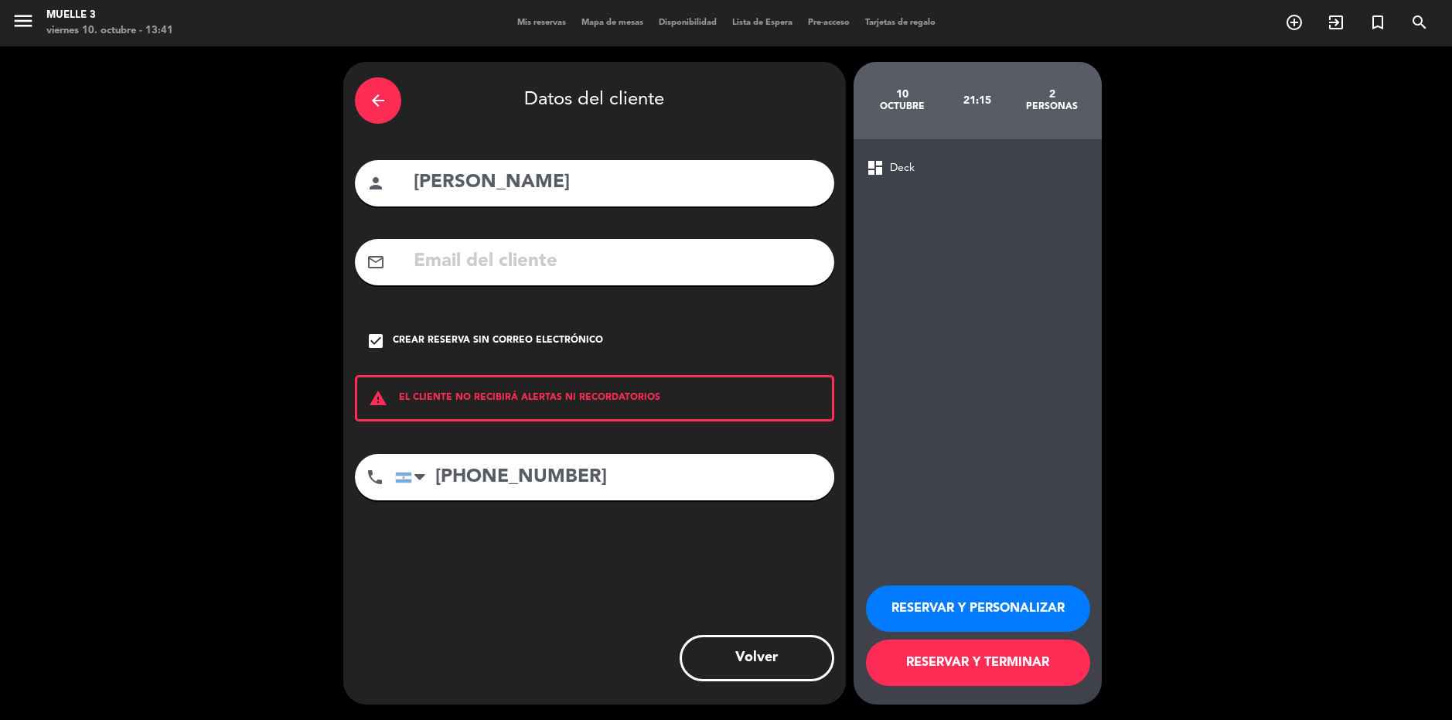
click at [989, 660] on button "RESERVAR Y TERMINAR" at bounding box center [978, 662] width 224 height 46
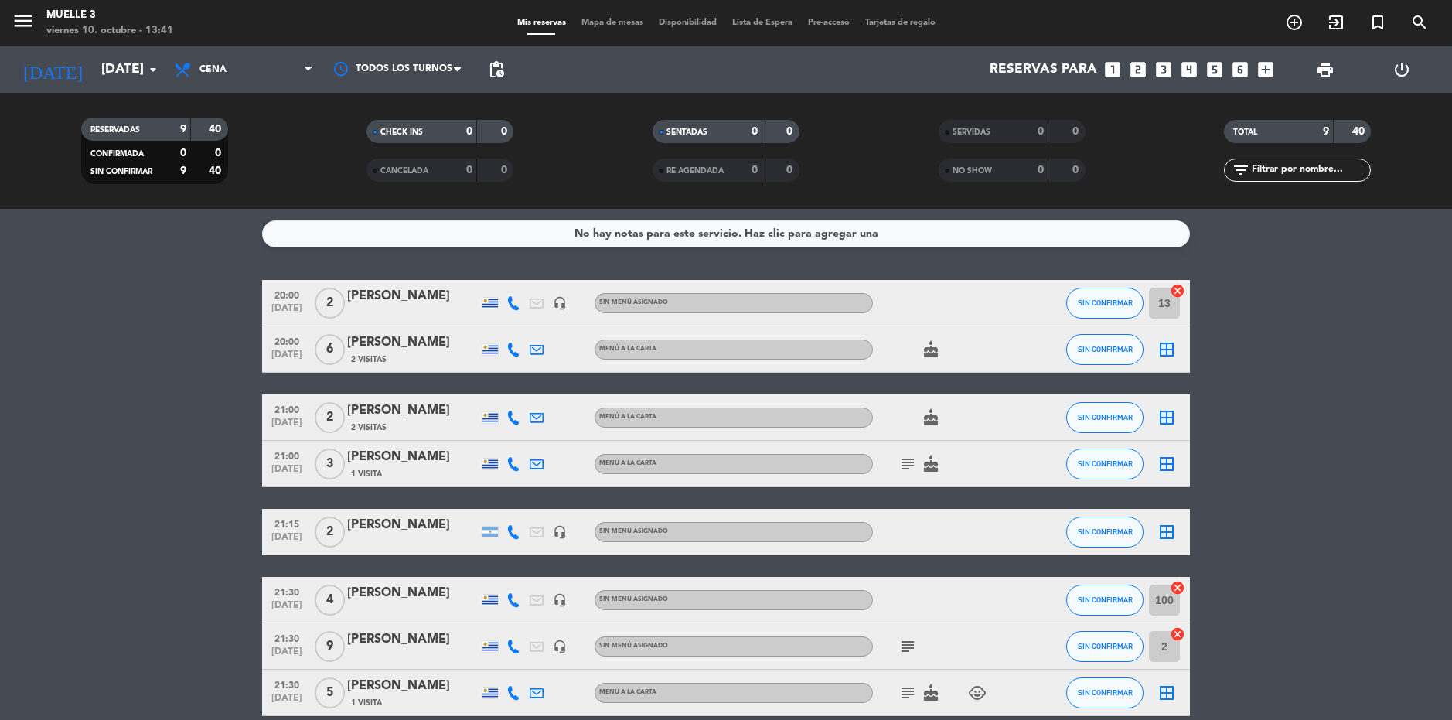
click at [1163, 527] on icon "border_all" at bounding box center [1166, 532] width 19 height 19
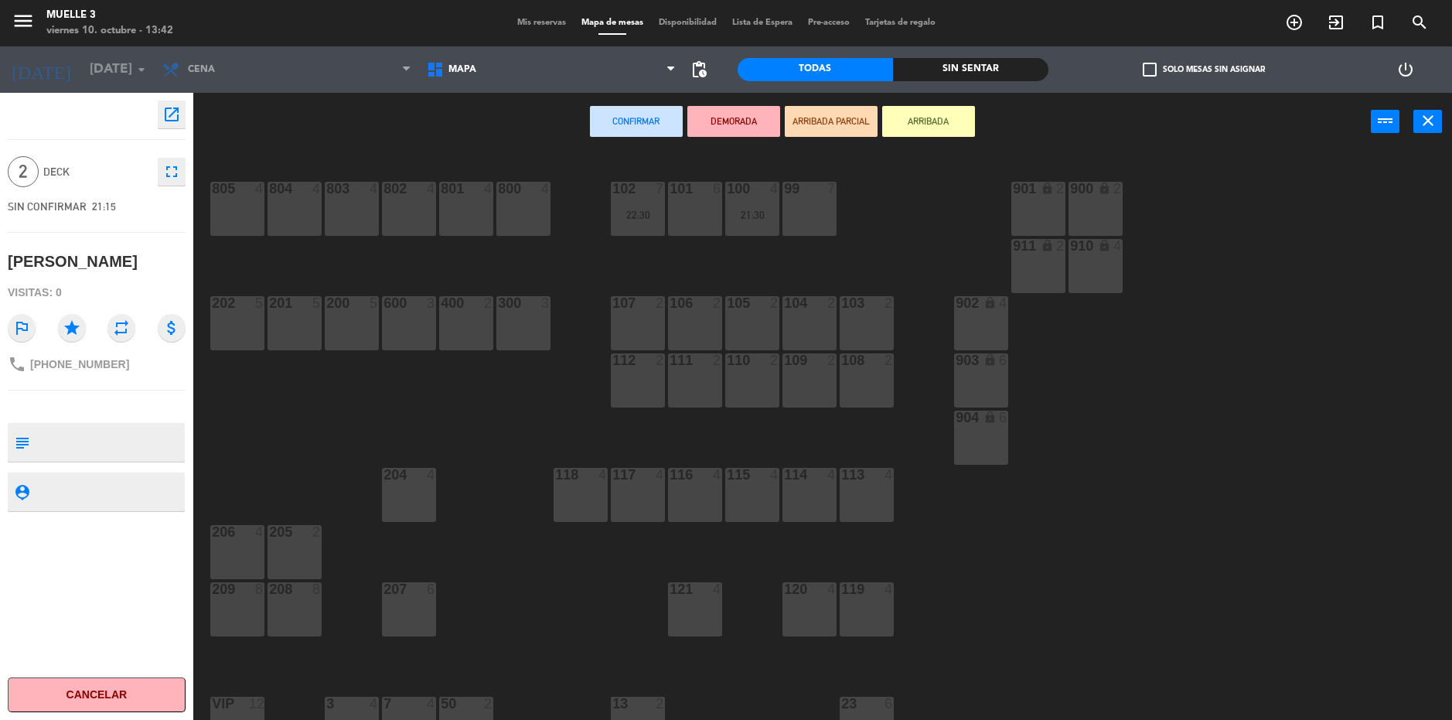
click at [696, 315] on div "106 2" at bounding box center [695, 323] width 54 height 54
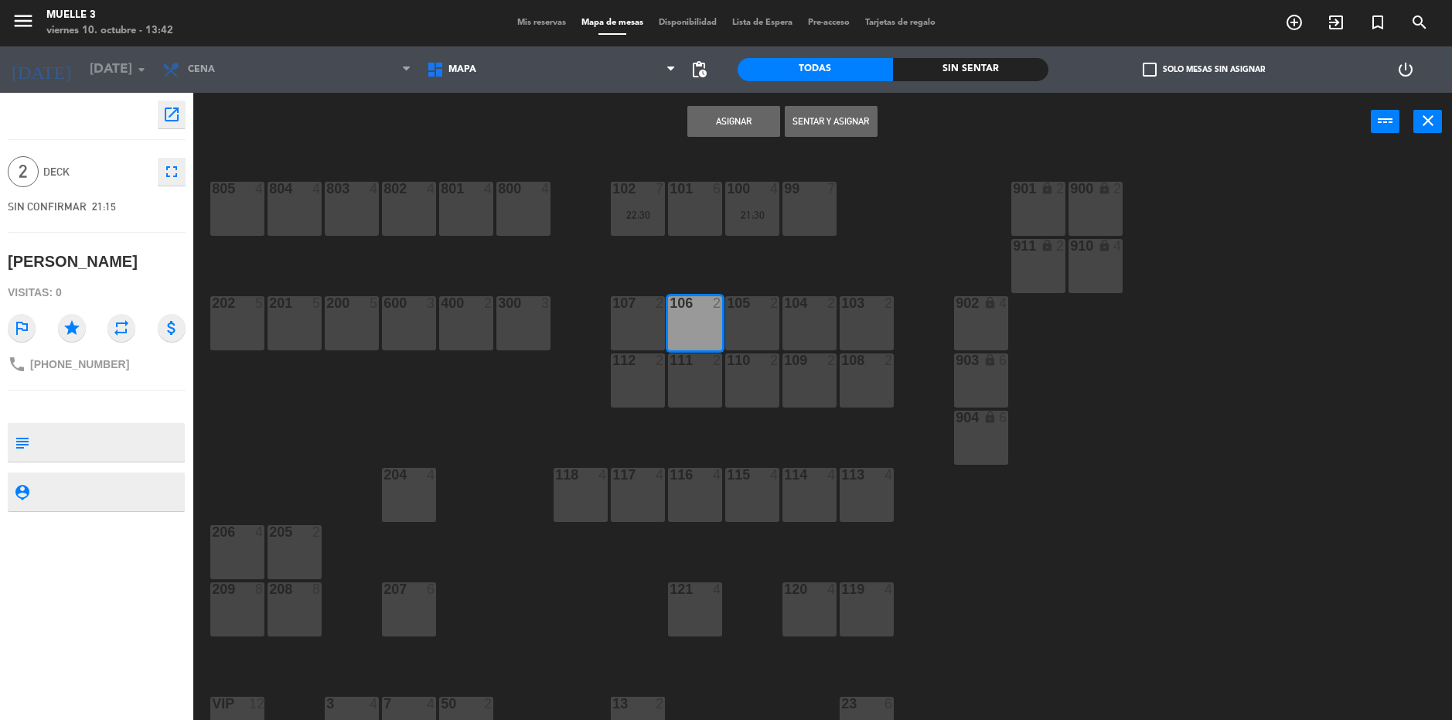
click at [723, 125] on button "Asignar" at bounding box center [733, 121] width 93 height 31
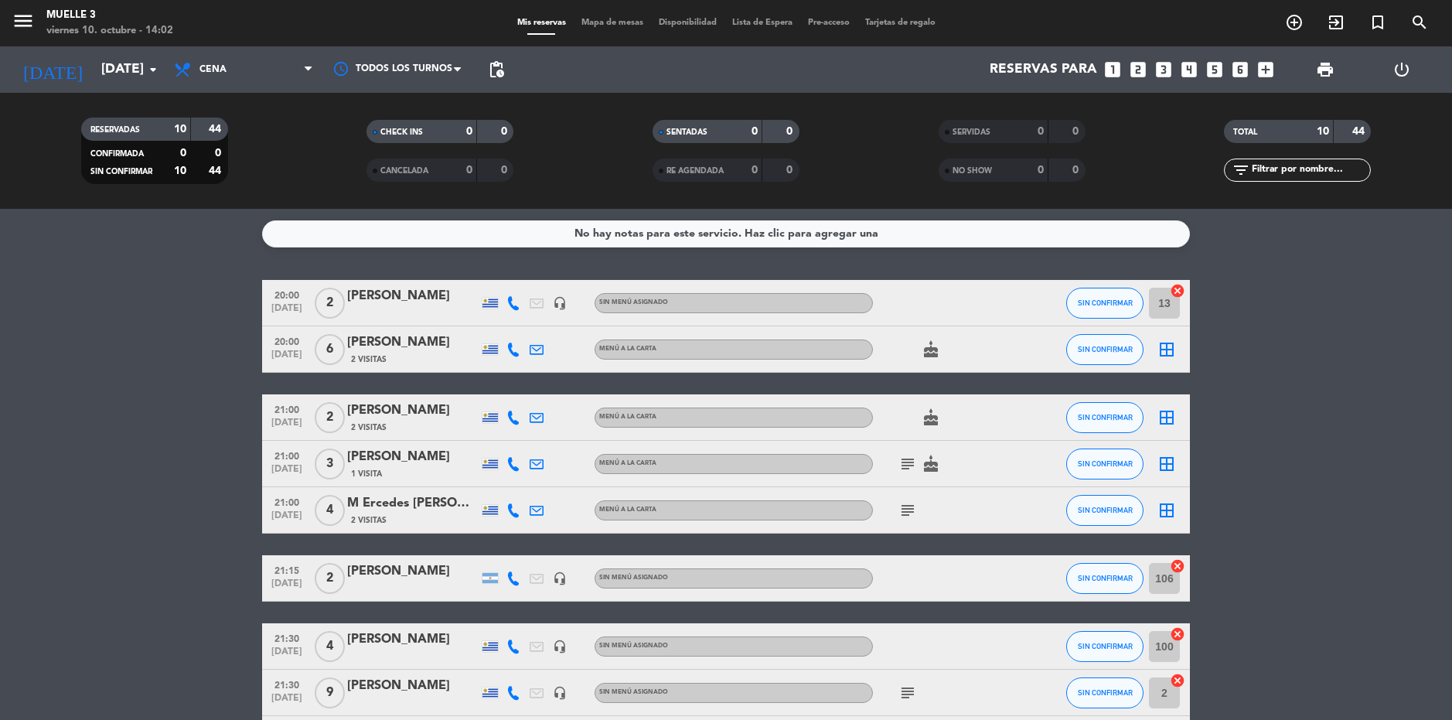
drag, startPoint x: 203, startPoint y: 260, endPoint x: 208, endPoint y: 233, distance: 27.6
click at [203, 259] on div "No hay notas para este servicio. Haz clic para agregar una 20:00 [DATE] 2 [PERS…" at bounding box center [726, 464] width 1452 height 511
click at [1296, 20] on icon "add_circle_outline" at bounding box center [1294, 22] width 19 height 19
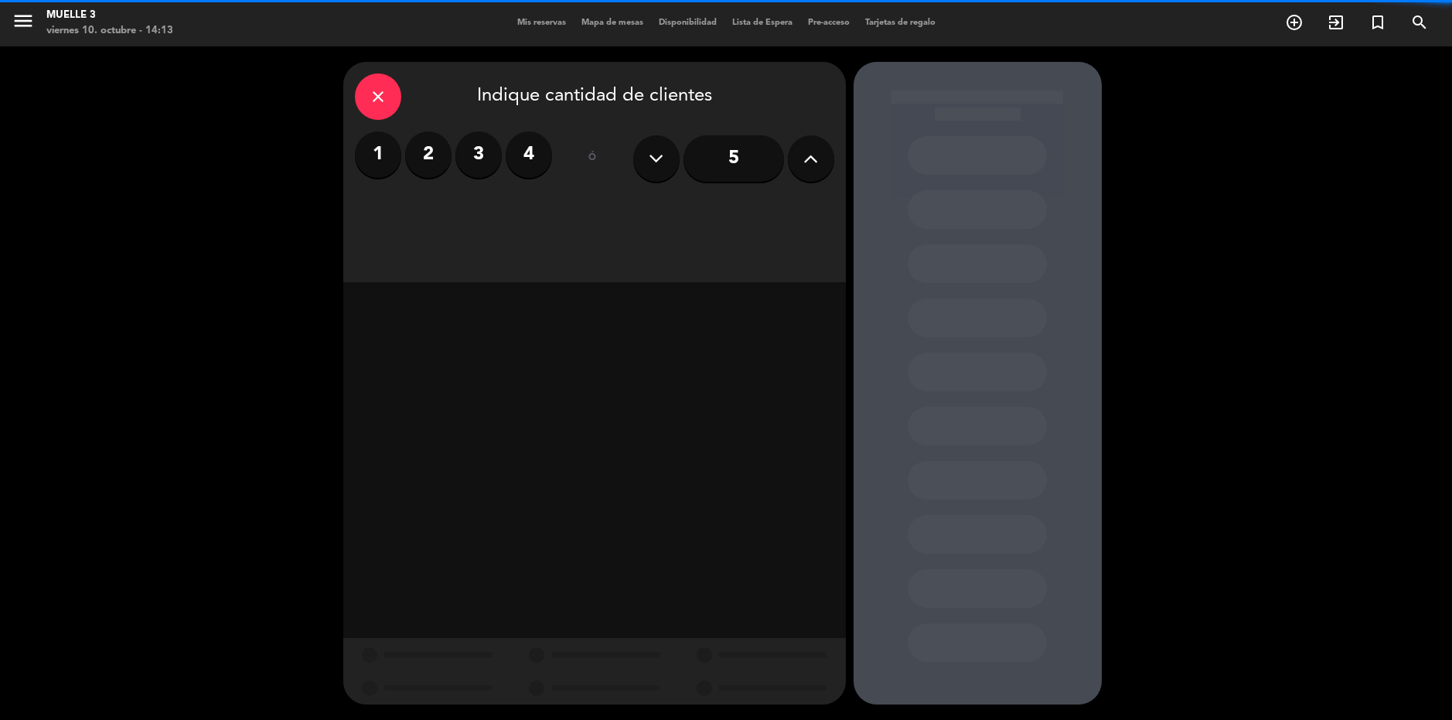
click at [761, 74] on div "close Indique cantidad de clientes" at bounding box center [594, 96] width 479 height 46
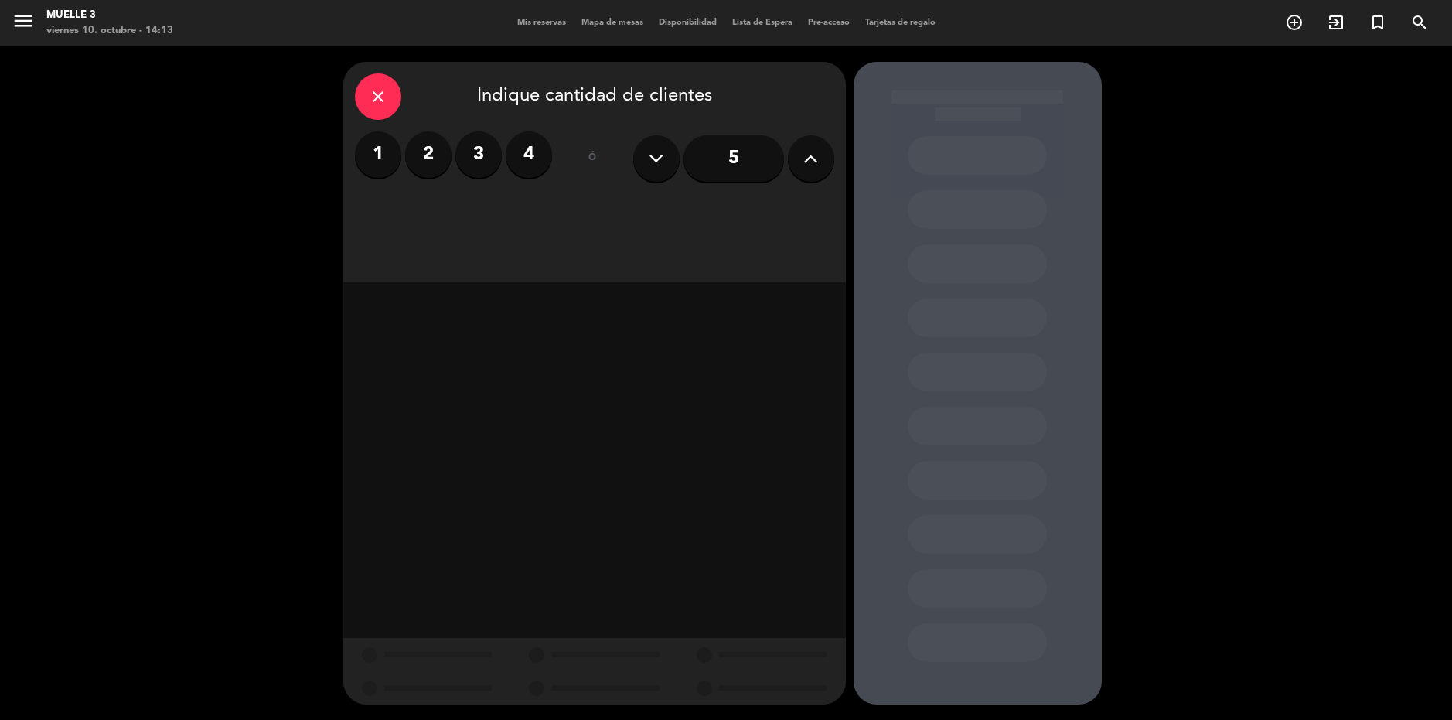
click at [381, 90] on icon "close" at bounding box center [378, 96] width 19 height 19
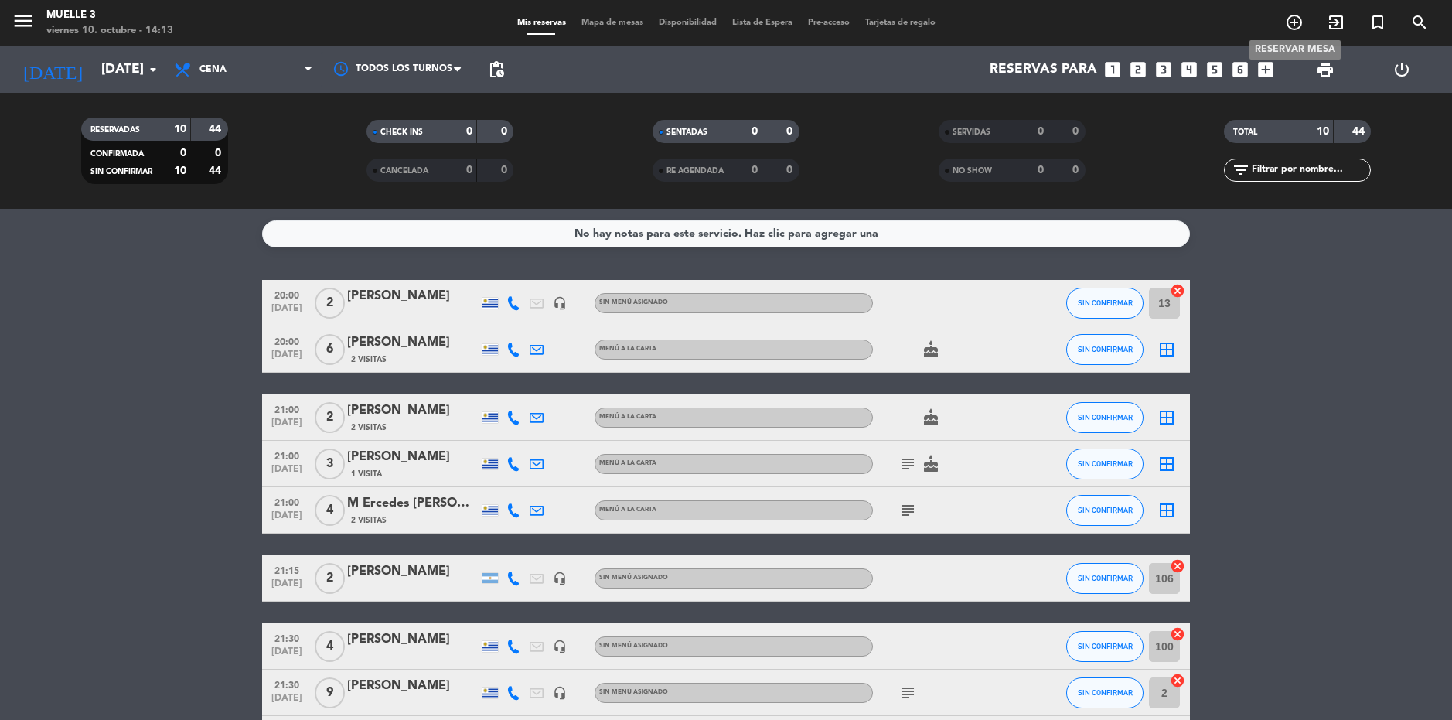
click at [1299, 25] on icon "add_circle_outline" at bounding box center [1294, 22] width 19 height 19
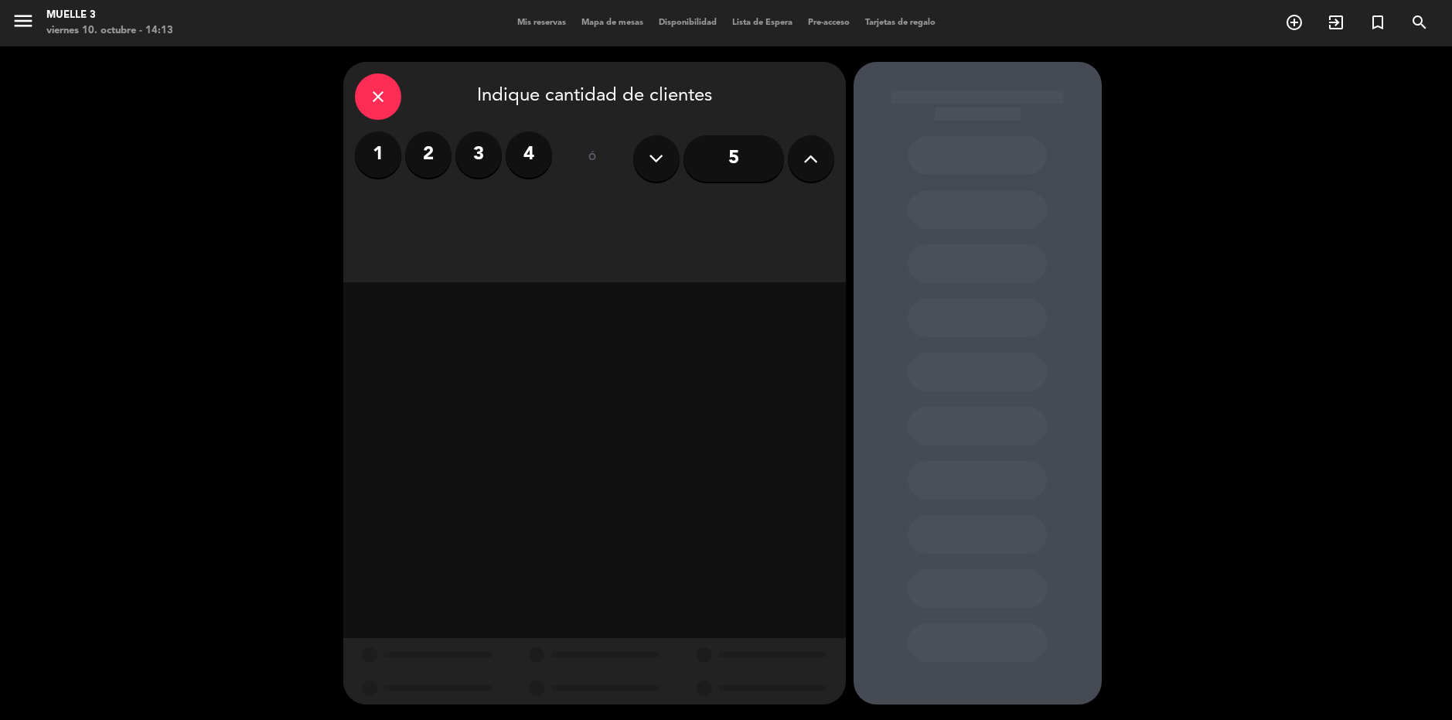
click at [810, 150] on icon at bounding box center [810, 158] width 15 height 23
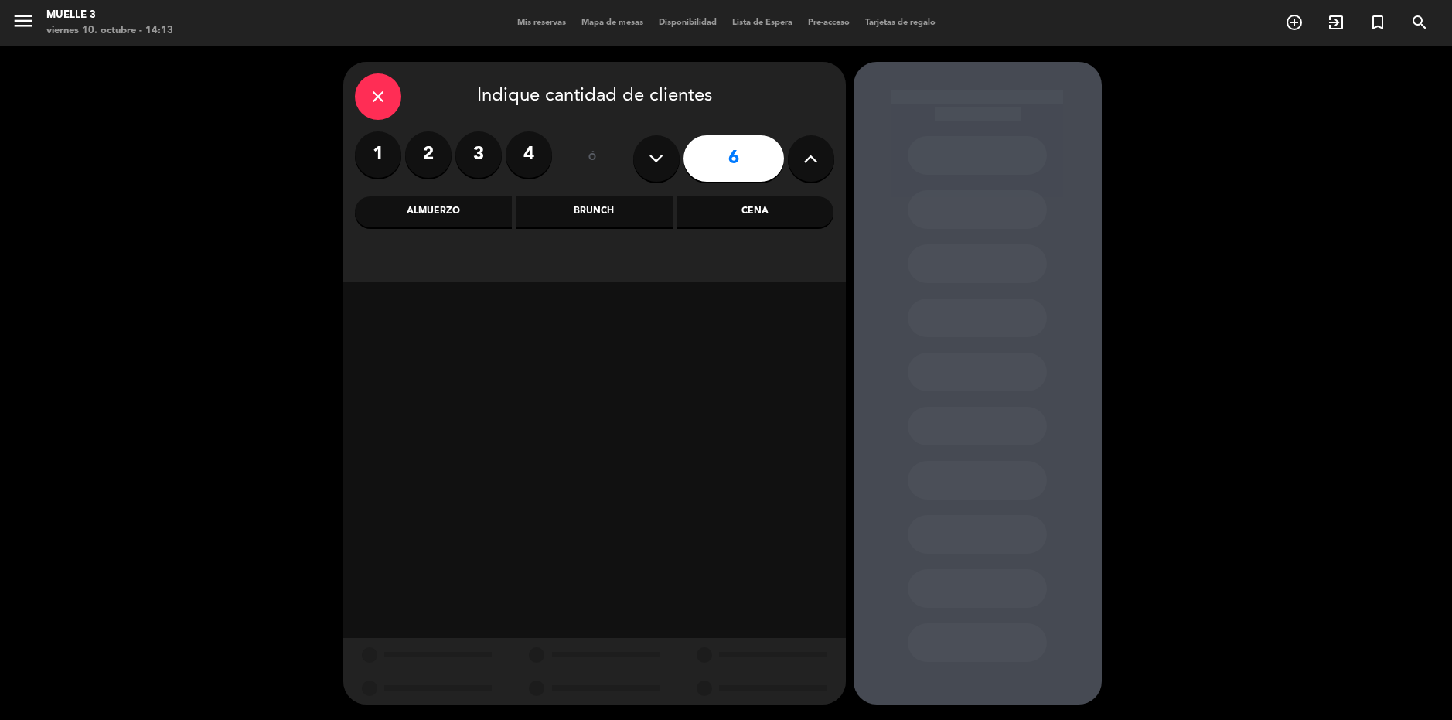
click at [810, 150] on icon at bounding box center [810, 158] width 15 height 23
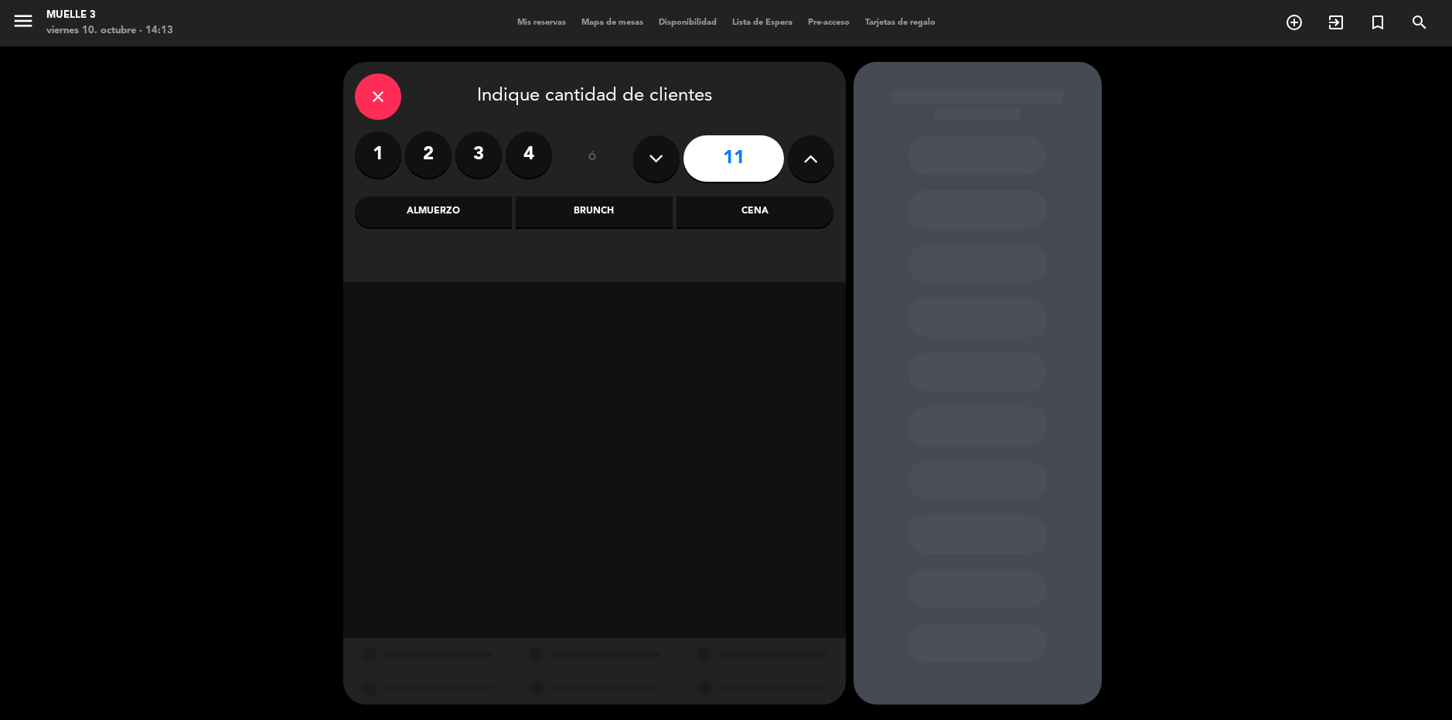
click at [812, 149] on icon at bounding box center [810, 158] width 15 height 23
click at [812, 148] on icon at bounding box center [810, 158] width 15 height 23
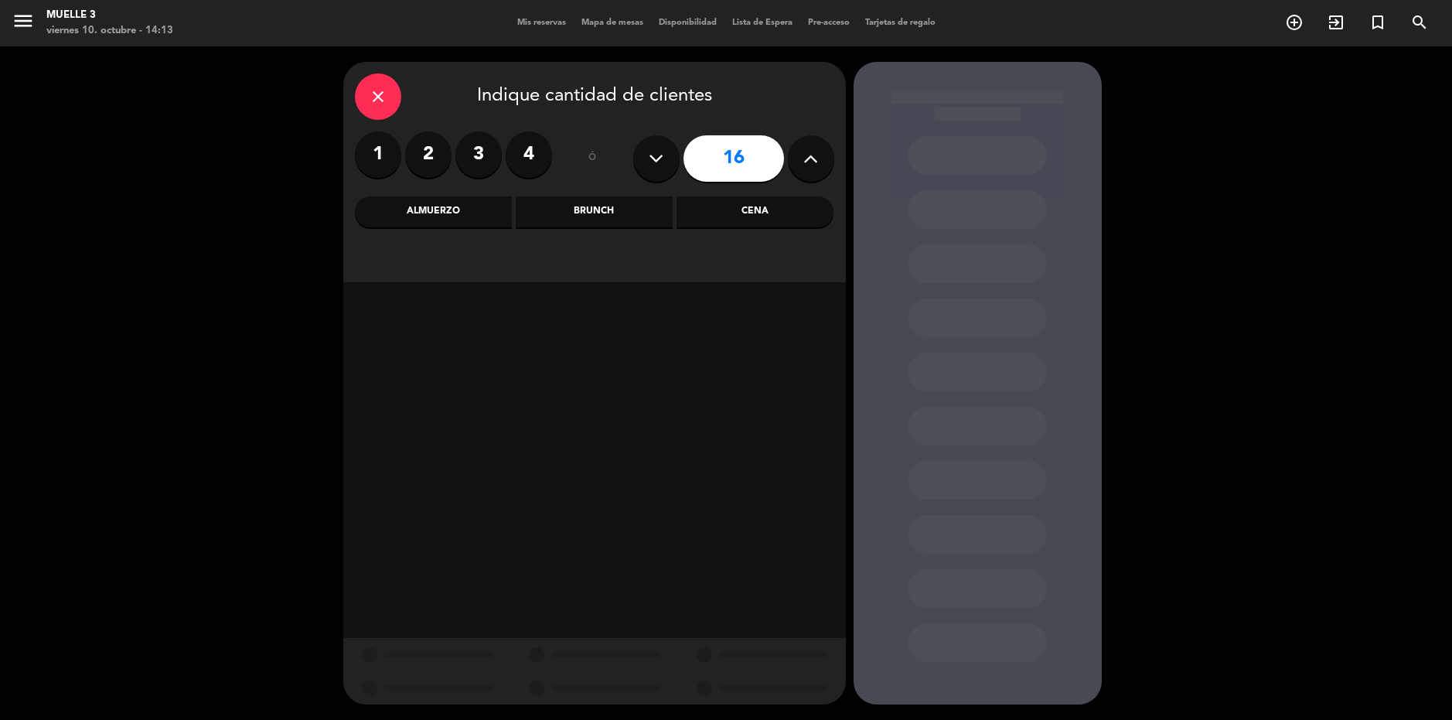
click at [812, 148] on icon at bounding box center [810, 158] width 15 height 23
click at [827, 124] on div "close Indique cantidad de clientes 1 2 3 4 ó 19 Almuerzo Brunch Cena" at bounding box center [594, 172] width 502 height 220
click at [822, 138] on button at bounding box center [811, 158] width 46 height 46
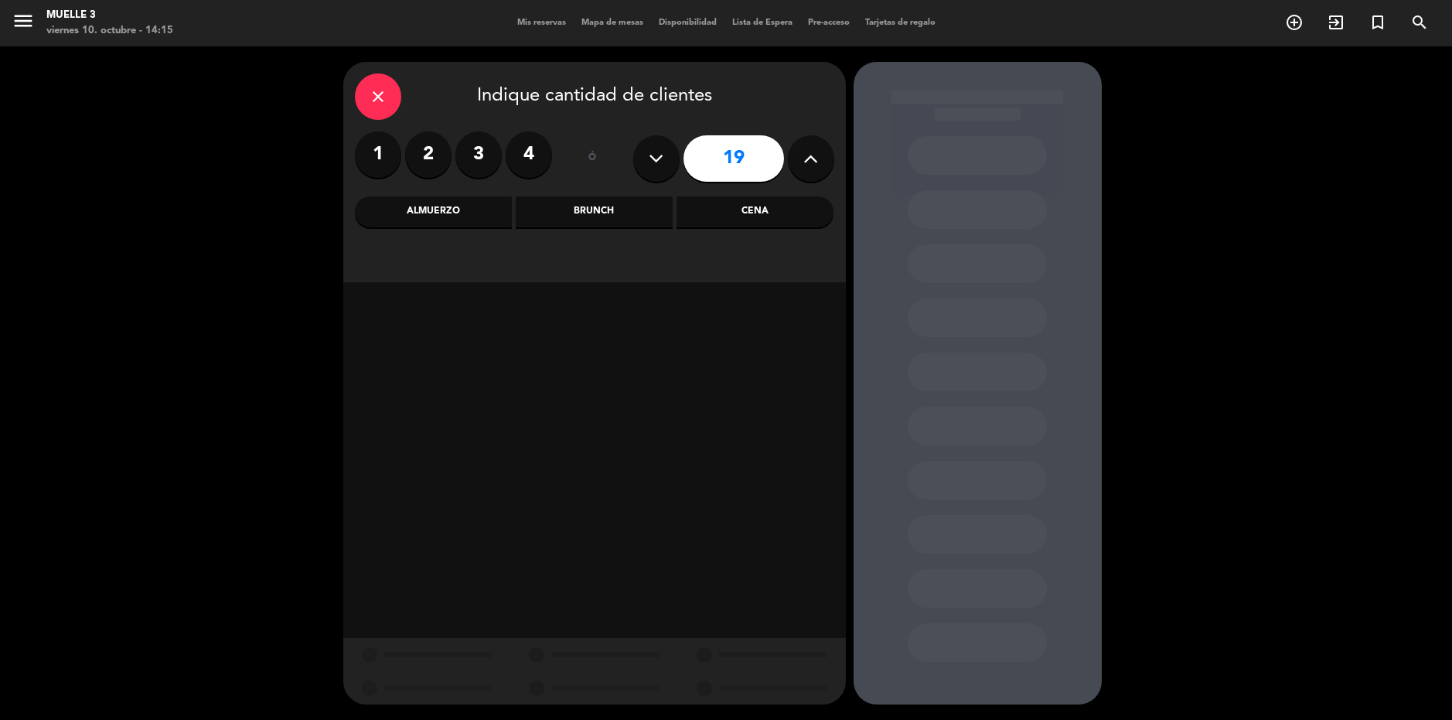
type input "20"
click at [436, 205] on div "Almuerzo" at bounding box center [433, 211] width 157 height 31
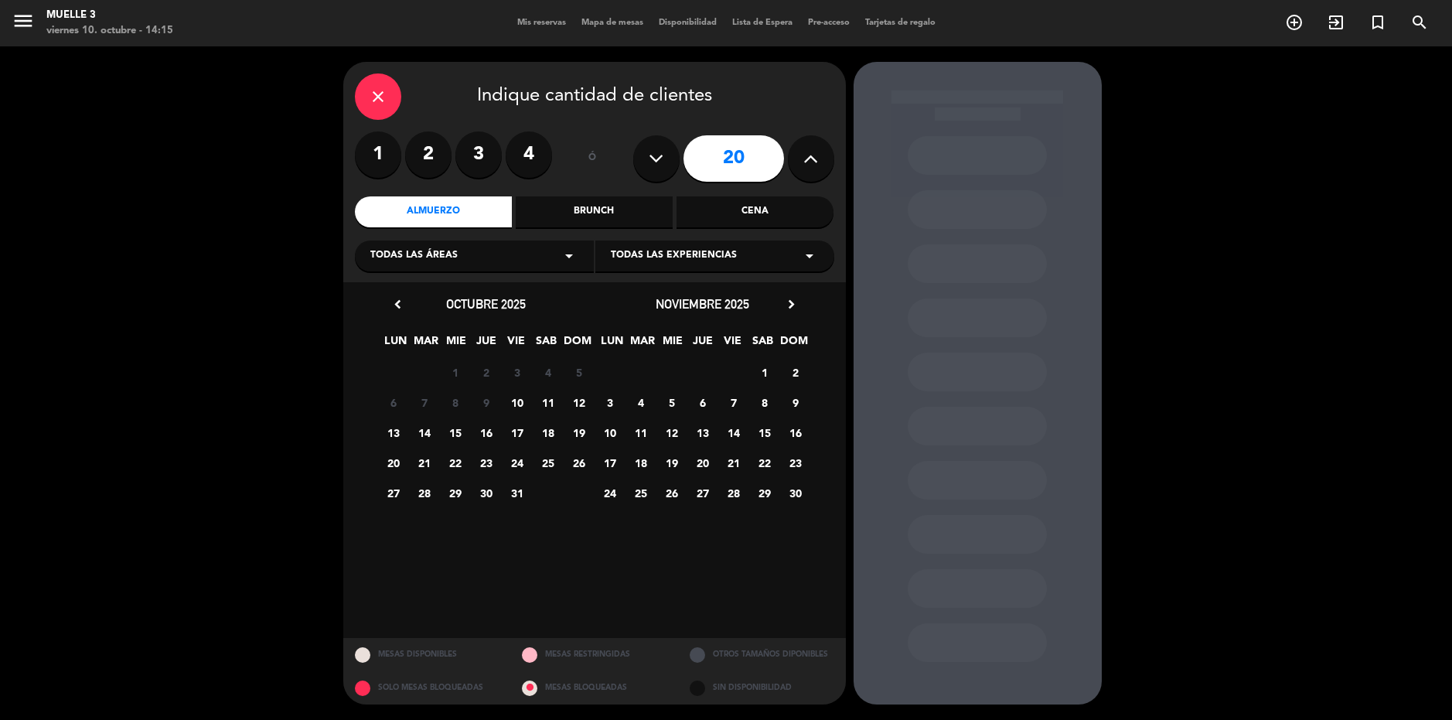
click at [526, 393] on span "10" at bounding box center [517, 403] width 26 height 26
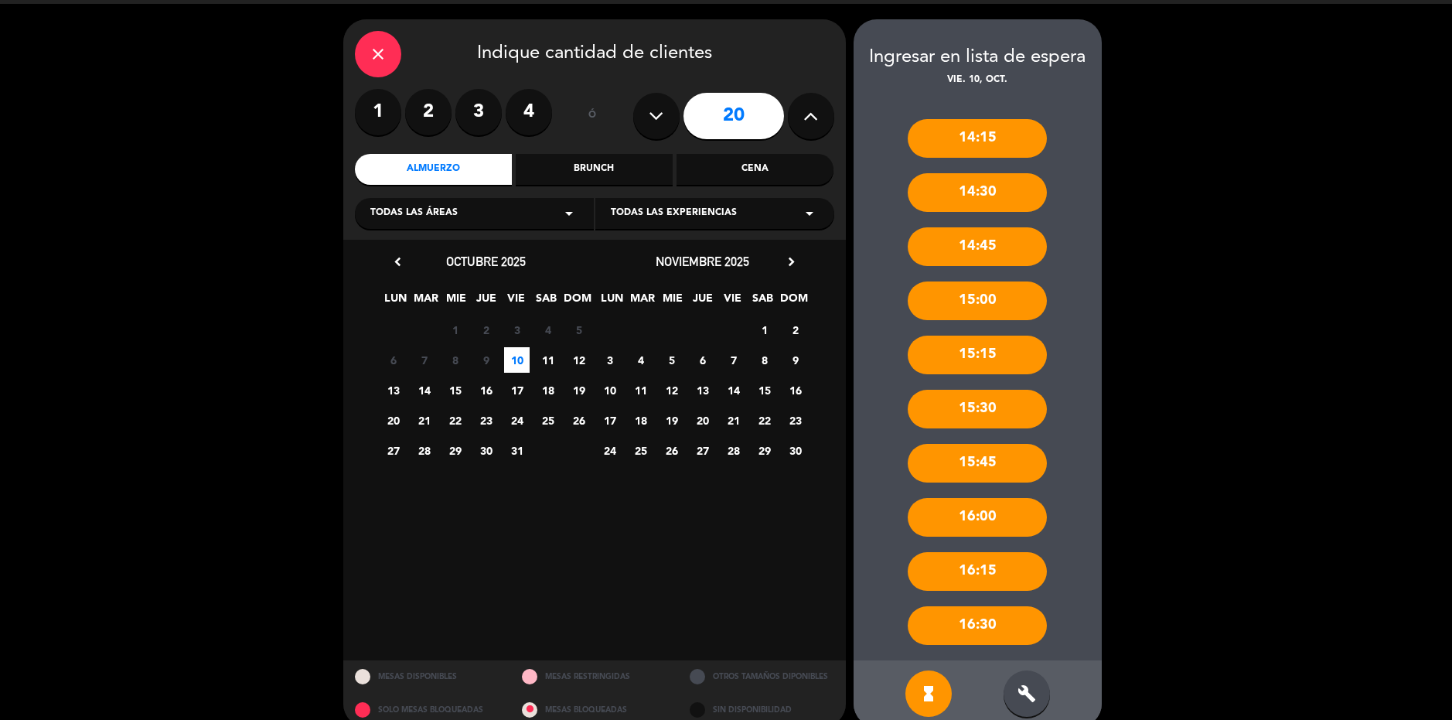
scroll to position [65, 0]
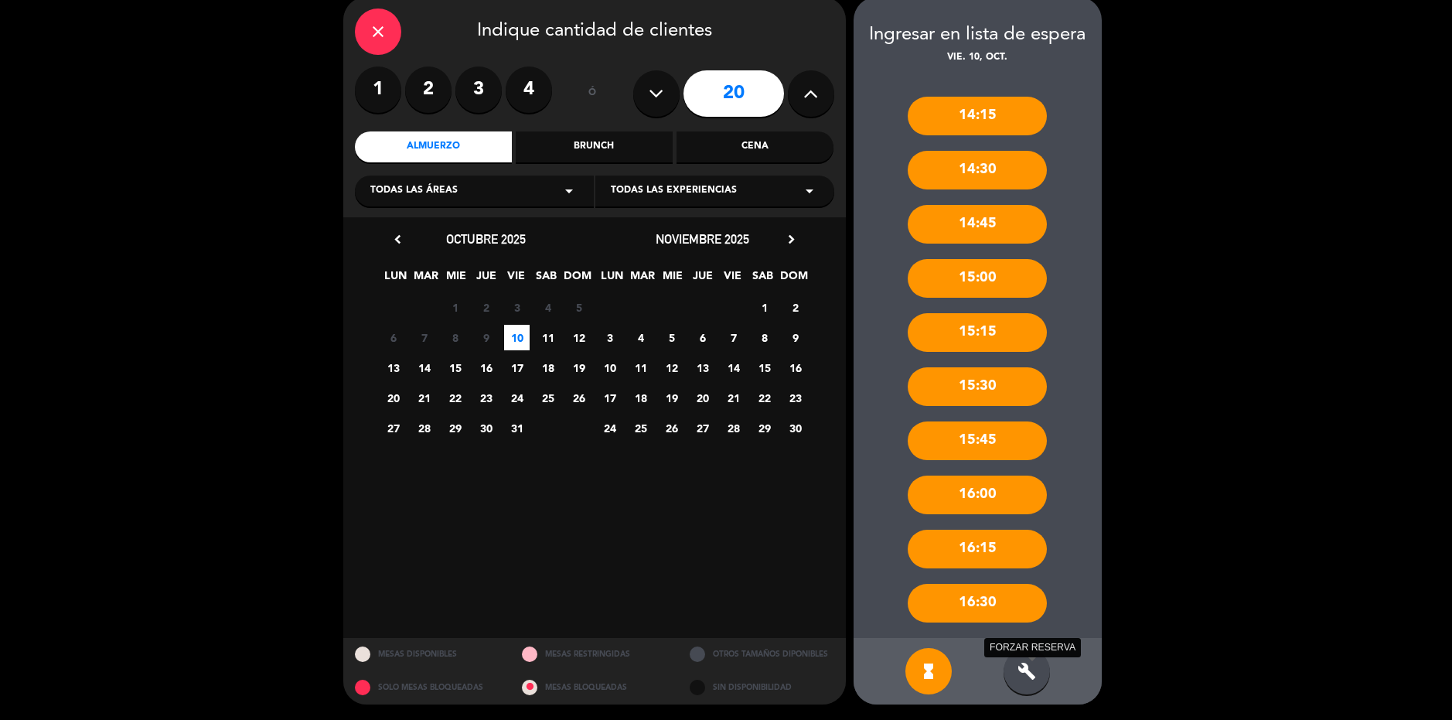
drag, startPoint x: 1035, startPoint y: 667, endPoint x: 1029, endPoint y: 641, distance: 27.0
click at [1033, 667] on icon "build" at bounding box center [1026, 671] width 19 height 19
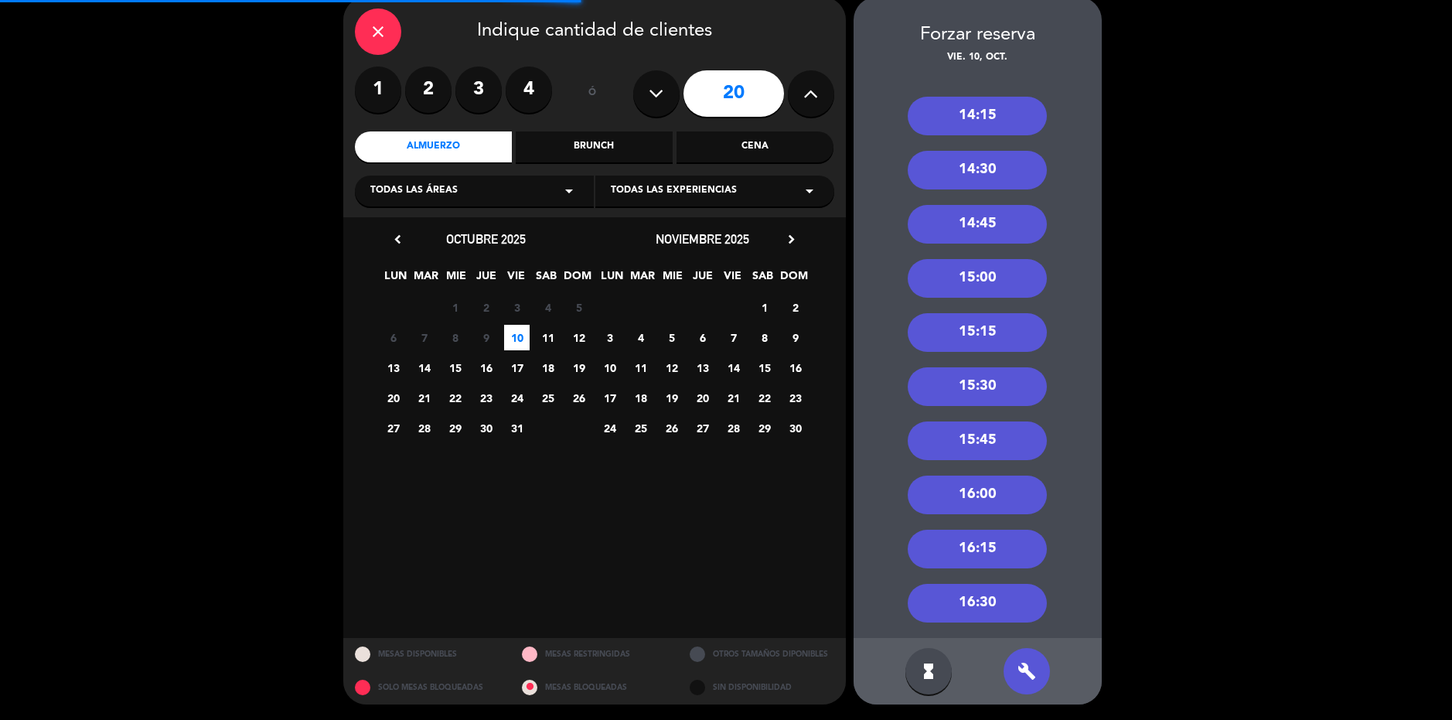
click at [991, 151] on div "14:30" at bounding box center [976, 170] width 139 height 39
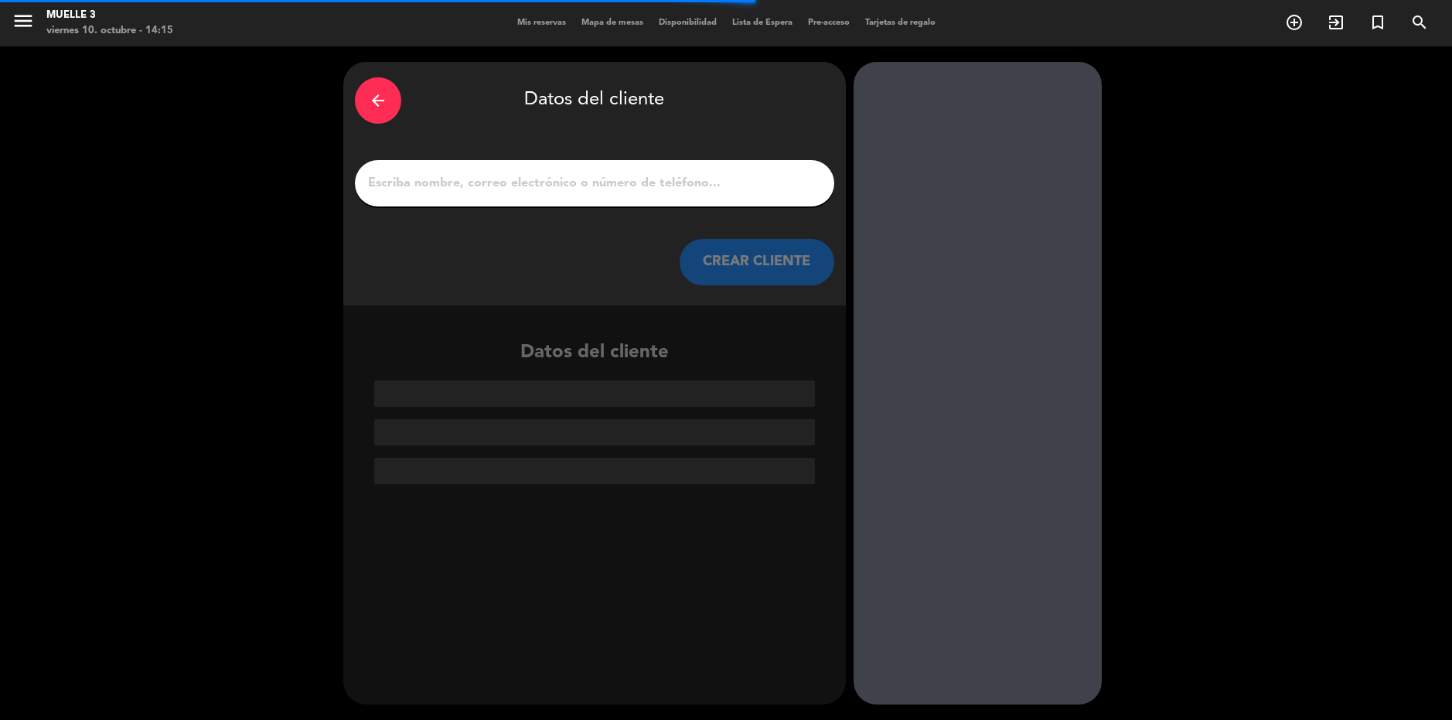
click at [649, 176] on input "1" at bounding box center [594, 183] width 456 height 22
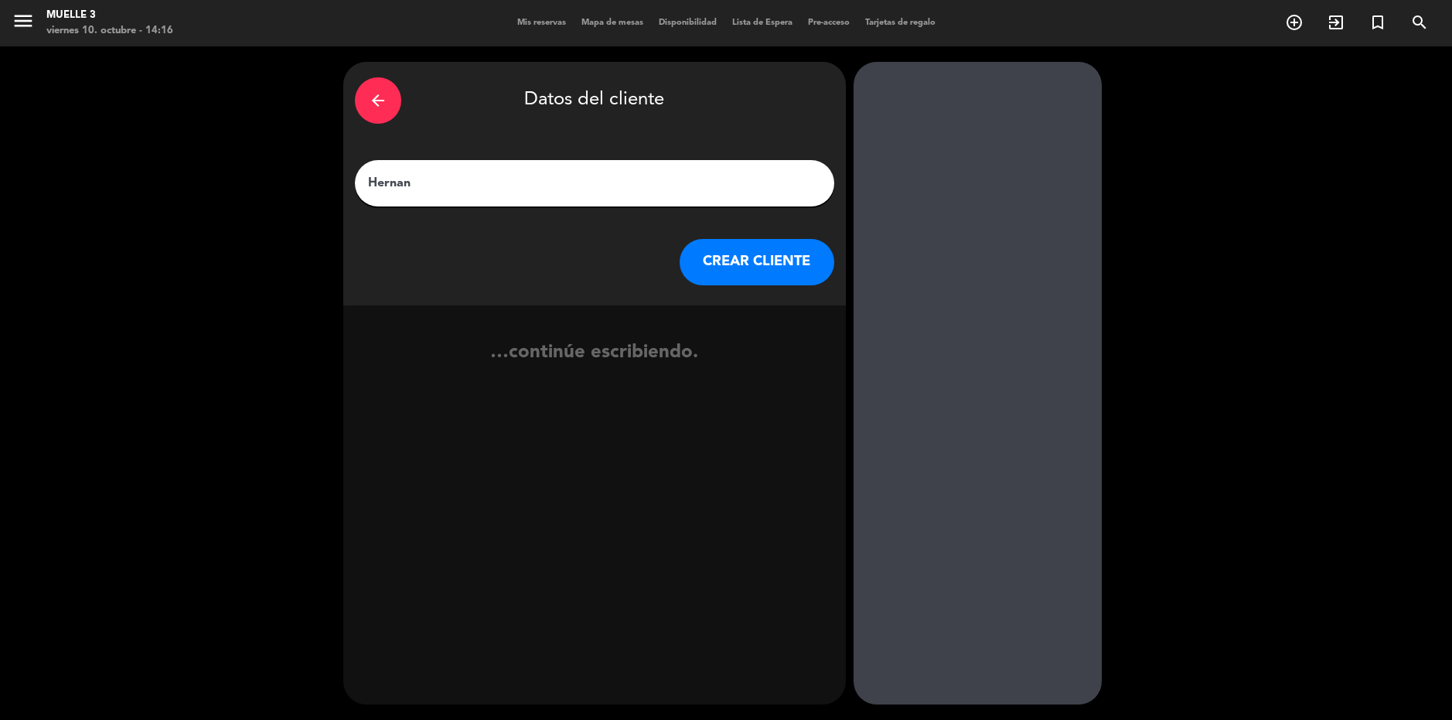
type input "Hernan"
click at [717, 250] on button "CREAR CLIENTE" at bounding box center [756, 262] width 155 height 46
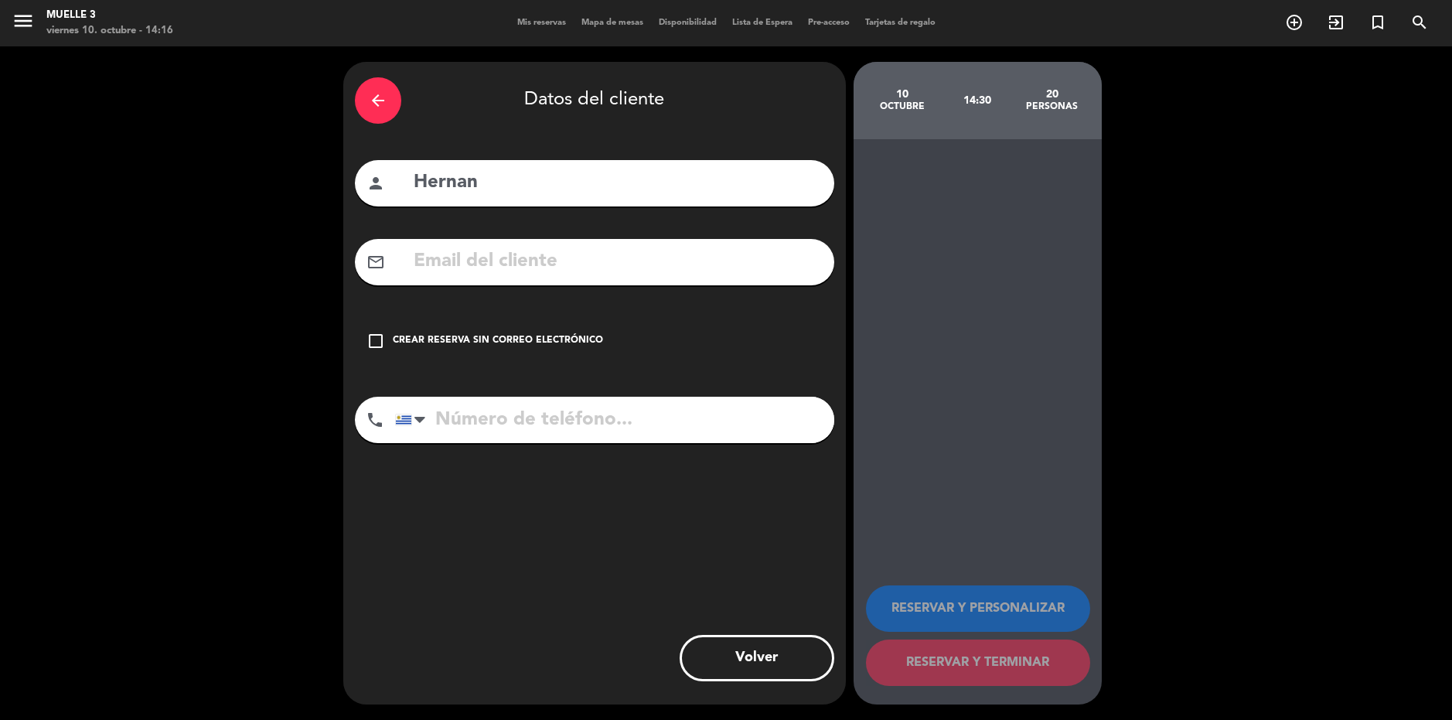
click at [561, 340] on div "Crear reserva sin correo electrónico" at bounding box center [498, 340] width 210 height 15
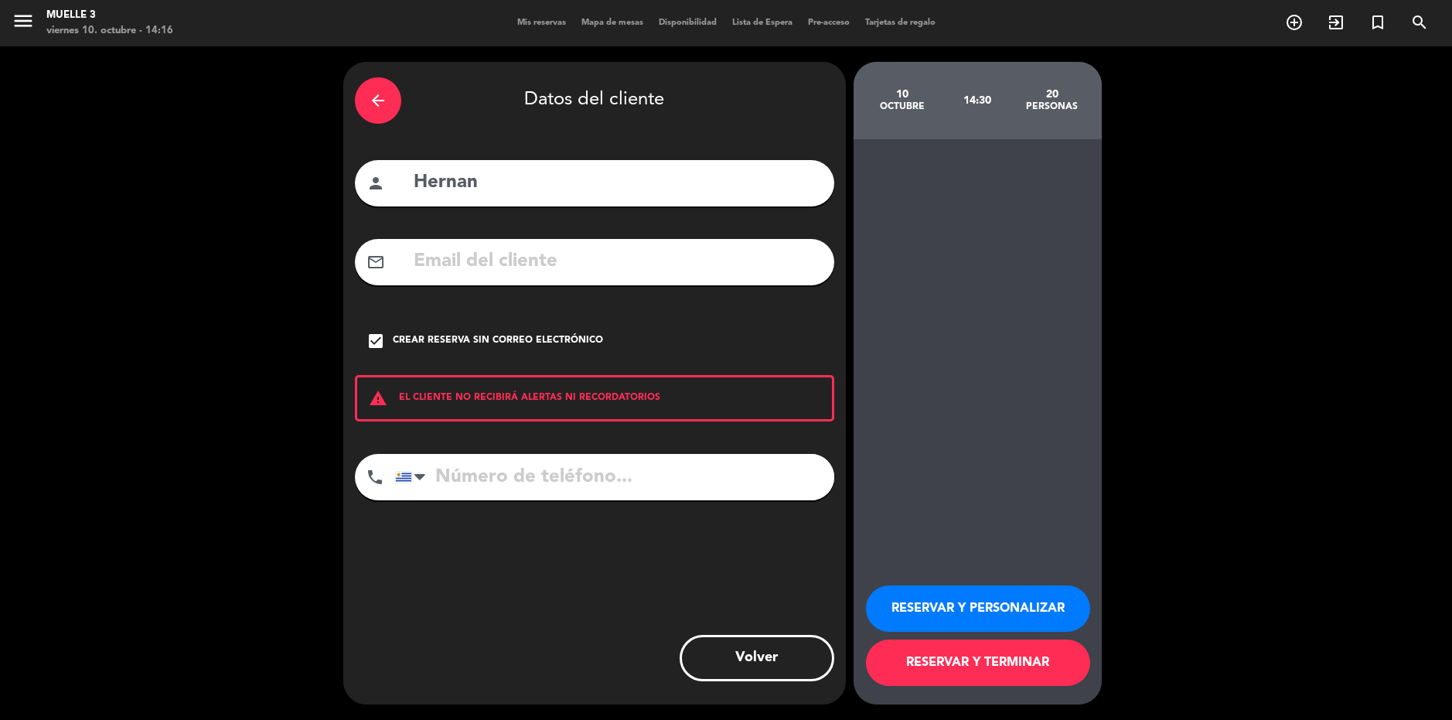
click at [1037, 673] on button "RESERVAR Y TERMINAR" at bounding box center [978, 662] width 224 height 46
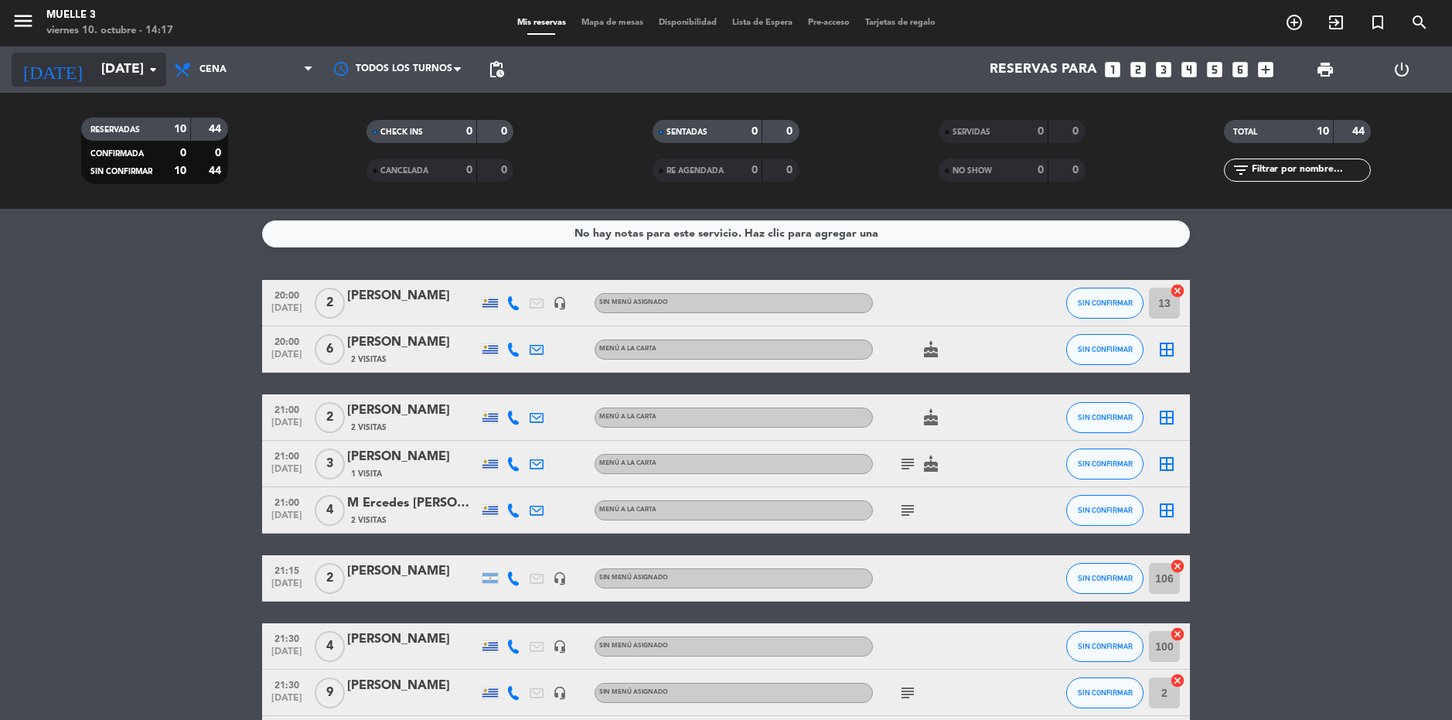
click at [129, 76] on input "[DATE]" at bounding box center [180, 69] width 172 height 31
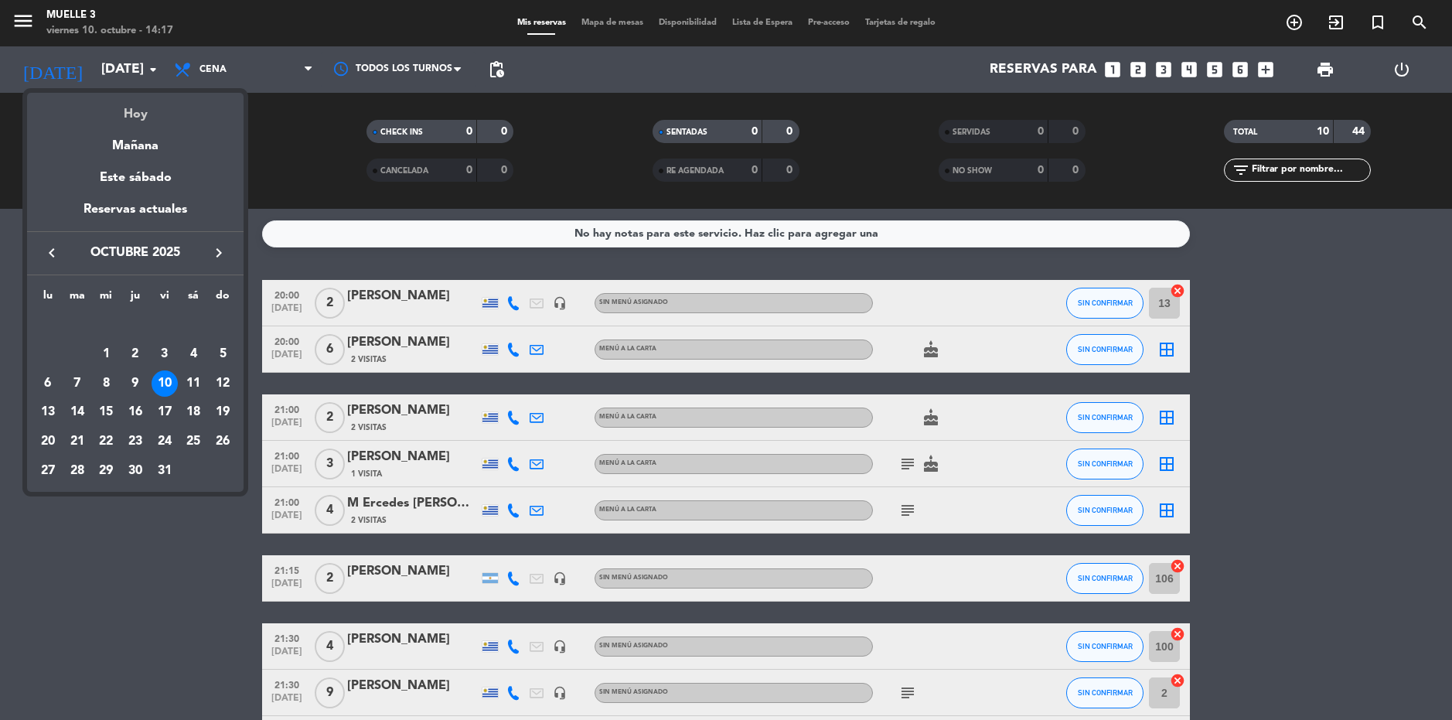
click at [134, 104] on div "Hoy" at bounding box center [135, 109] width 216 height 32
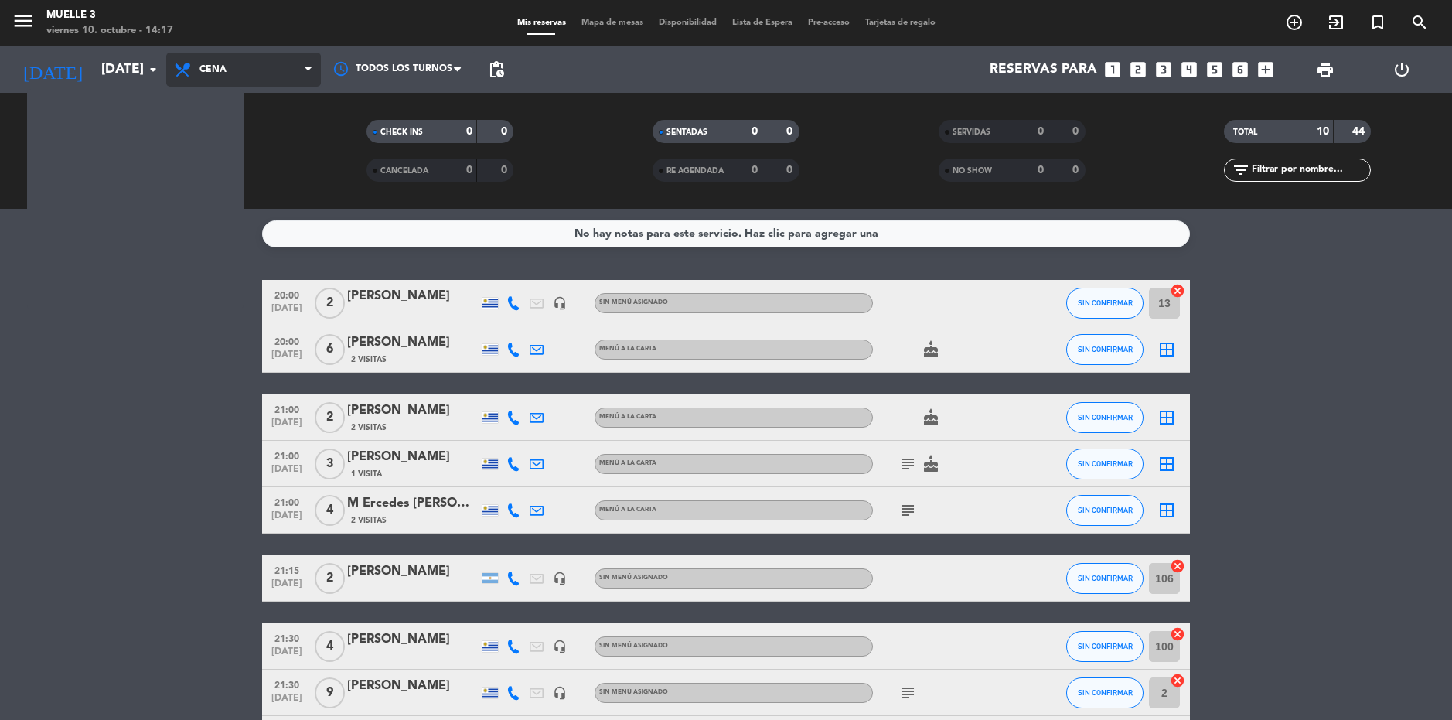
click at [206, 69] on span "Cena" at bounding box center [212, 69] width 27 height 11
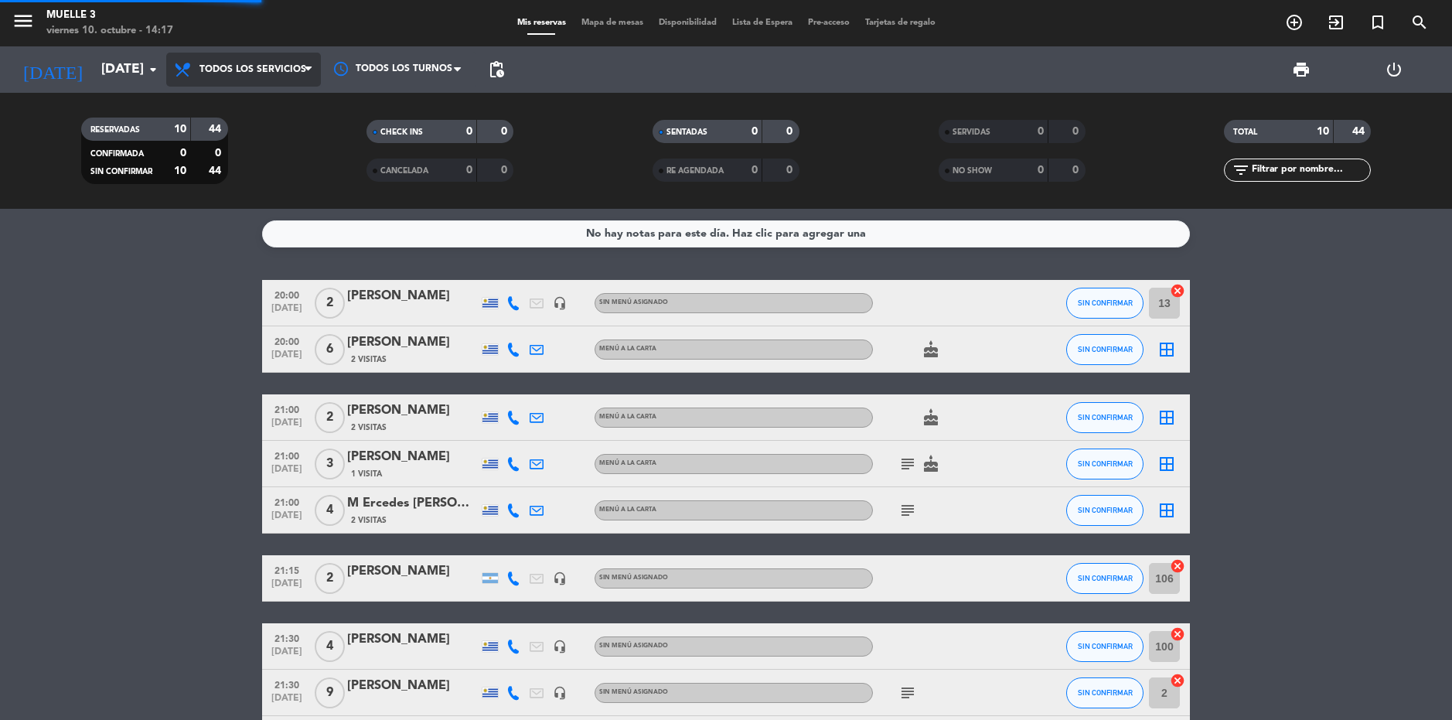
click at [209, 90] on div "Todos los servicios Brunch Almuerzo Cena Todos los servicios Todos los servicio…" at bounding box center [243, 69] width 155 height 46
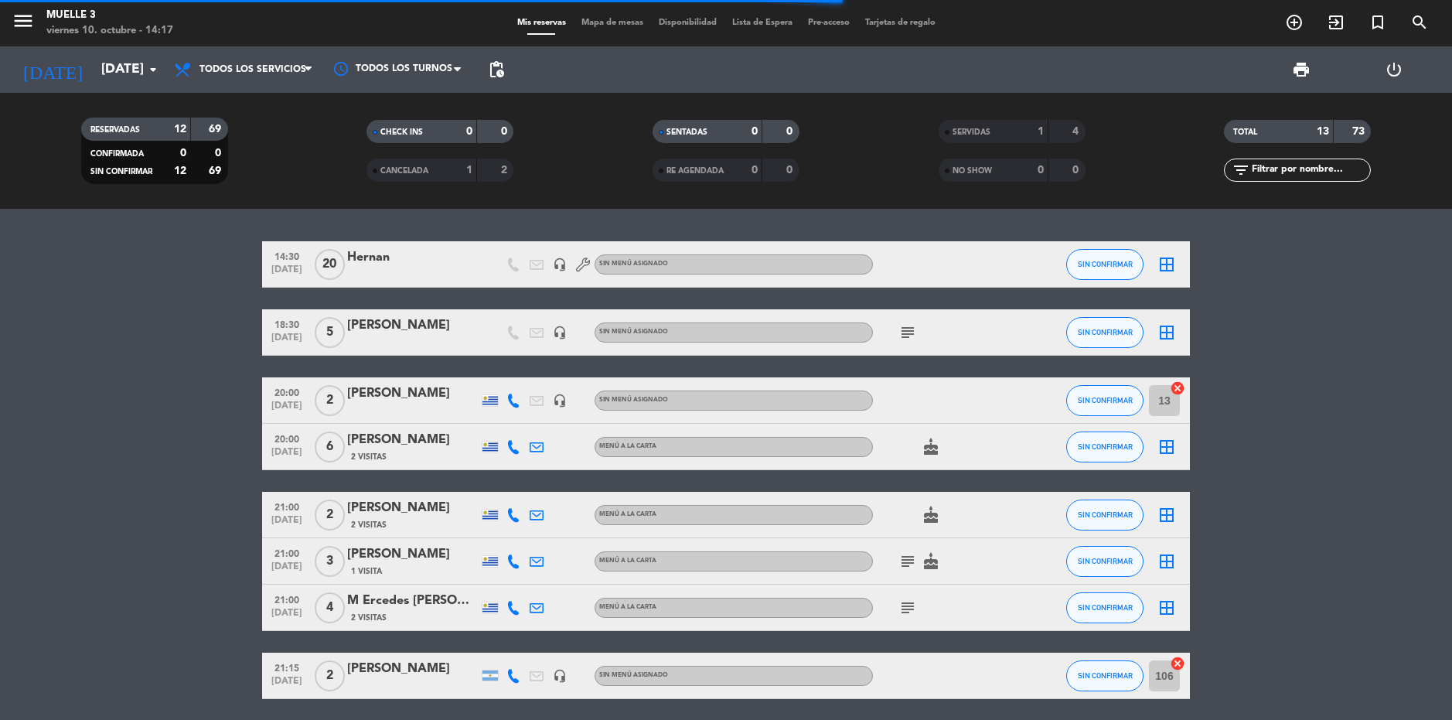
click at [1326, 319] on bookings-row "14:30 [DATE] [PERSON_NAME] headset_mic Sin menú asignado SIN CONFIRMAR border_a…" at bounding box center [726, 584] width 1452 height 686
click at [383, 255] on div "Hernan" at bounding box center [412, 257] width 131 height 20
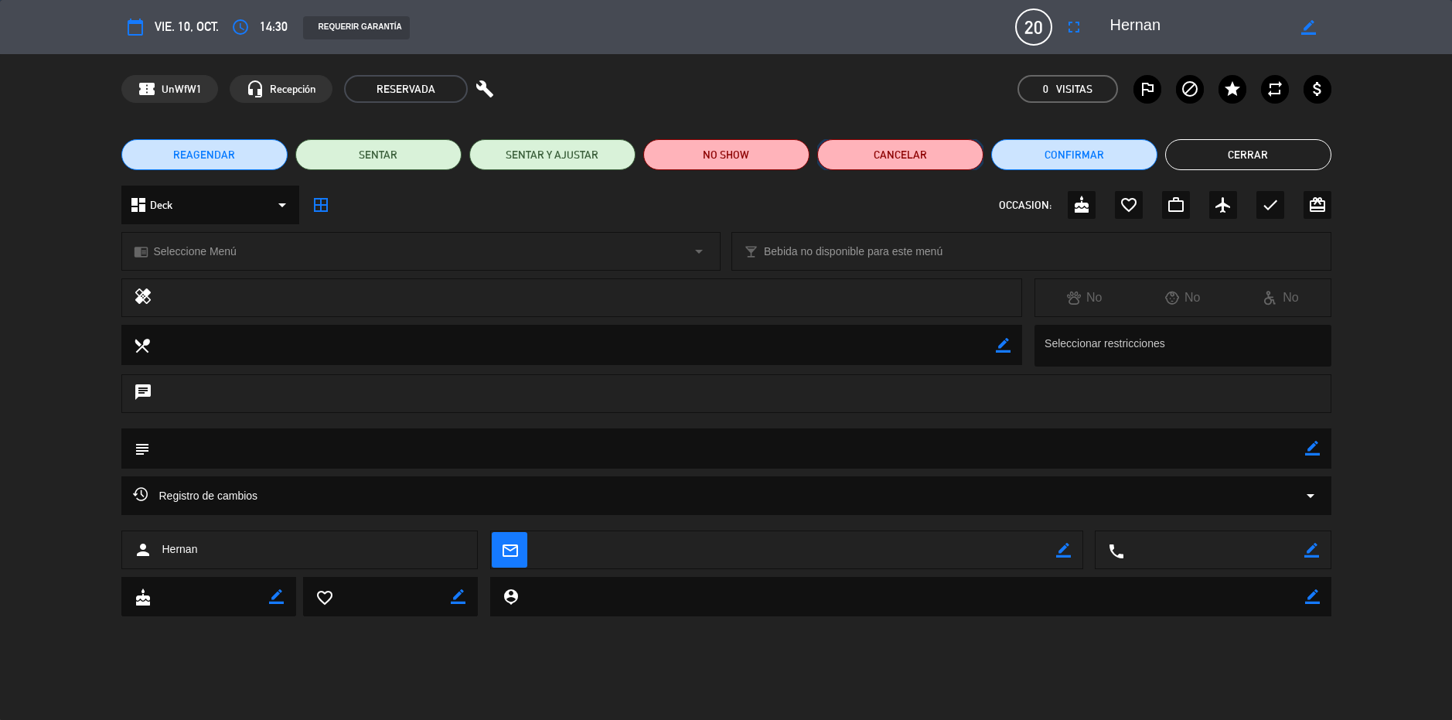
click at [932, 151] on button "Cancelar" at bounding box center [900, 154] width 166 height 31
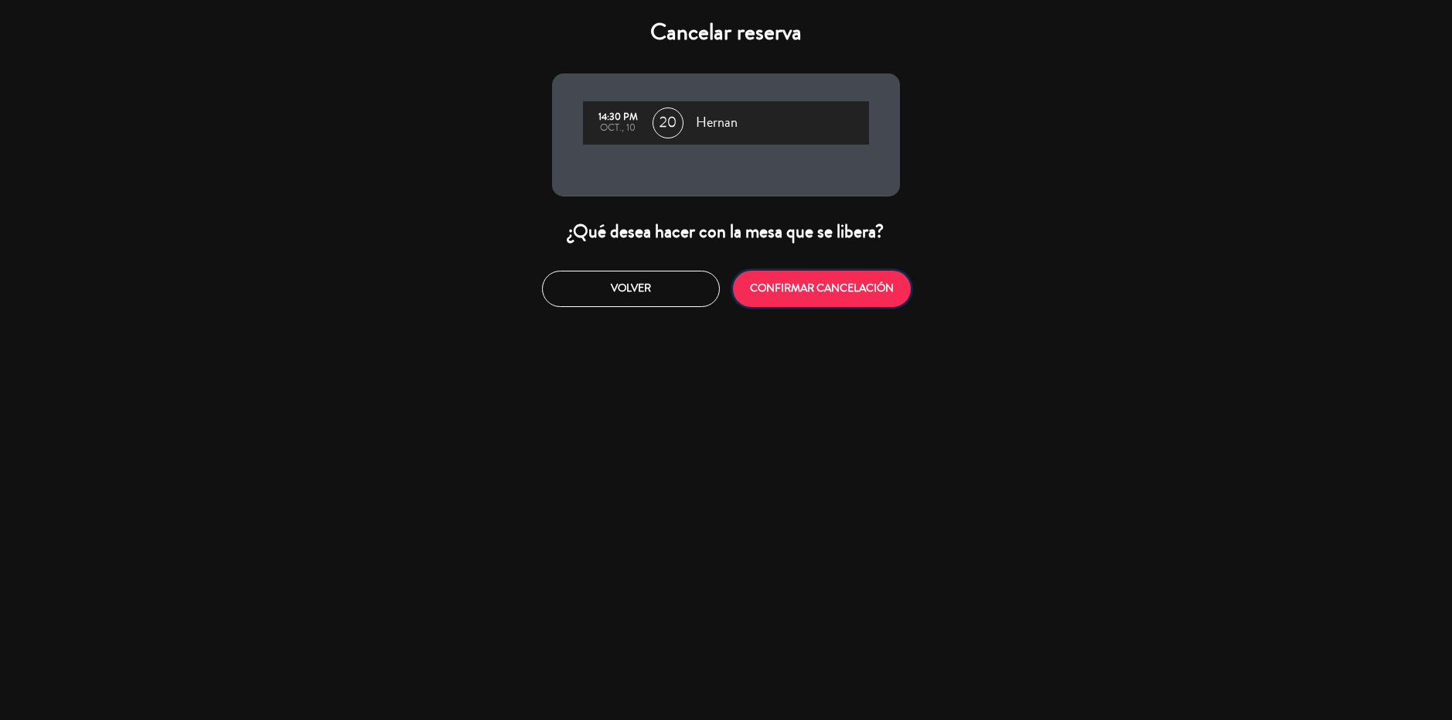
click at [765, 277] on button "CONFIRMAR CANCELACIÓN" at bounding box center [822, 289] width 178 height 36
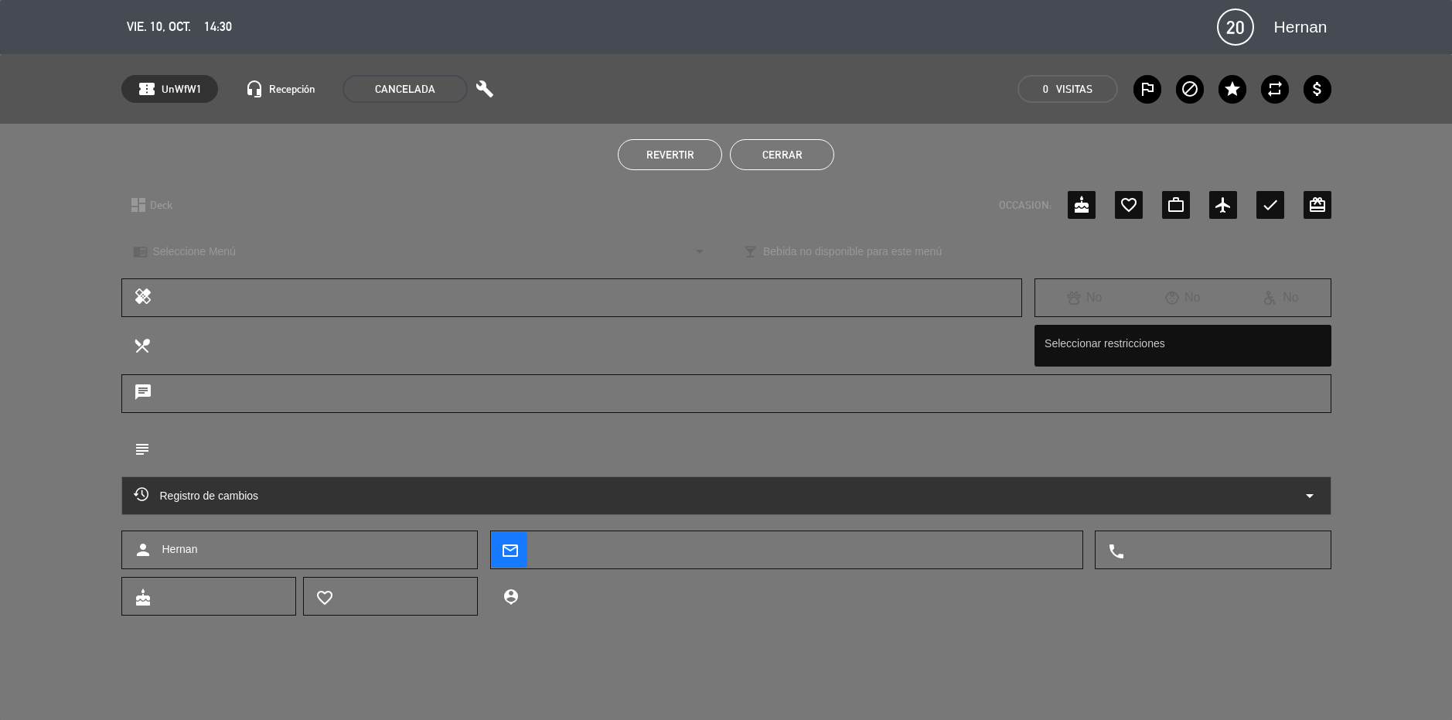
click at [810, 153] on button "Cerrar" at bounding box center [782, 154] width 104 height 31
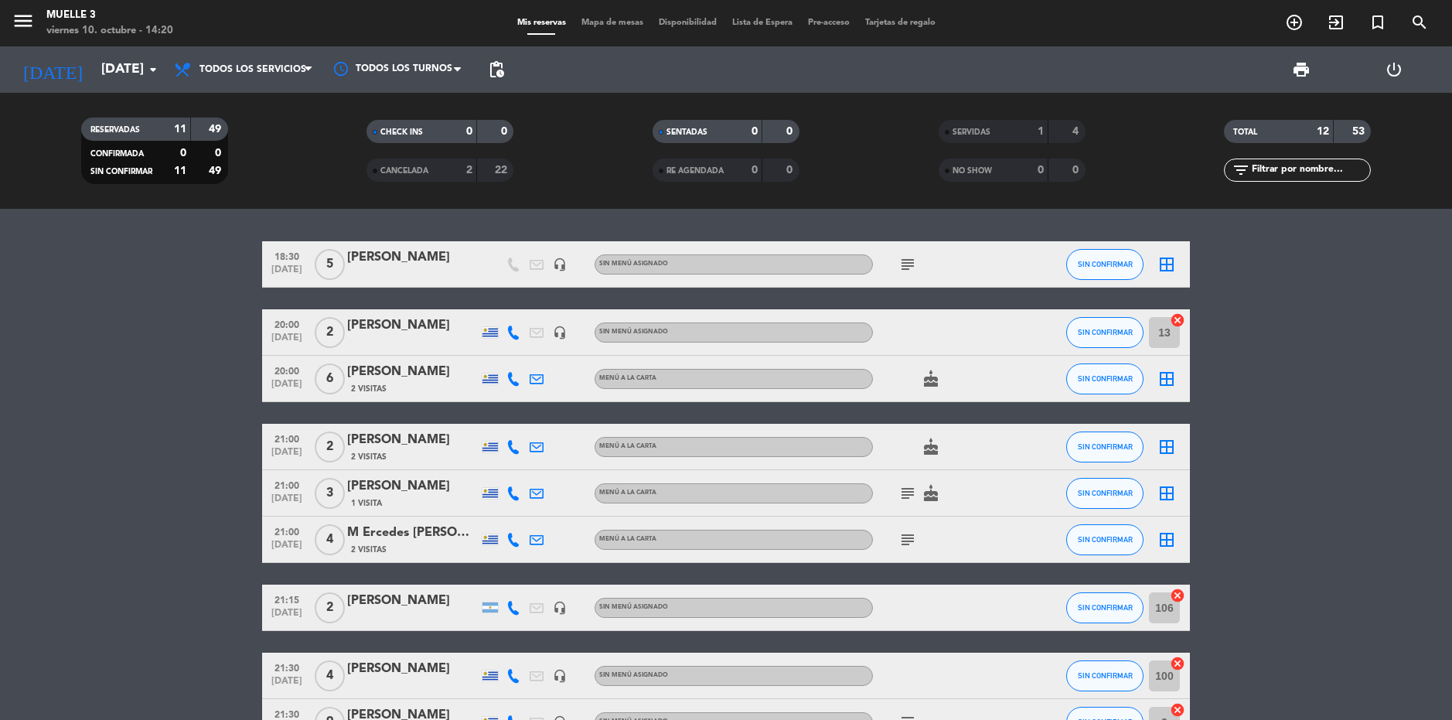
click at [80, 254] on bookings-row "18:30 [DATE] 5 [PERSON_NAME] headset_mic Sin menú asignado subject SIN CONFIRMA…" at bounding box center [726, 550] width 1452 height 618
click at [899, 489] on icon "subject" at bounding box center [907, 493] width 19 height 19
click at [905, 533] on icon "subject" at bounding box center [907, 539] width 19 height 19
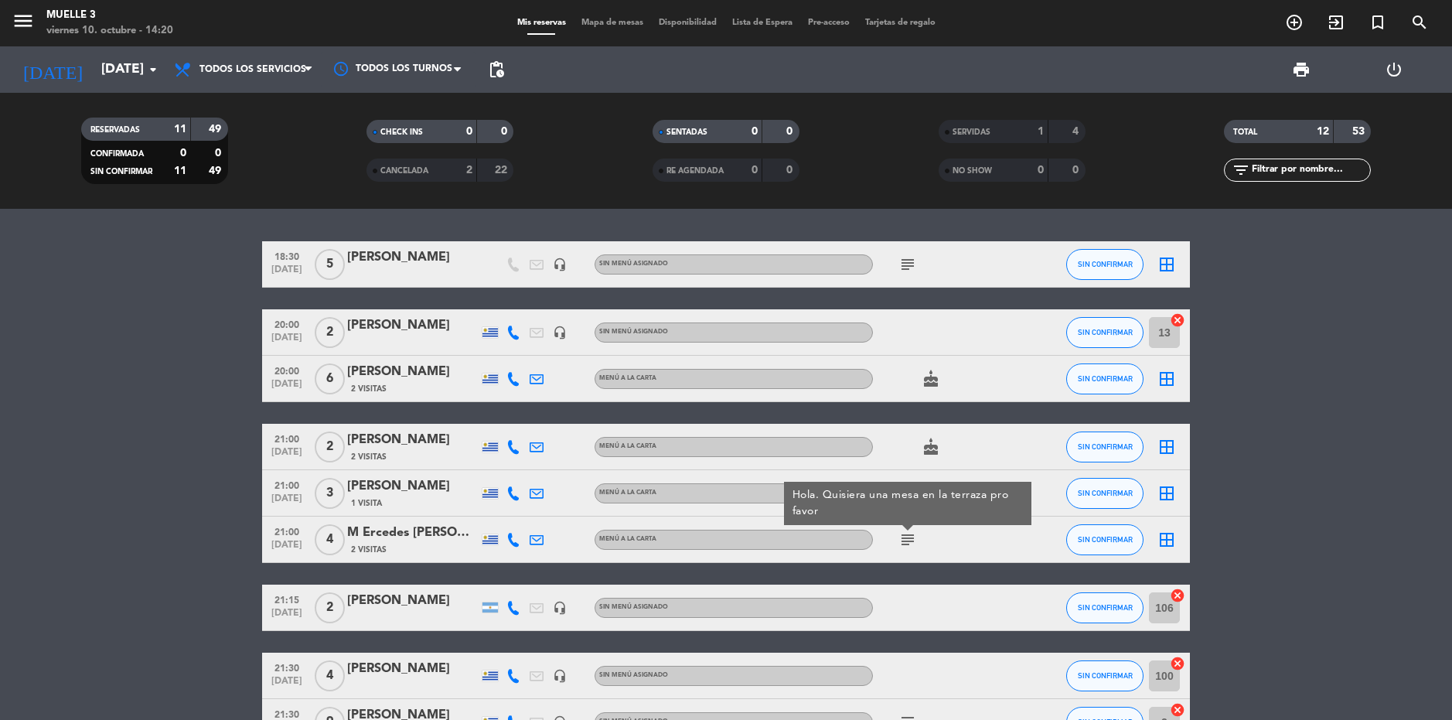
click at [1227, 448] on bookings-row "18:30 [DATE] 5 [PERSON_NAME] headset_mic Sin menú asignado subject SIN CONFIRMA…" at bounding box center [726, 550] width 1452 height 618
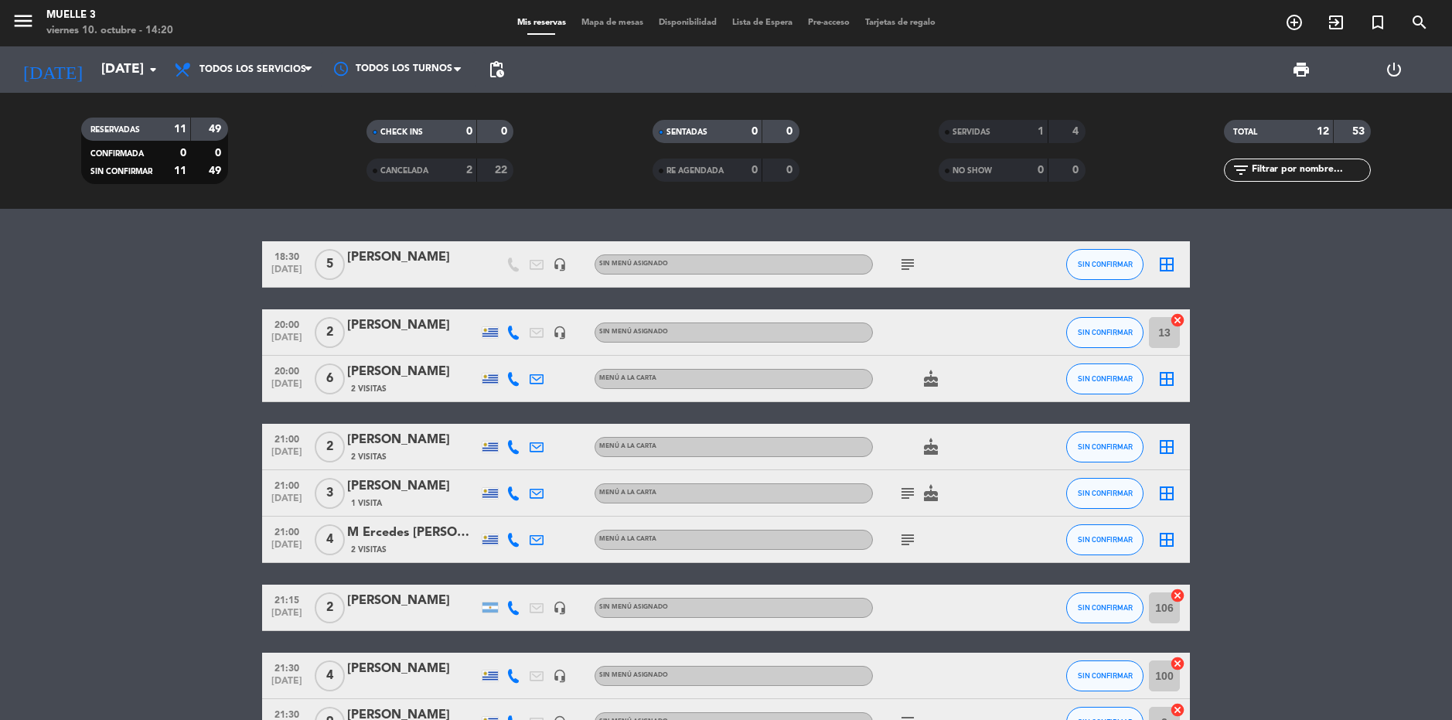
click at [911, 249] on div "subject" at bounding box center [942, 264] width 139 height 46
click at [911, 259] on icon "subject" at bounding box center [907, 264] width 19 height 19
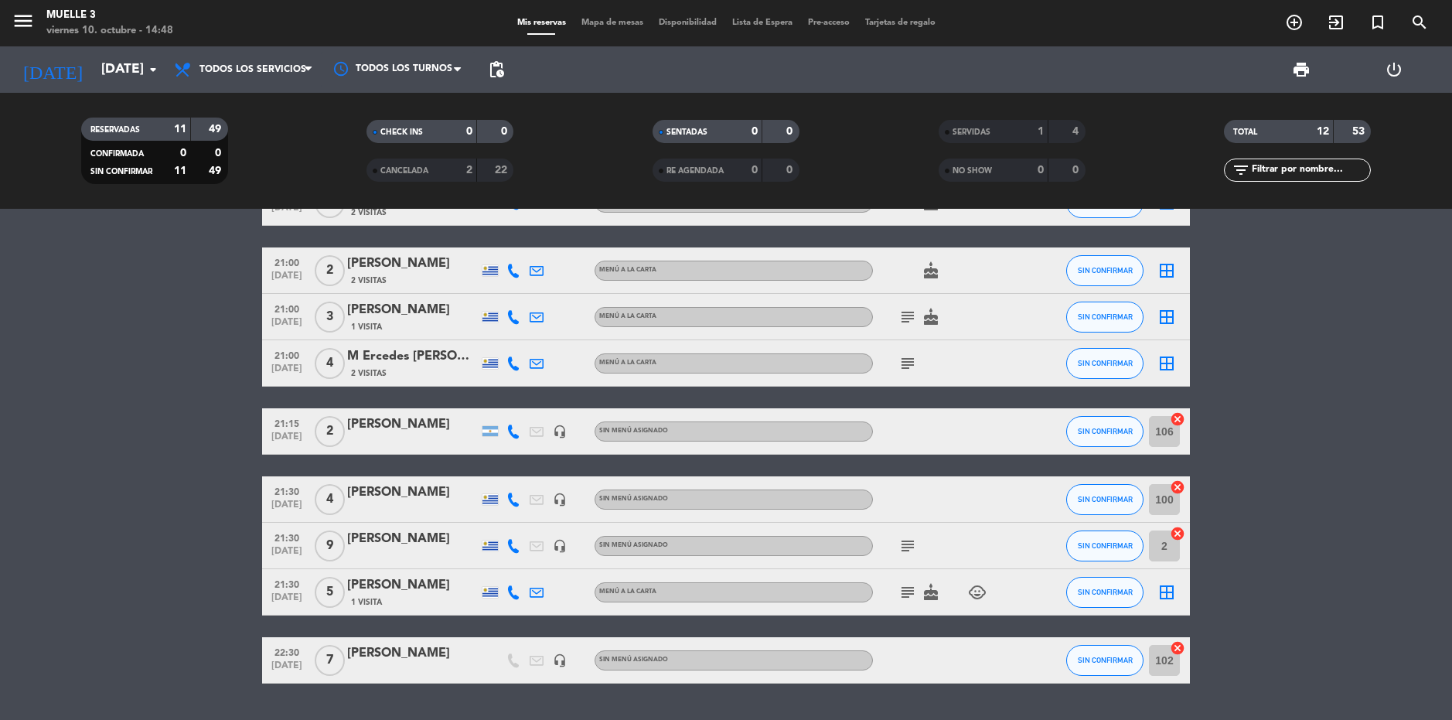
scroll to position [217, 0]
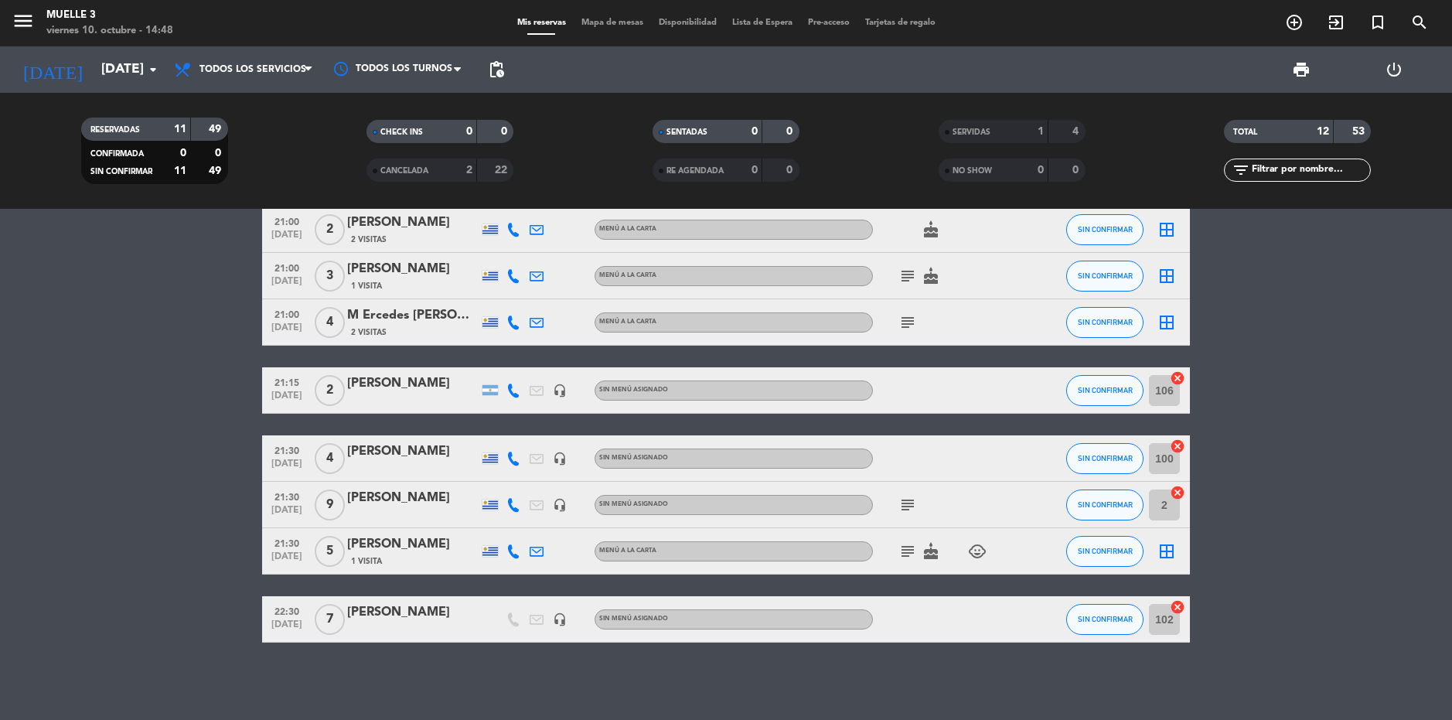
click at [969, 550] on icon "child_care" at bounding box center [977, 551] width 19 height 19
click at [927, 556] on icon "cake" at bounding box center [930, 551] width 19 height 19
click at [906, 560] on icon "subject" at bounding box center [907, 551] width 19 height 19
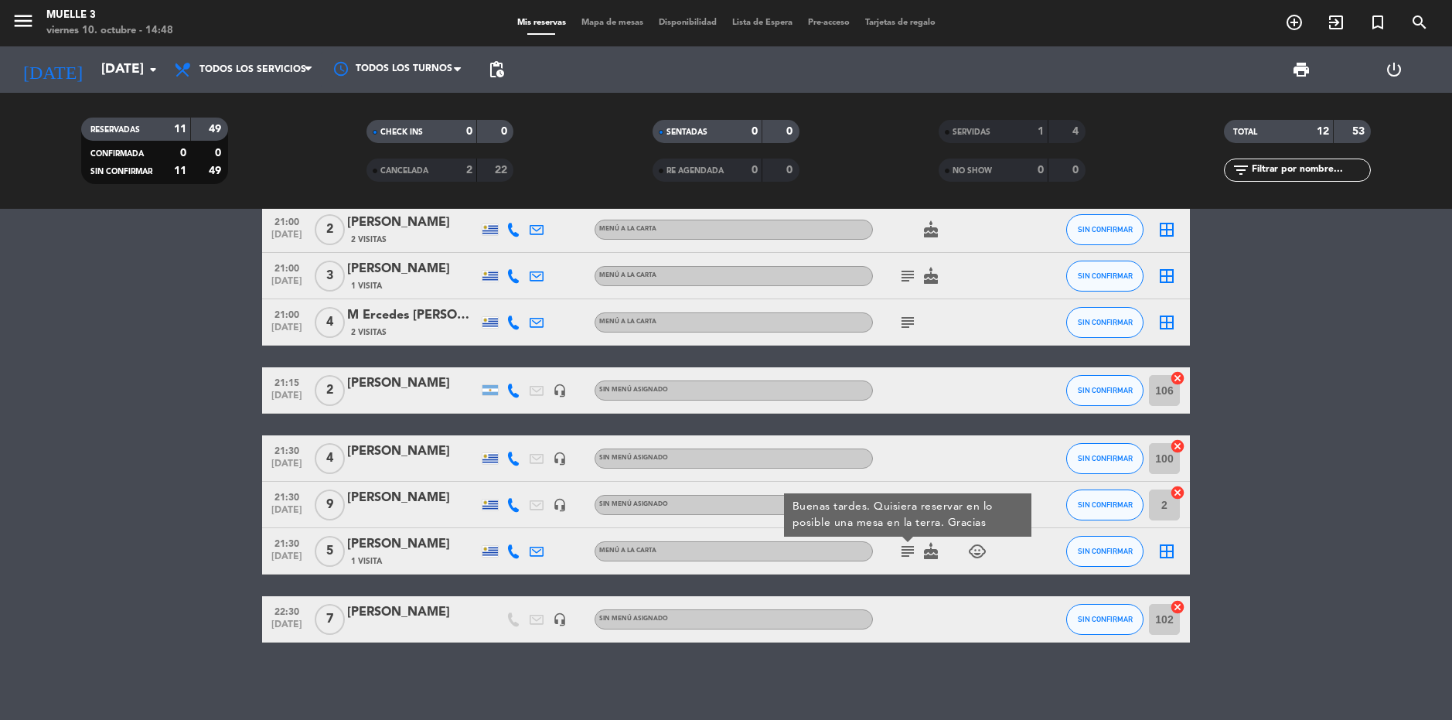
click at [1168, 551] on icon "border_all" at bounding box center [1166, 551] width 19 height 19
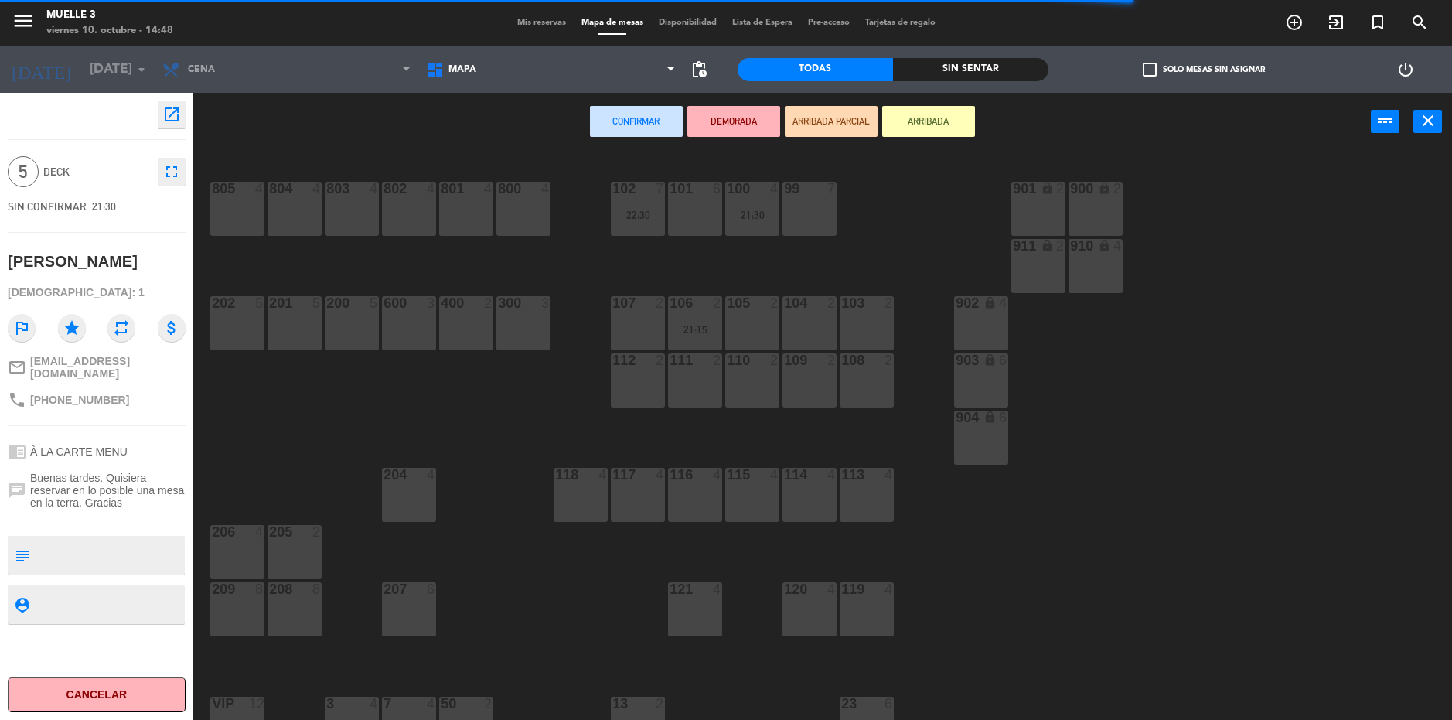
click at [682, 198] on div "101 6" at bounding box center [695, 209] width 54 height 54
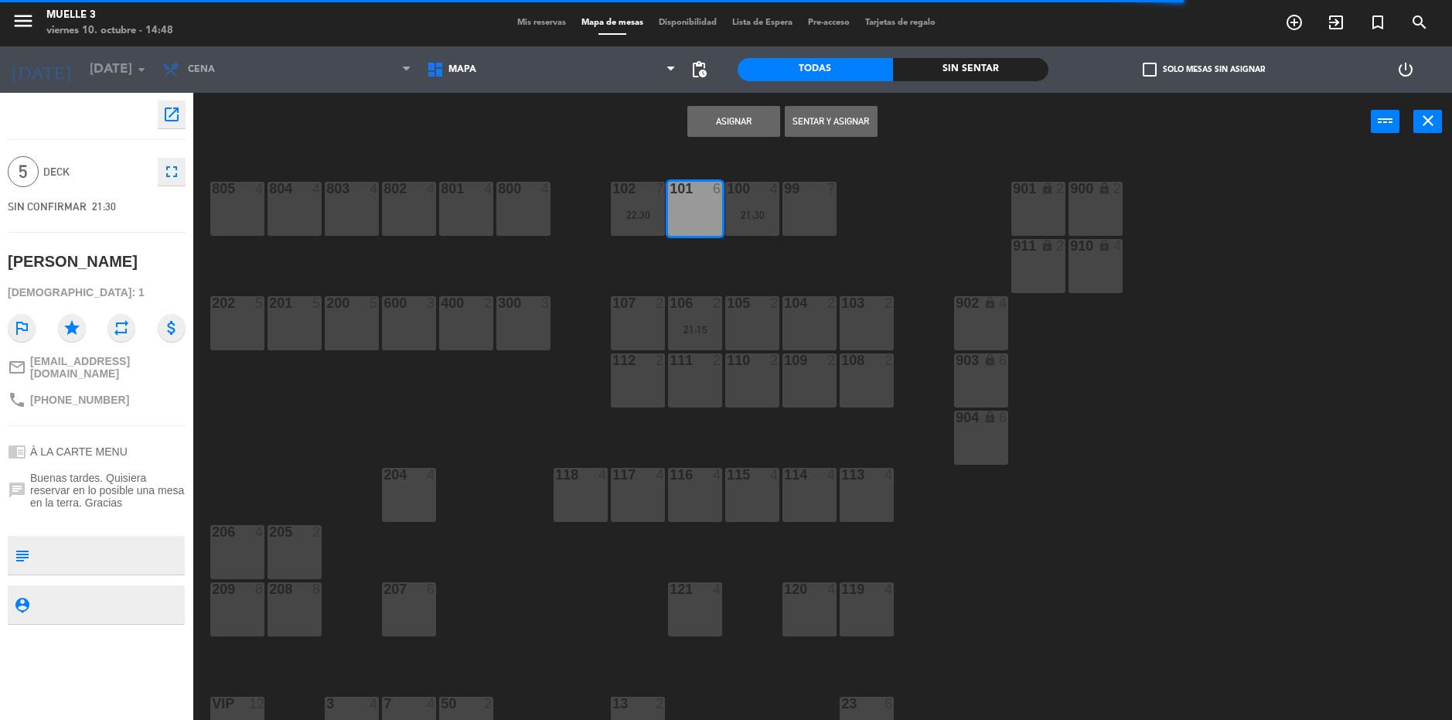
click at [713, 125] on button "Asignar" at bounding box center [733, 121] width 93 height 31
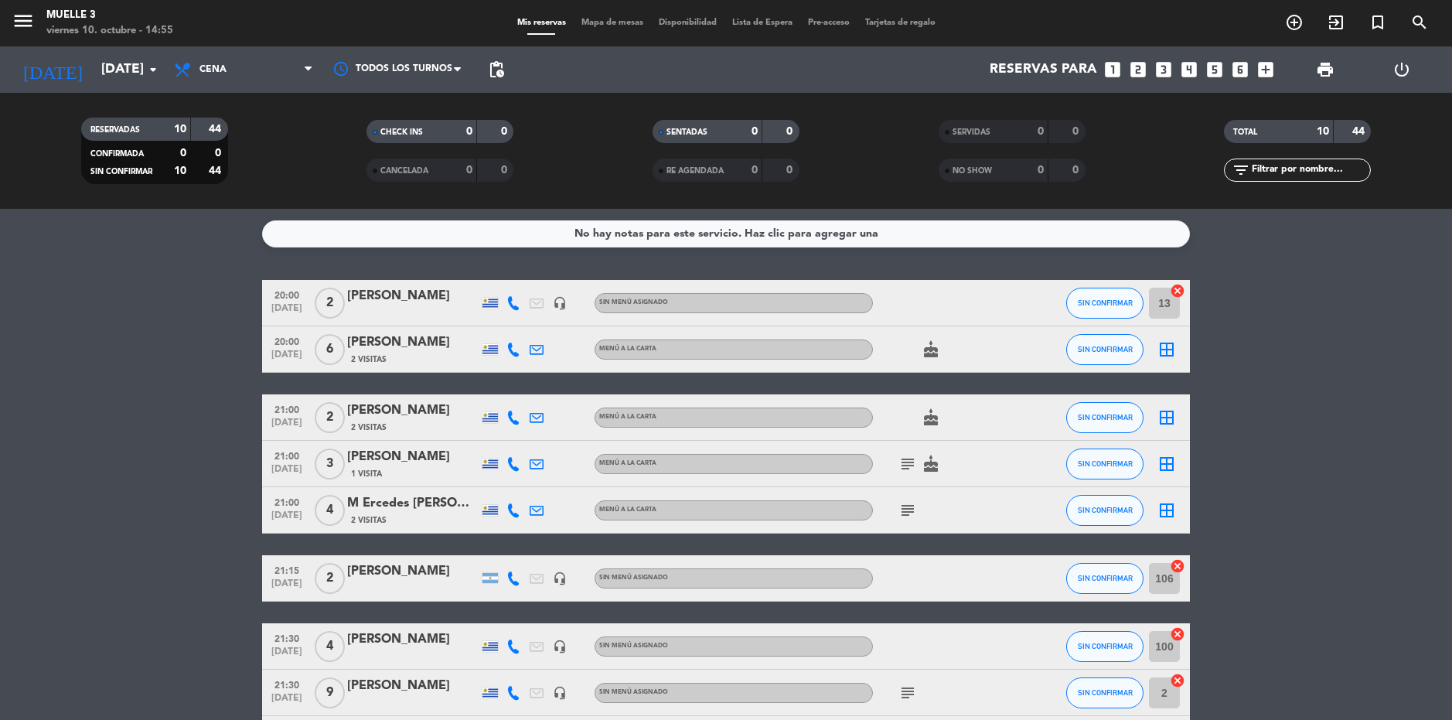
click at [932, 352] on icon "cake" at bounding box center [930, 349] width 19 height 19
click at [929, 435] on div "cake" at bounding box center [942, 417] width 139 height 46
click at [933, 420] on icon "cake" at bounding box center [930, 417] width 19 height 19
click at [928, 461] on icon "cake" at bounding box center [930, 464] width 19 height 19
click at [907, 465] on icon "subject" at bounding box center [907, 464] width 19 height 19
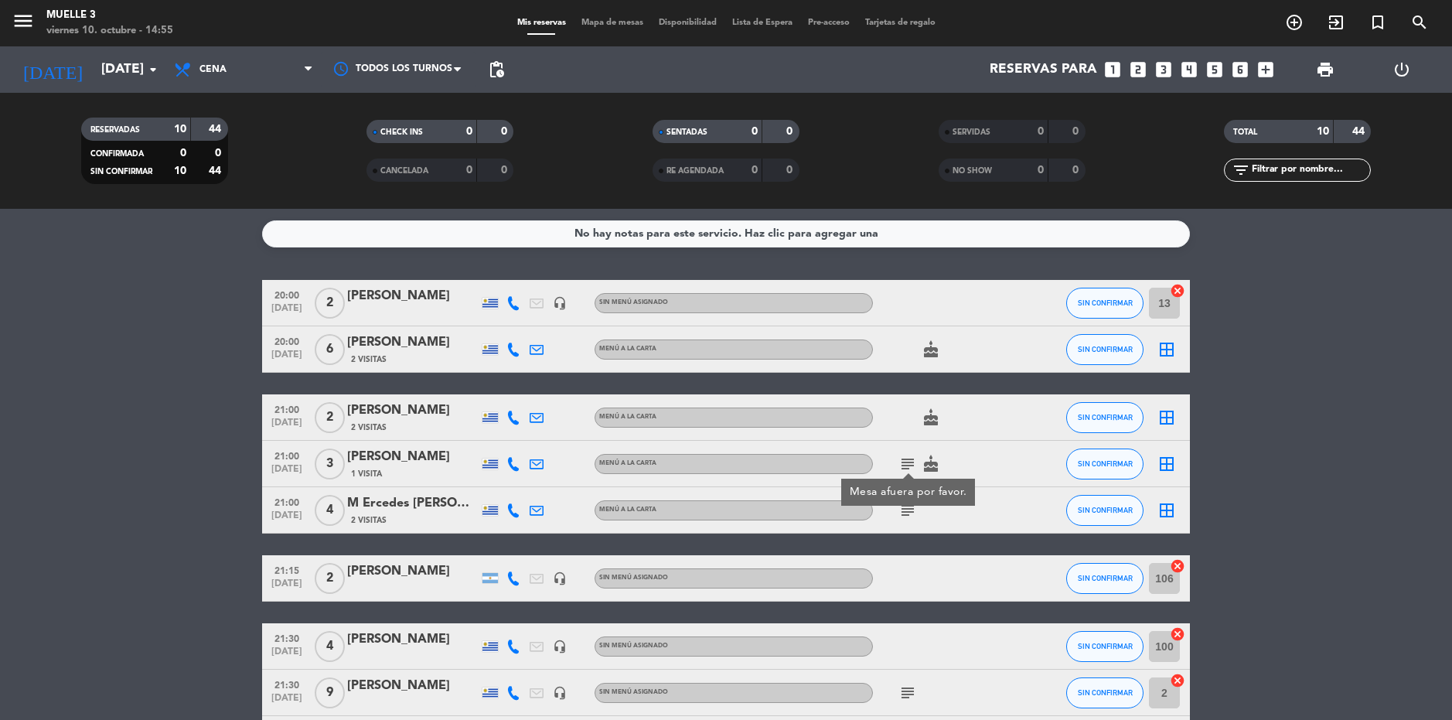
click at [909, 511] on icon "subject" at bounding box center [907, 510] width 19 height 19
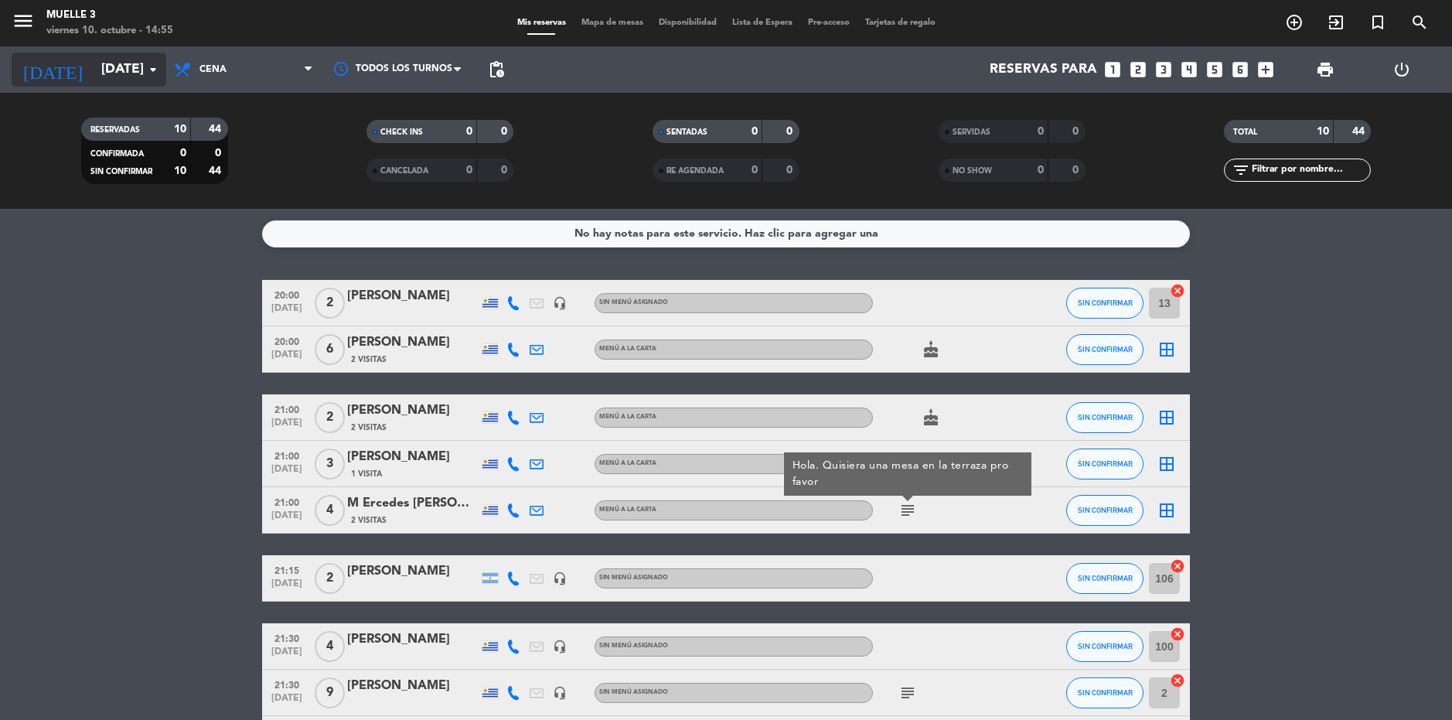
click at [94, 74] on input "[DATE]" at bounding box center [180, 69] width 172 height 31
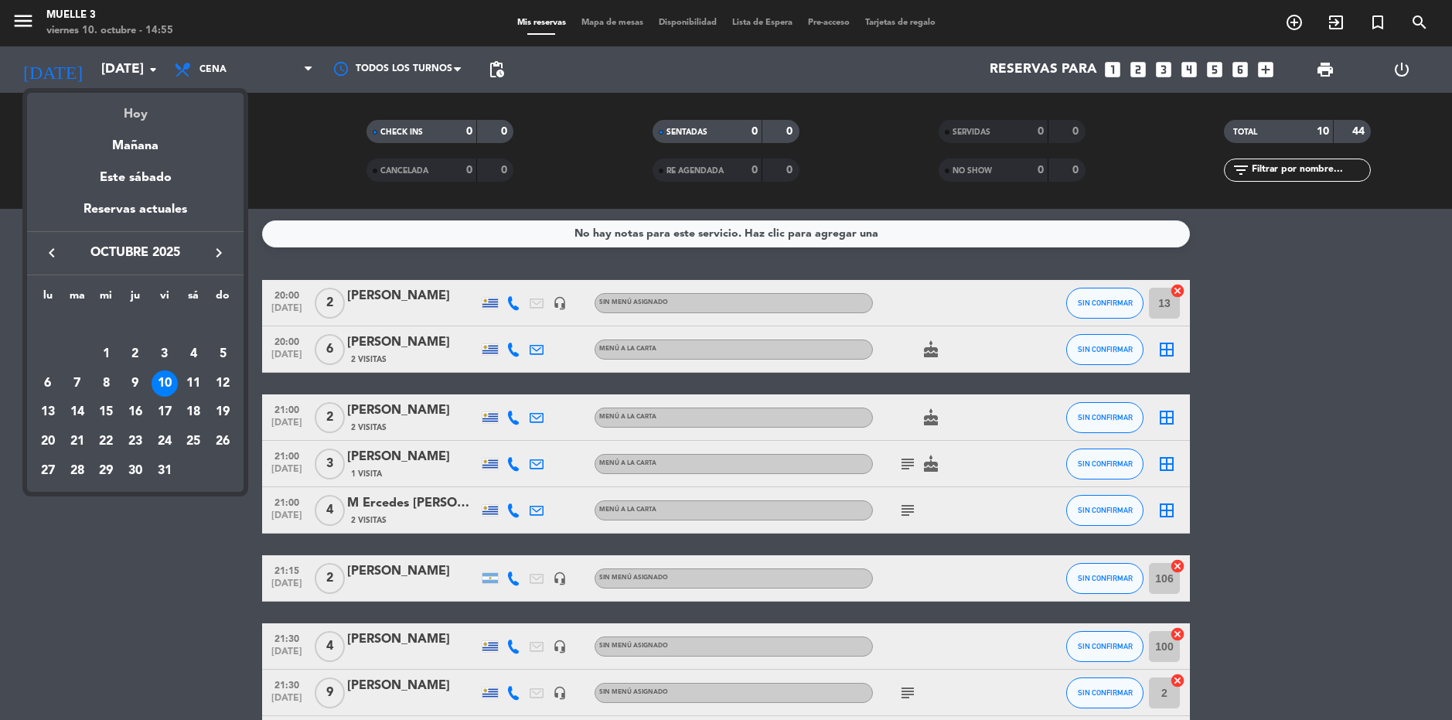
click at [166, 110] on div "Hoy" at bounding box center [135, 109] width 216 height 32
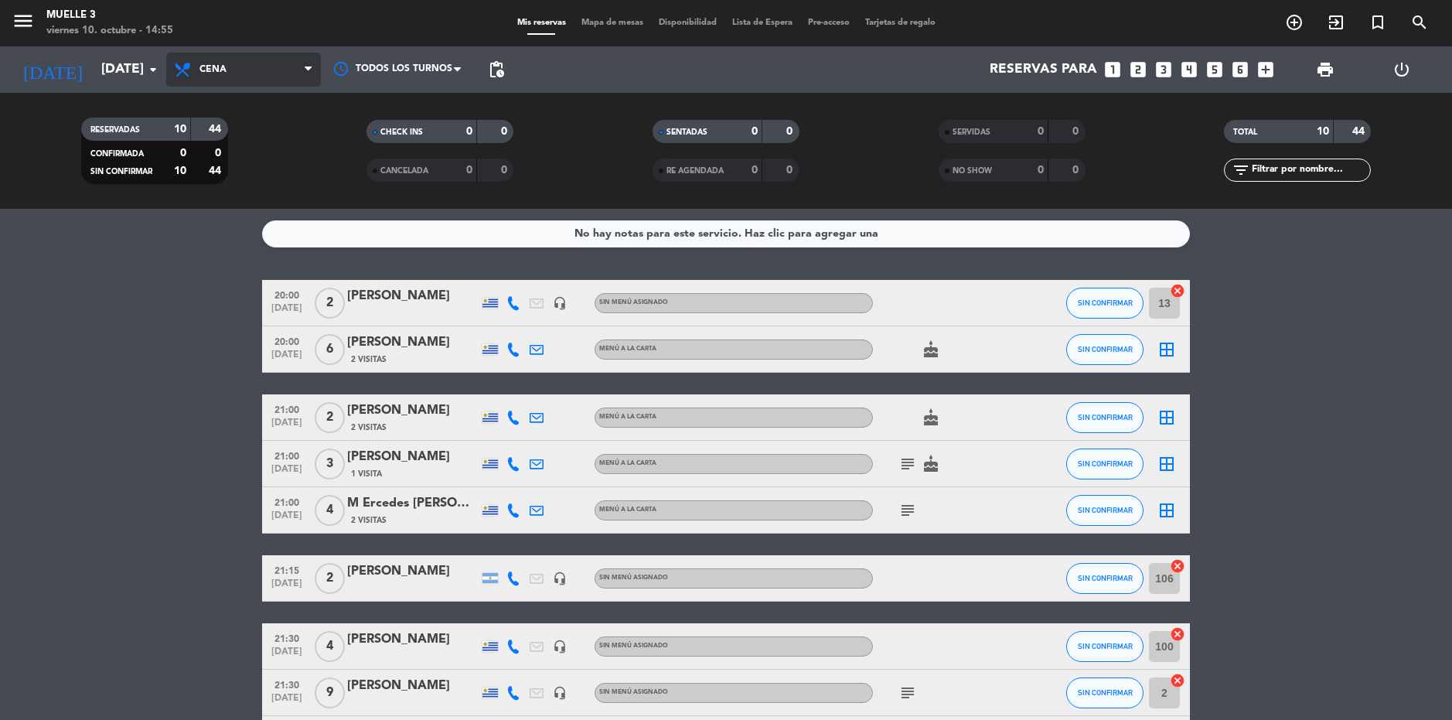
click at [209, 66] on span "Cena" at bounding box center [212, 69] width 27 height 11
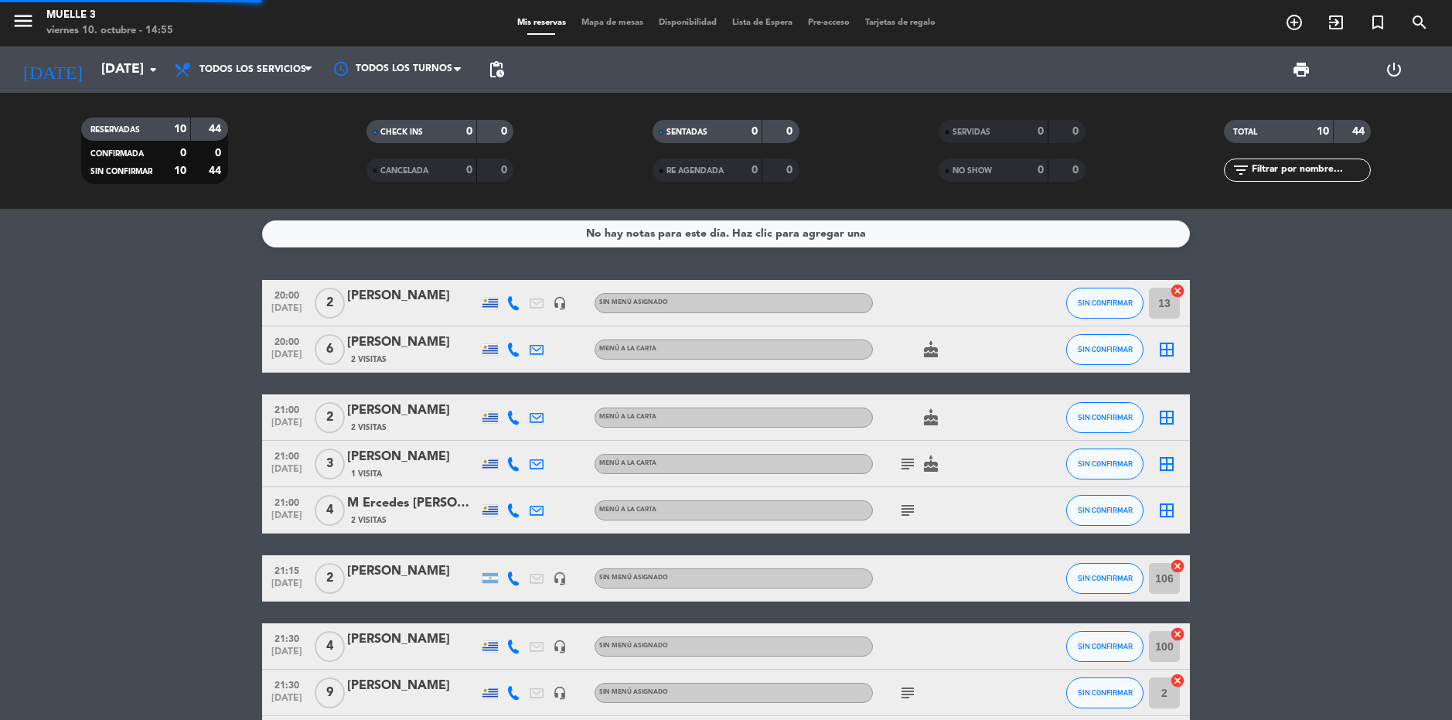
drag, startPoint x: 239, startPoint y: 100, endPoint x: 237, endPoint y: 23, distance: 76.6
click at [239, 82] on span "Todos los servicios Todos los servicios Brunch Almuerzo Cena" at bounding box center [243, 70] width 155 height 34
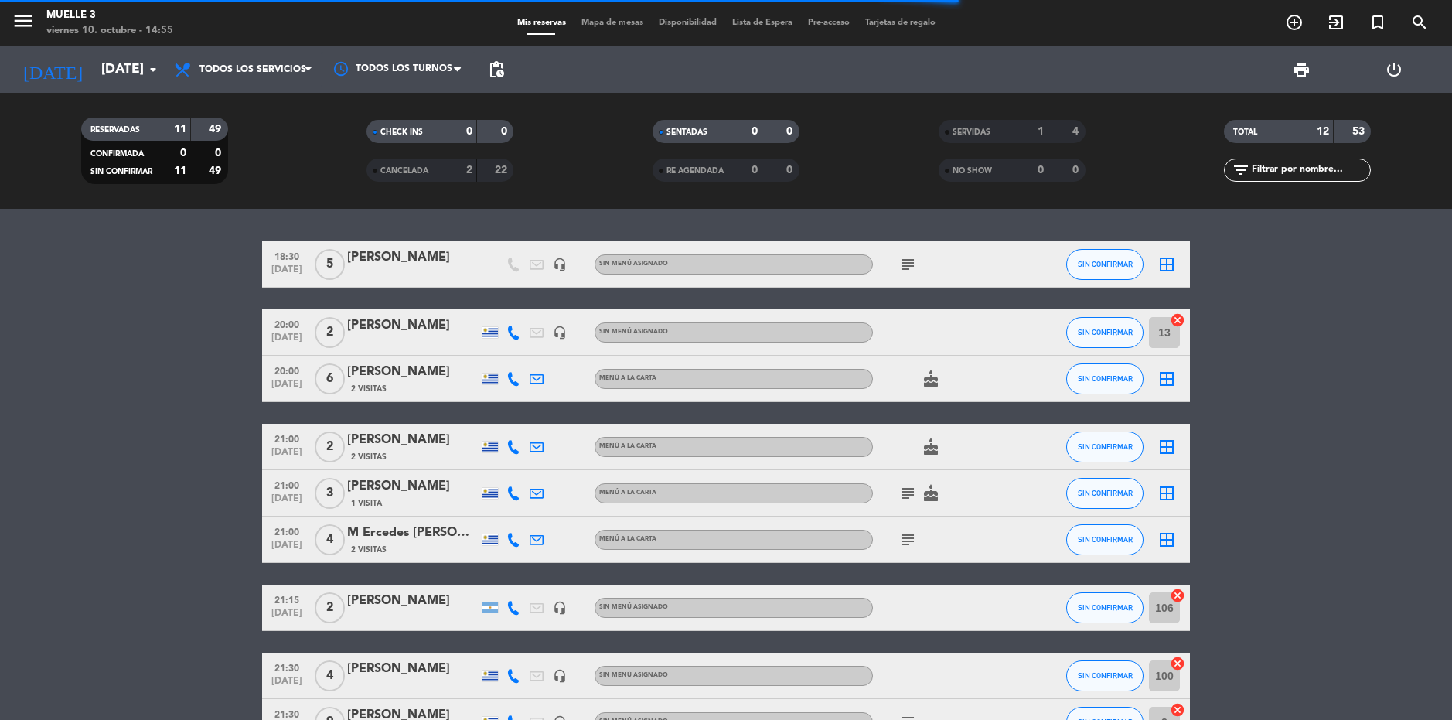
click at [1171, 263] on icon "border_all" at bounding box center [1166, 264] width 19 height 19
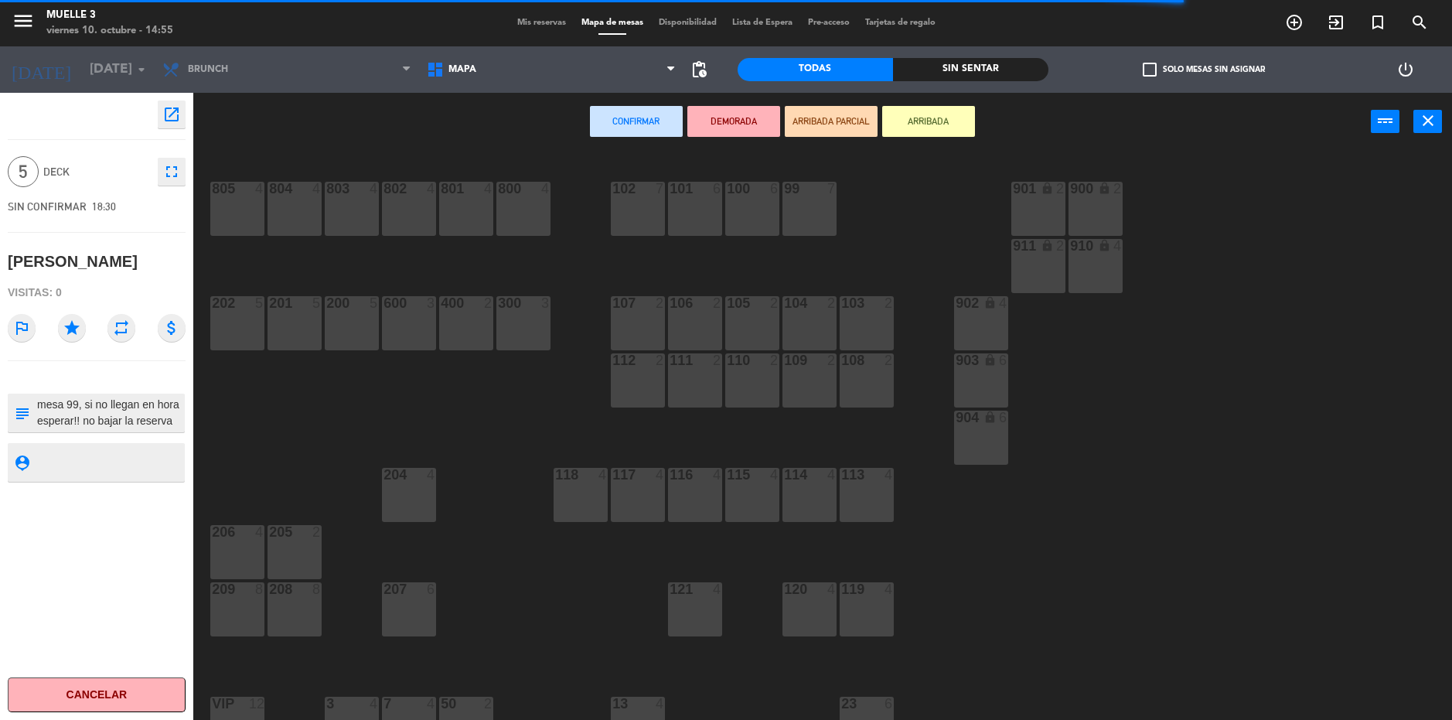
click at [792, 216] on div "99 7" at bounding box center [809, 209] width 54 height 54
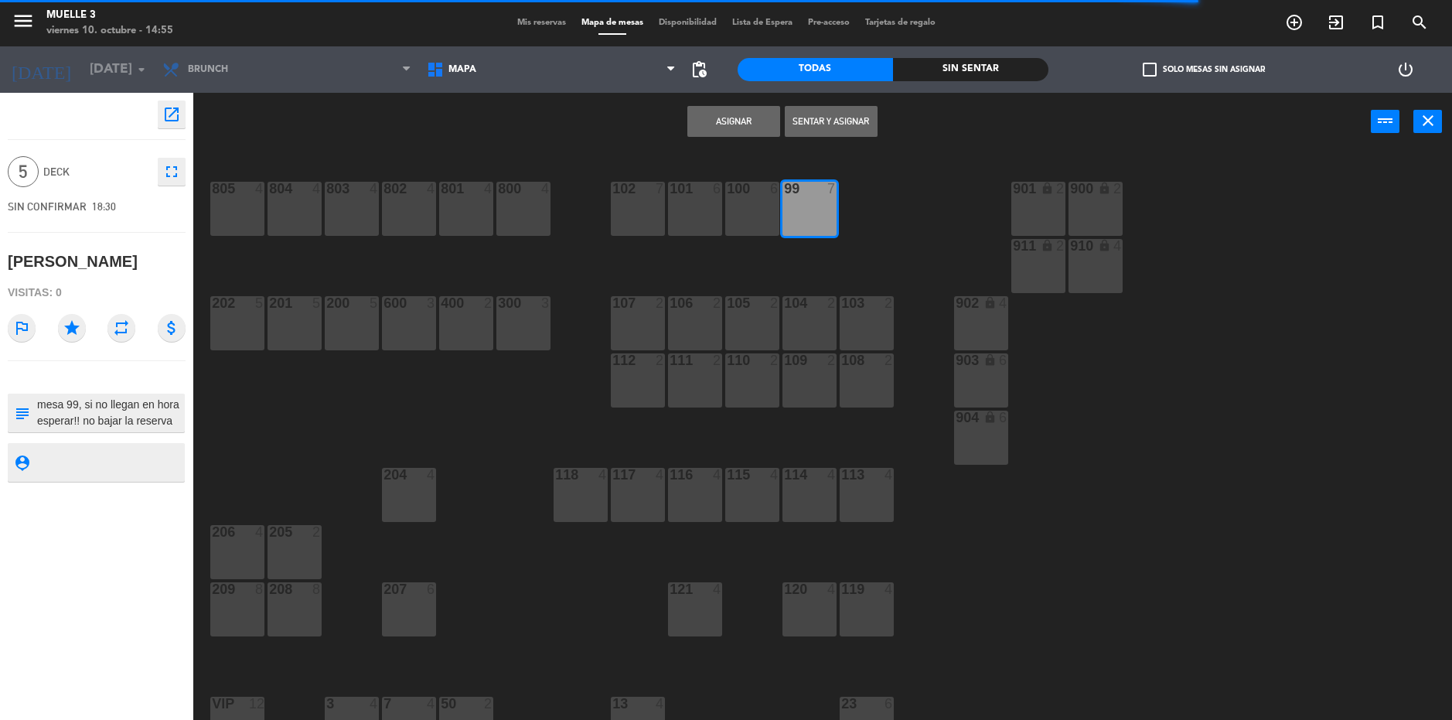
click at [710, 96] on div "Asignar Sentar y Asignar power_input close" at bounding box center [781, 122] width 1177 height 59
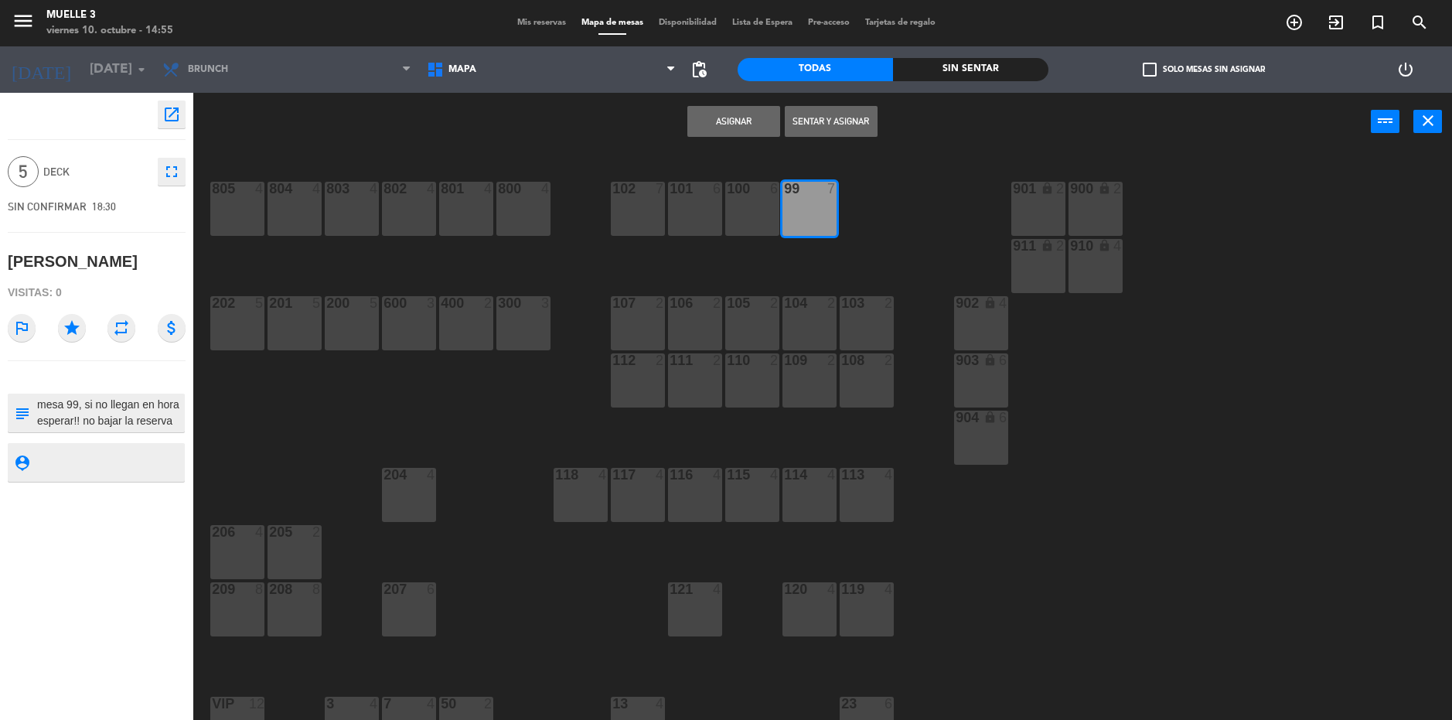
click at [708, 121] on button "Asignar" at bounding box center [733, 121] width 93 height 31
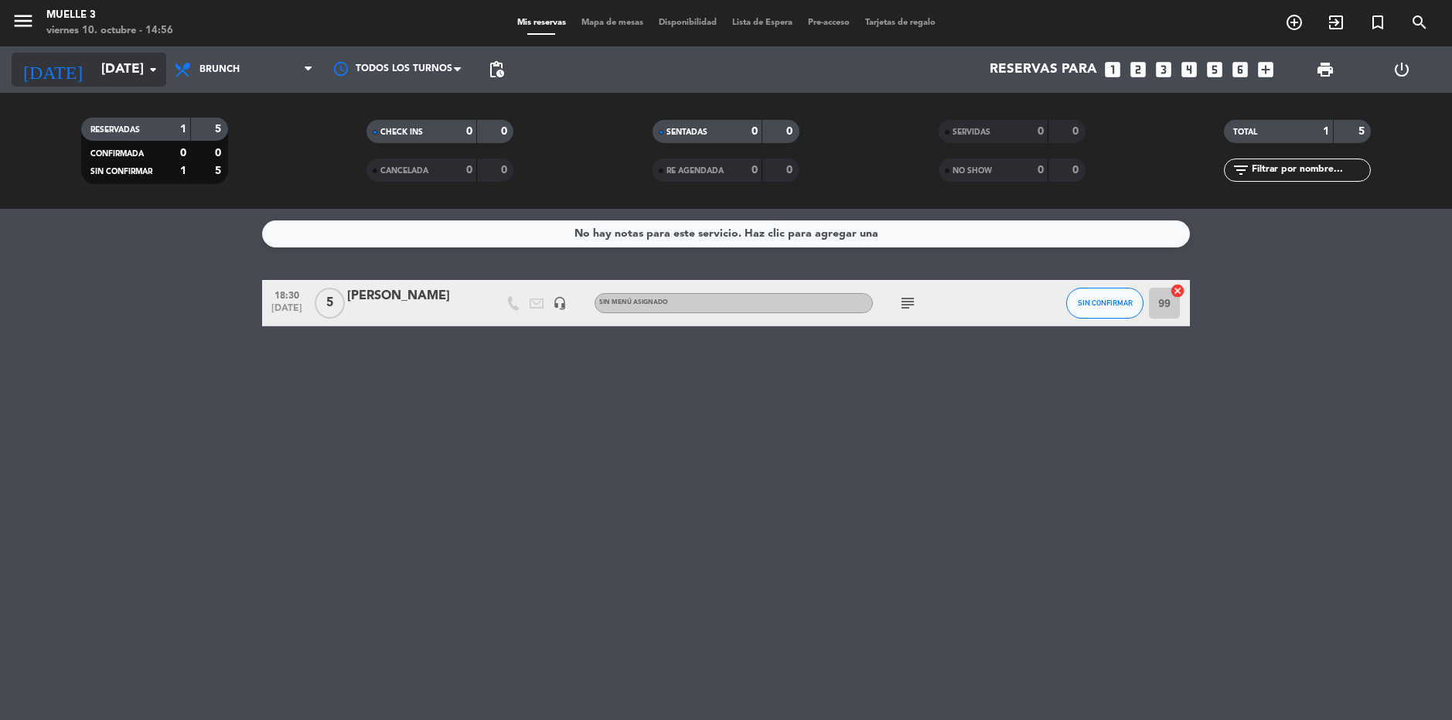
click at [94, 71] on input "[DATE]" at bounding box center [180, 69] width 172 height 31
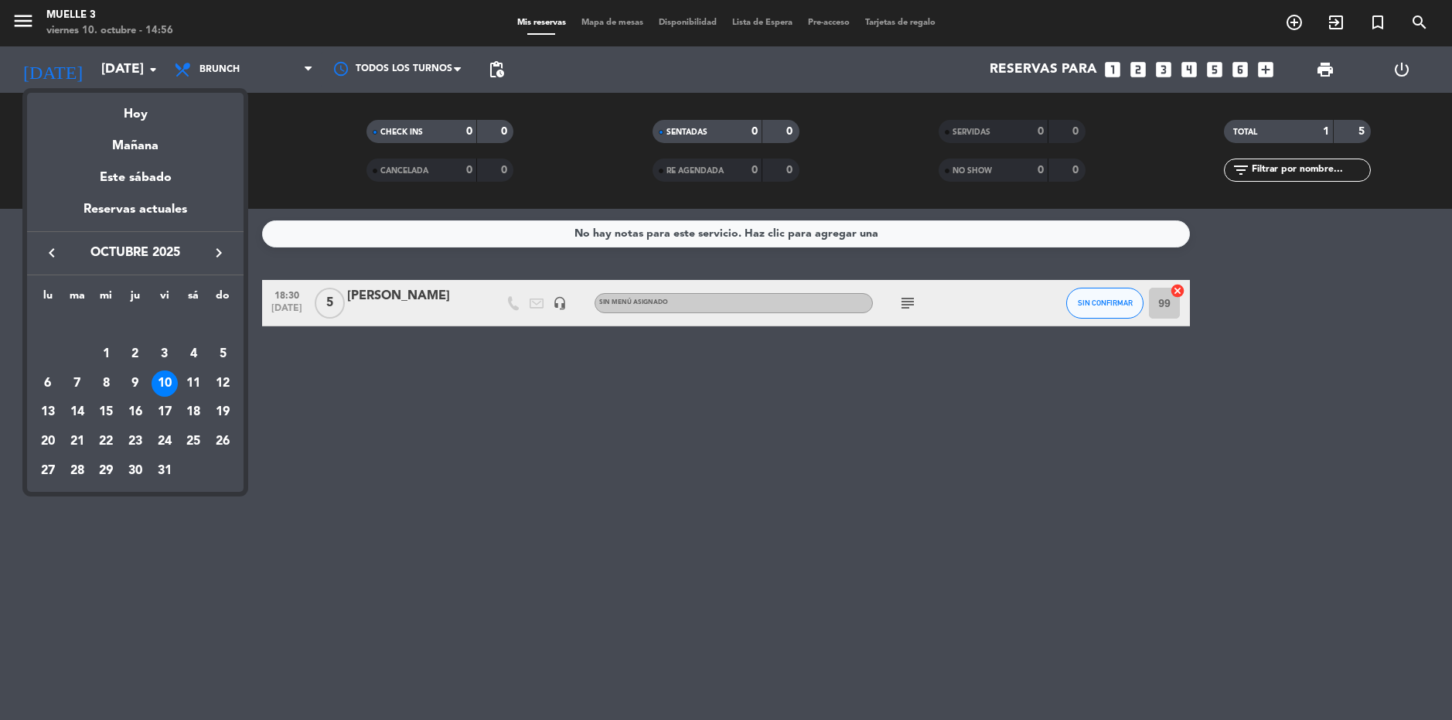
click at [211, 72] on div at bounding box center [726, 360] width 1452 height 720
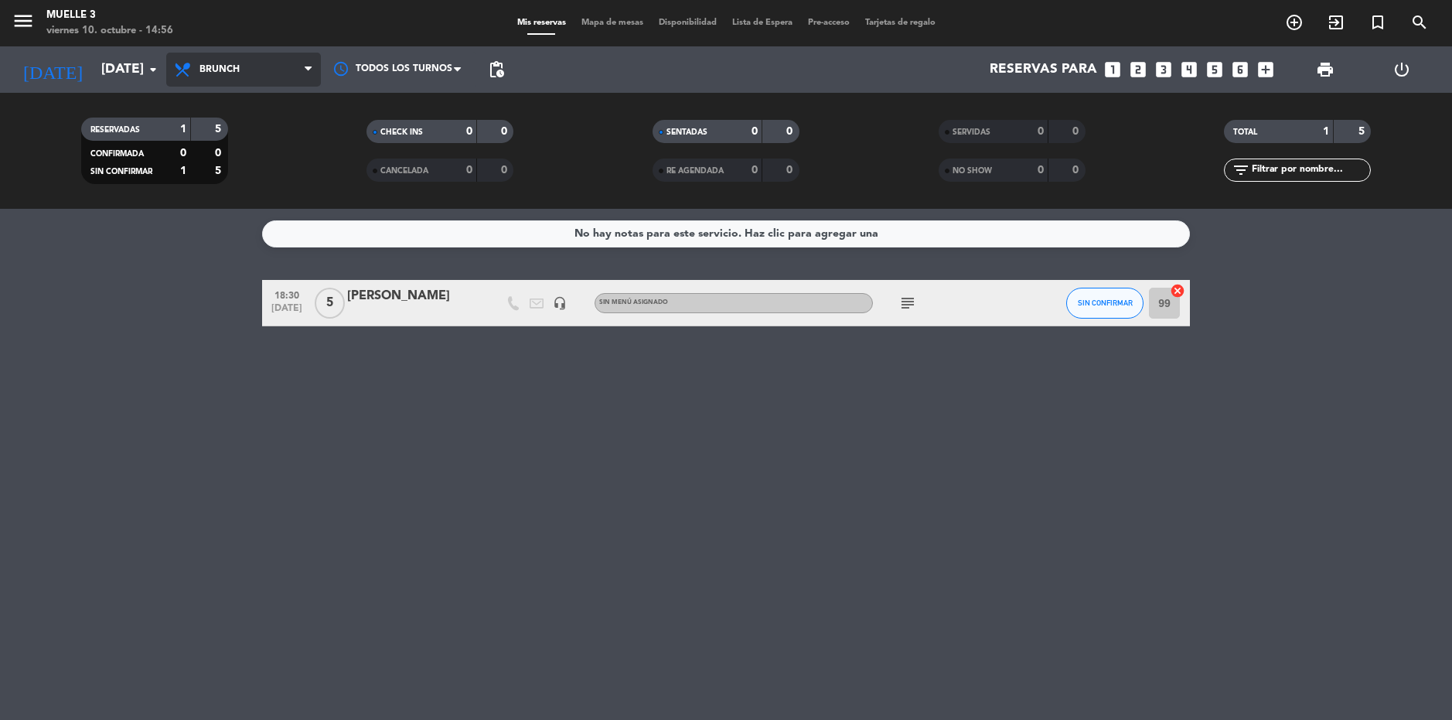
click at [213, 70] on span "Brunch" at bounding box center [219, 69] width 40 height 11
click at [223, 196] on div "menu Muelle 3 [DATE] 10. octubre - 14:56 Mis reservas Mapa de mesas Disponibili…" at bounding box center [726, 104] width 1452 height 209
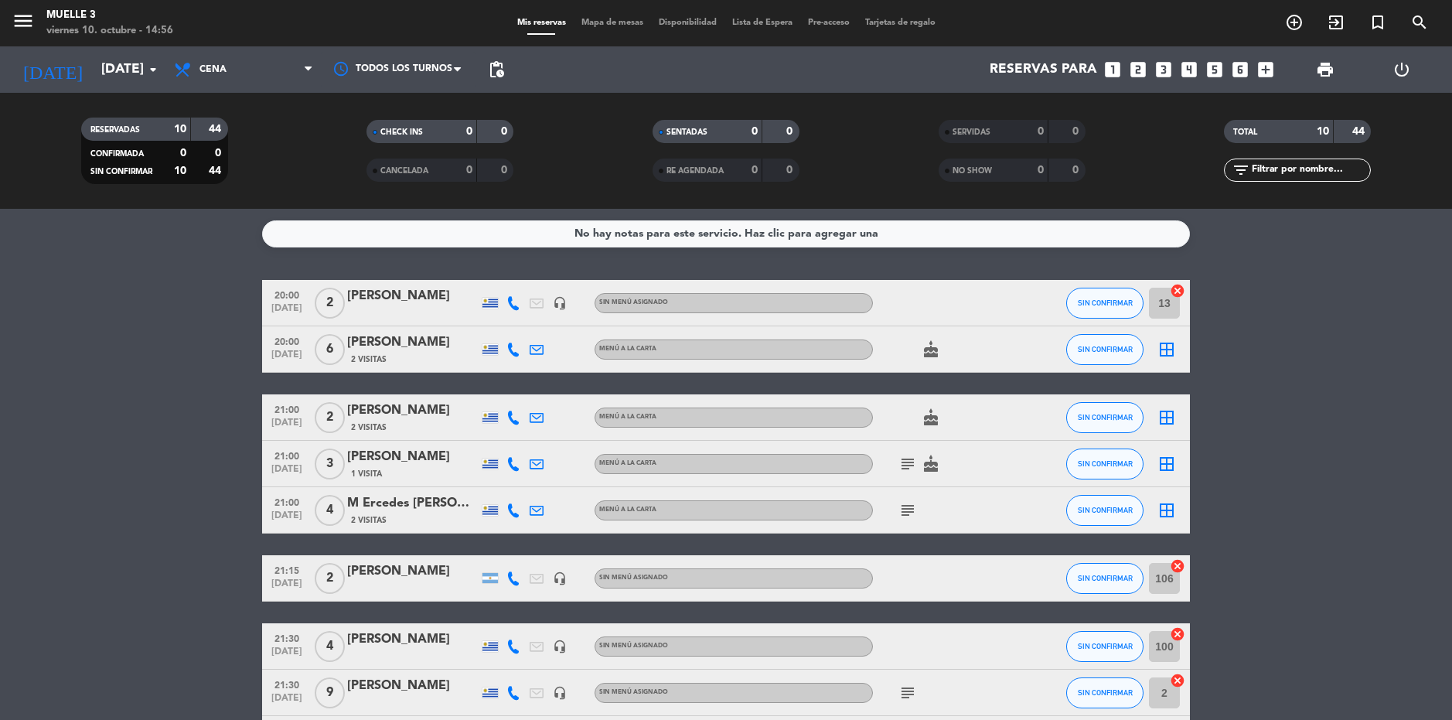
click at [1163, 345] on icon "border_all" at bounding box center [1166, 349] width 19 height 19
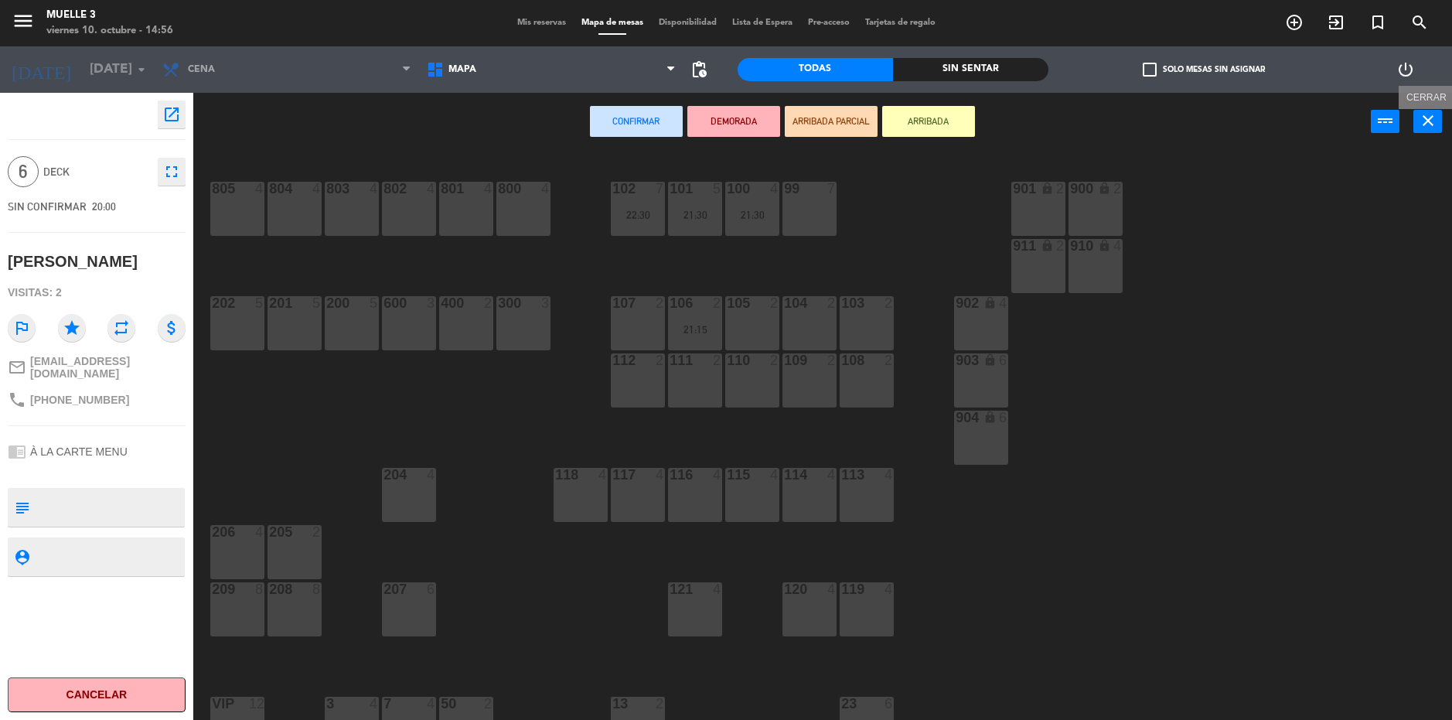
click at [1437, 119] on button "close" at bounding box center [1427, 121] width 29 height 23
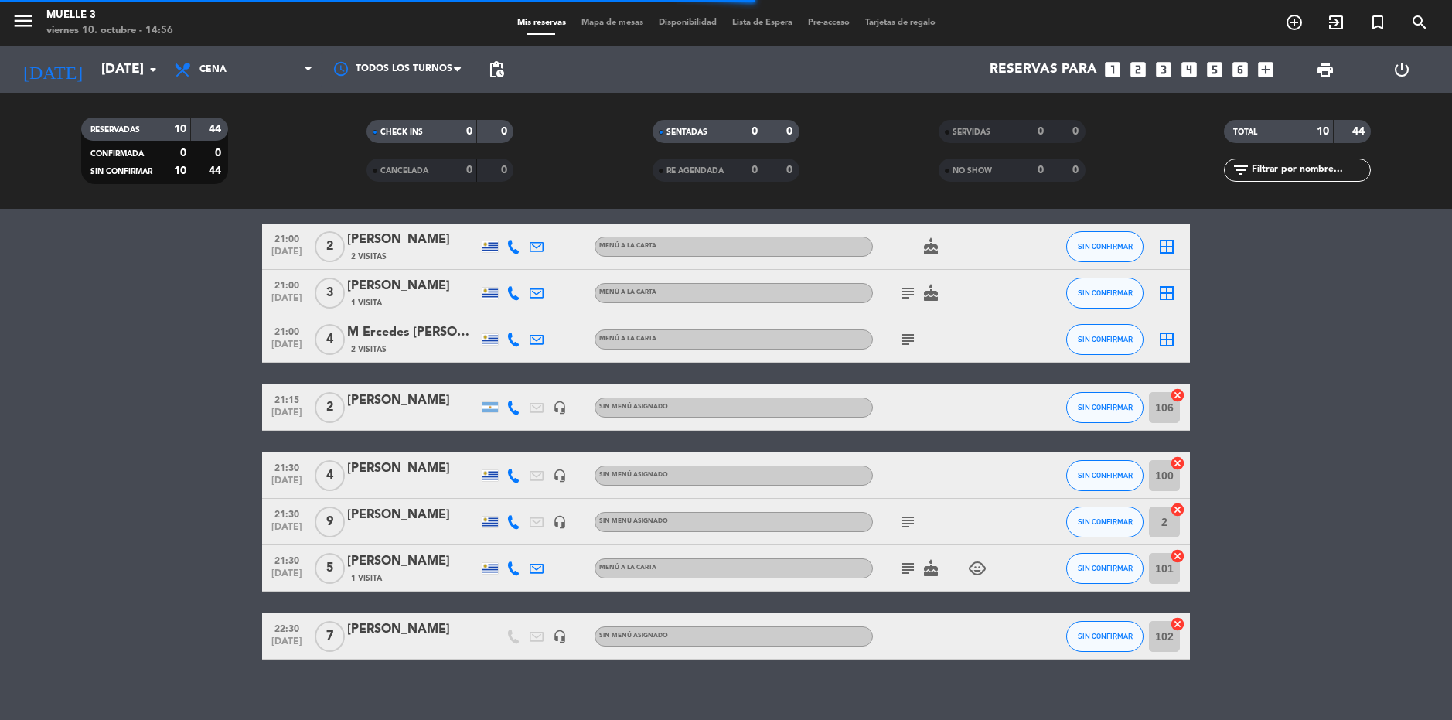
scroll to position [188, 0]
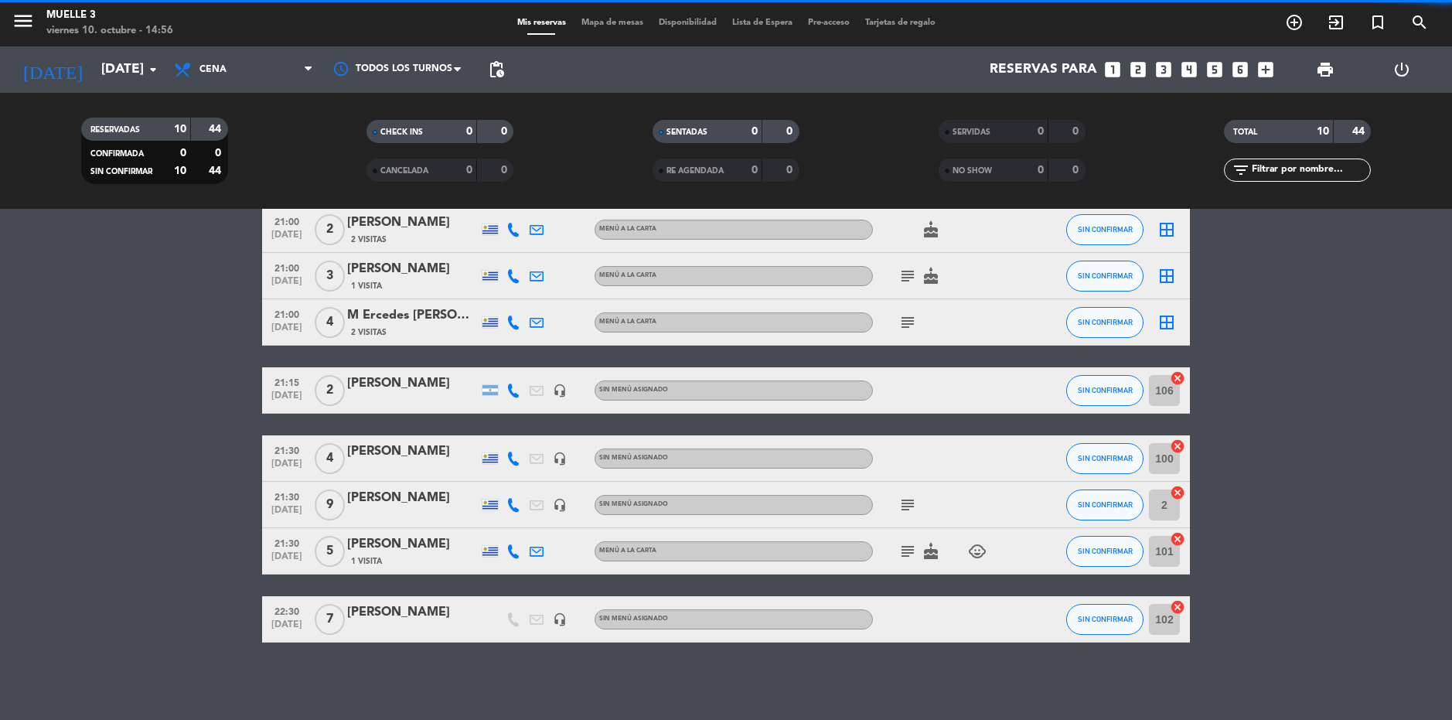
click at [1179, 444] on icon "cancel" at bounding box center [1176, 445] width 15 height 15
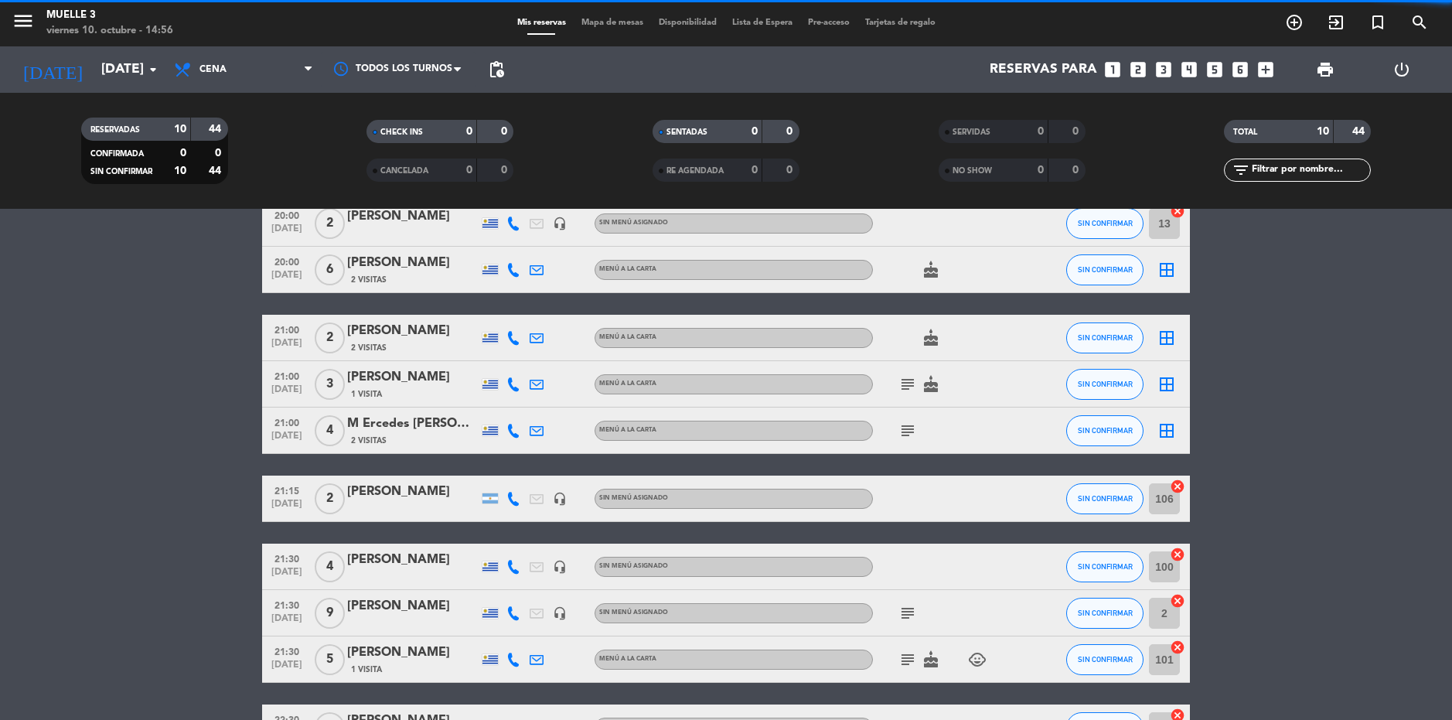
scroll to position [0, 0]
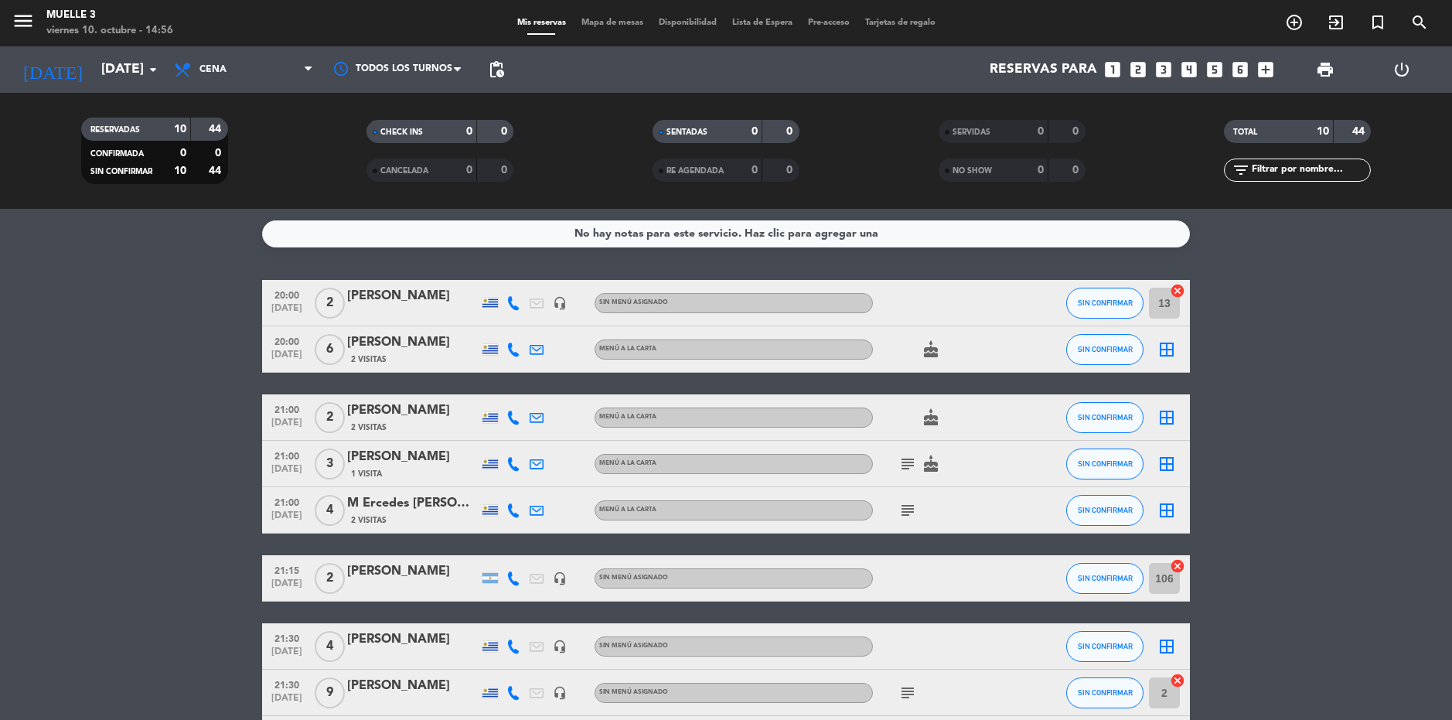
drag, startPoint x: 1166, startPoint y: 351, endPoint x: 1166, endPoint y: 341, distance: 10.0
click at [1166, 341] on icon "border_all" at bounding box center [1166, 349] width 19 height 19
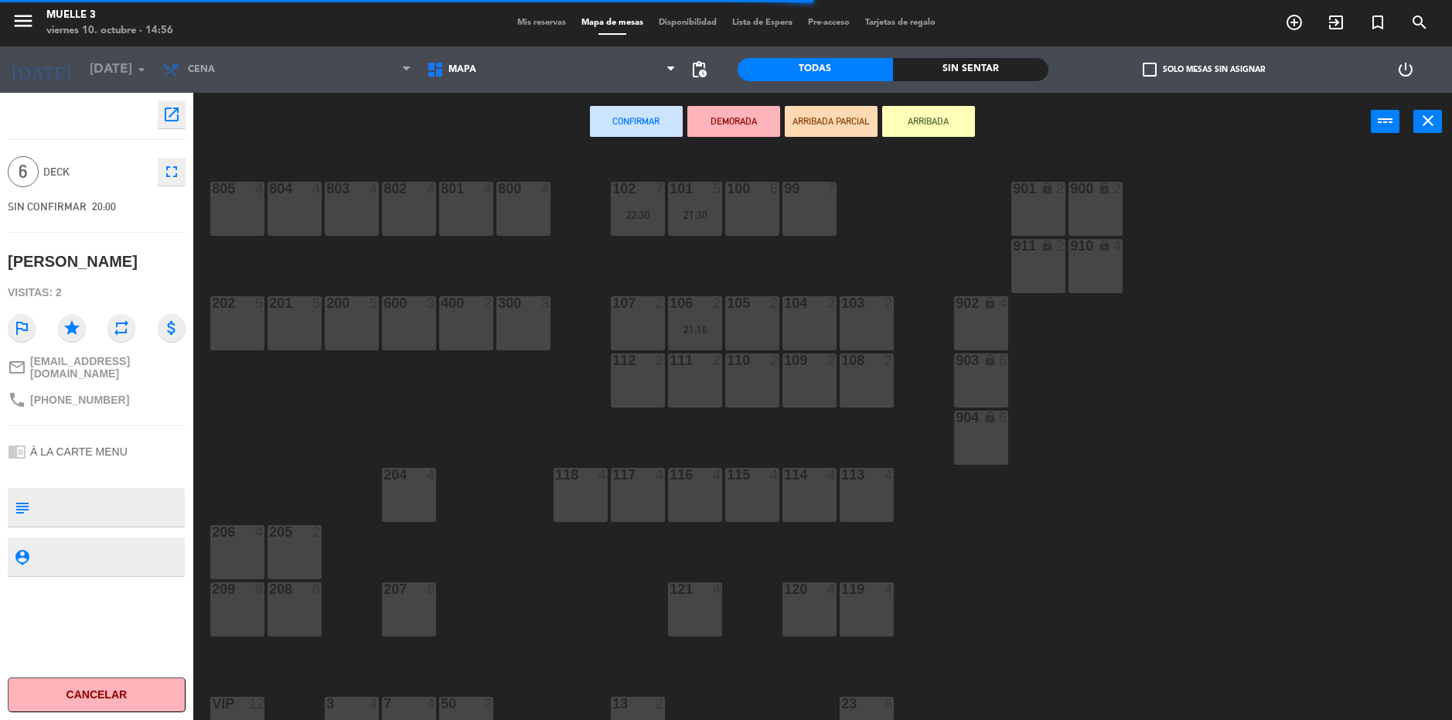
click at [744, 207] on div "100 6" at bounding box center [752, 209] width 54 height 54
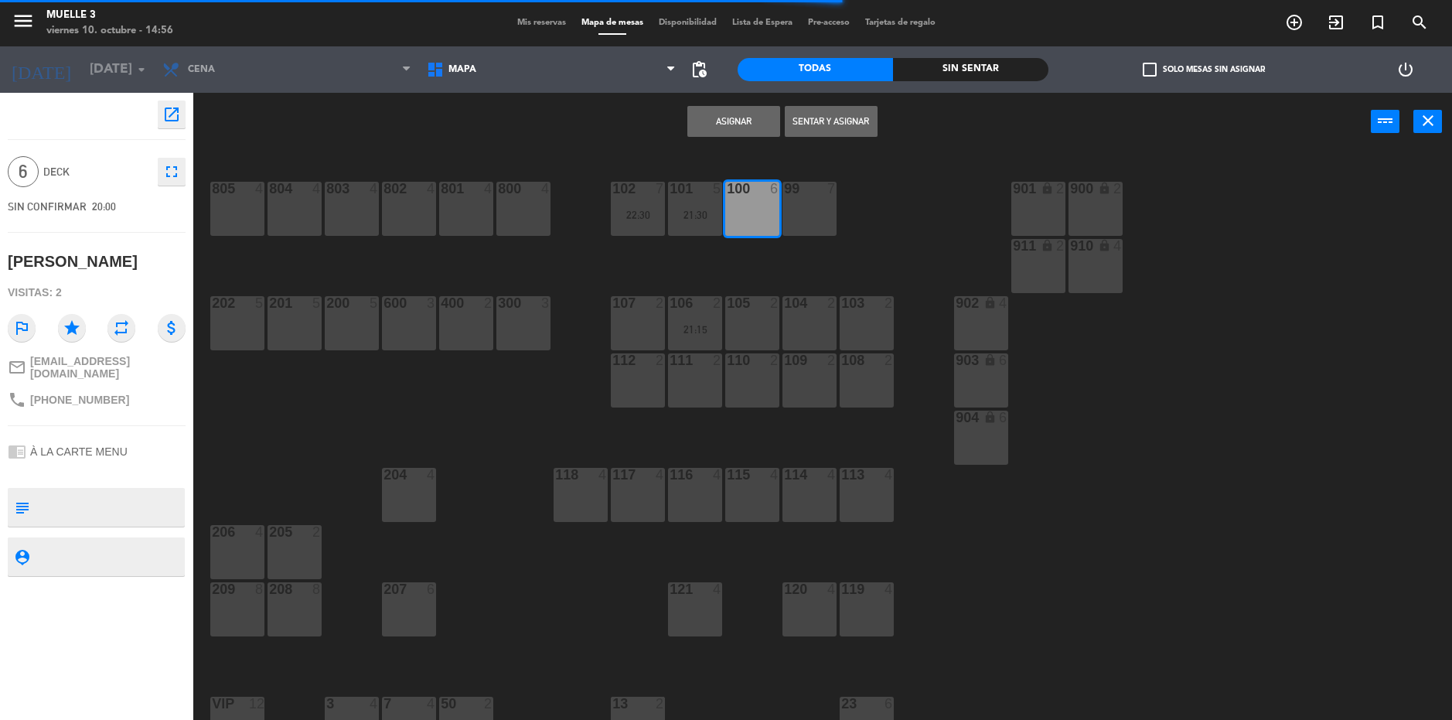
drag, startPoint x: 685, startPoint y: 114, endPoint x: 693, endPoint y: 112, distance: 7.9
click at [693, 112] on div "Asignar Sentar y Asignar power_input close" at bounding box center [781, 122] width 1177 height 59
click at [693, 112] on button "Asignar" at bounding box center [733, 121] width 93 height 31
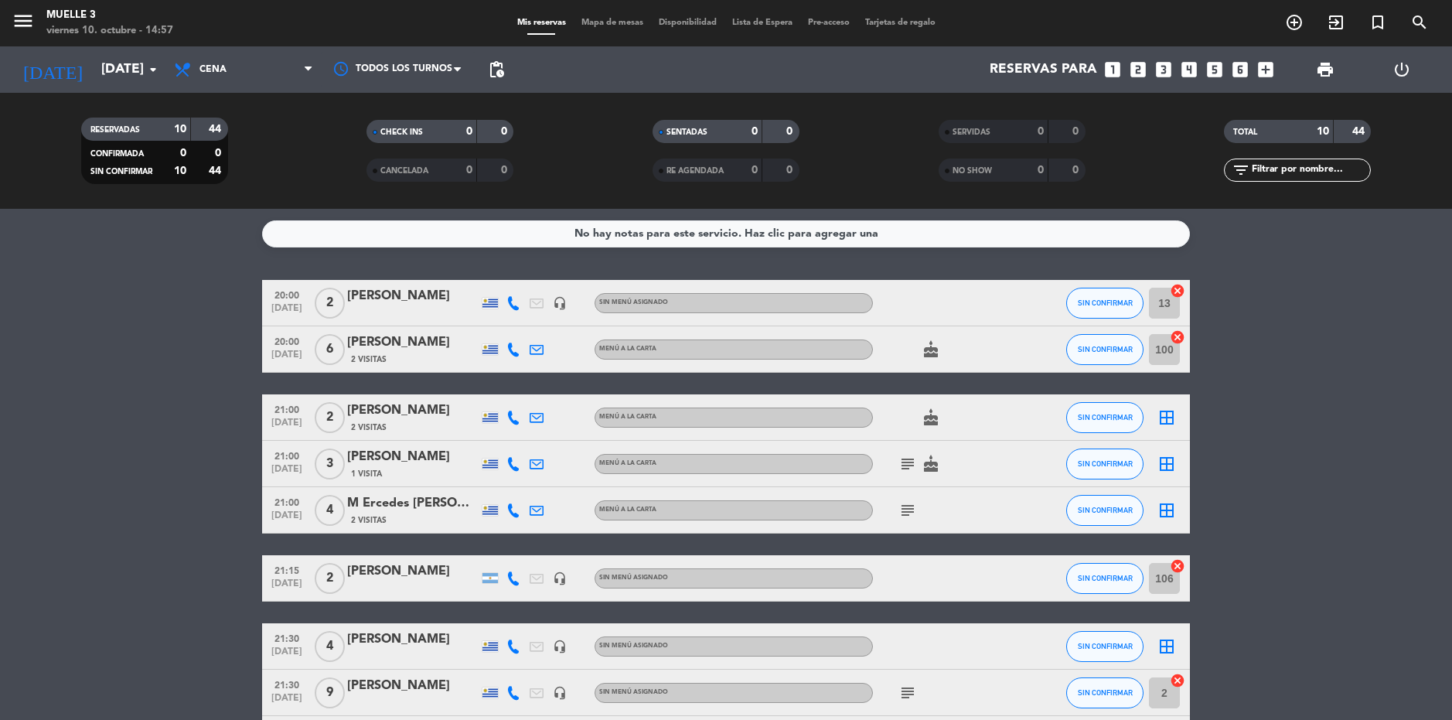
click at [905, 456] on icon "subject" at bounding box center [907, 464] width 19 height 19
click at [1166, 458] on icon "border_all" at bounding box center [1166, 464] width 19 height 19
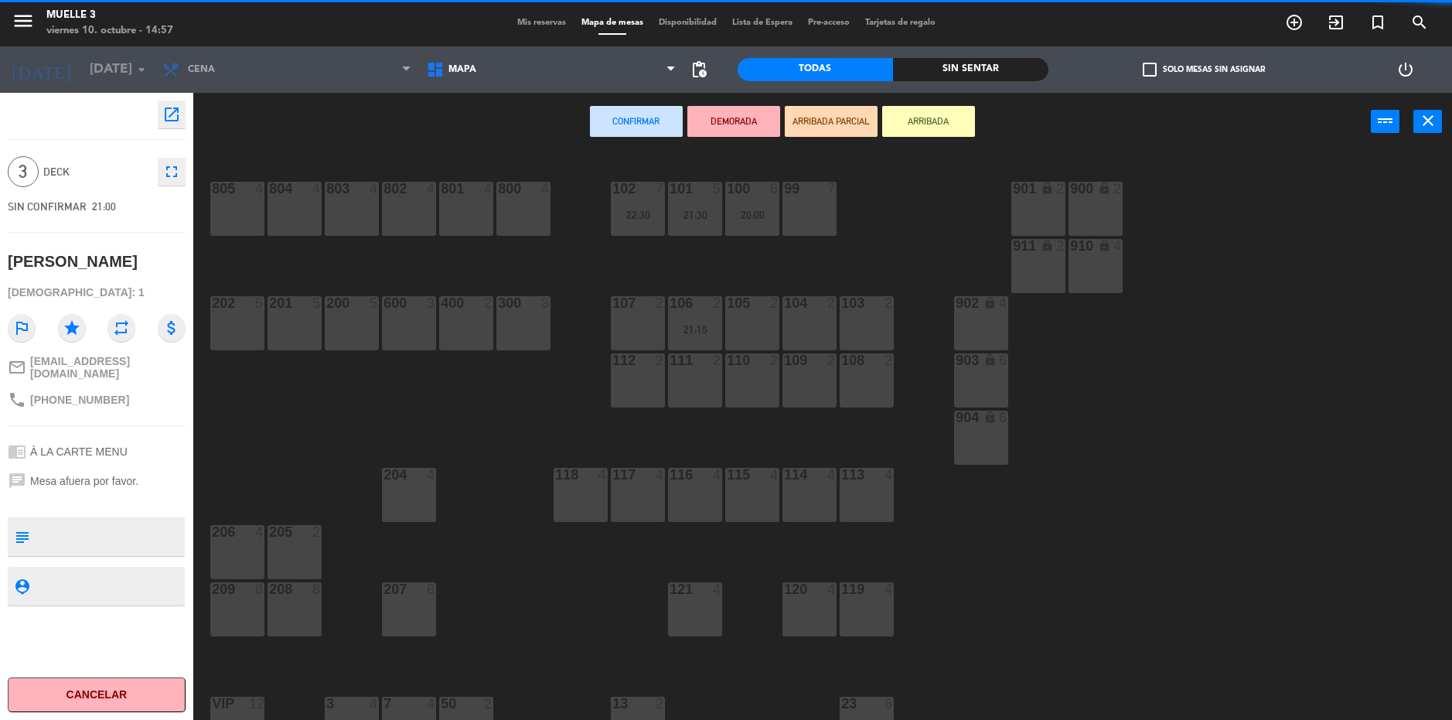
click at [545, 325] on div "300 3" at bounding box center [523, 323] width 54 height 54
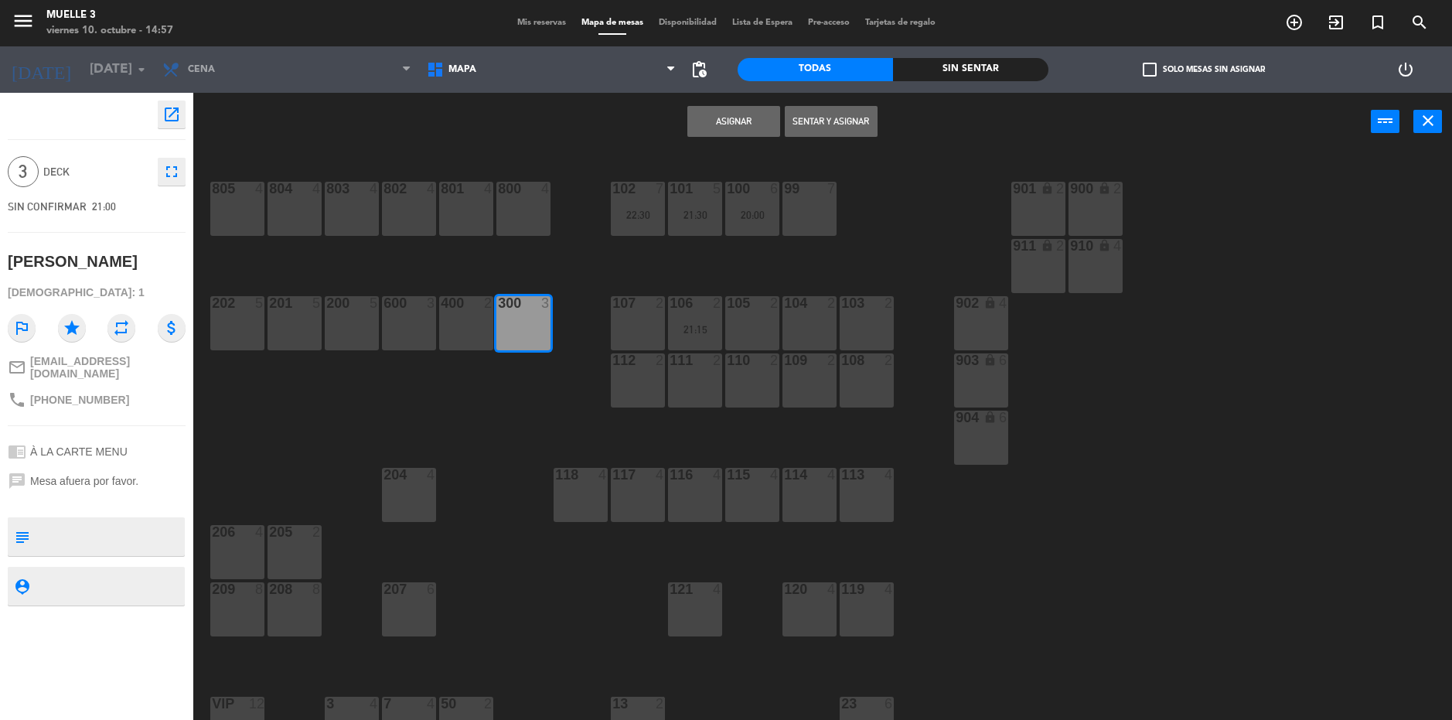
click at [760, 123] on button "Asignar" at bounding box center [733, 121] width 93 height 31
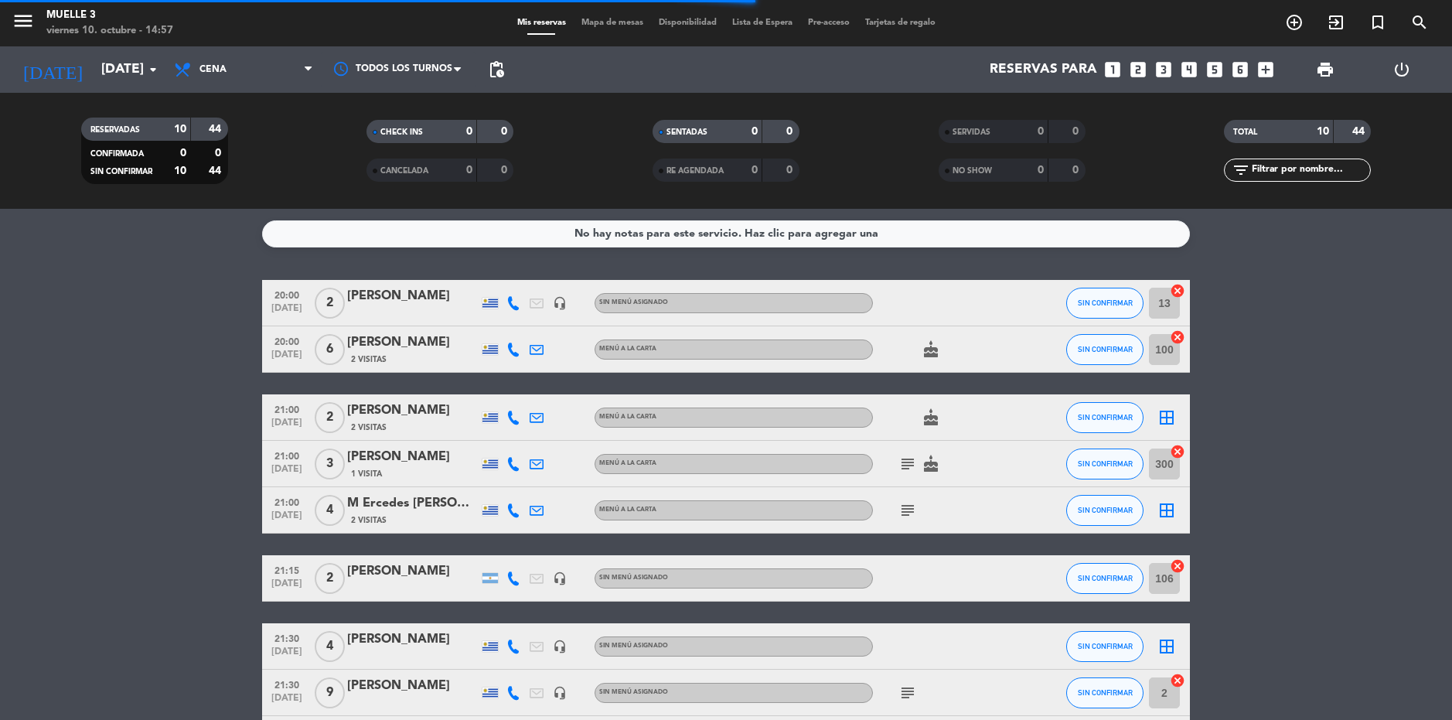
click at [903, 514] on icon "subject" at bounding box center [907, 510] width 19 height 19
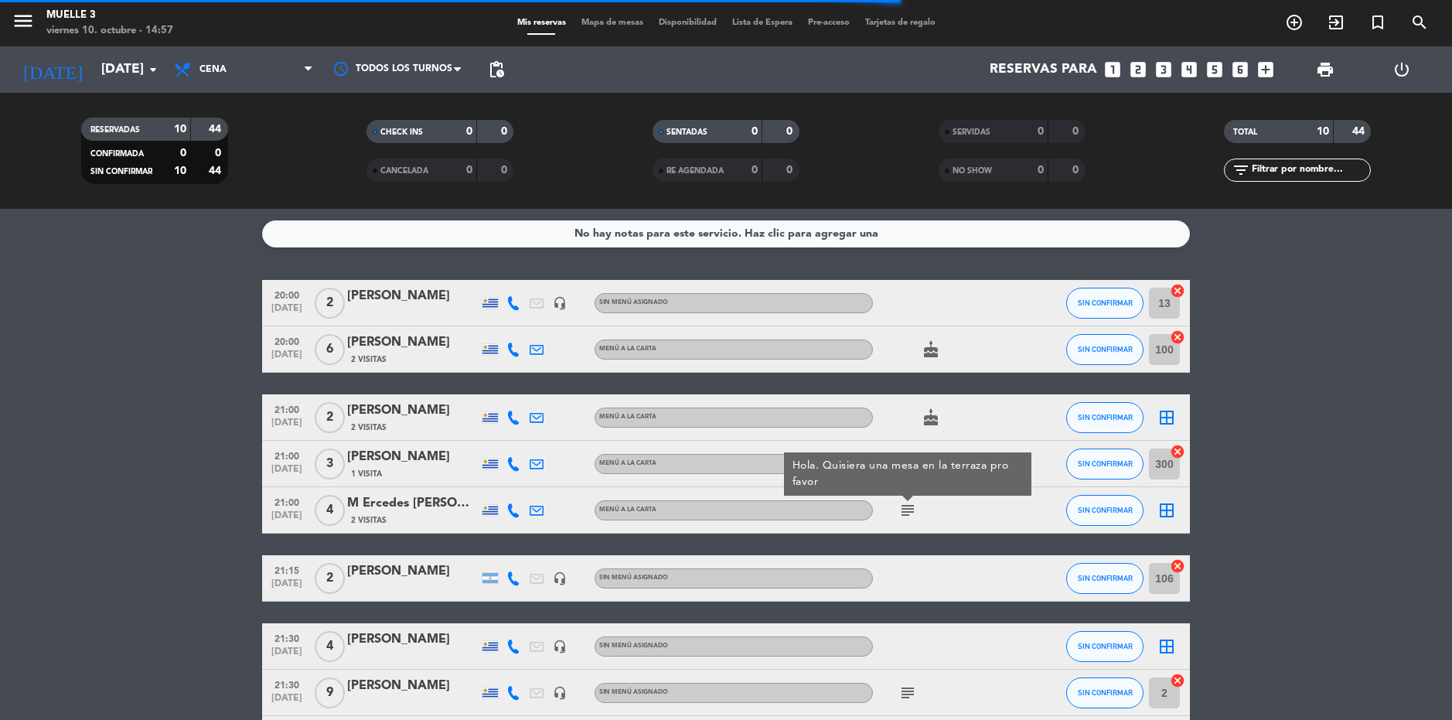
click at [1173, 501] on icon "border_all" at bounding box center [1166, 510] width 19 height 19
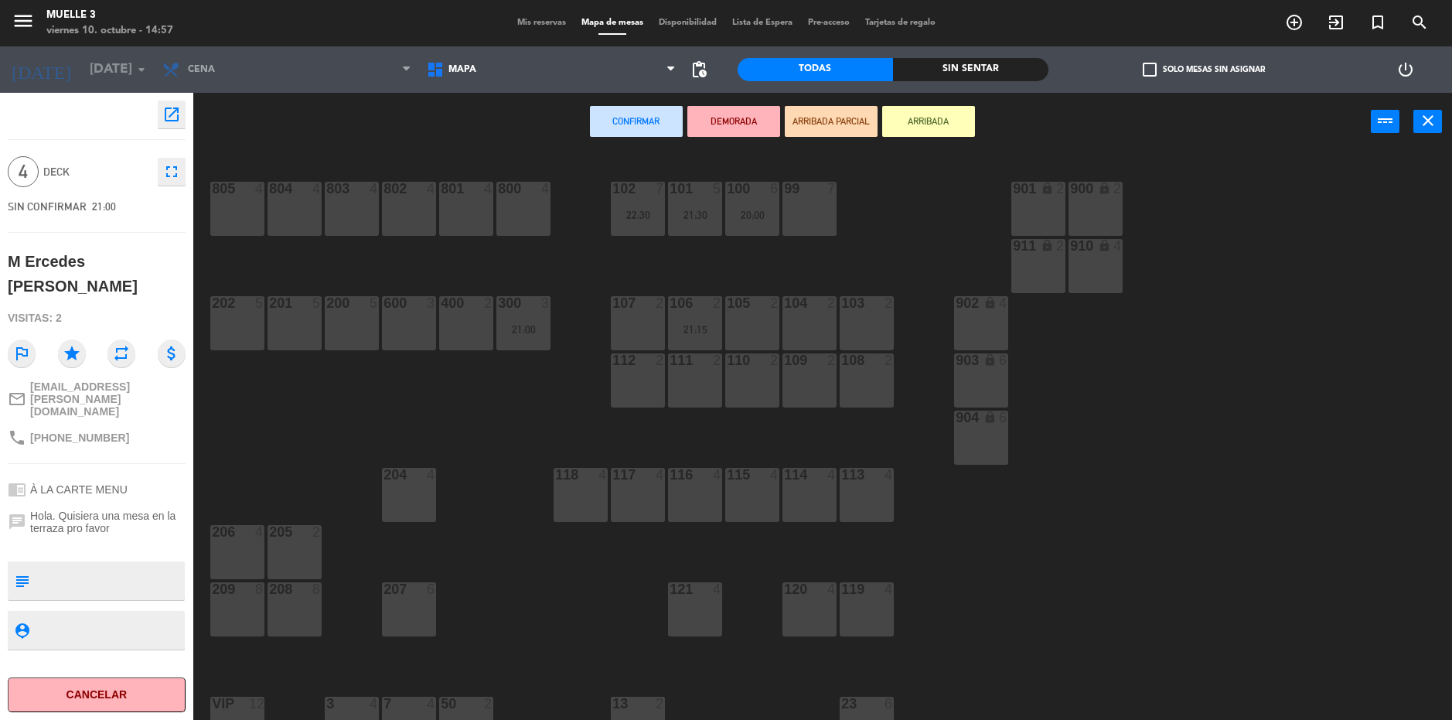
click at [426, 206] on div "802 4" at bounding box center [409, 209] width 54 height 54
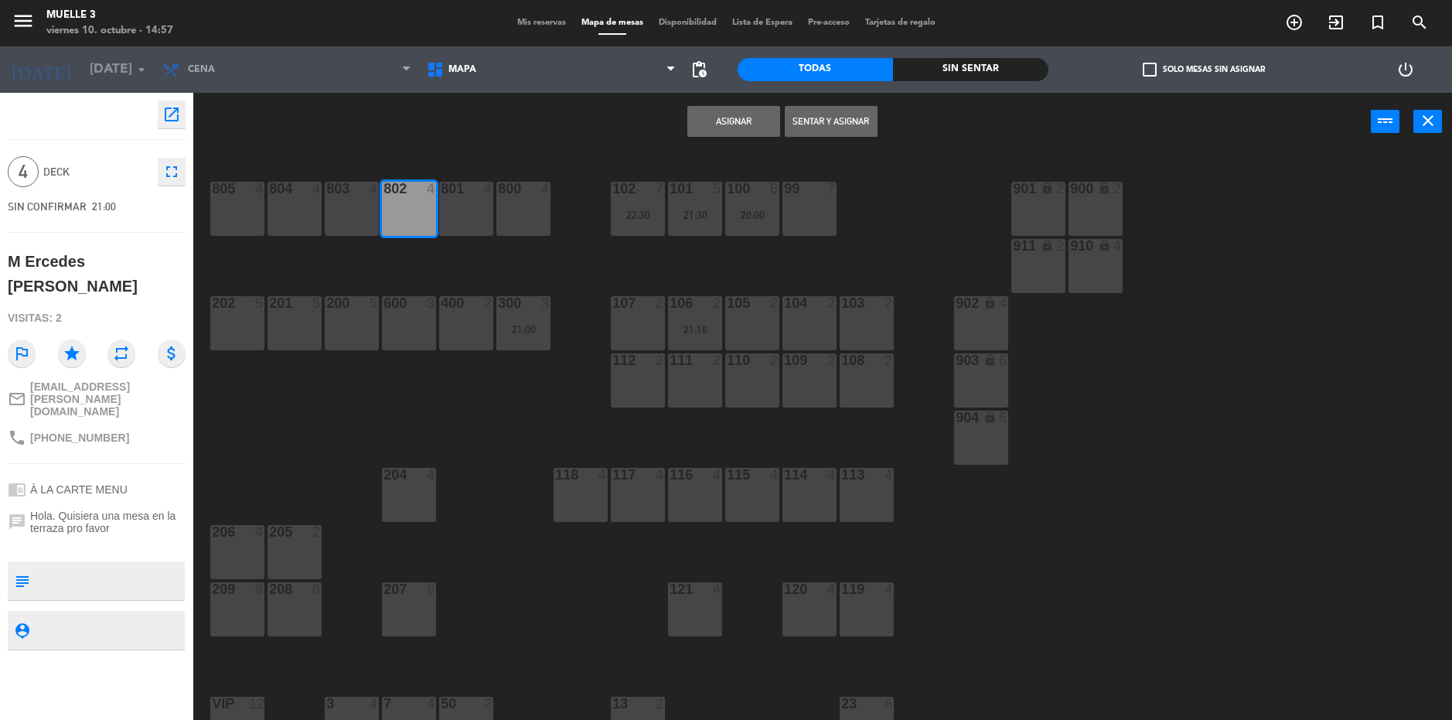
click at [730, 112] on button "Asignar" at bounding box center [733, 121] width 93 height 31
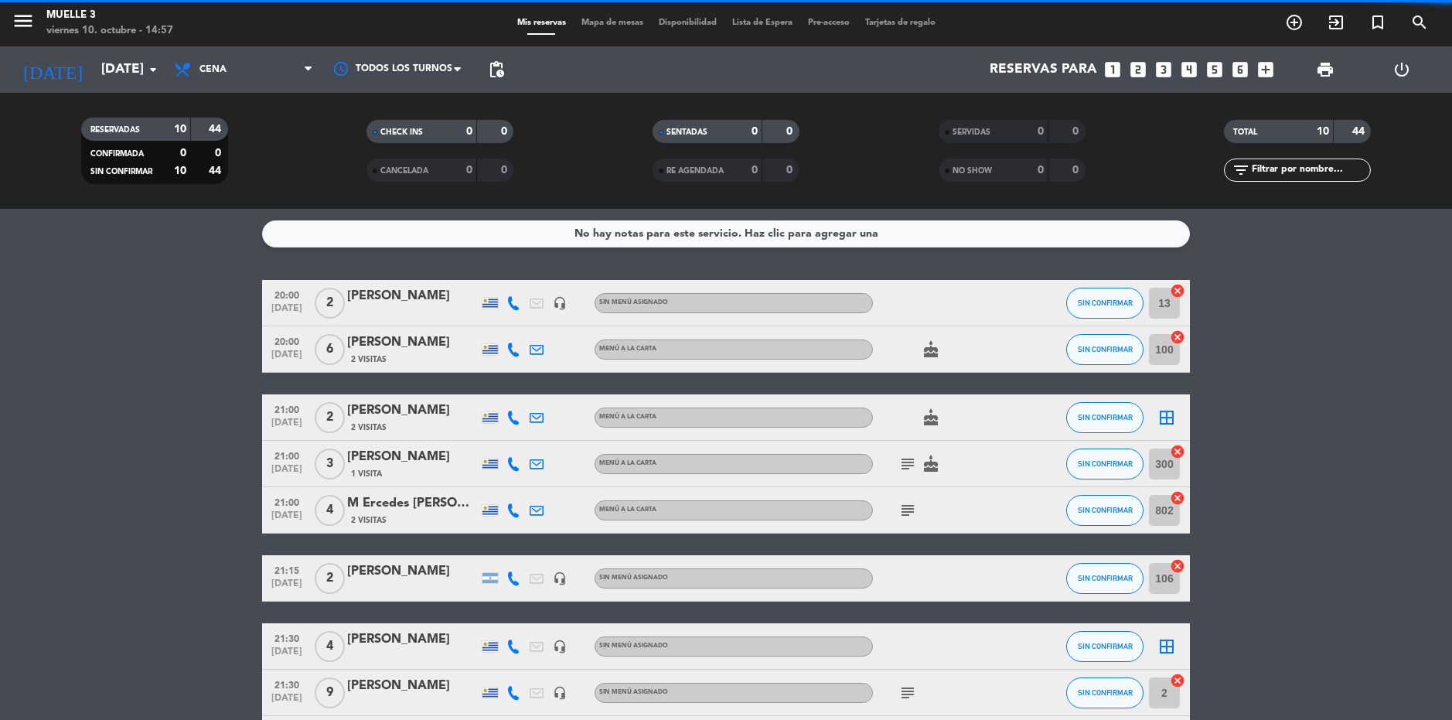
click at [1166, 420] on icon "border_all" at bounding box center [1166, 417] width 19 height 19
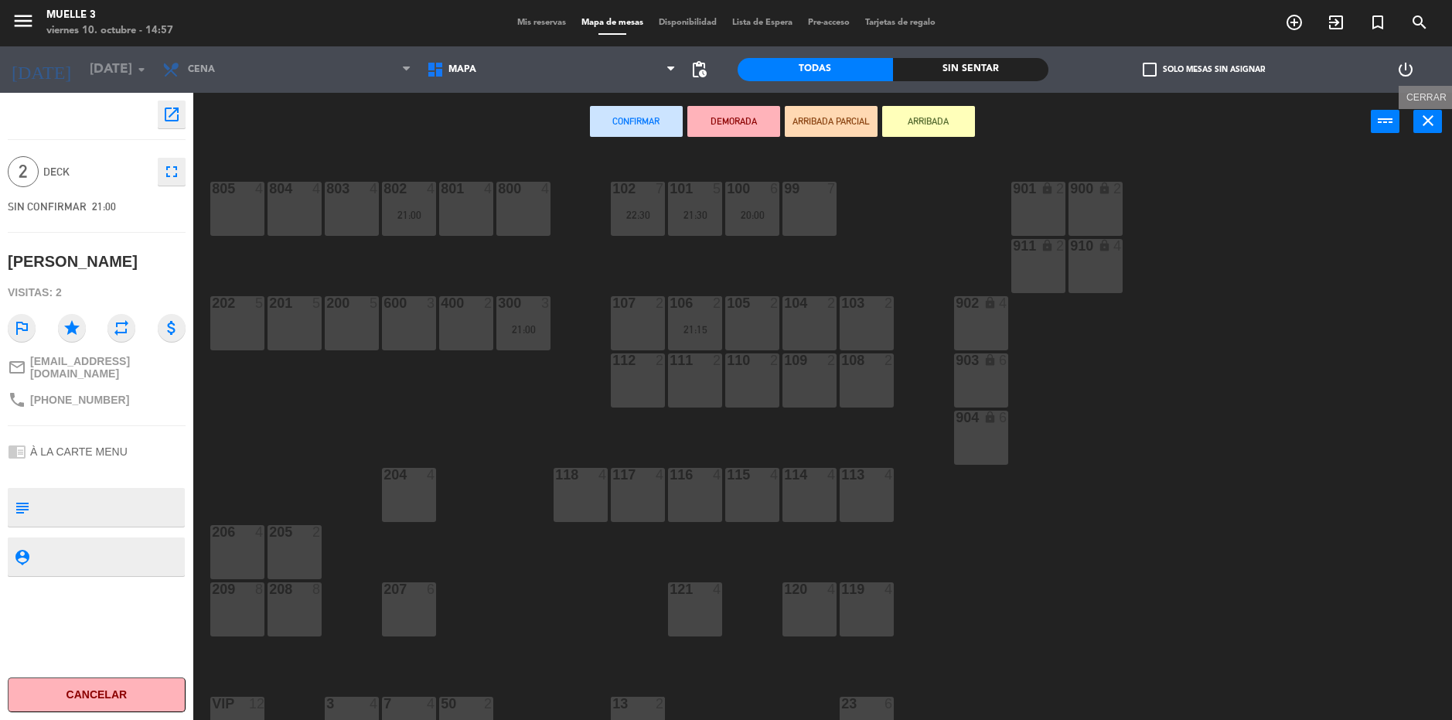
click at [1422, 131] on button "close" at bounding box center [1427, 121] width 29 height 23
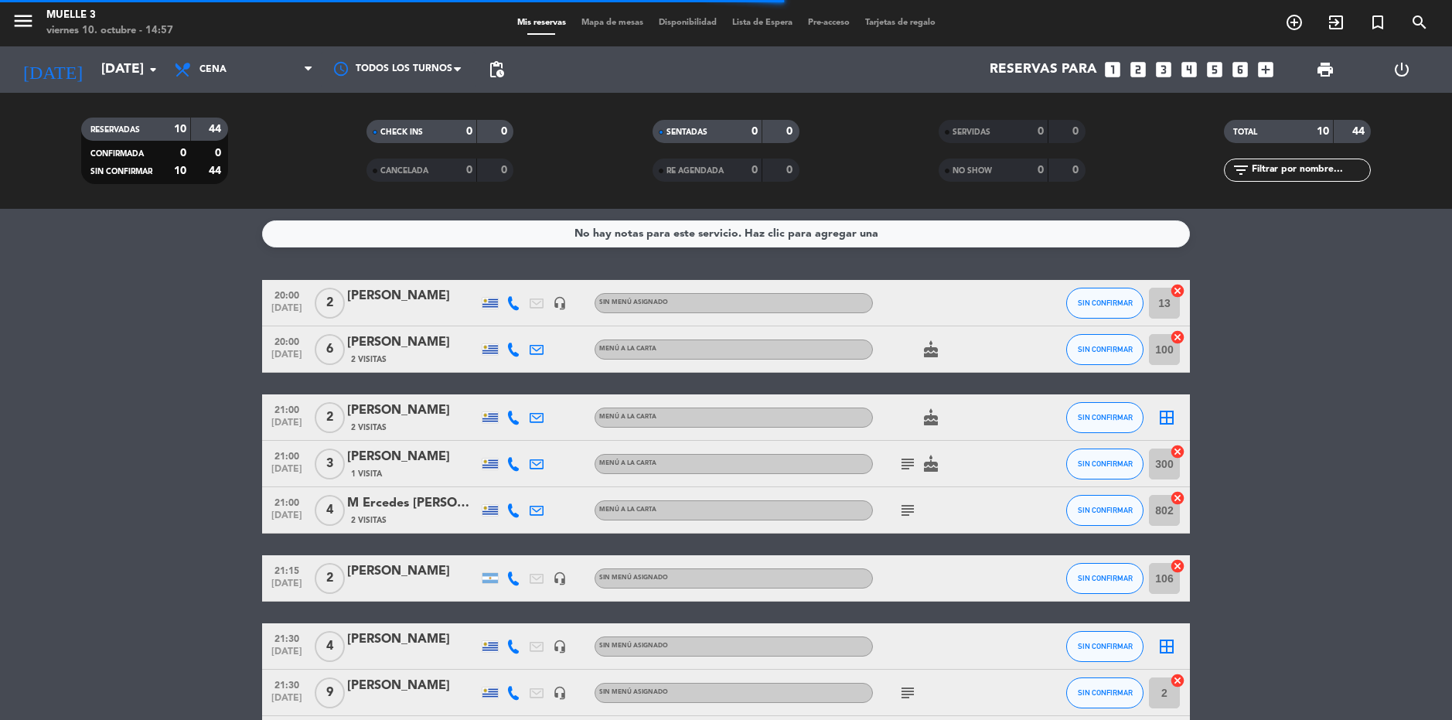
click at [1174, 331] on icon "cancel" at bounding box center [1176, 336] width 15 height 15
click at [1180, 452] on icon "cancel" at bounding box center [1176, 451] width 15 height 15
click at [1177, 500] on icon "cancel" at bounding box center [1176, 497] width 15 height 15
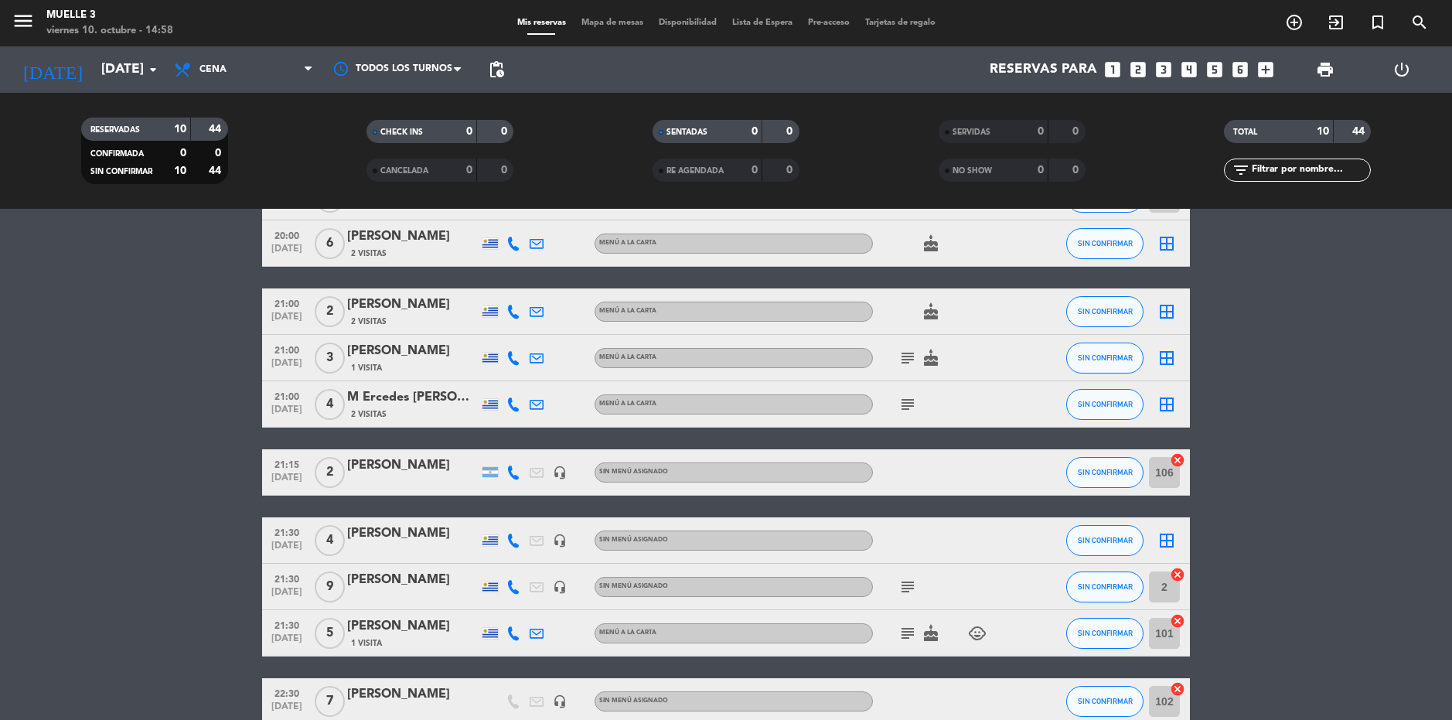
scroll to position [188, 0]
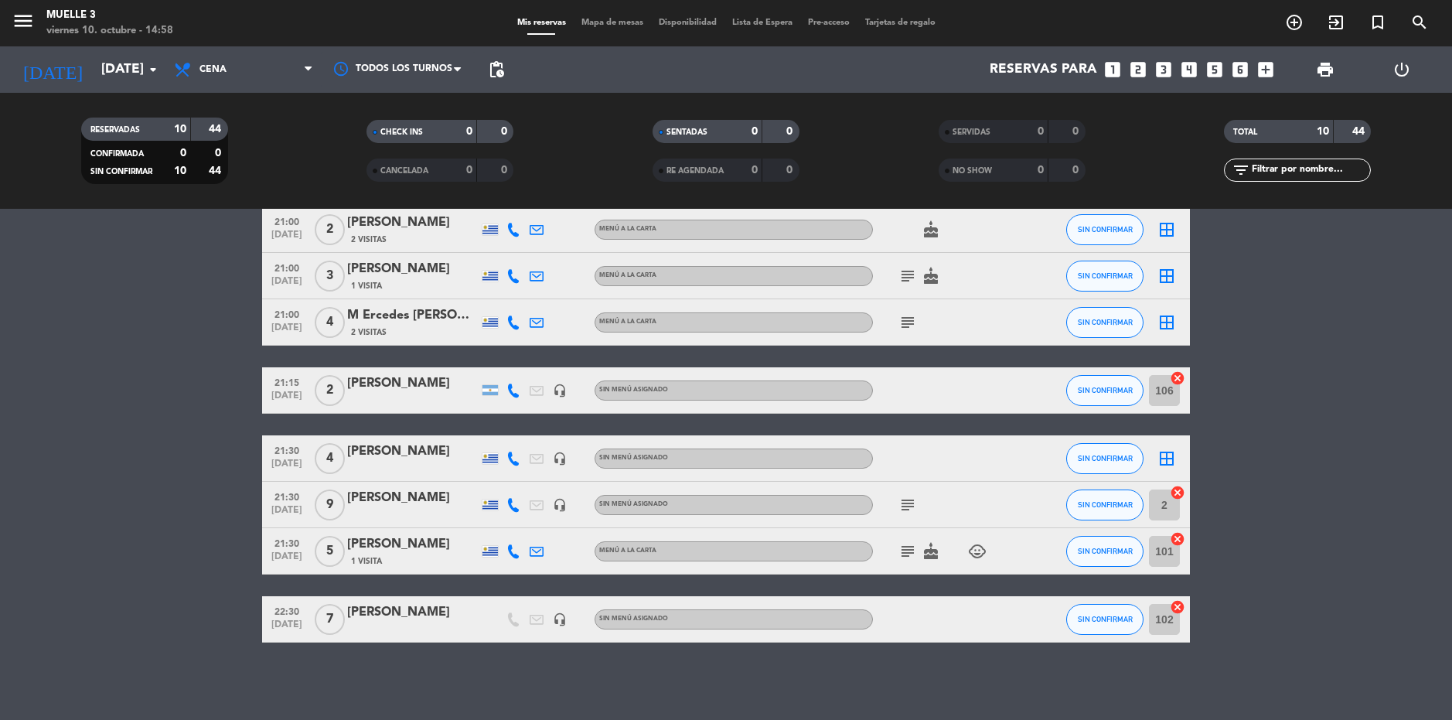
click at [372, 453] on div "[PERSON_NAME]" at bounding box center [412, 451] width 131 height 20
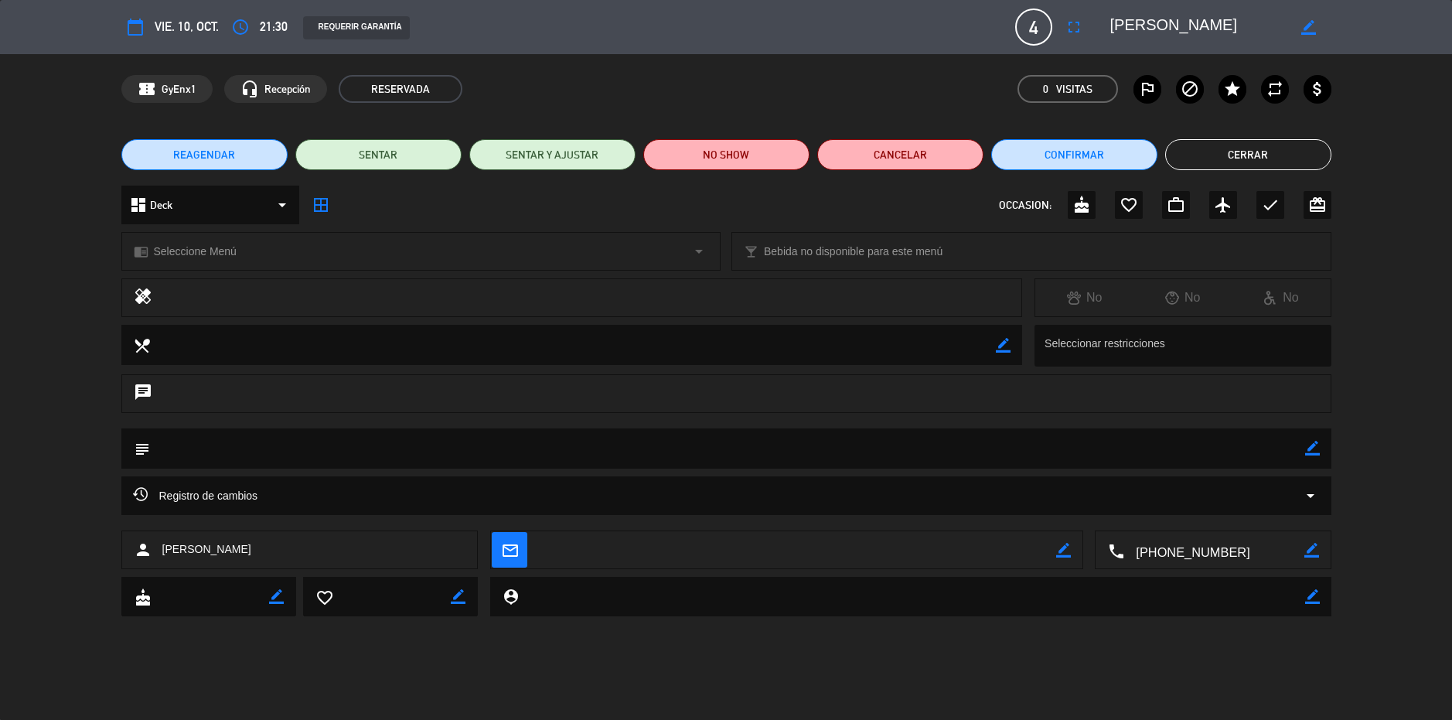
drag, startPoint x: 1306, startPoint y: 452, endPoint x: 1283, endPoint y: 444, distance: 24.7
click at [1306, 451] on icon "border_color" at bounding box center [1312, 448] width 15 height 15
click at [1261, 440] on textarea at bounding box center [727, 447] width 1155 height 39
type textarea "pidio la mesa 100"
click at [1310, 445] on icon at bounding box center [1312, 448] width 15 height 15
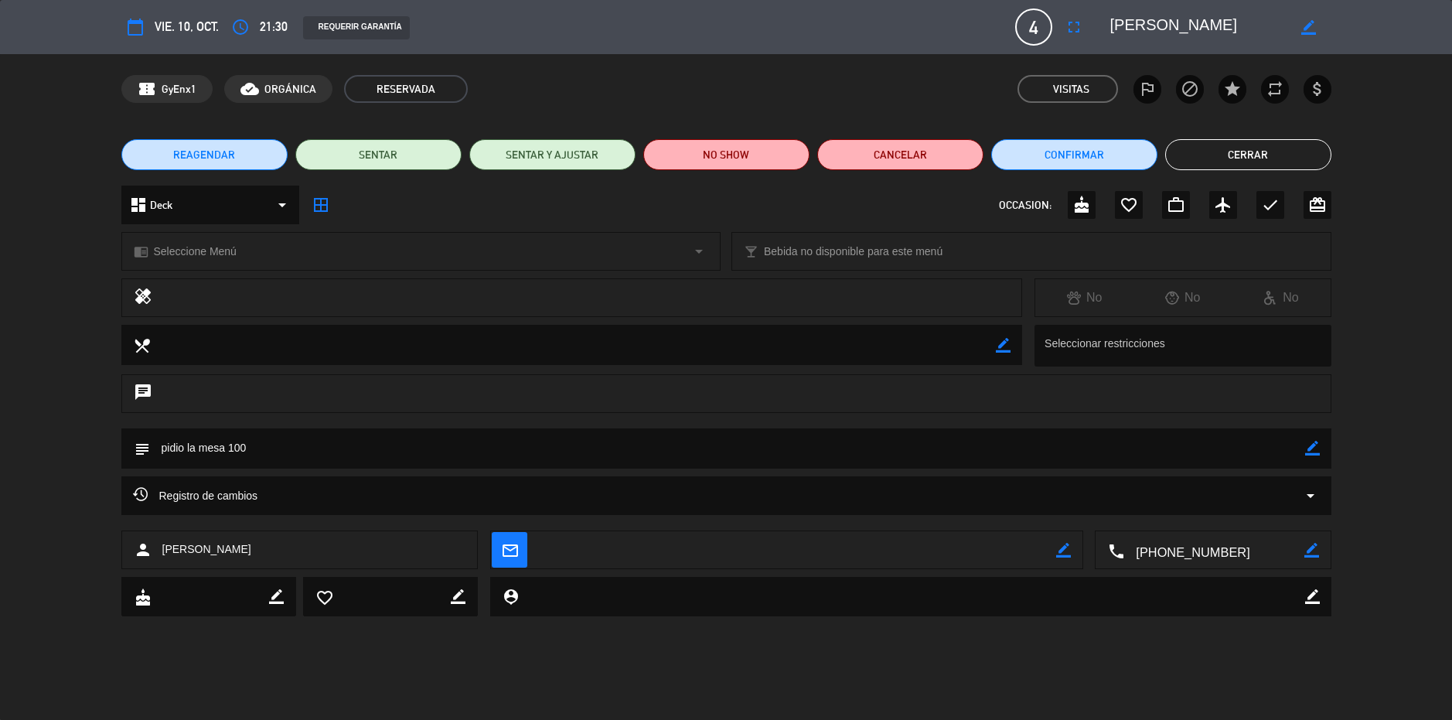
click at [1252, 148] on button "Cerrar" at bounding box center [1248, 154] width 166 height 31
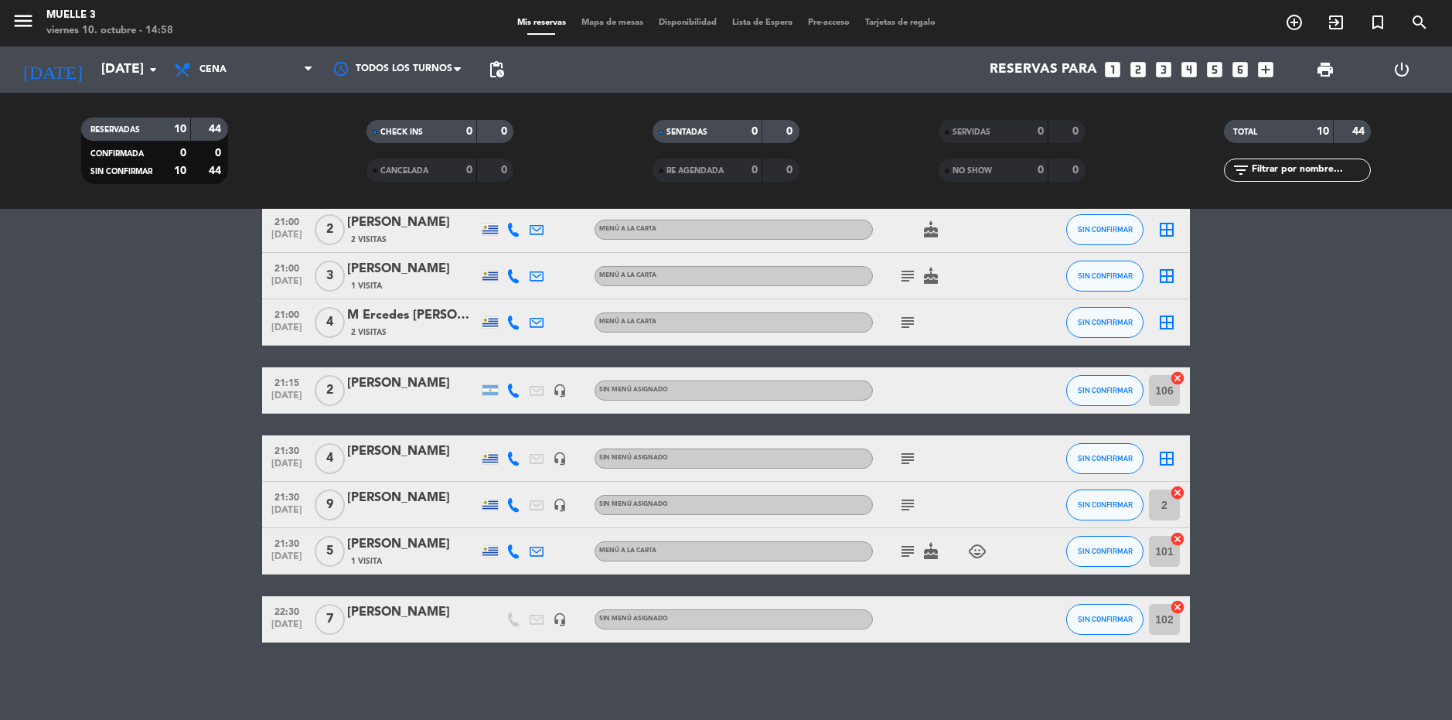
click at [905, 453] on icon "subject" at bounding box center [907, 458] width 19 height 19
click at [420, 456] on div "[PERSON_NAME]" at bounding box center [412, 451] width 131 height 20
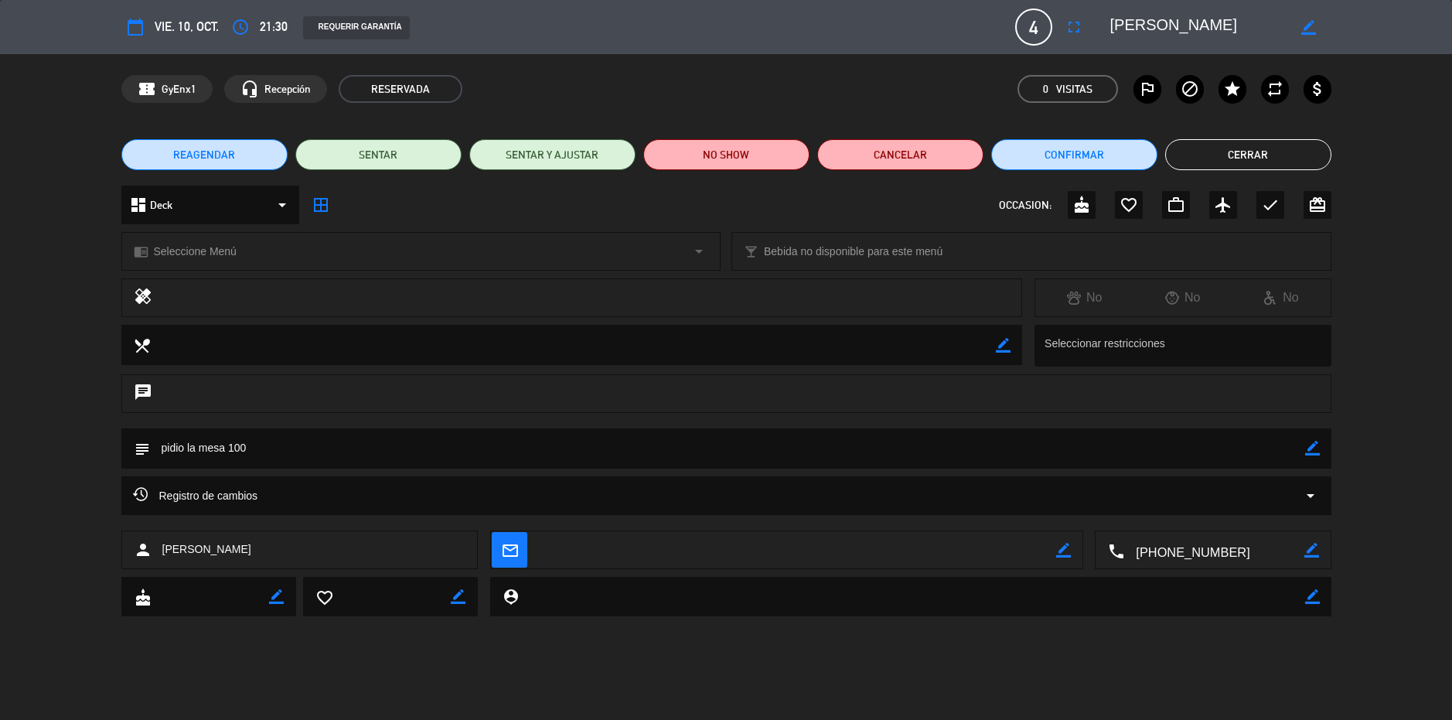
click at [1312, 448] on icon "border_color" at bounding box center [1312, 448] width 15 height 15
click at [1249, 450] on textarea at bounding box center [727, 447] width 1155 height 39
type textarea "p"
type textarea "contra el mar"
click at [1312, 444] on icon at bounding box center [1312, 448] width 15 height 15
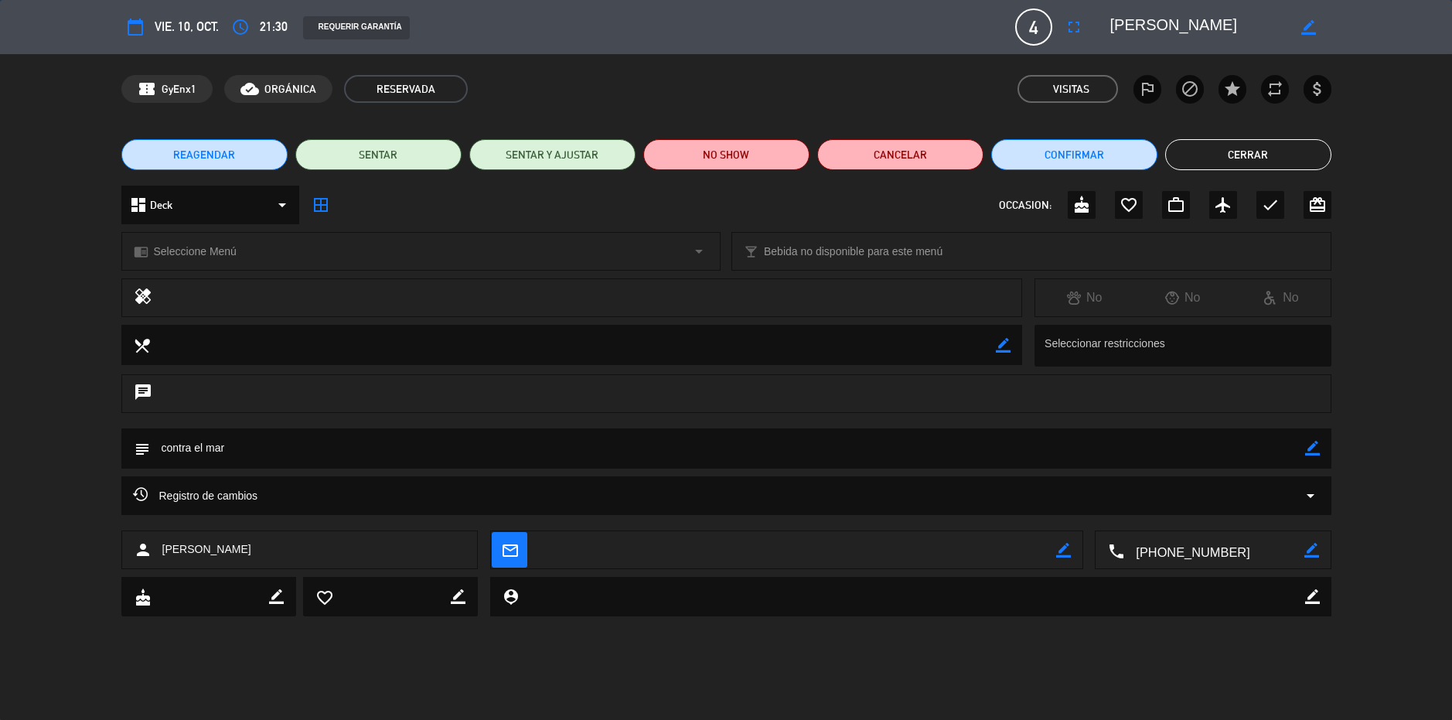
click at [1259, 149] on button "Cerrar" at bounding box center [1248, 154] width 166 height 31
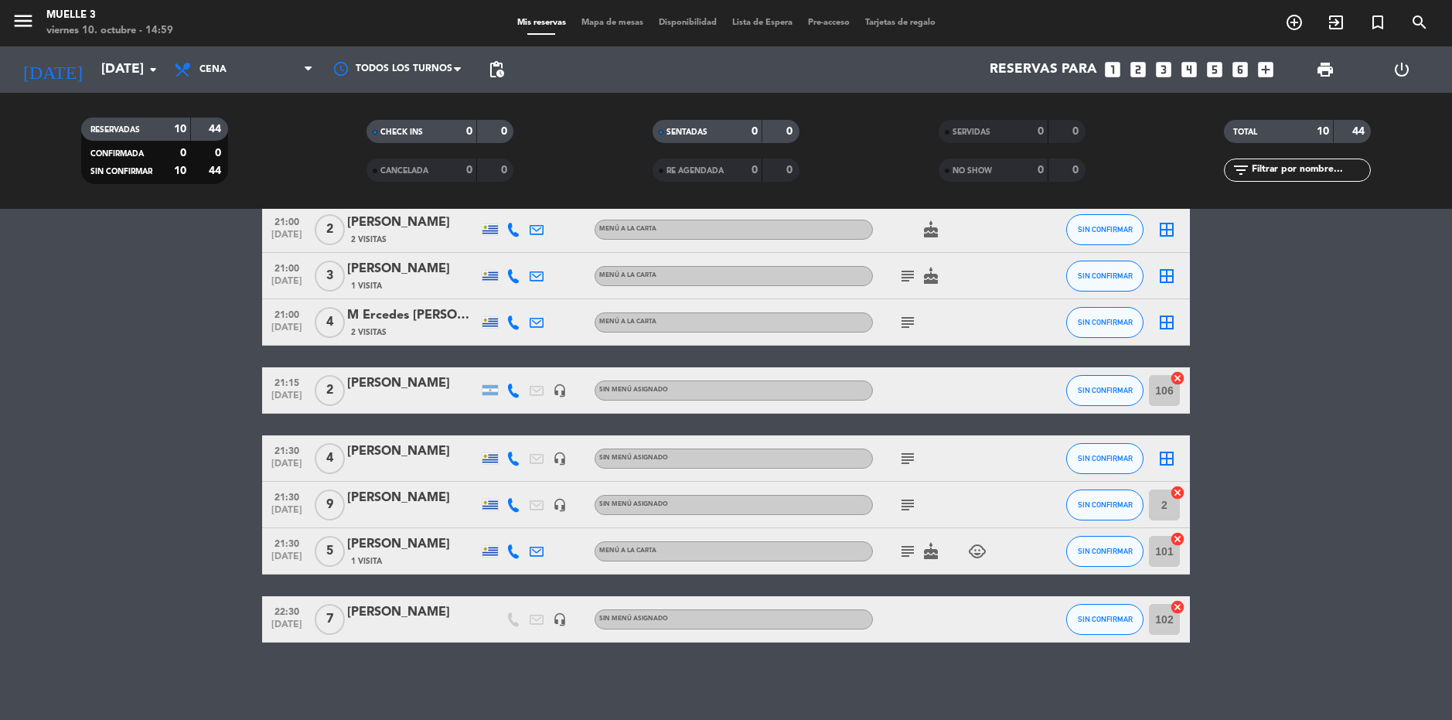
click at [1163, 454] on icon "border_all" at bounding box center [1166, 458] width 19 height 19
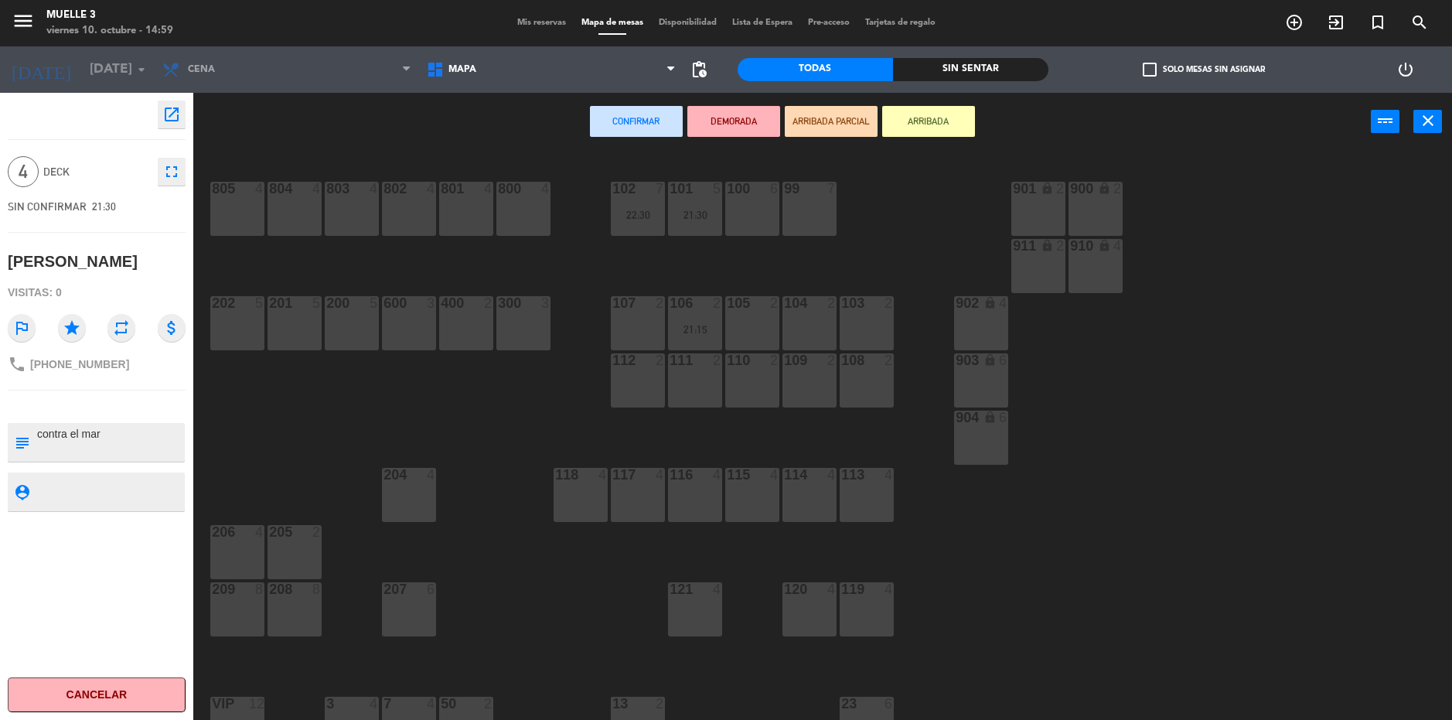
click at [469, 211] on div "801 4" at bounding box center [466, 209] width 54 height 54
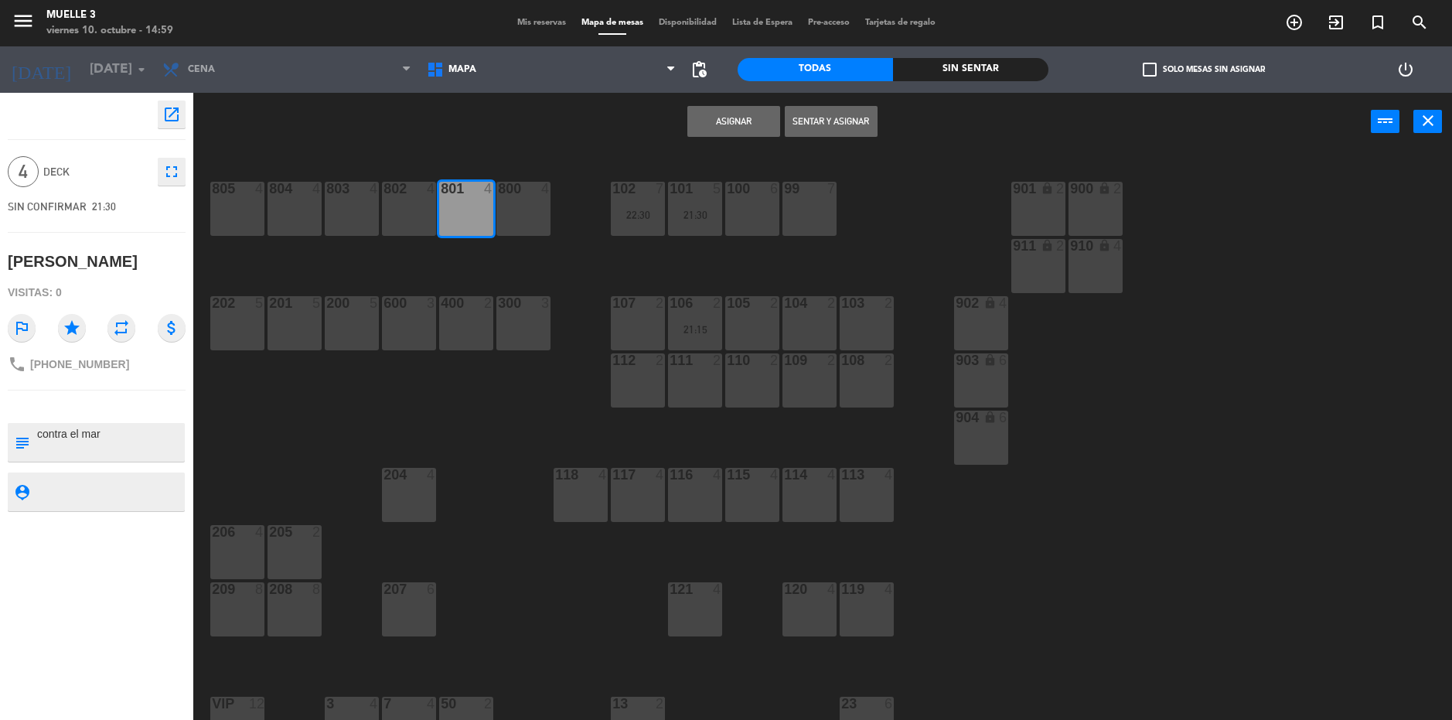
click at [717, 114] on button "Asignar" at bounding box center [733, 121] width 93 height 31
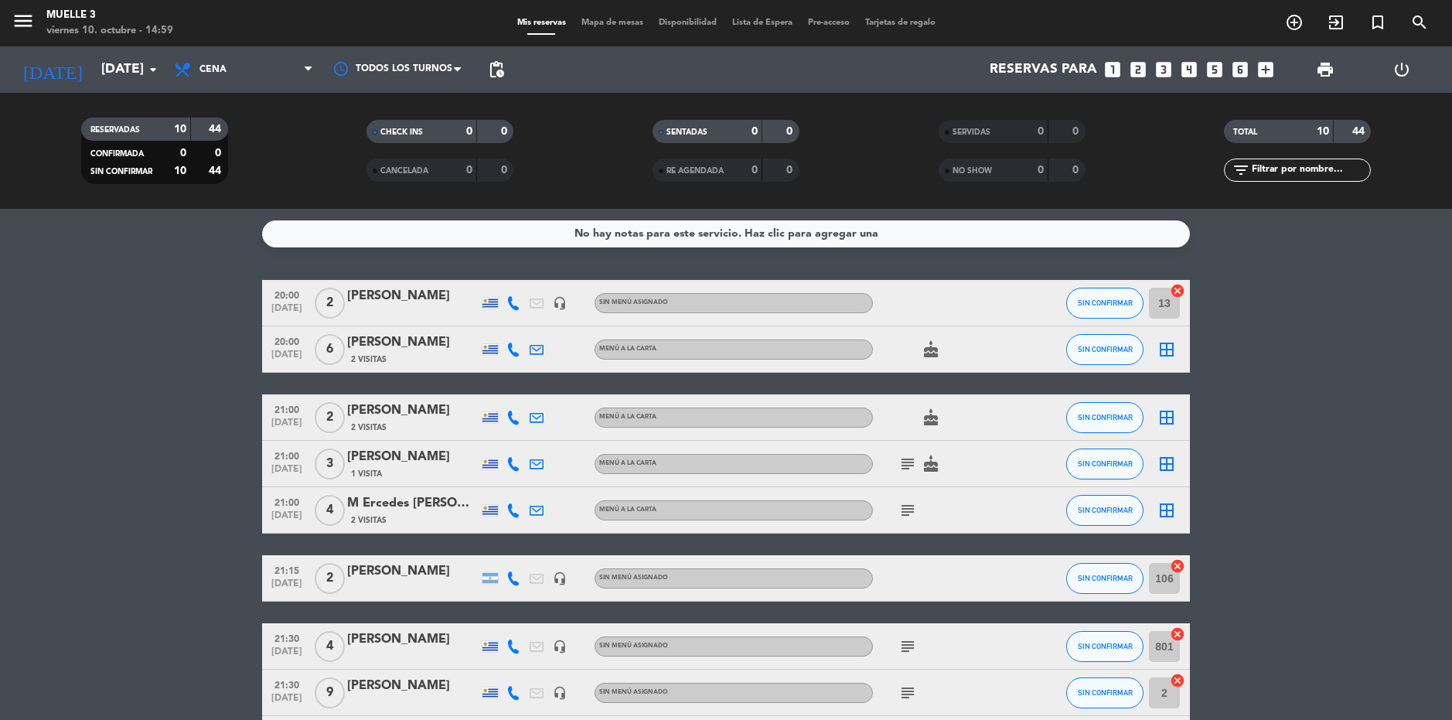
click at [405, 299] on div "[PERSON_NAME]" at bounding box center [412, 296] width 131 height 20
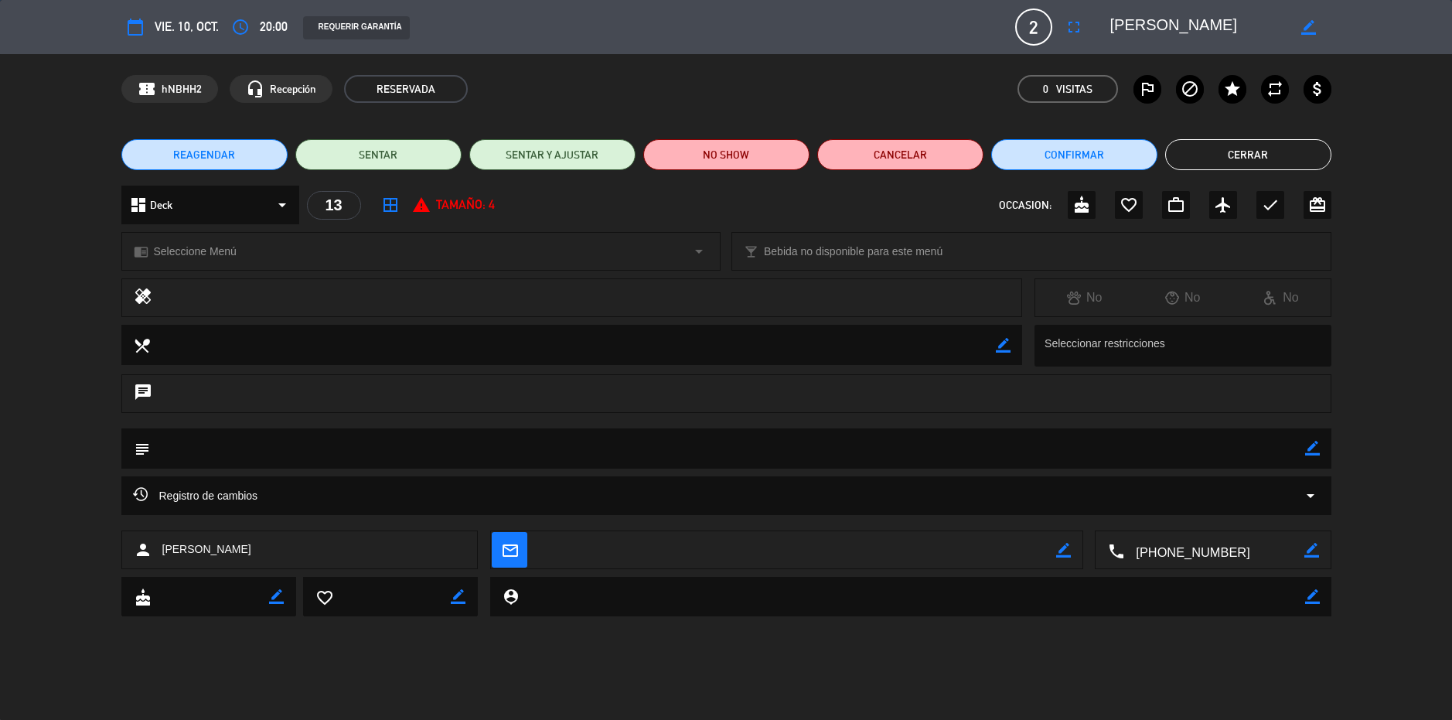
click at [1310, 448] on icon "border_color" at bounding box center [1312, 448] width 15 height 15
click at [1265, 442] on textarea at bounding box center [727, 447] width 1155 height 39
type textarea "adentor conta la vebntans"
click at [1306, 443] on icon at bounding box center [1312, 448] width 15 height 15
click at [1237, 147] on button "Cerrar" at bounding box center [1248, 154] width 166 height 31
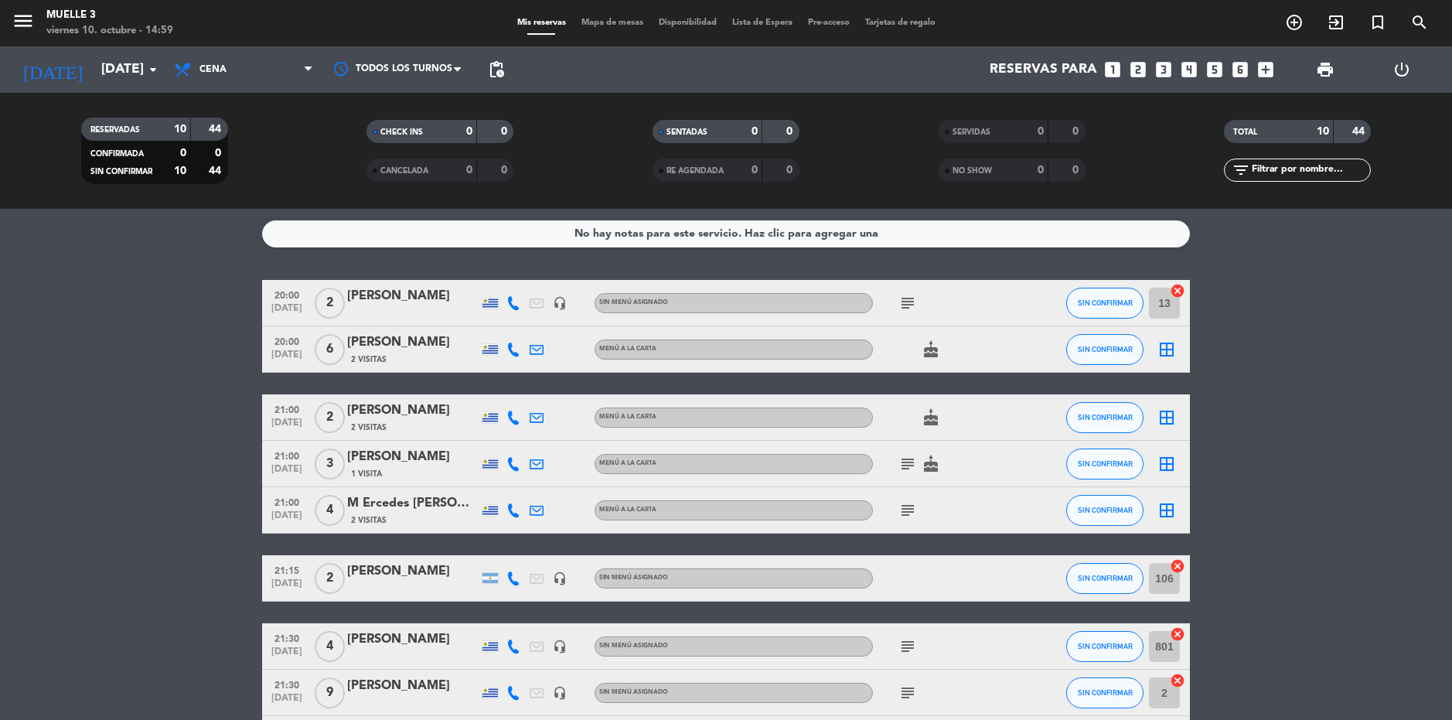
click at [1167, 355] on icon "border_all" at bounding box center [1166, 349] width 19 height 19
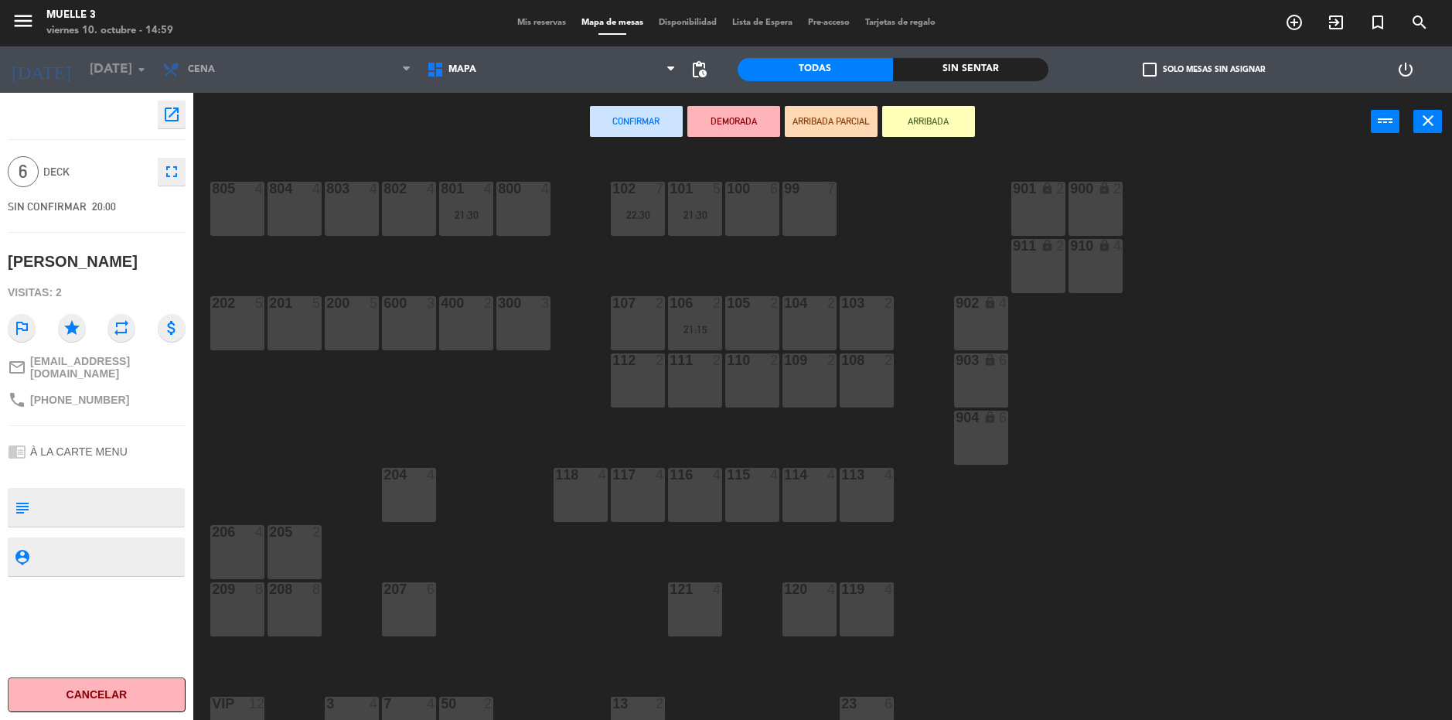
click at [758, 209] on div "100 6" at bounding box center [752, 209] width 54 height 54
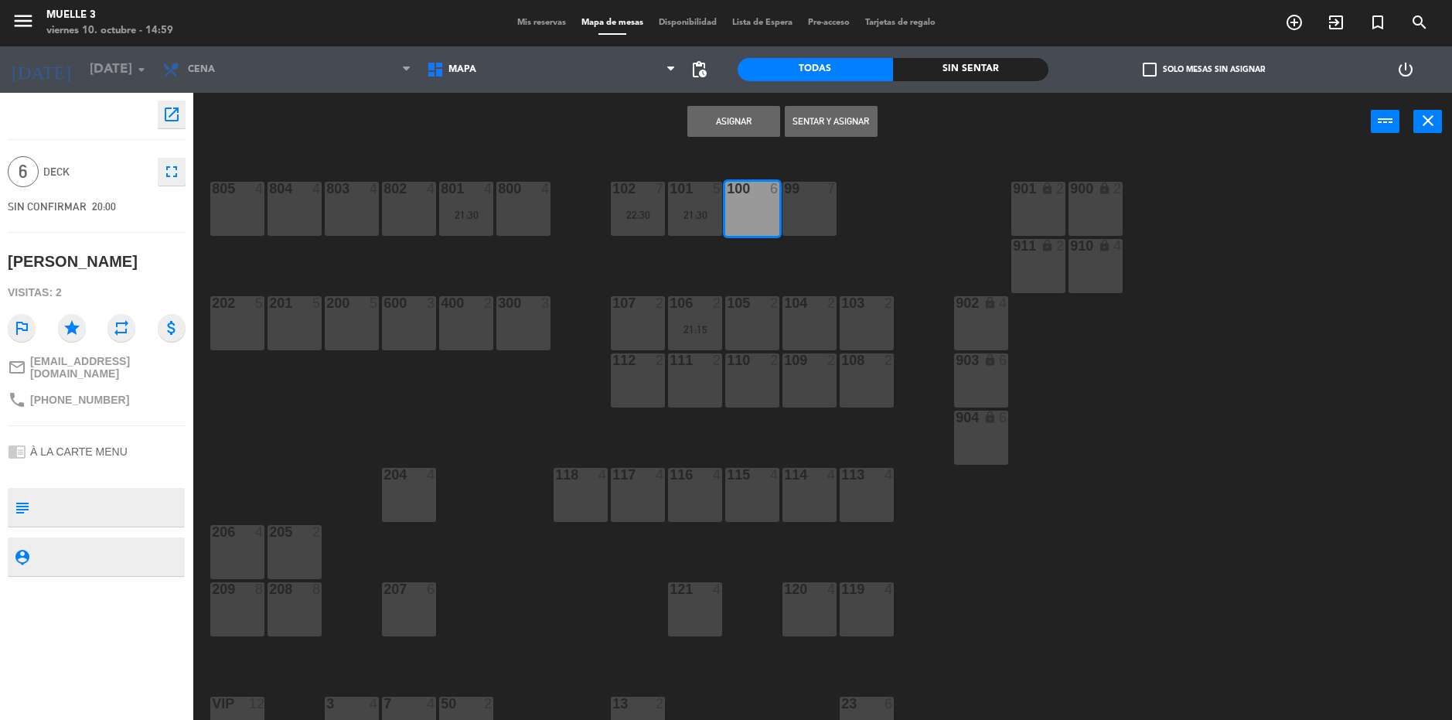
click at [756, 128] on button "Asignar" at bounding box center [733, 121] width 93 height 31
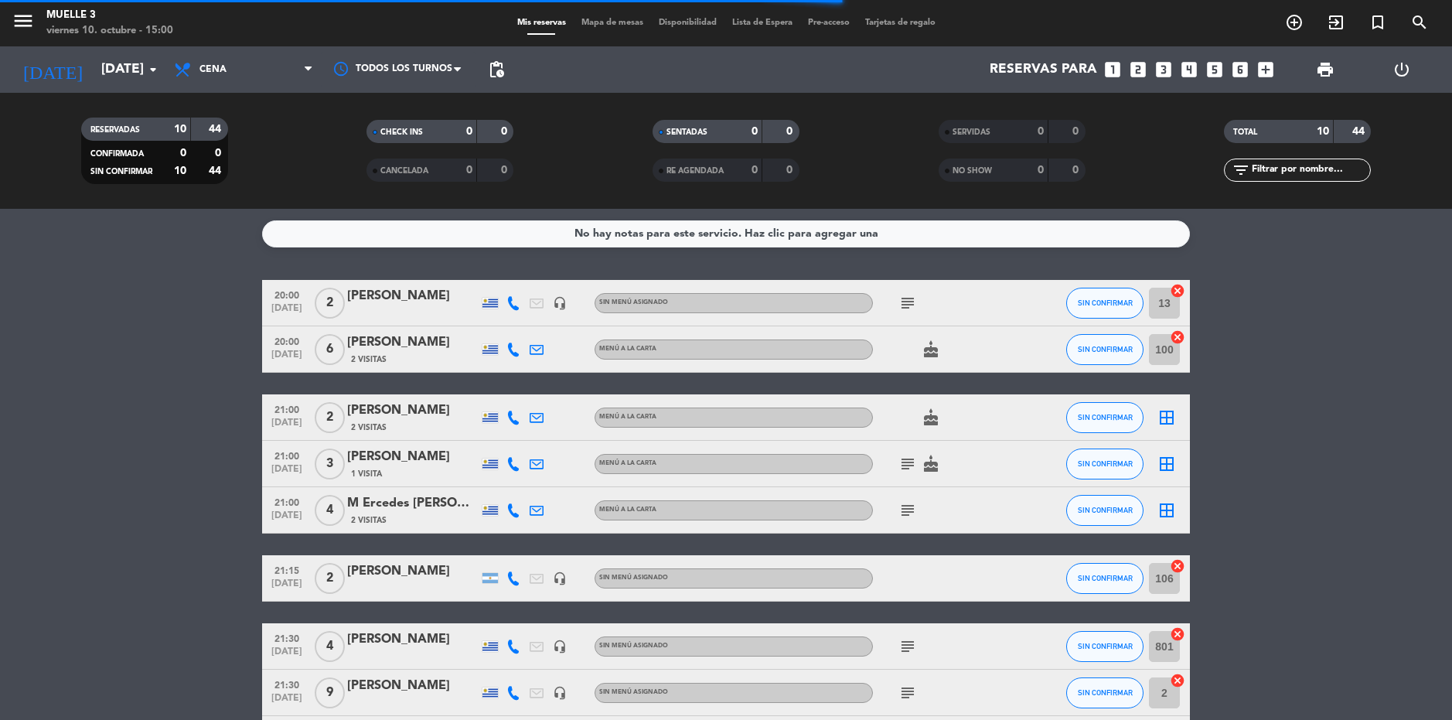
click at [1161, 410] on icon "border_all" at bounding box center [1166, 417] width 19 height 19
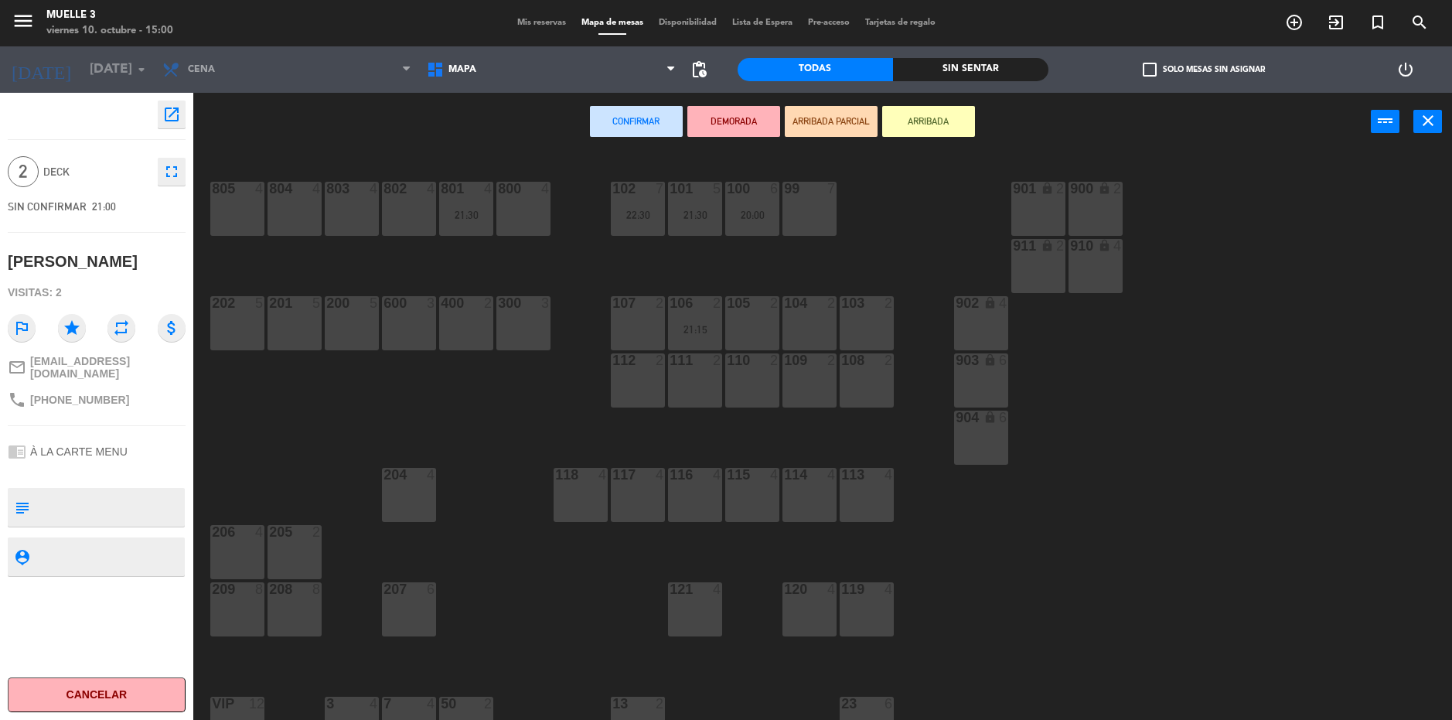
click at [476, 316] on div "400 2" at bounding box center [466, 323] width 54 height 54
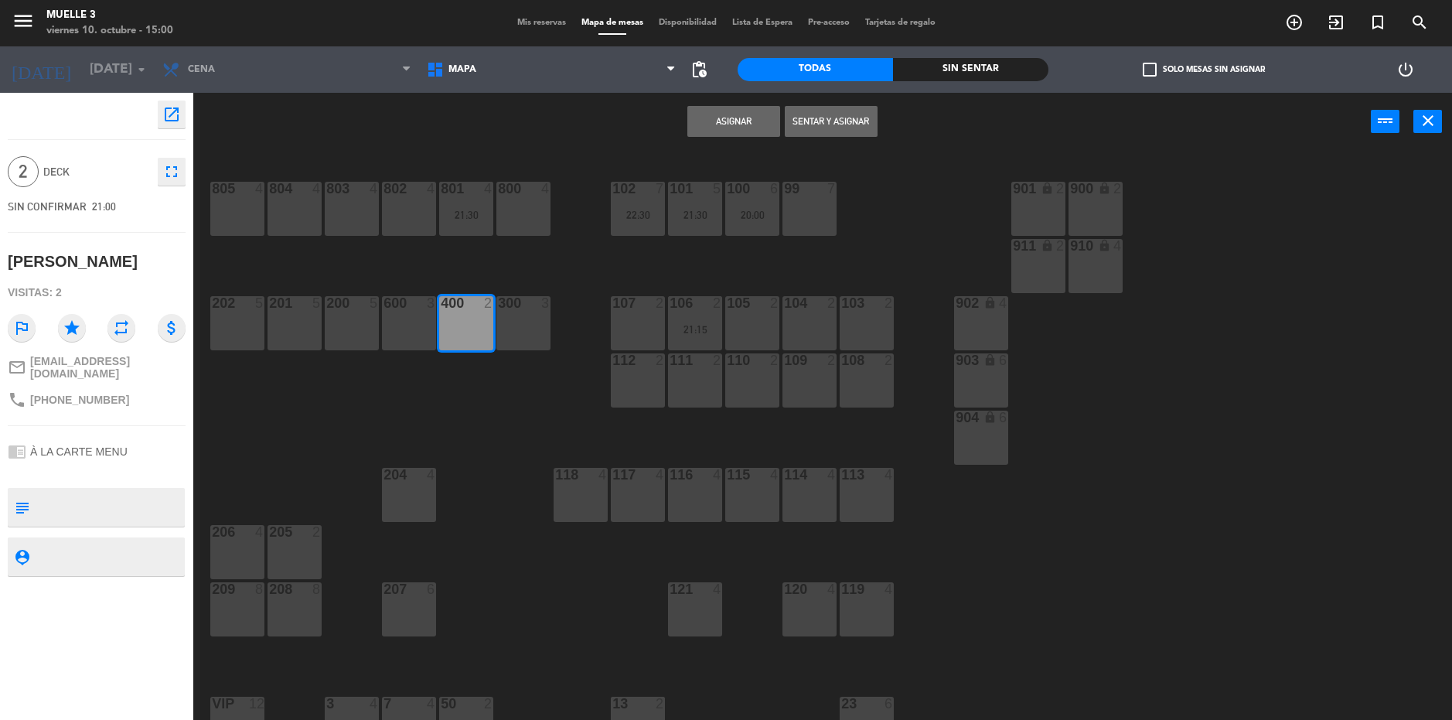
click at [751, 113] on button "Asignar" at bounding box center [733, 121] width 93 height 31
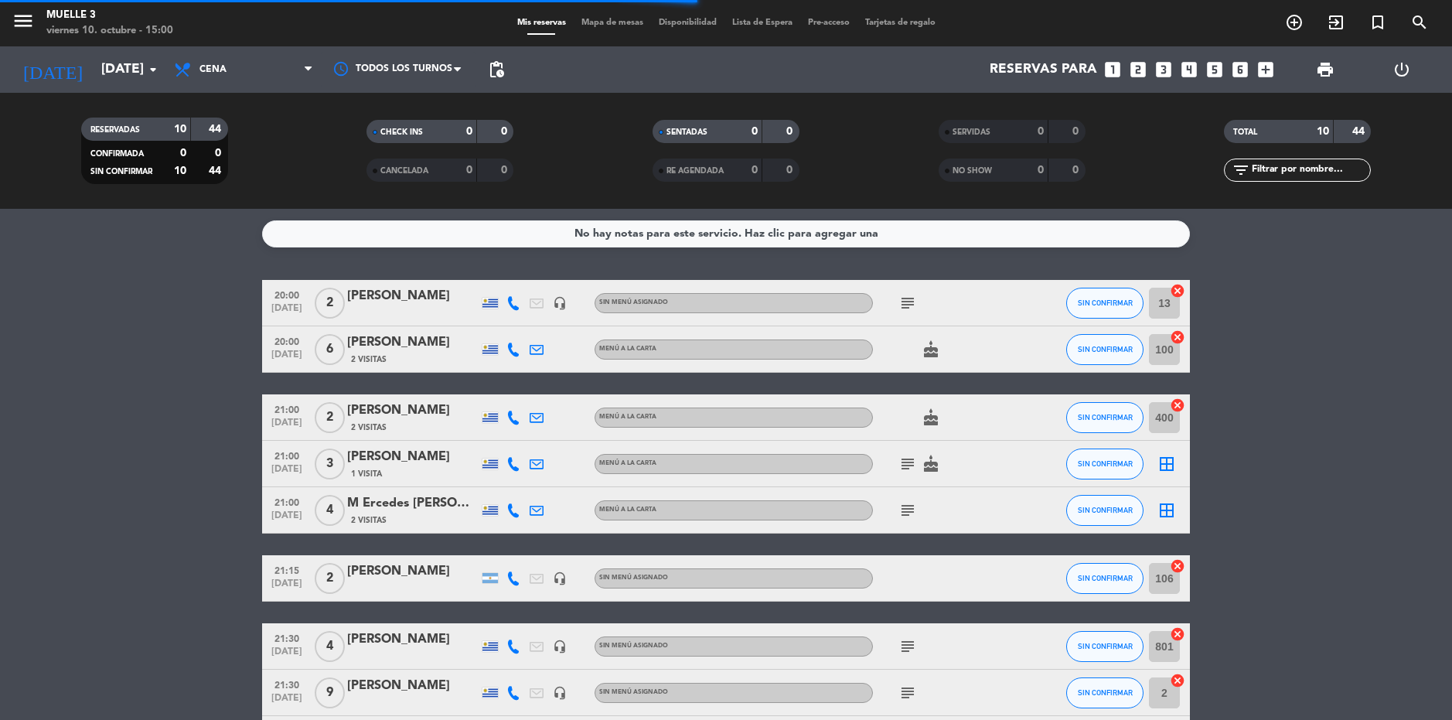
click at [907, 465] on icon "subject" at bounding box center [907, 464] width 19 height 19
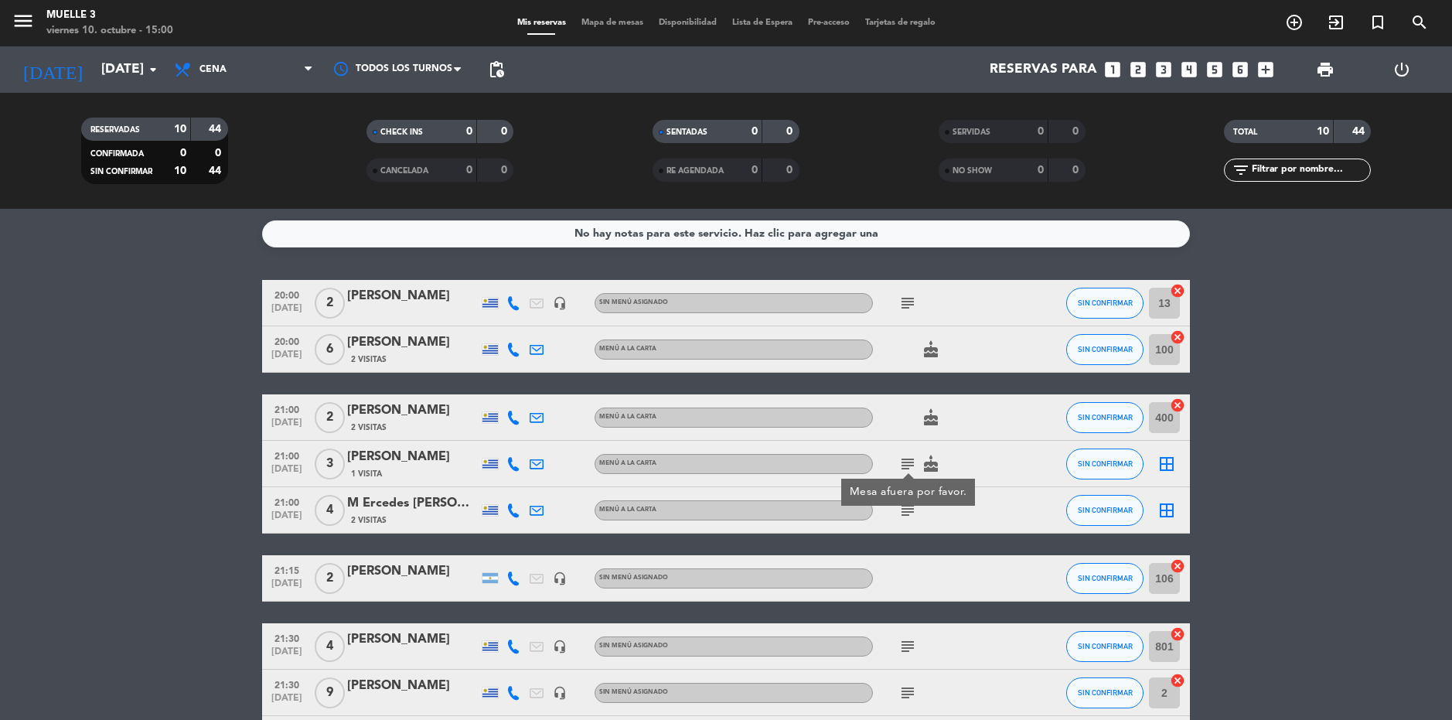
click at [1166, 461] on icon "border_all" at bounding box center [1166, 464] width 19 height 19
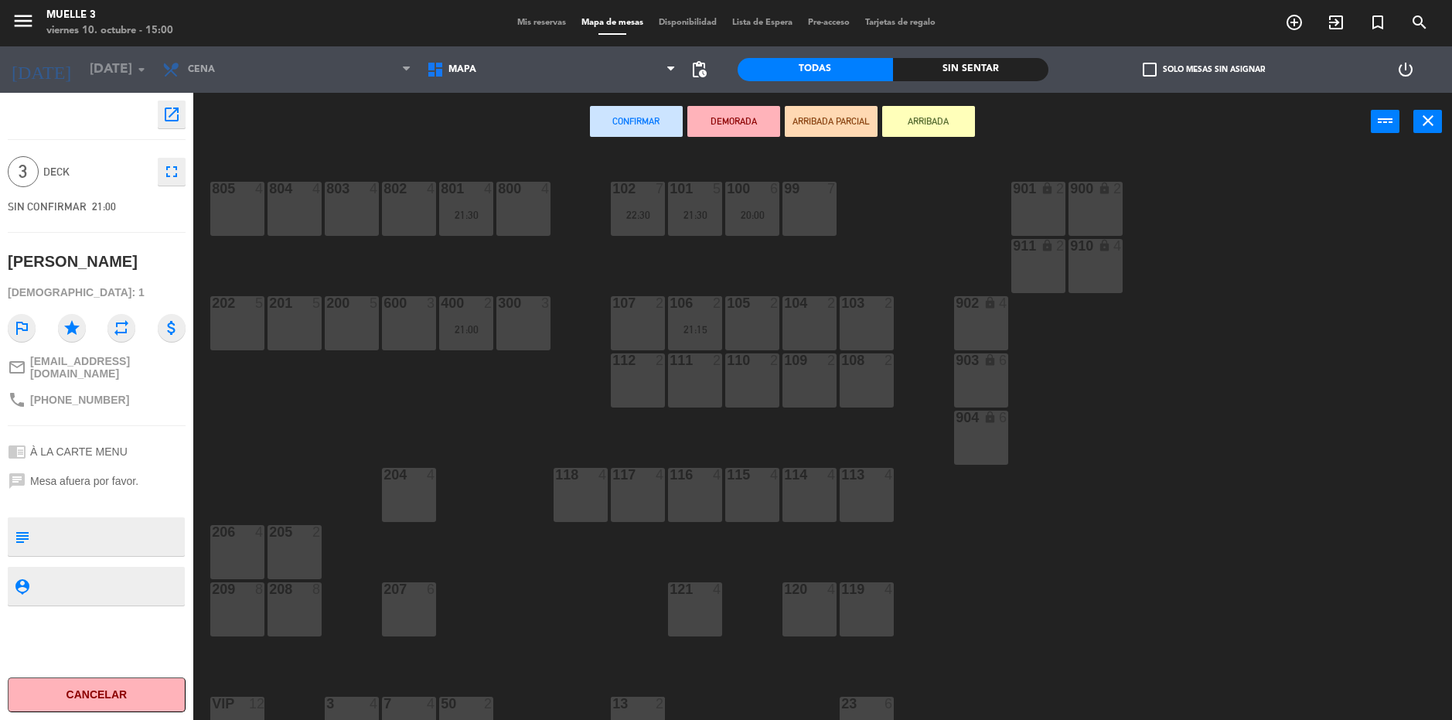
click at [363, 207] on div "803 4" at bounding box center [352, 209] width 54 height 54
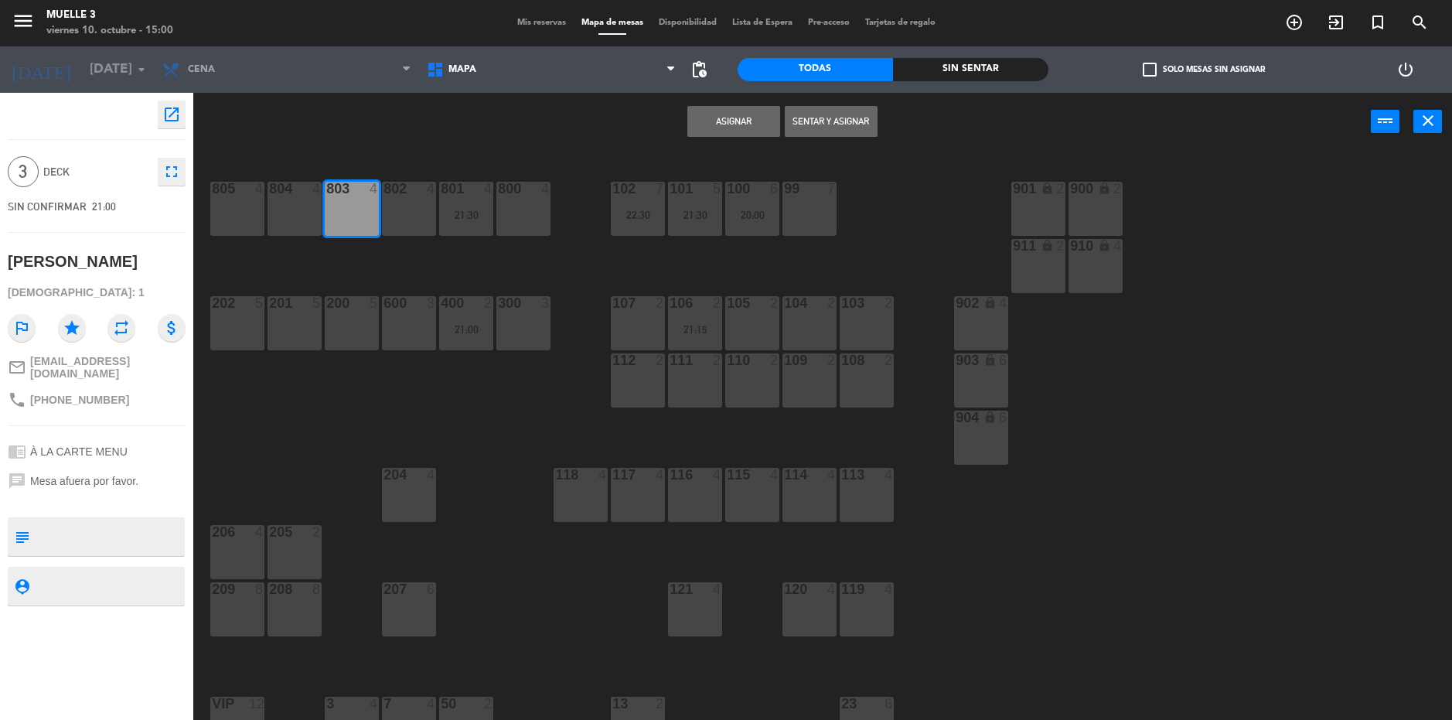
click at [747, 123] on button "Asignar" at bounding box center [733, 121] width 93 height 31
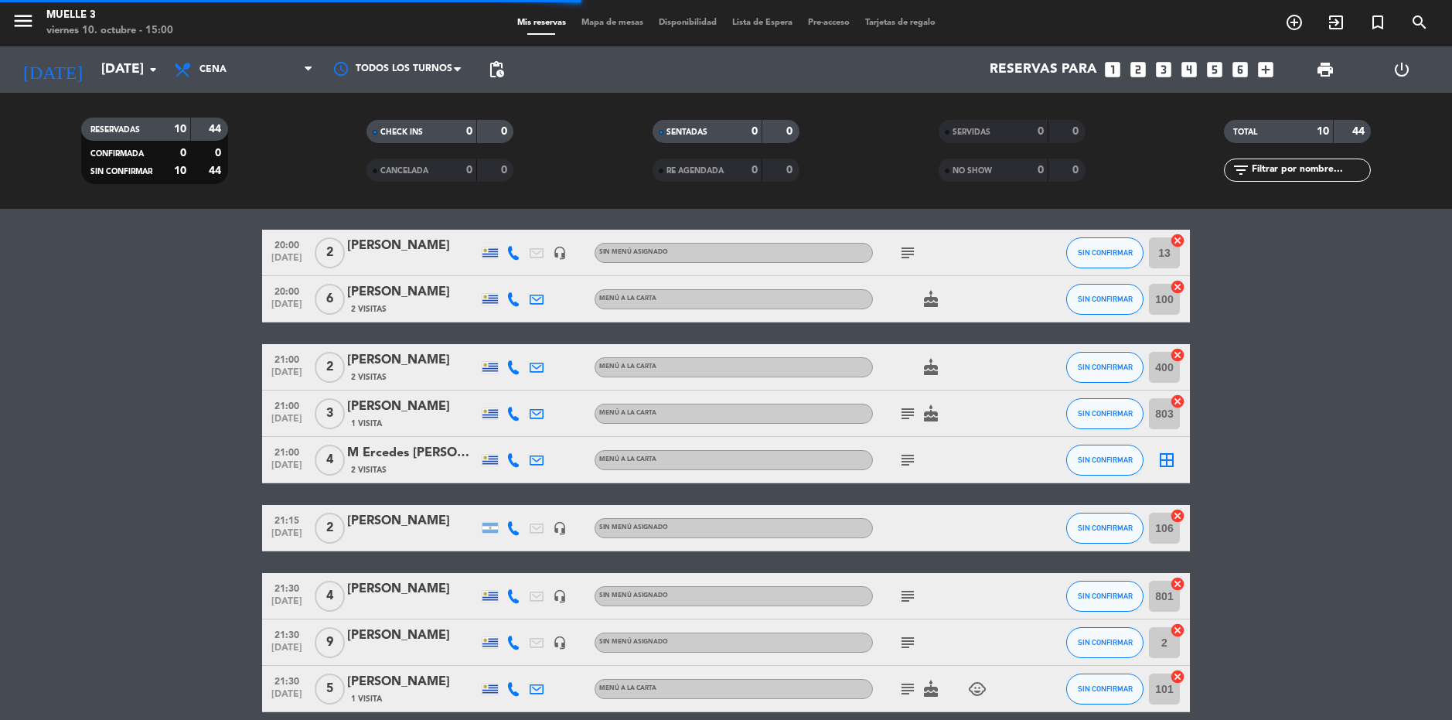
scroll to position [77, 0]
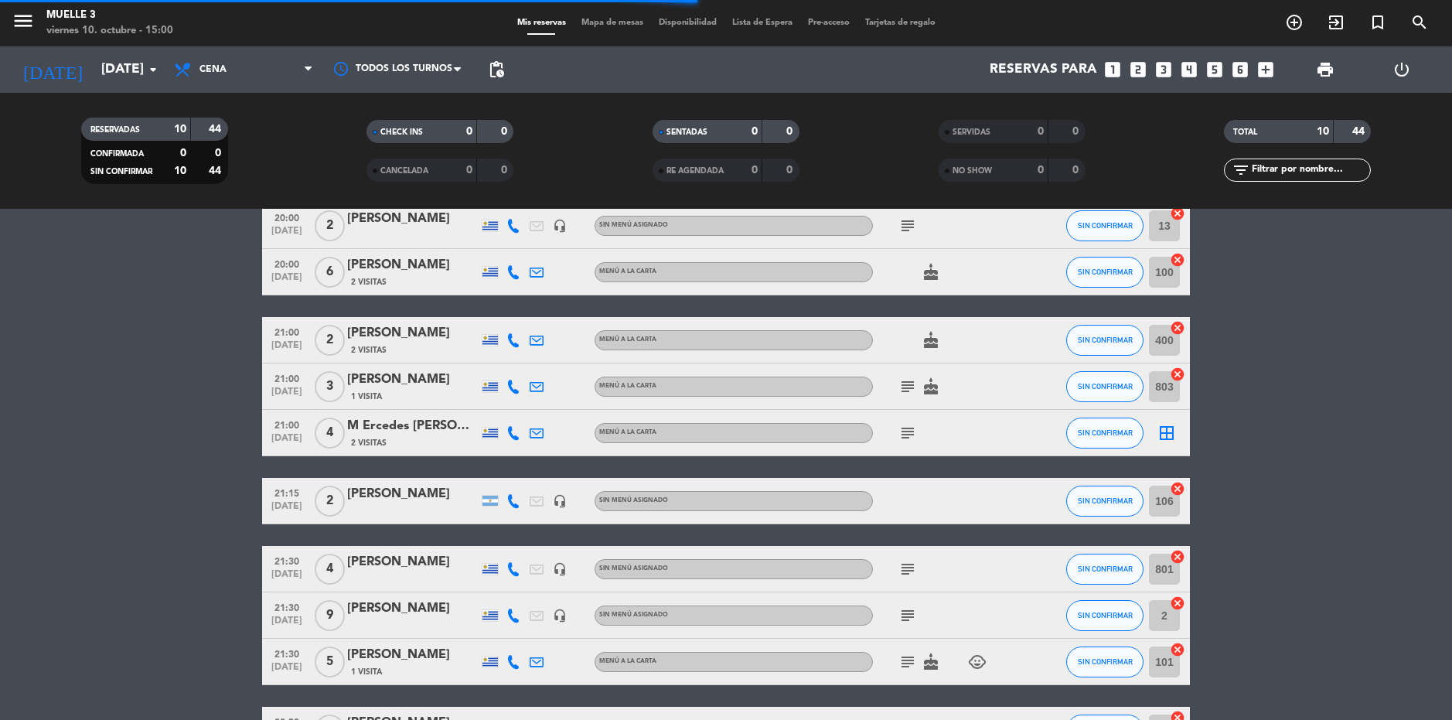
drag, startPoint x: 913, startPoint y: 416, endPoint x: 907, endPoint y: 432, distance: 17.4
click at [911, 417] on div "subject" at bounding box center [942, 433] width 139 height 46
click at [907, 432] on icon "subject" at bounding box center [907, 433] width 19 height 19
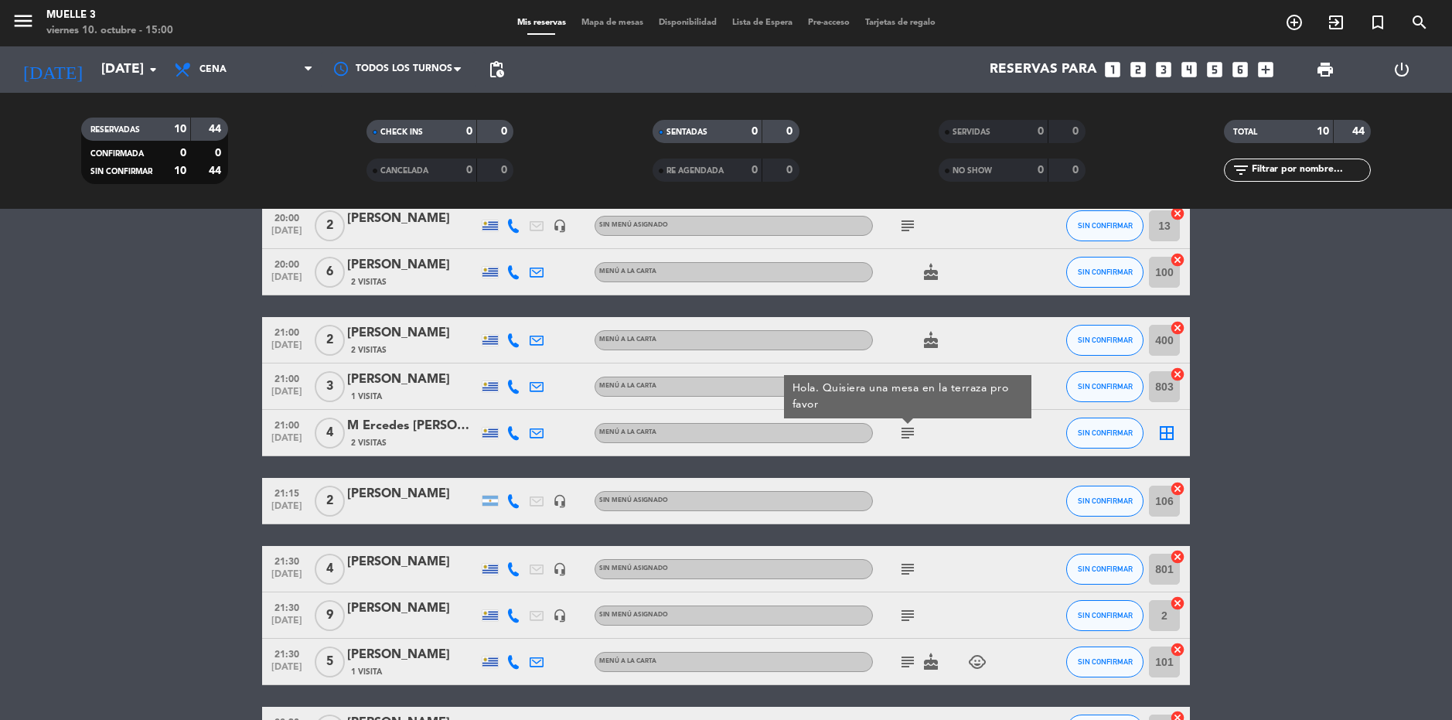
click at [1174, 437] on icon "border_all" at bounding box center [1166, 433] width 19 height 19
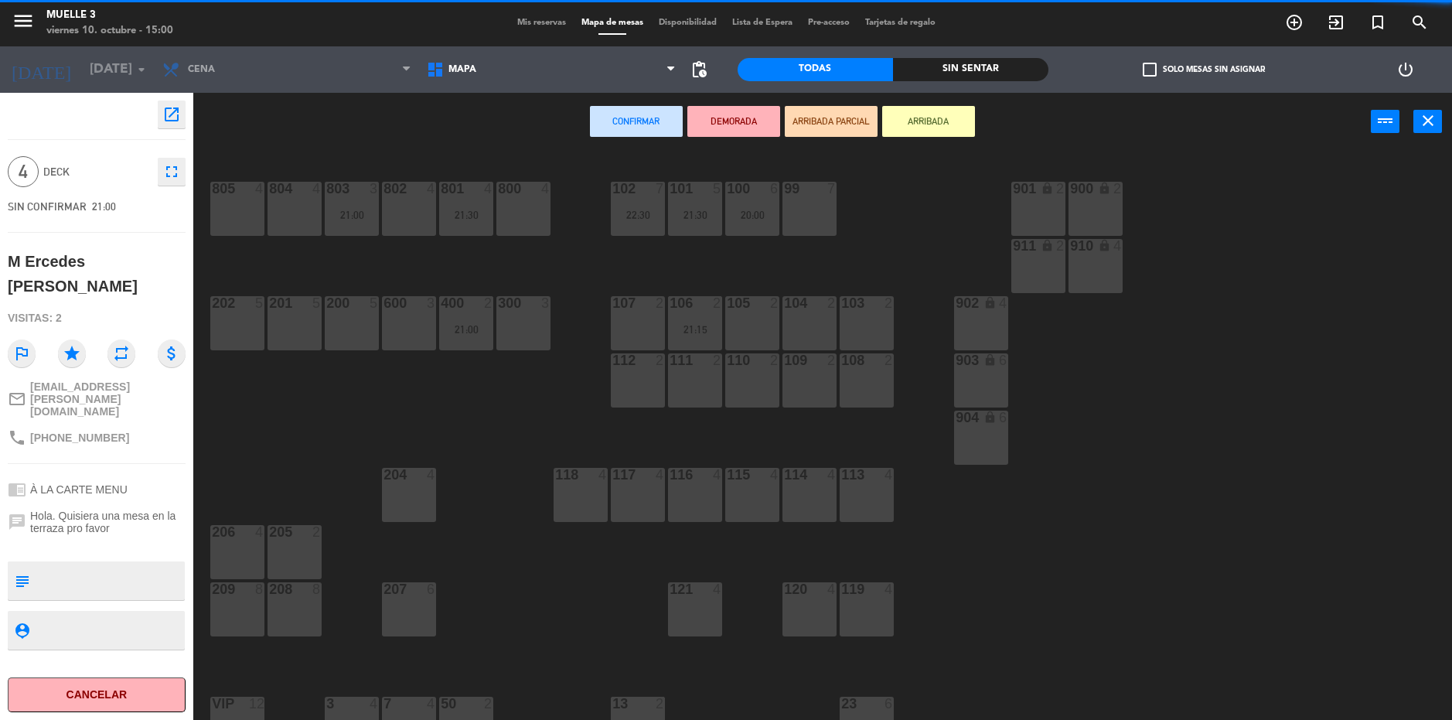
click at [250, 202] on div "805 4" at bounding box center [237, 209] width 54 height 54
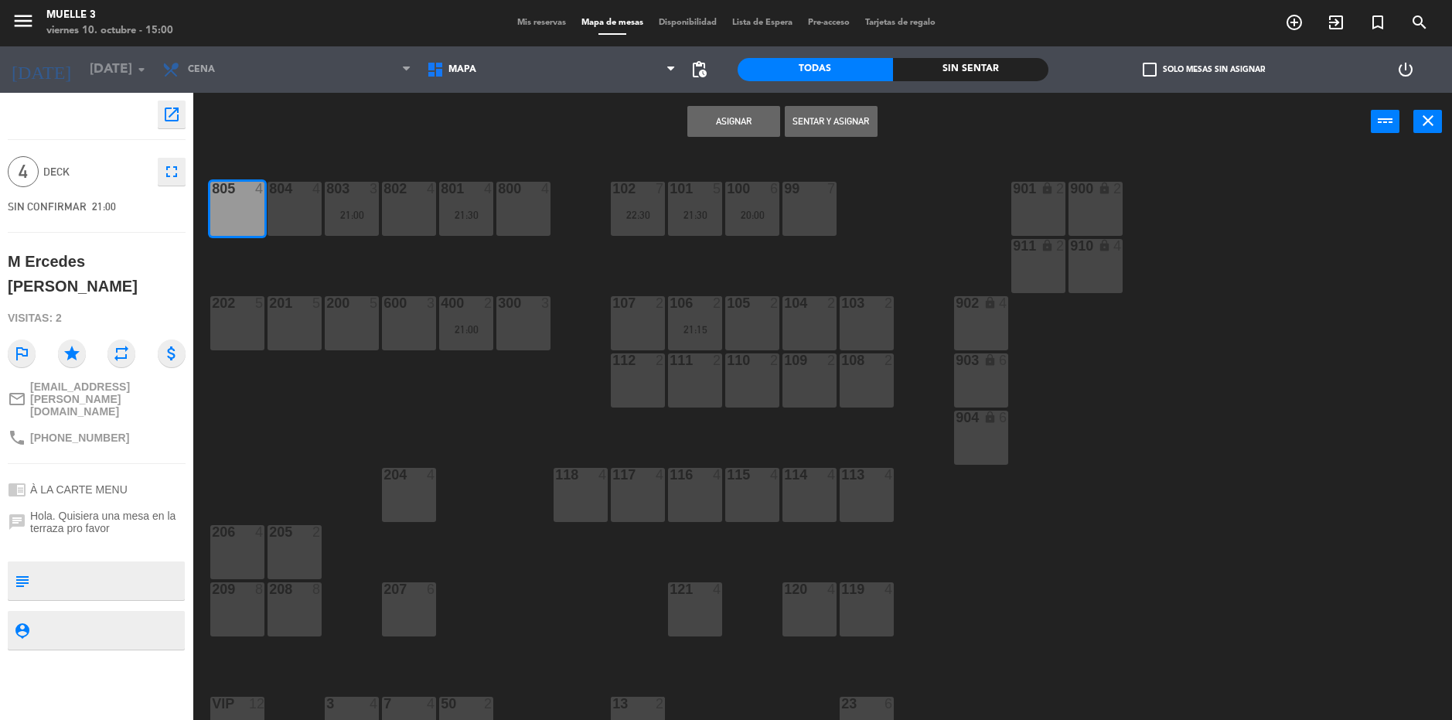
click at [721, 118] on button "Asignar" at bounding box center [733, 121] width 93 height 31
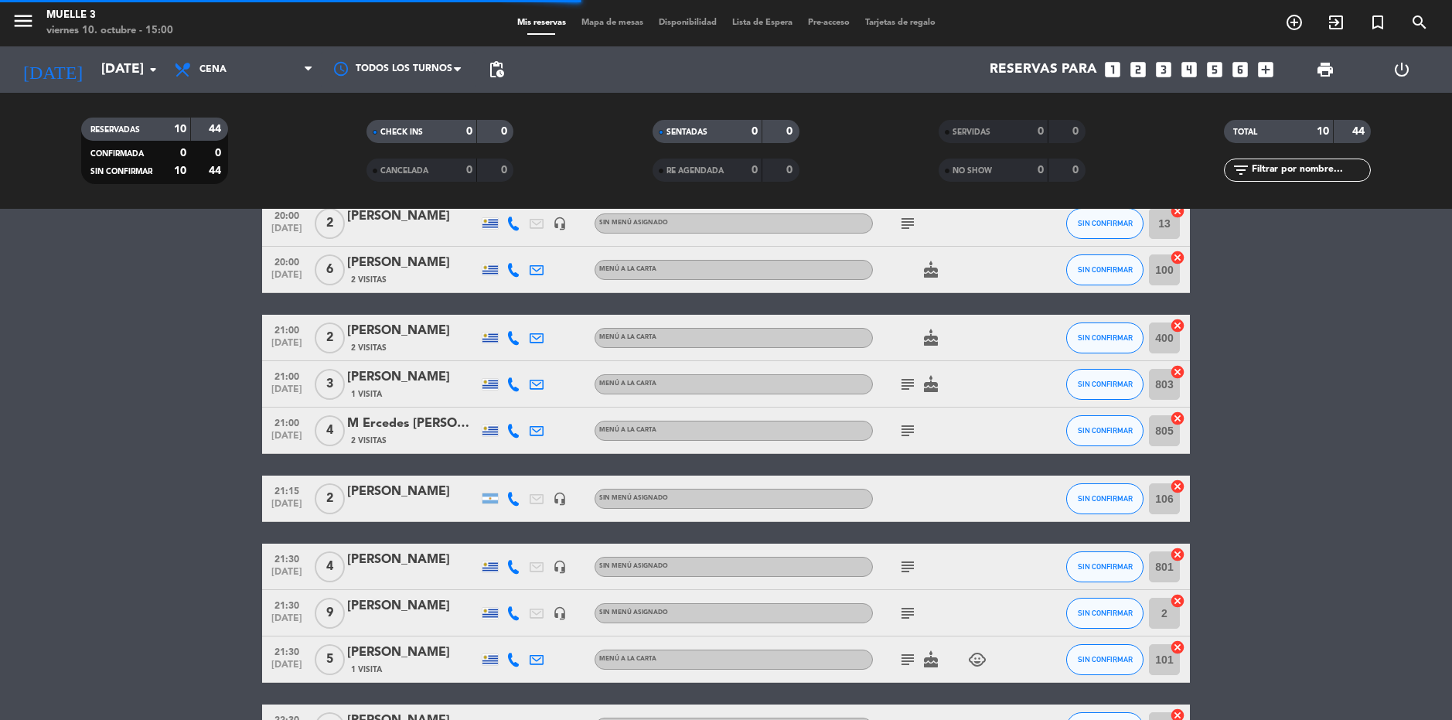
scroll to position [155, 0]
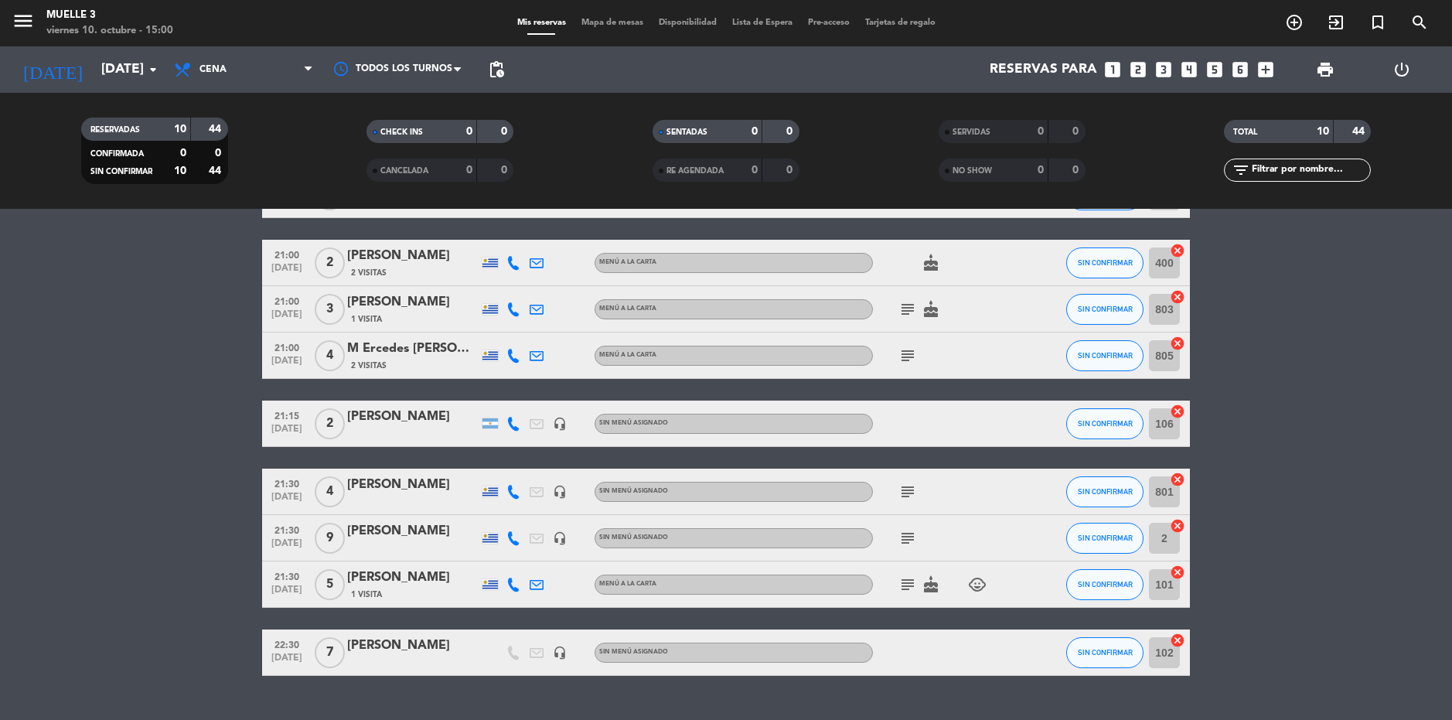
click at [910, 363] on icon "subject" at bounding box center [907, 355] width 19 height 19
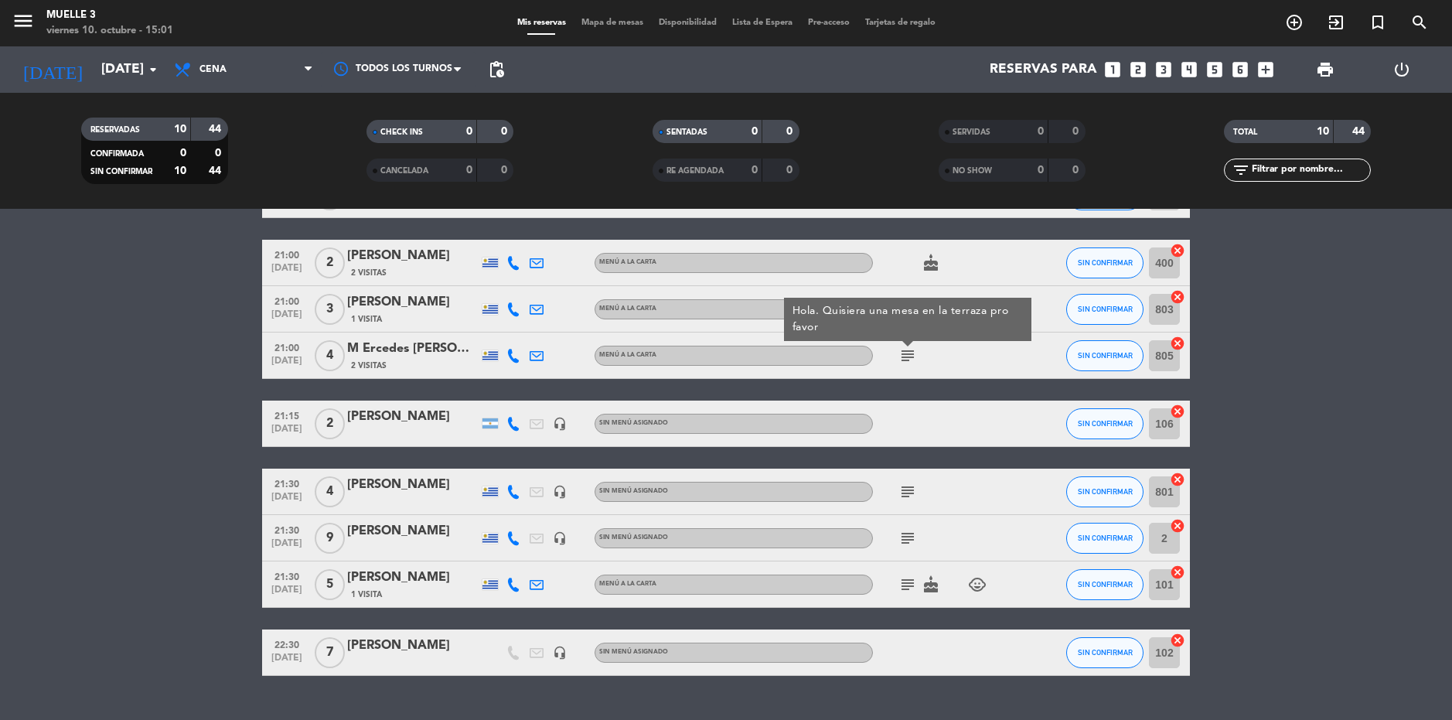
click at [910, 488] on icon "subject" at bounding box center [907, 491] width 19 height 19
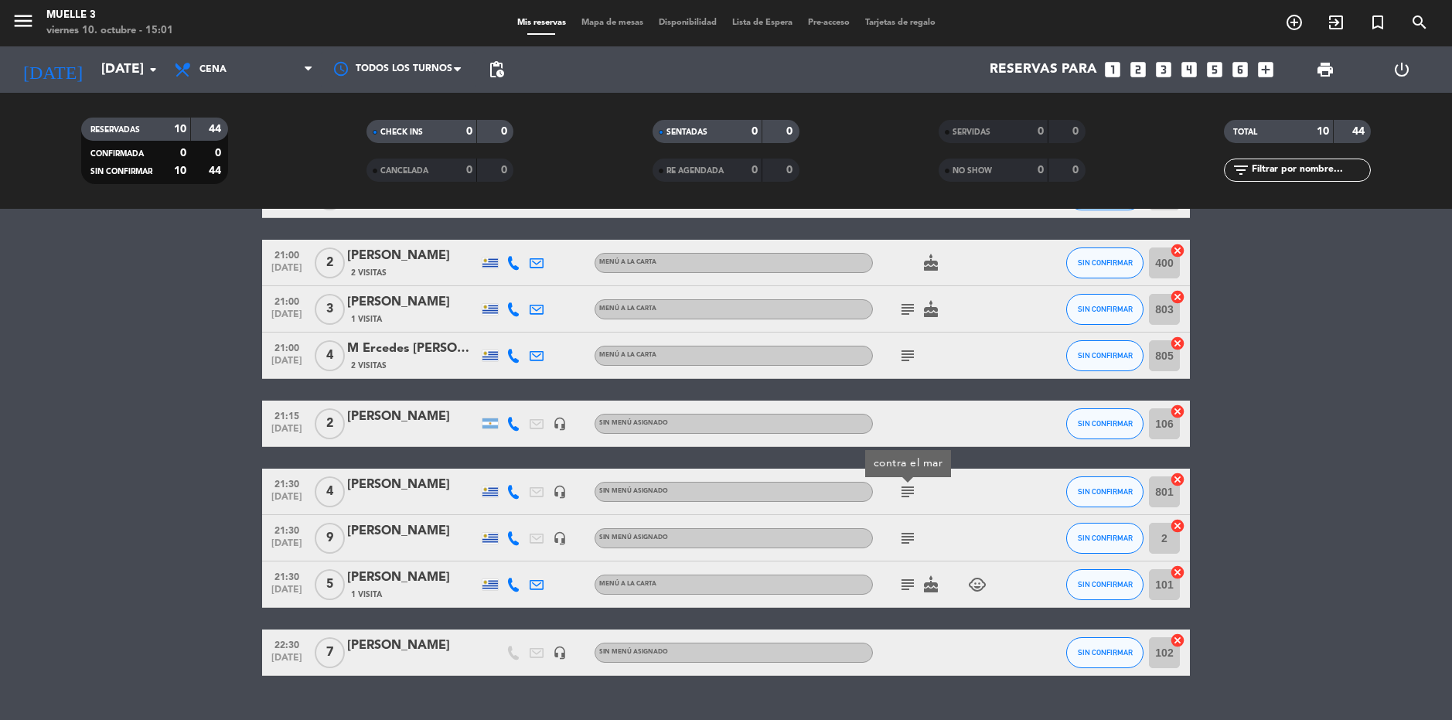
click at [1315, 468] on bookings-row "20:00 [DATE] 2 [PERSON_NAME] headset_mic Sin menú asignado subject SIN CONFIRMA…" at bounding box center [726, 400] width 1452 height 550
click at [908, 538] on icon "subject" at bounding box center [907, 538] width 19 height 19
click at [900, 584] on icon "subject" at bounding box center [907, 584] width 19 height 19
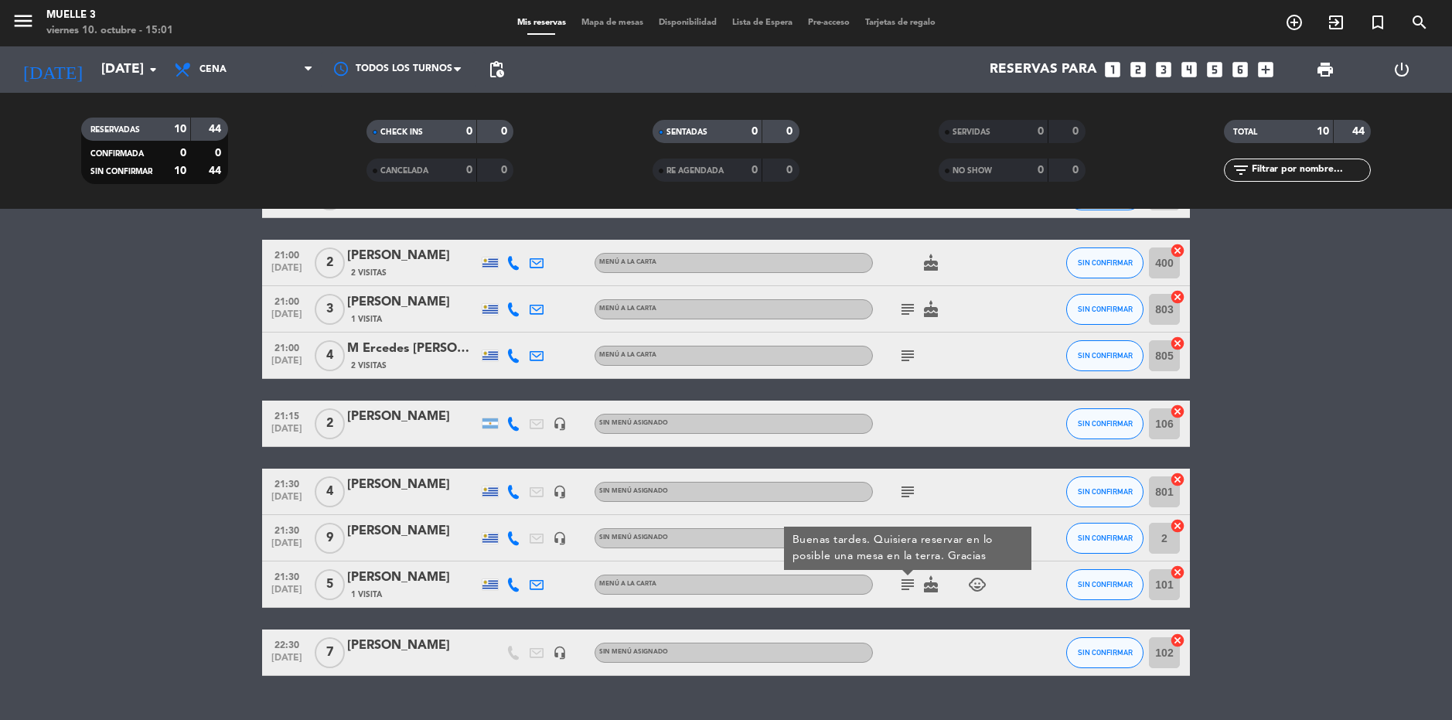
click at [1440, 582] on bookings-row "20:00 [DATE] 2 [PERSON_NAME] headset_mic Sin menú asignado subject SIN CONFIRMA…" at bounding box center [726, 400] width 1452 height 550
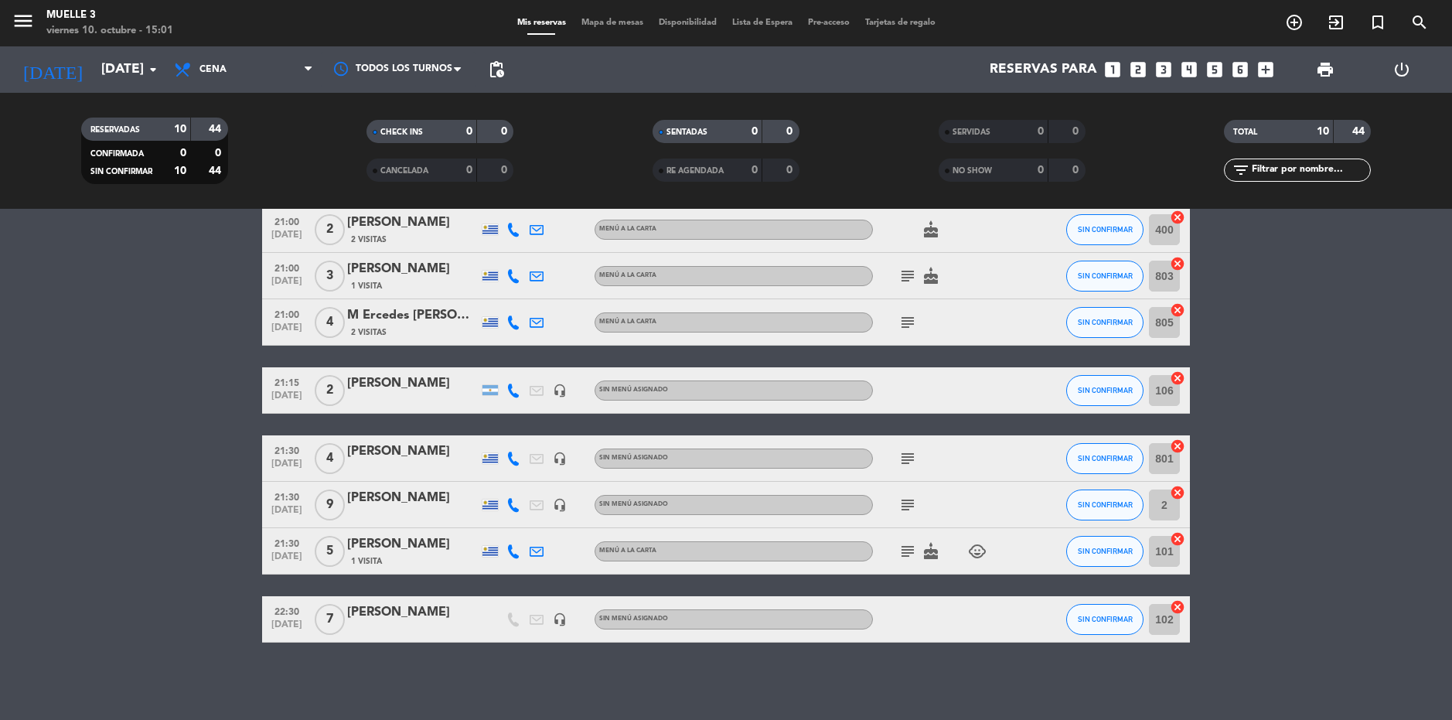
scroll to position [0, 0]
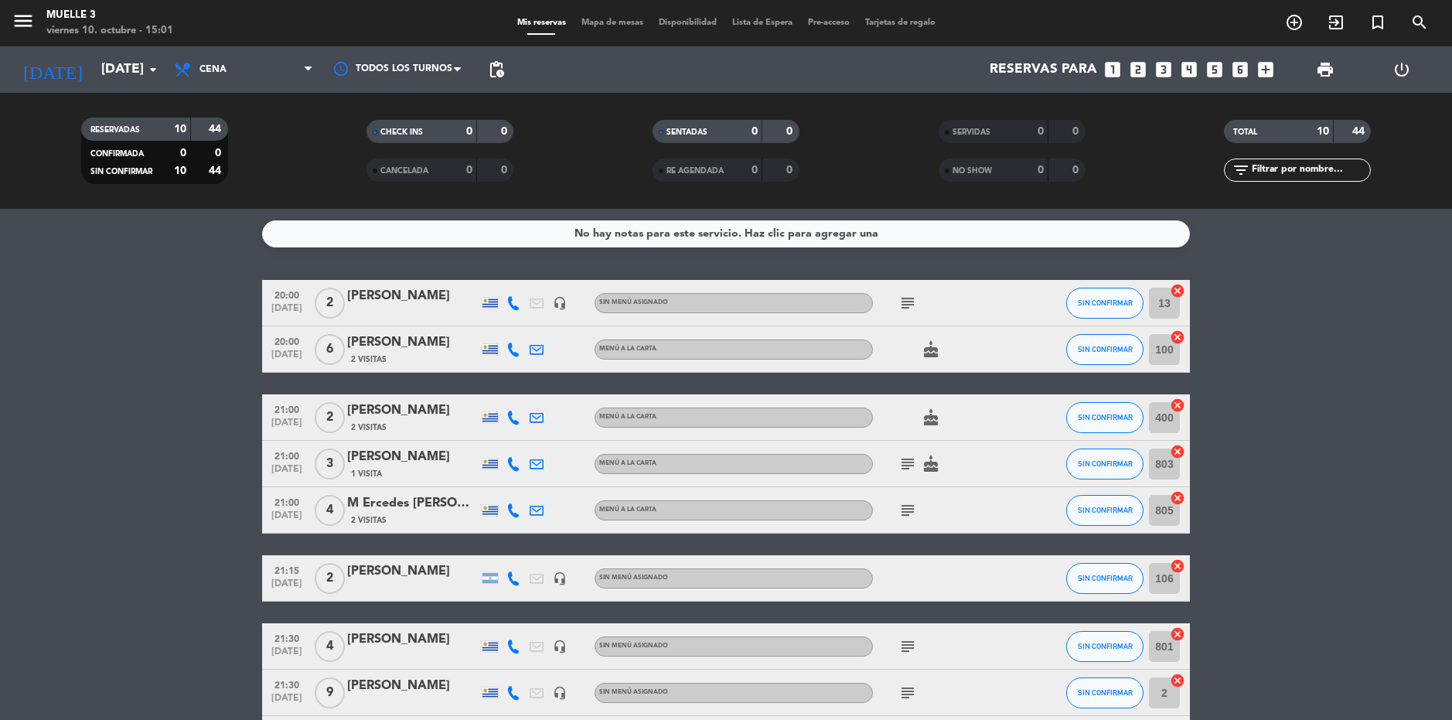
click at [600, 26] on span "Mapa de mesas" at bounding box center [612, 23] width 77 height 9
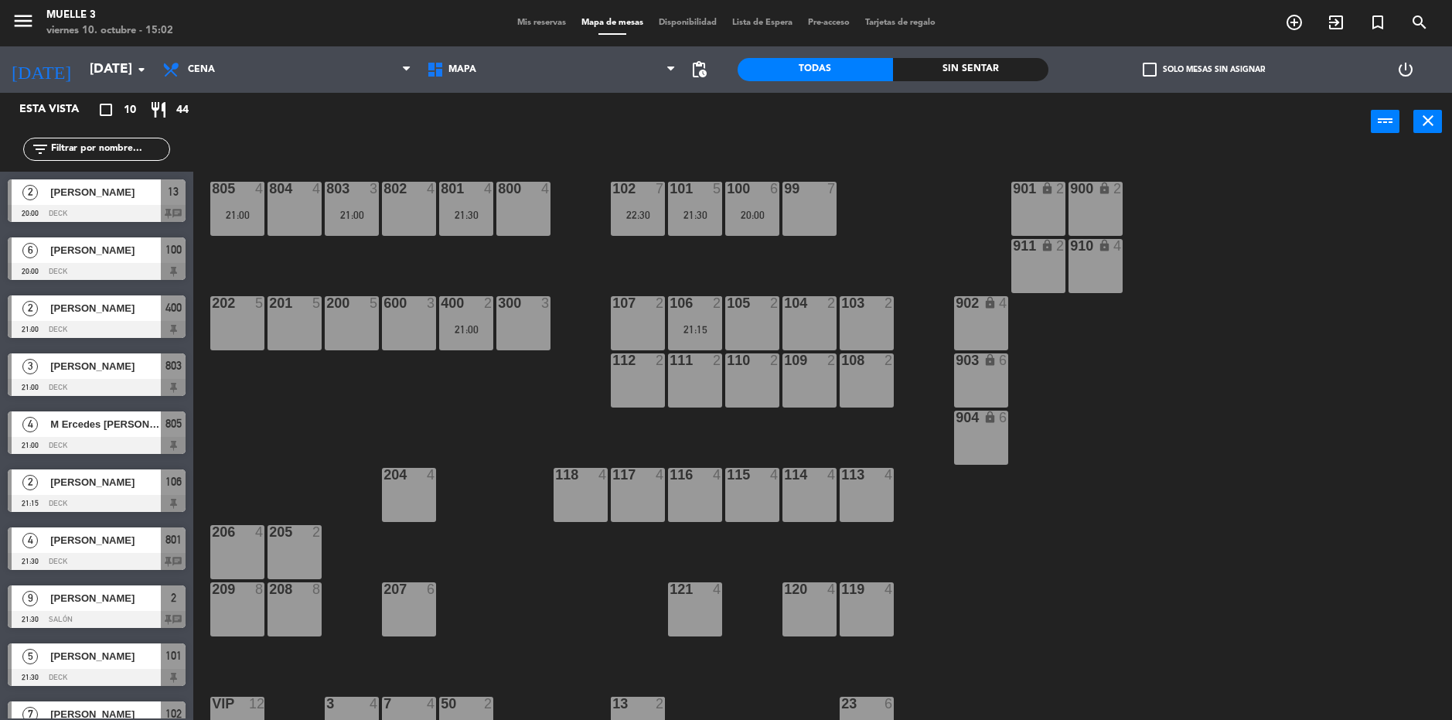
click at [523, 26] on span "Mis reservas" at bounding box center [541, 23] width 64 height 9
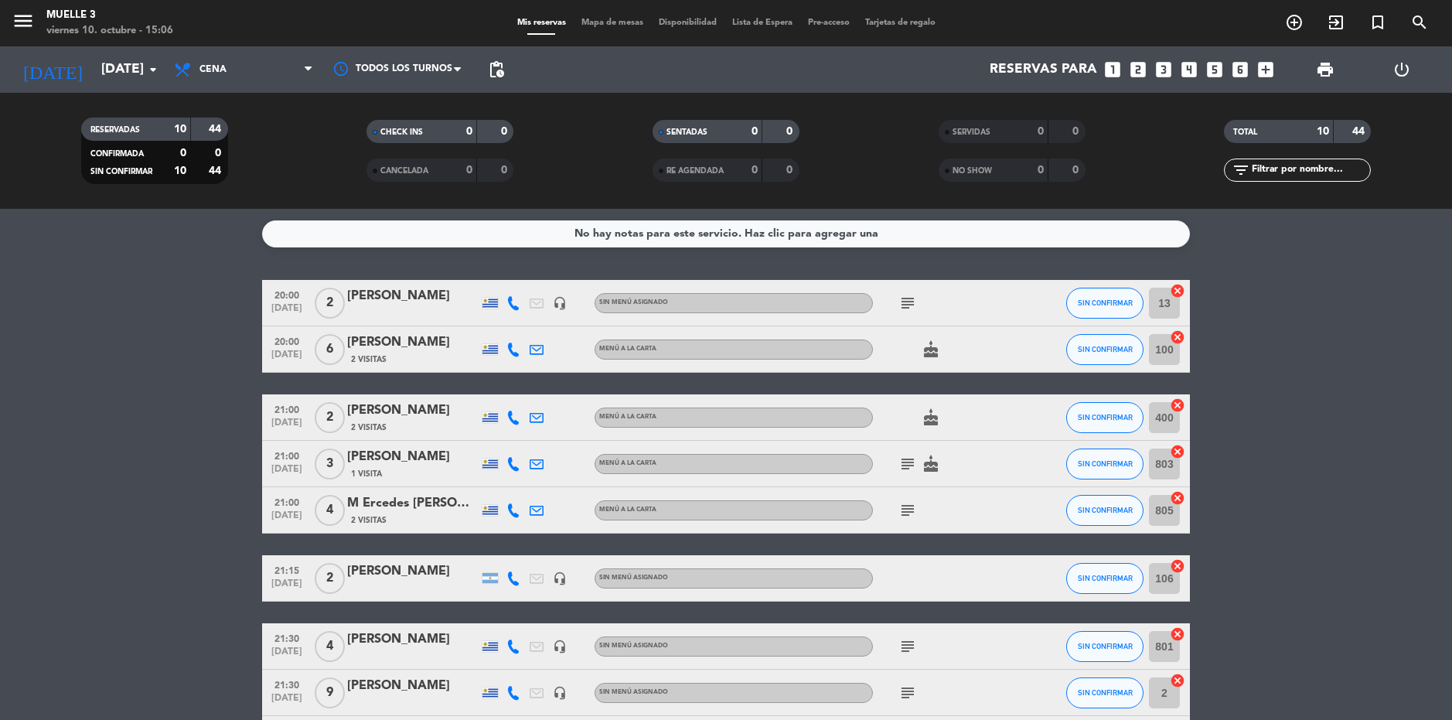
click at [1451, 382] on bookings-row "20:00 [DATE] 2 [PERSON_NAME] headset_mic Sin menú asignado subject SIN CONFIRMA…" at bounding box center [726, 555] width 1452 height 550
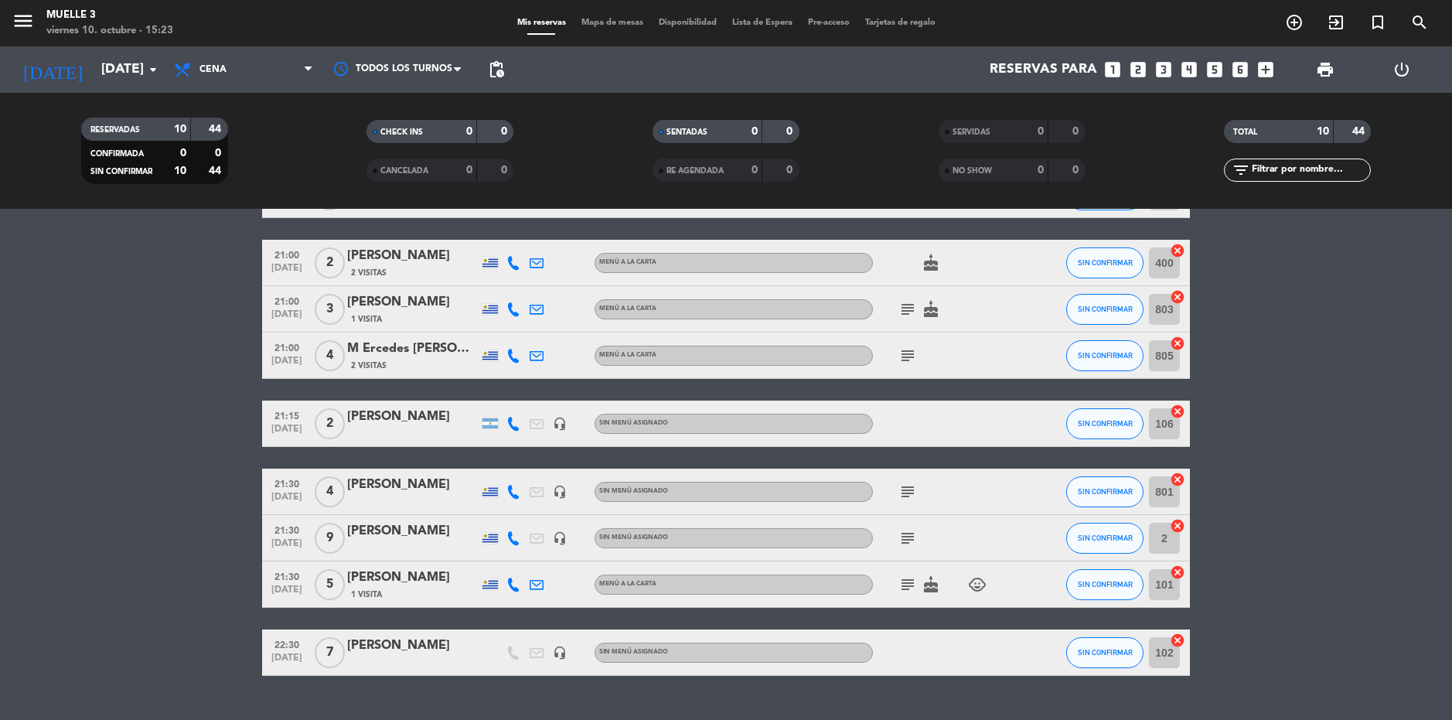
scroll to position [188, 0]
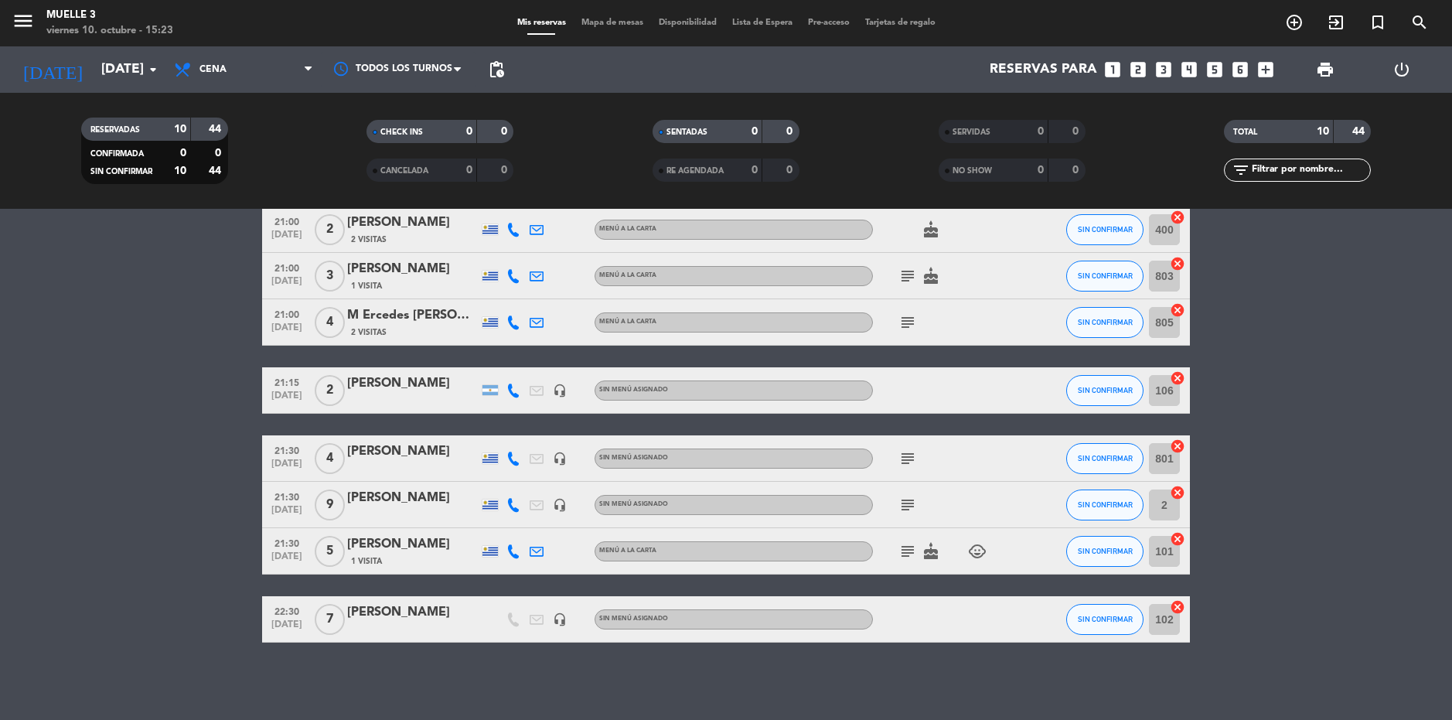
click at [211, 501] on bookings-row "20:00 [DATE] 2 [PERSON_NAME] headset_mic Sin menú asignado subject SIN CONFIRMA…" at bounding box center [726, 367] width 1452 height 550
click at [143, 376] on bookings-row "20:00 [DATE] 2 [PERSON_NAME] headset_mic Sin menú asignado subject SIN CONFIRMA…" at bounding box center [726, 367] width 1452 height 550
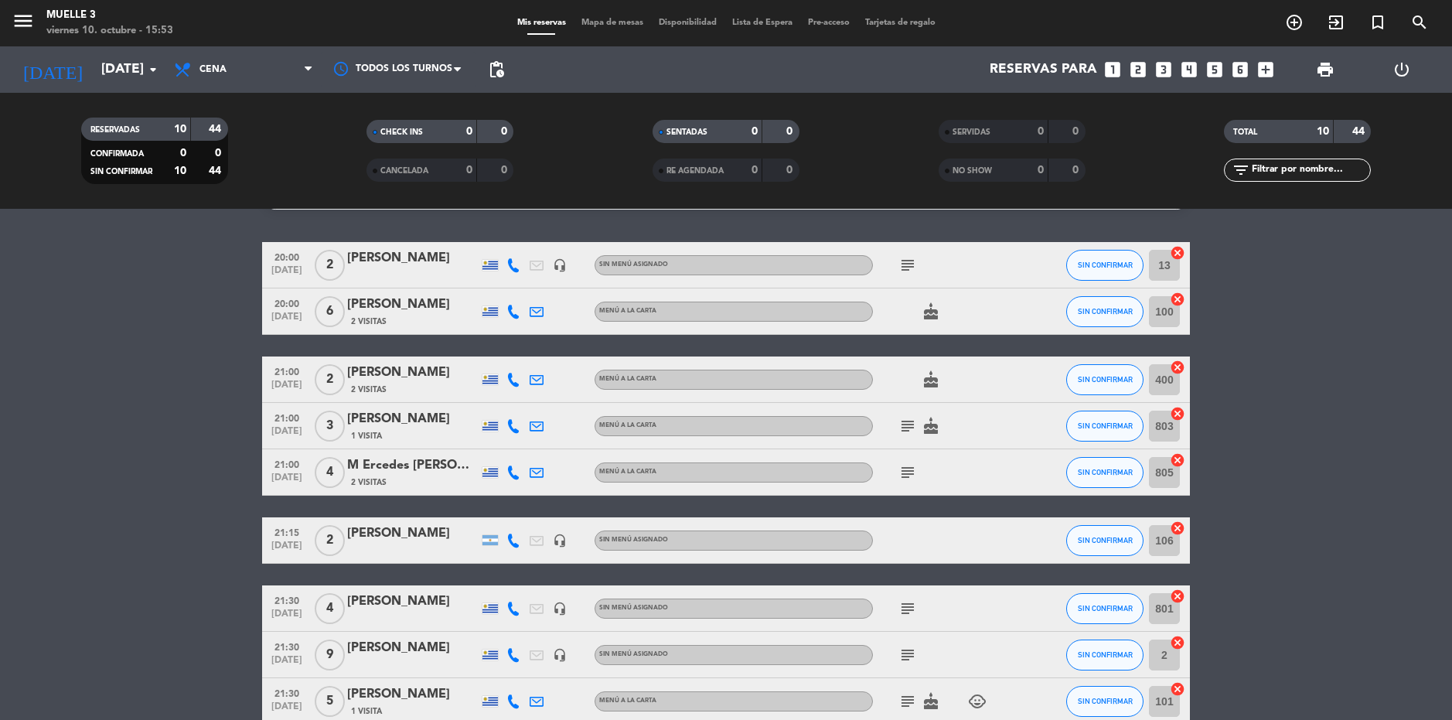
scroll to position [0, 0]
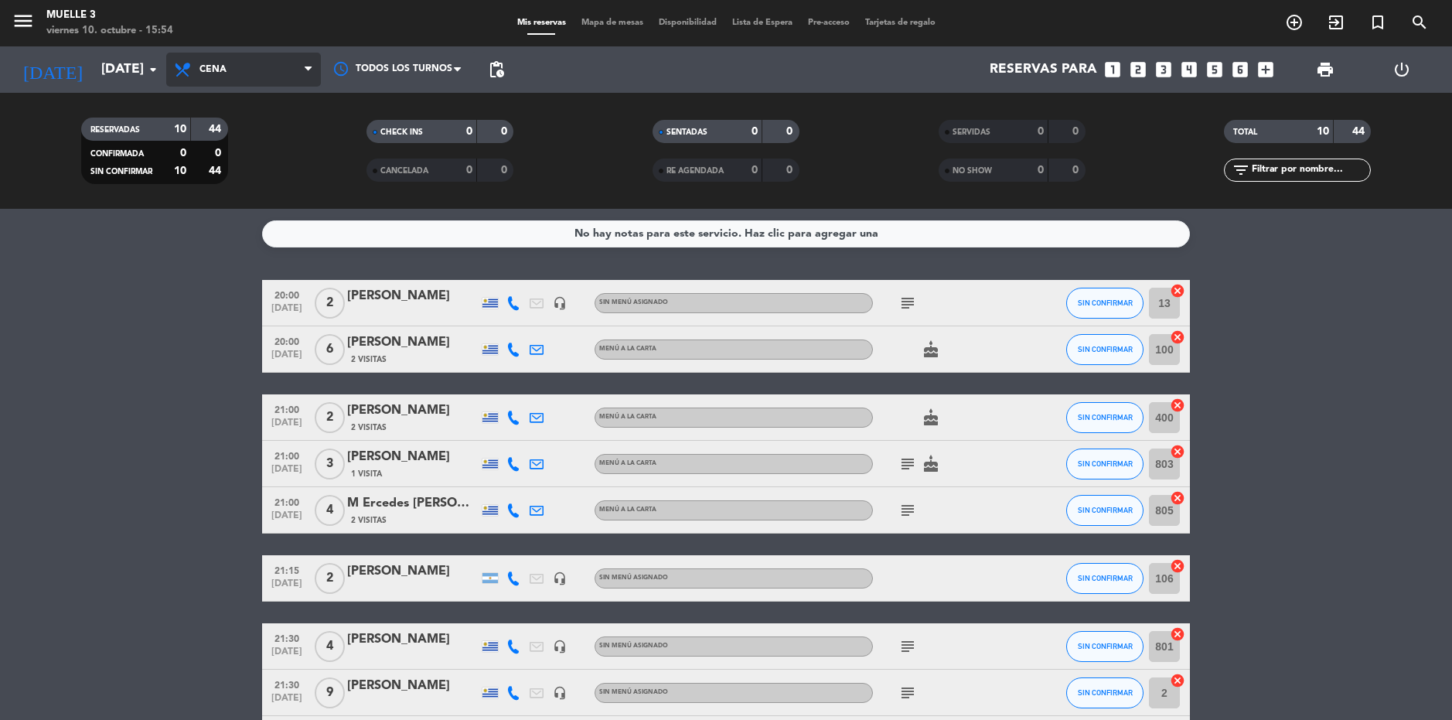
click at [244, 76] on span "Cena" at bounding box center [243, 70] width 155 height 34
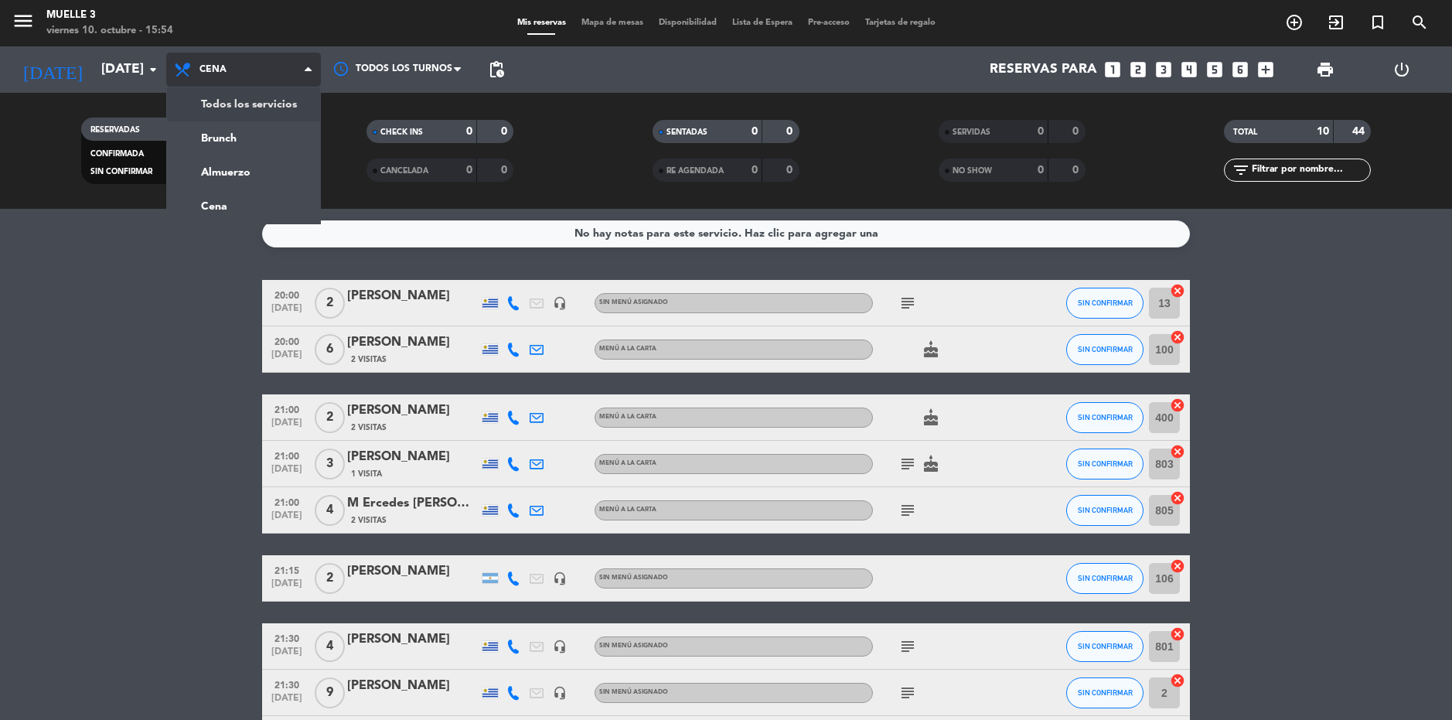
click at [247, 102] on div "menu Muelle 3 [DATE] 10. octubre - 15:54 Mis reservas Mapa de mesas Disponibili…" at bounding box center [726, 104] width 1452 height 209
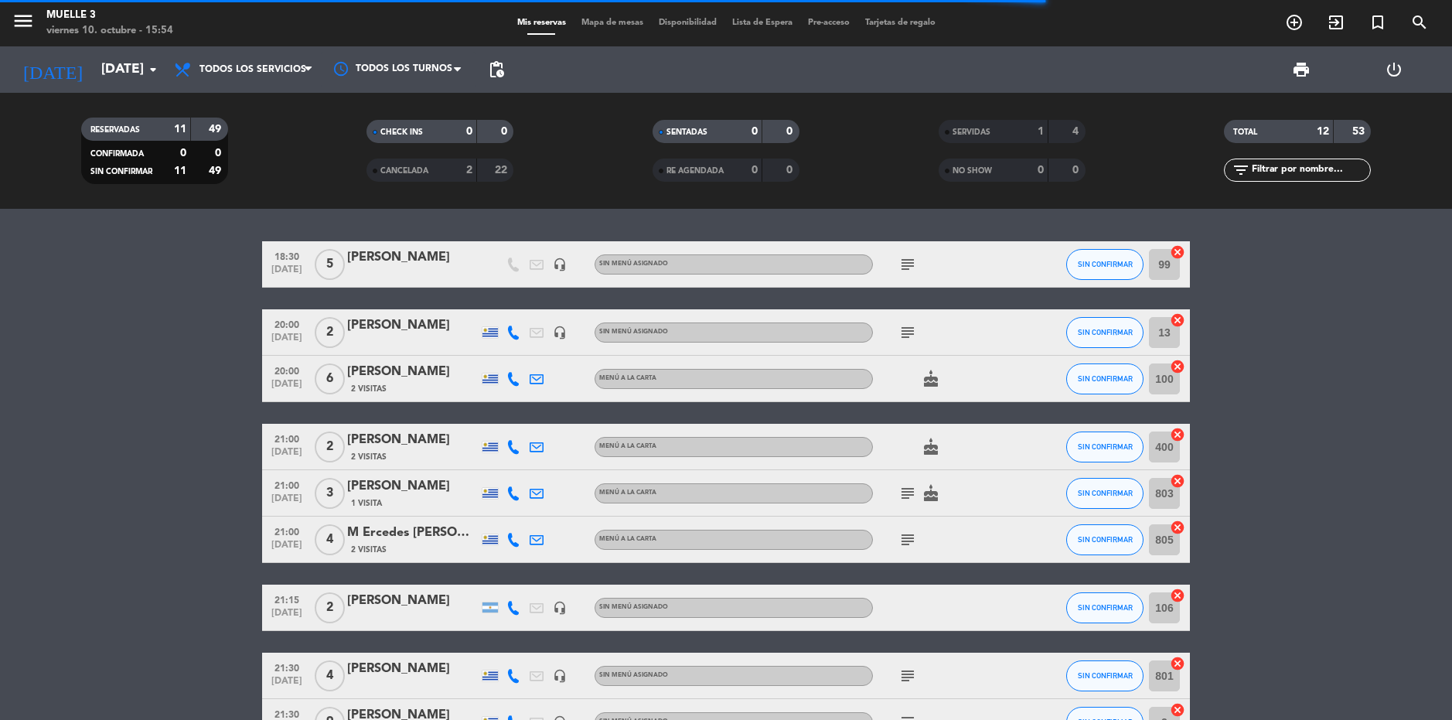
click at [913, 268] on icon "subject" at bounding box center [907, 264] width 19 height 19
click at [1330, 308] on bookings-row "18:30 [DATE] 5 [PERSON_NAME] headset_mic Sin menú asignado subject mesa 99, si …" at bounding box center [726, 550] width 1452 height 618
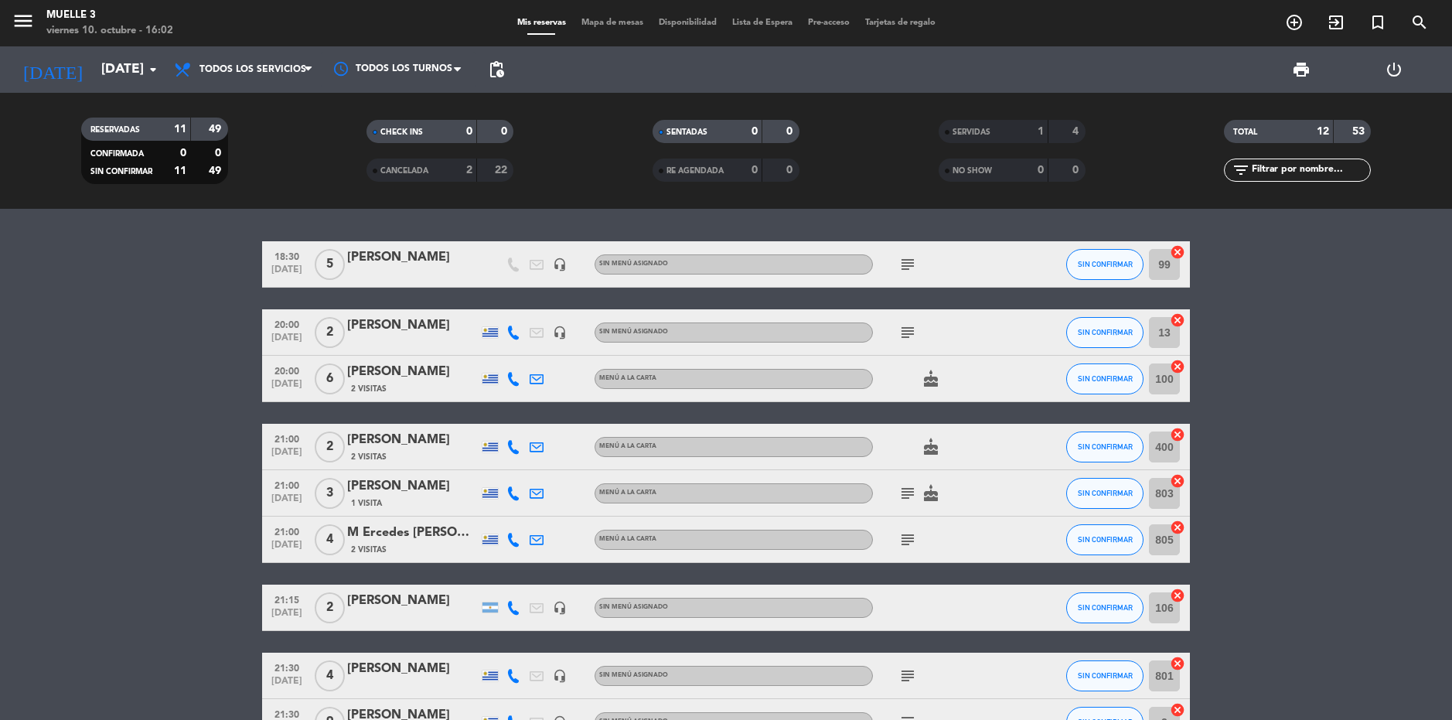
click at [429, 97] on div "RESERVADAS 11 49 CONFIRMADA 0 0 SIN CONFIRMAR 11 49 CHECK INS 0 0 CANCELADA 2 2…" at bounding box center [726, 151] width 1452 height 116
click at [220, 240] on div "18:30 [DATE] 5 [PERSON_NAME] headset_mic Sin menú asignado subject SIN CONFIRMA…" at bounding box center [726, 464] width 1452 height 511
click at [190, 313] on bookings-row "18:30 [DATE] 5 [PERSON_NAME] headset_mic Sin menú asignado subject SIN CONFIRMA…" at bounding box center [726, 550] width 1452 height 618
click at [251, 213] on div "18:30 [DATE] 5 [PERSON_NAME] headset_mic Sin menú asignado subject SIN CONFIRMA…" at bounding box center [726, 464] width 1452 height 511
click at [393, 610] on div "18:30 [DATE] 5 [PERSON_NAME] headset_mic Sin menú asignado subject SIN CONFIRMA…" at bounding box center [726, 464] width 1452 height 511
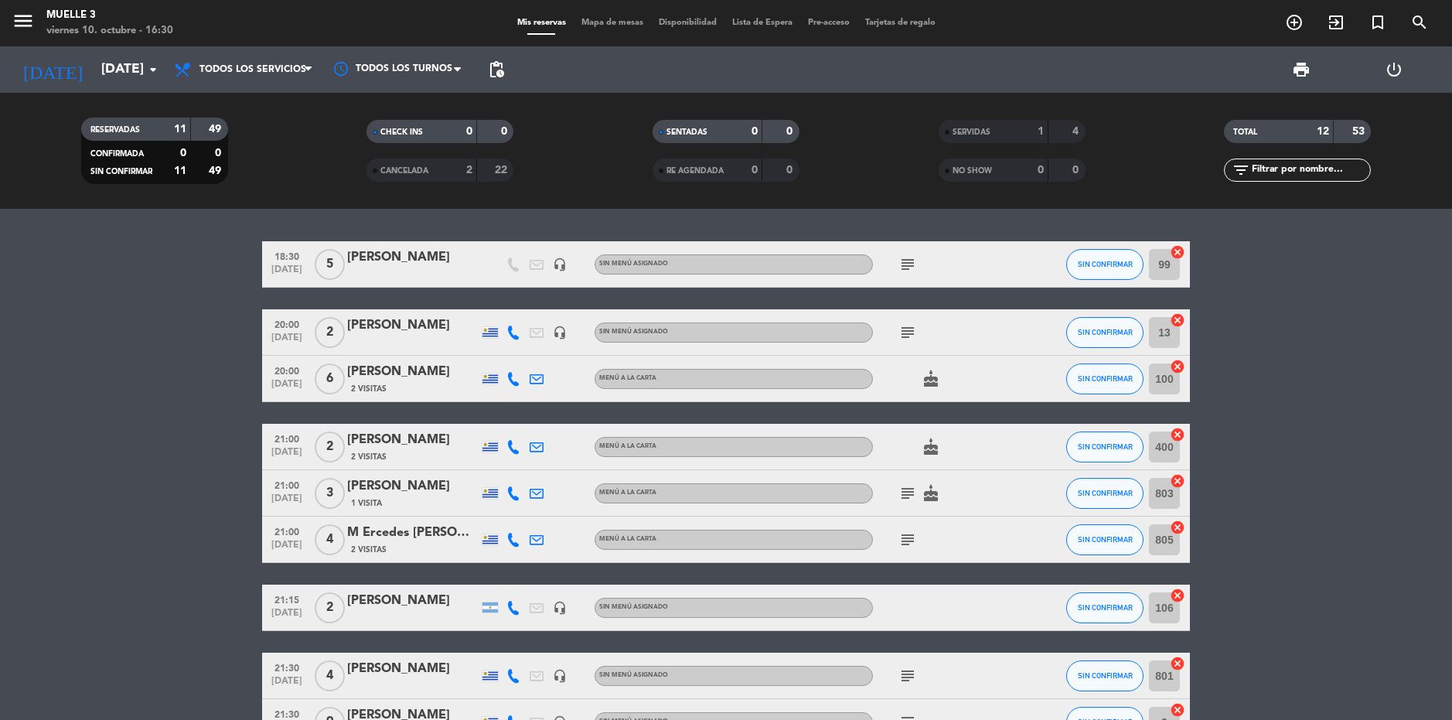
click at [1412, 363] on bookings-row "18:30 [DATE] 5 [PERSON_NAME] headset_mic Sin menú asignado subject SIN CONFIRMA…" at bounding box center [726, 550] width 1452 height 618
click at [1310, 176] on div "TOTAL 12 53 filter_list" at bounding box center [1297, 150] width 286 height 85
click at [1289, 274] on bookings-row "18:30 [DATE] 5 [PERSON_NAME] headset_mic Sin menú asignado subject SIN CONFIRMA…" at bounding box center [726, 550] width 1452 height 618
click at [900, 262] on icon "subject" at bounding box center [907, 264] width 19 height 19
click at [903, 331] on icon "subject" at bounding box center [907, 332] width 19 height 19
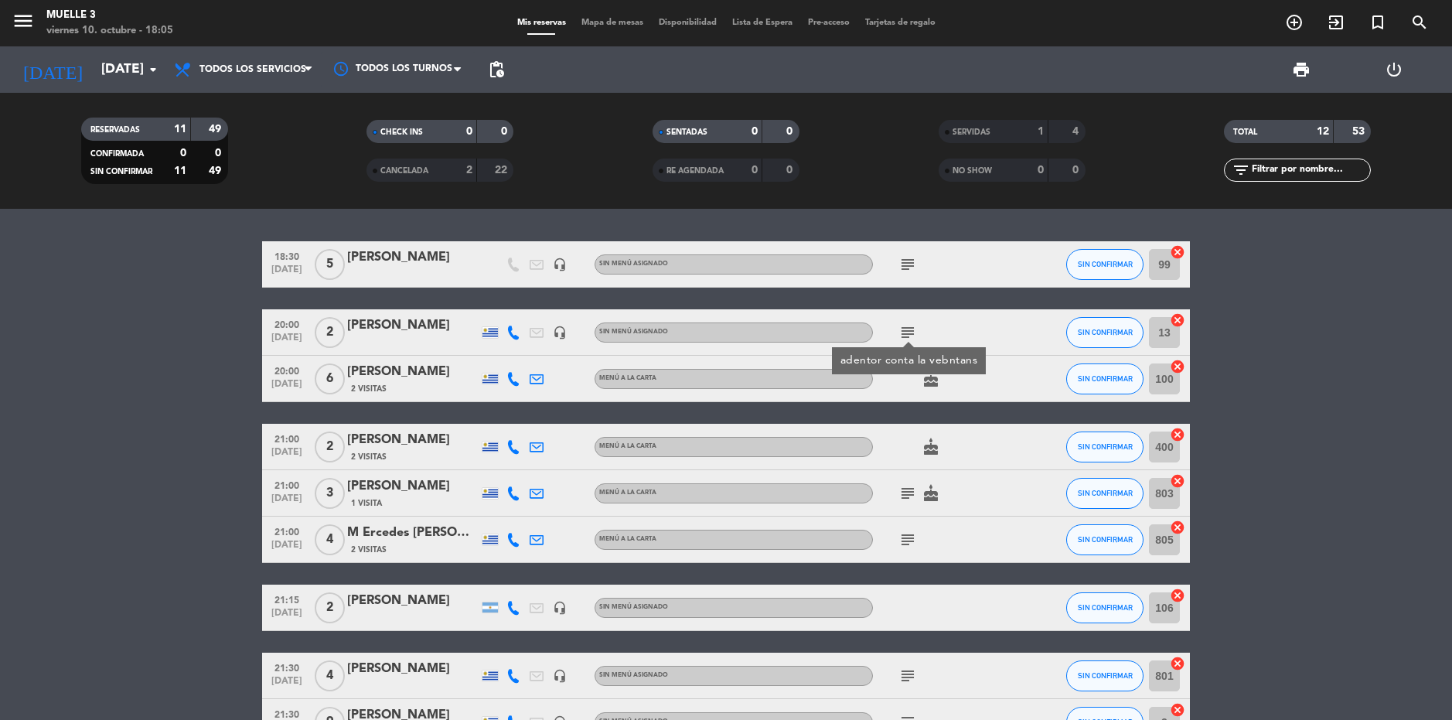
click at [935, 382] on icon "cake" at bounding box center [930, 378] width 19 height 19
click at [933, 452] on icon "cake" at bounding box center [930, 446] width 19 height 19
click at [936, 493] on icon "cake" at bounding box center [930, 493] width 19 height 19
click at [913, 536] on icon "subject" at bounding box center [907, 539] width 19 height 19
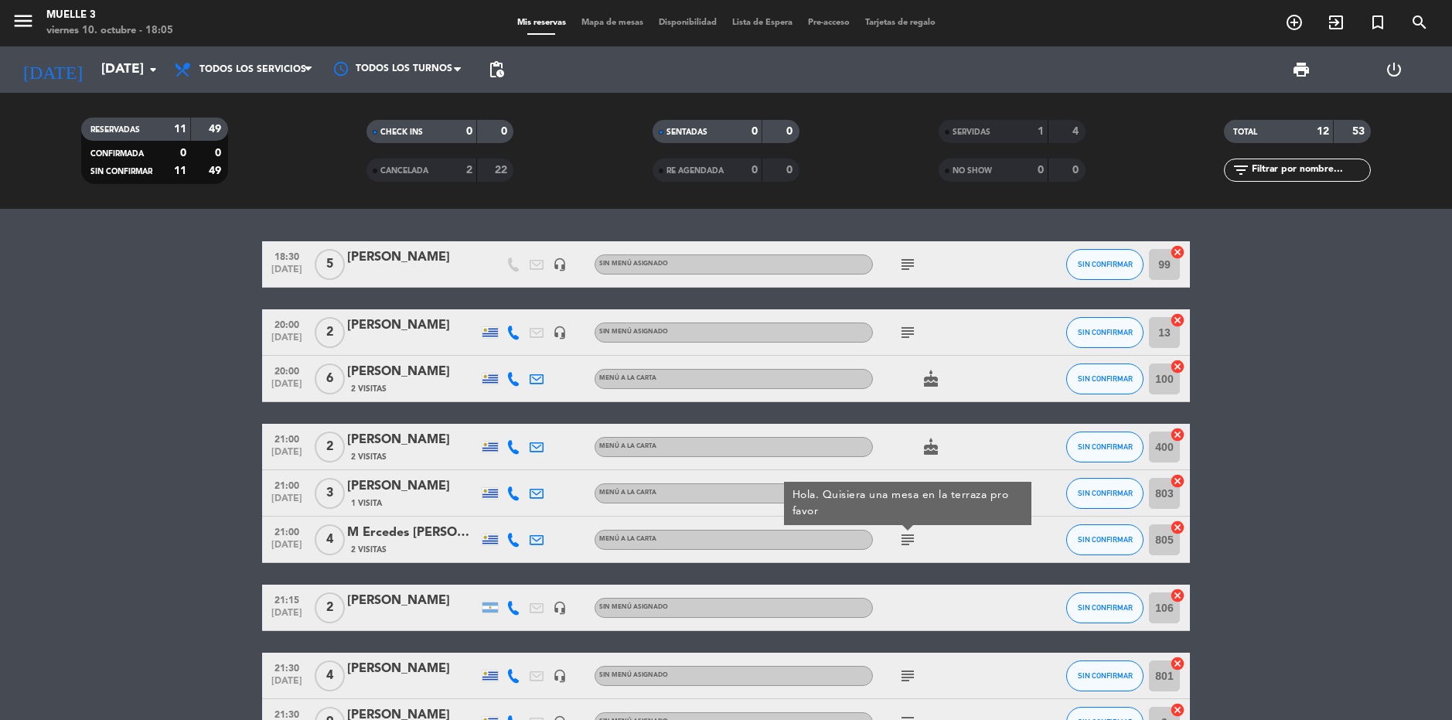
drag, startPoint x: 1333, startPoint y: 469, endPoint x: 1323, endPoint y: 475, distance: 11.4
click at [1327, 472] on bookings-row "18:30 [DATE] 5 [PERSON_NAME] headset_mic Sin menú asignado subject SIN CONFIRMA…" at bounding box center [726, 550] width 1452 height 618
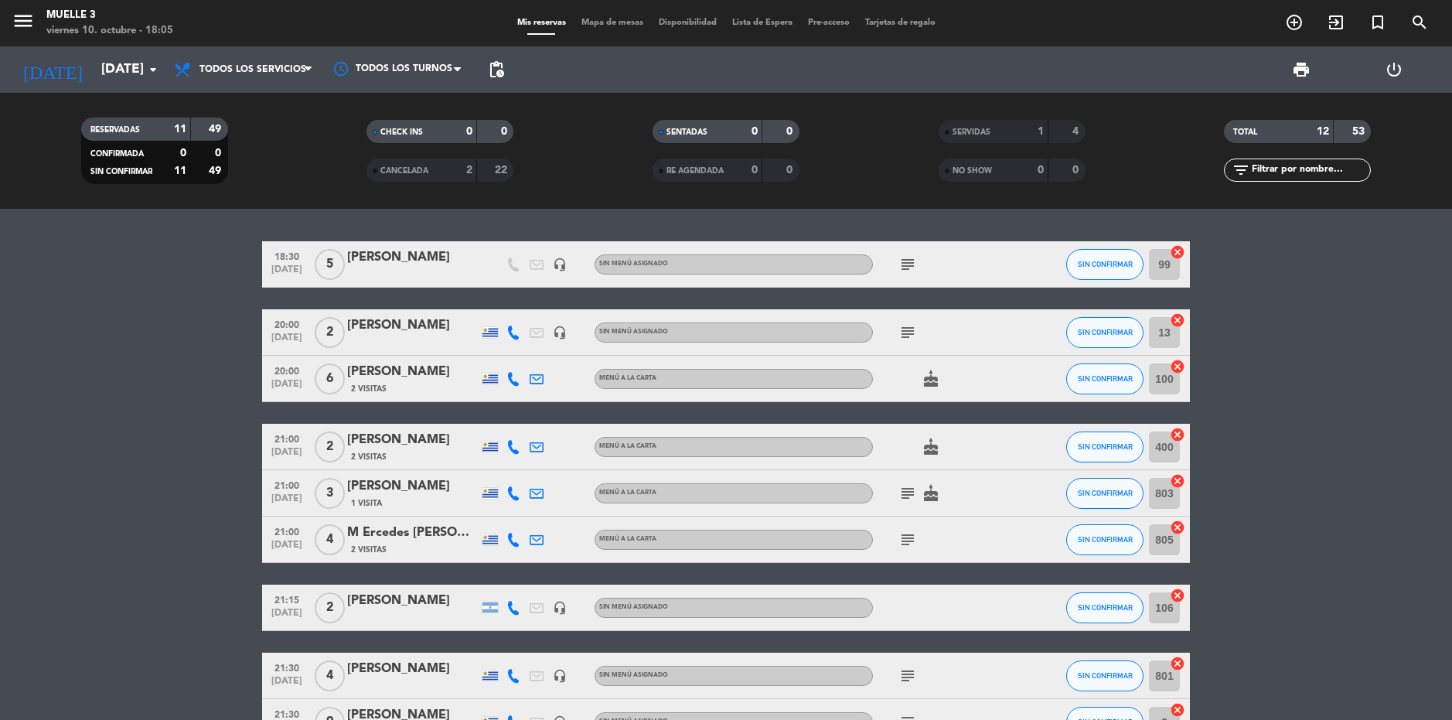
click at [911, 497] on icon "subject" at bounding box center [907, 493] width 19 height 19
click at [1294, 459] on bookings-row "18:30 [DATE] 5 [PERSON_NAME] headset_mic Sin menú asignado subject SIN CONFIRMA…" at bounding box center [726, 550] width 1452 height 618
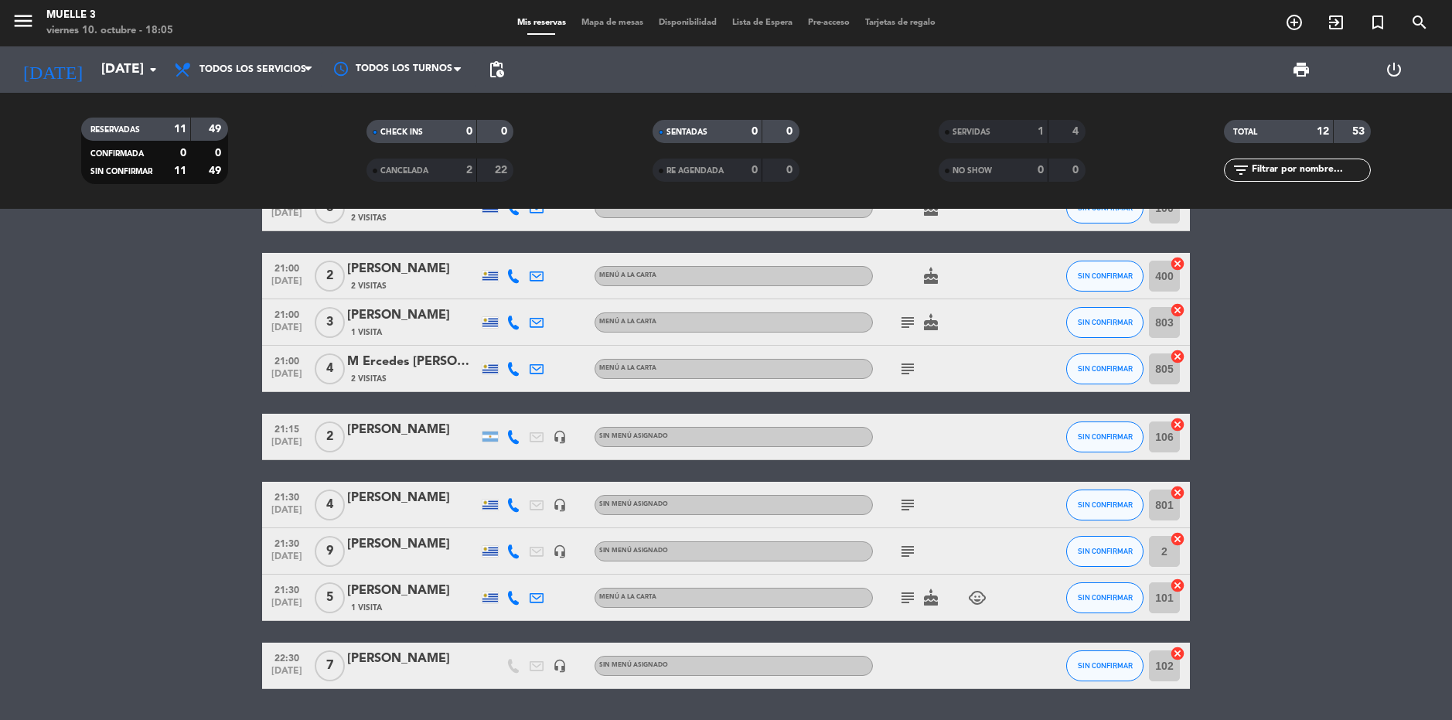
scroll to position [217, 0]
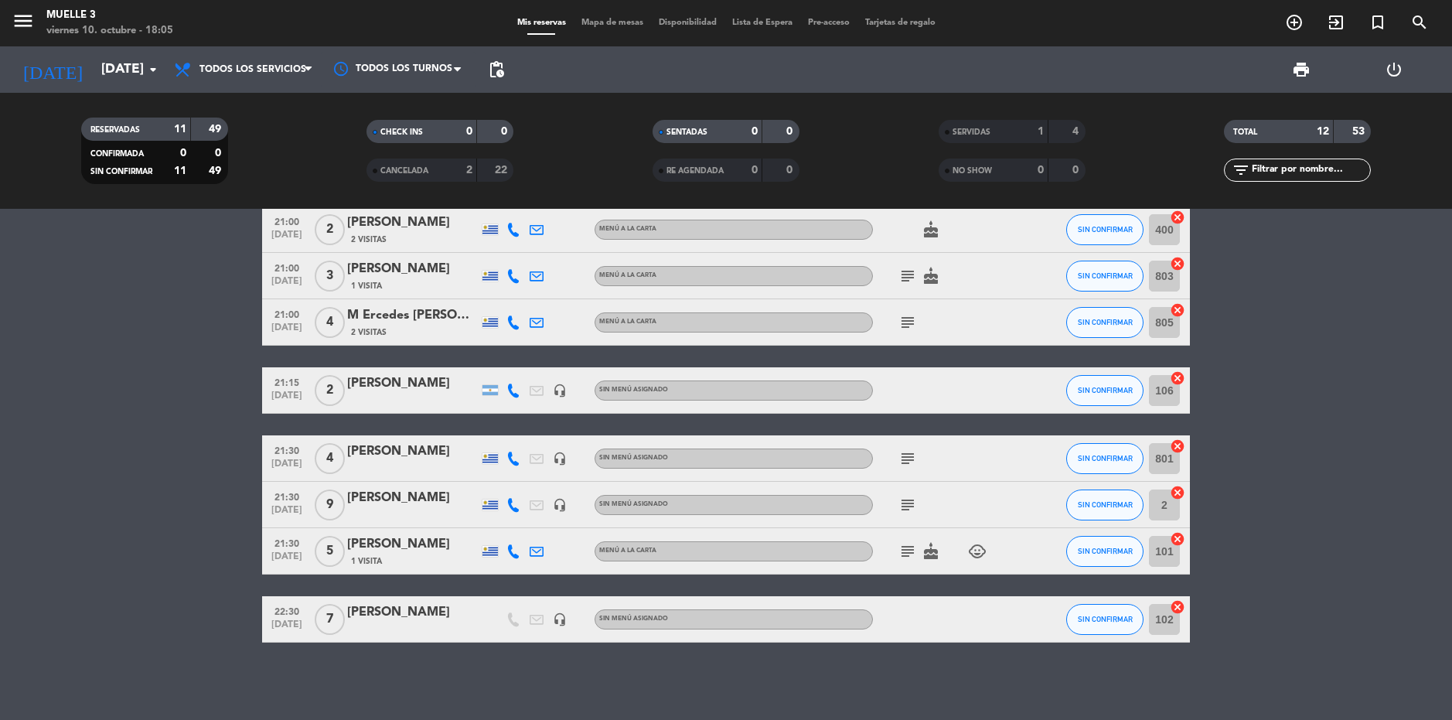
click at [911, 456] on icon "subject" at bounding box center [907, 458] width 19 height 19
click at [912, 498] on icon "subject" at bounding box center [907, 504] width 19 height 19
click at [908, 553] on icon "subject" at bounding box center [907, 551] width 19 height 19
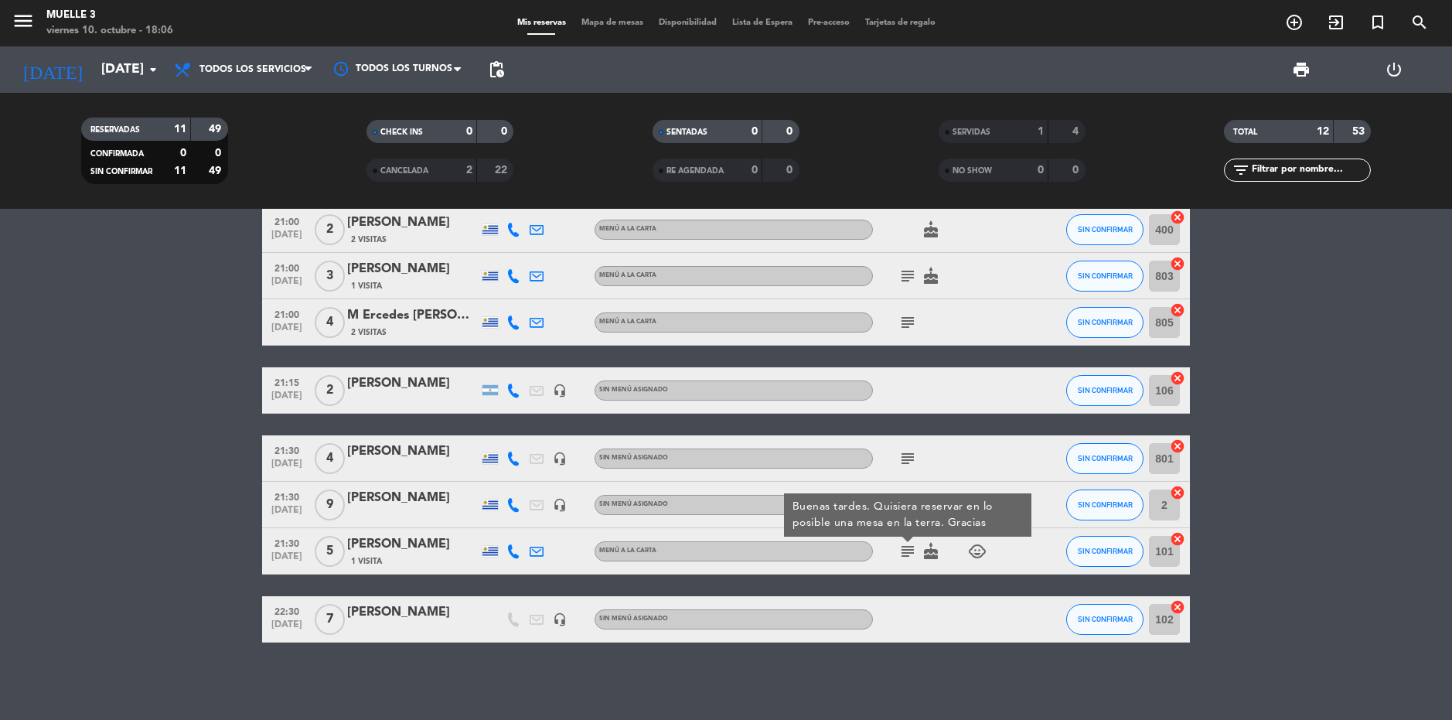
click at [937, 553] on icon "cake" at bounding box center [930, 551] width 19 height 19
click at [975, 553] on icon "child_care" at bounding box center [977, 551] width 19 height 19
click at [1302, 564] on bookings-row "18:30 [DATE] 5 [PERSON_NAME] headset_mic Sin menú asignado subject SIN CONFIRMA…" at bounding box center [726, 333] width 1452 height 618
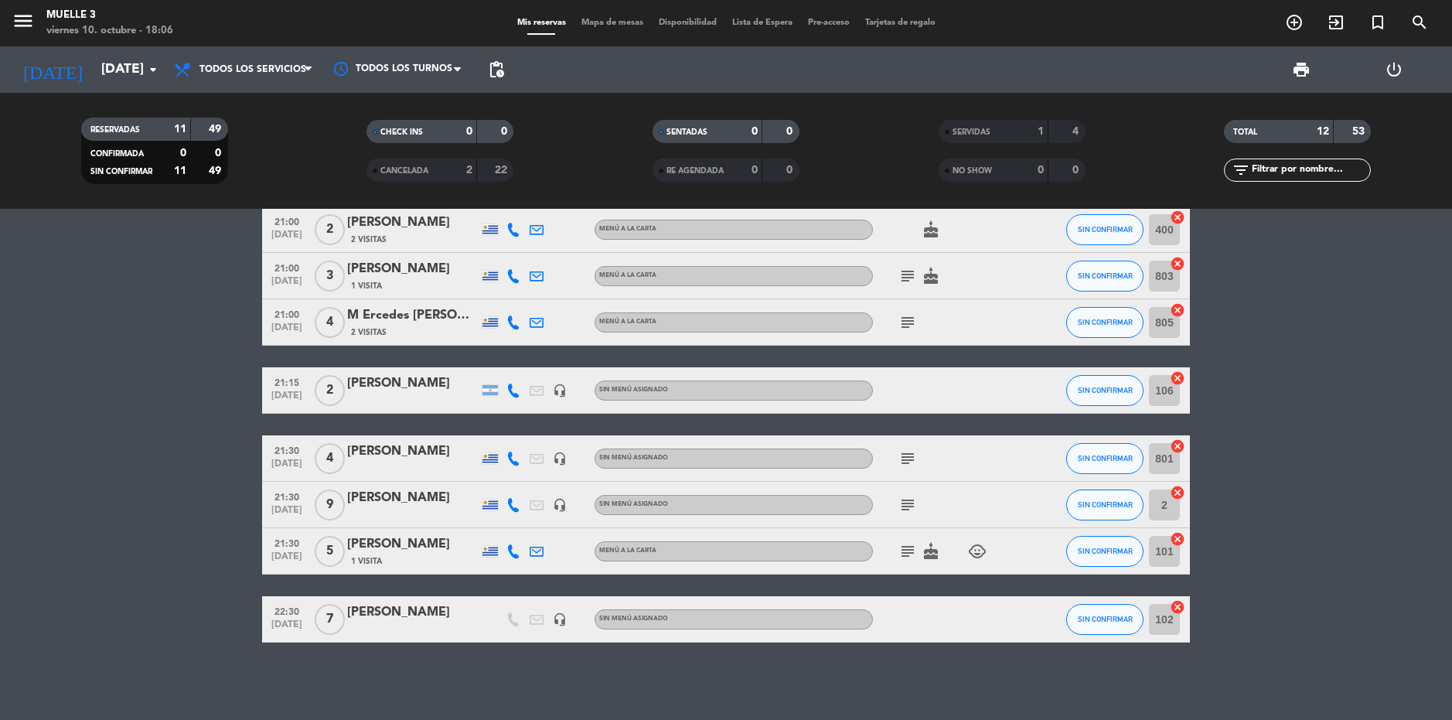
click at [109, 443] on bookings-row "18:30 [DATE] 5 [PERSON_NAME] headset_mic Sin menú asignado subject SIN CONFIRMA…" at bounding box center [726, 333] width 1452 height 618
click at [111, 417] on bookings-row "18:30 [DATE] 5 [PERSON_NAME] headset_mic Sin menú asignado subject SIN CONFIRMA…" at bounding box center [726, 333] width 1452 height 618
click at [1295, 436] on bookings-row "18:30 [DATE] 5 [PERSON_NAME] headset_mic Sin menú asignado subject SIN CONFIRMA…" at bounding box center [726, 333] width 1452 height 618
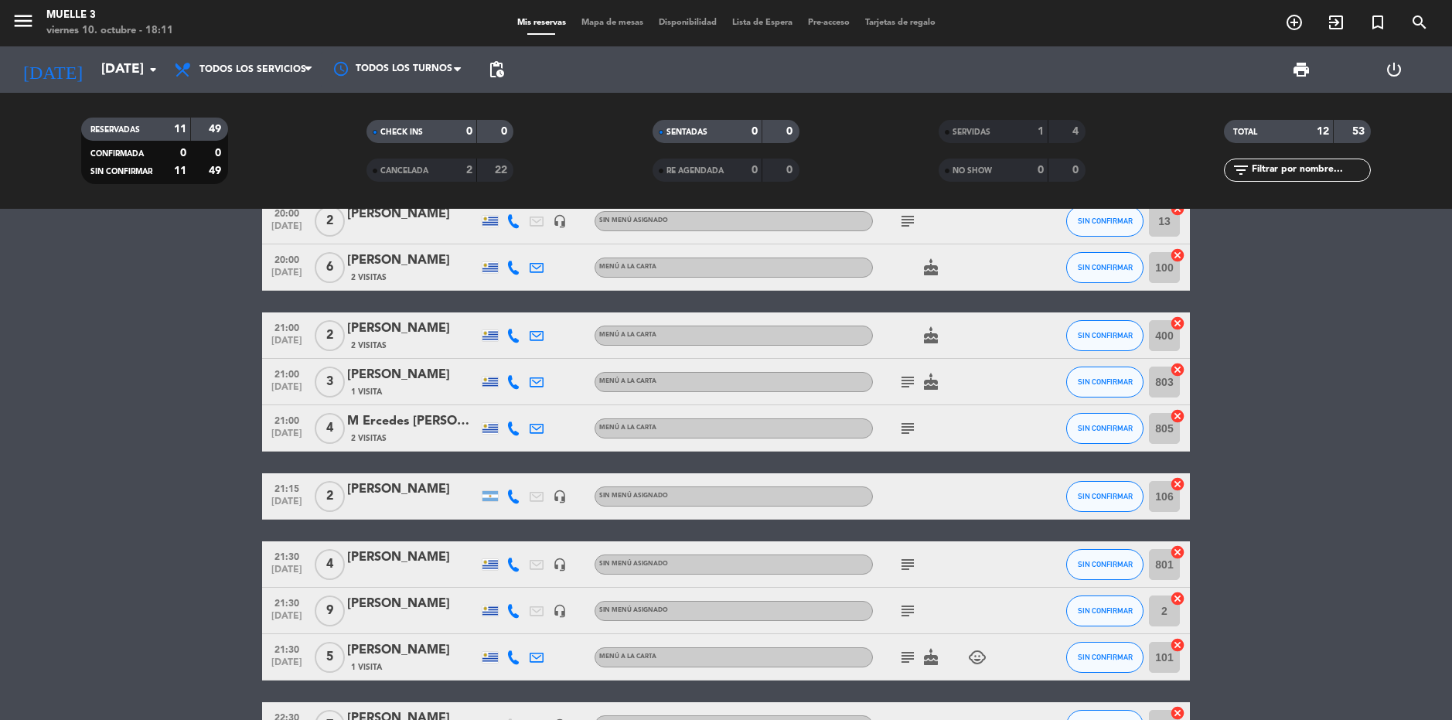
scroll to position [0, 0]
